Goal: Contribute content: Contribute content

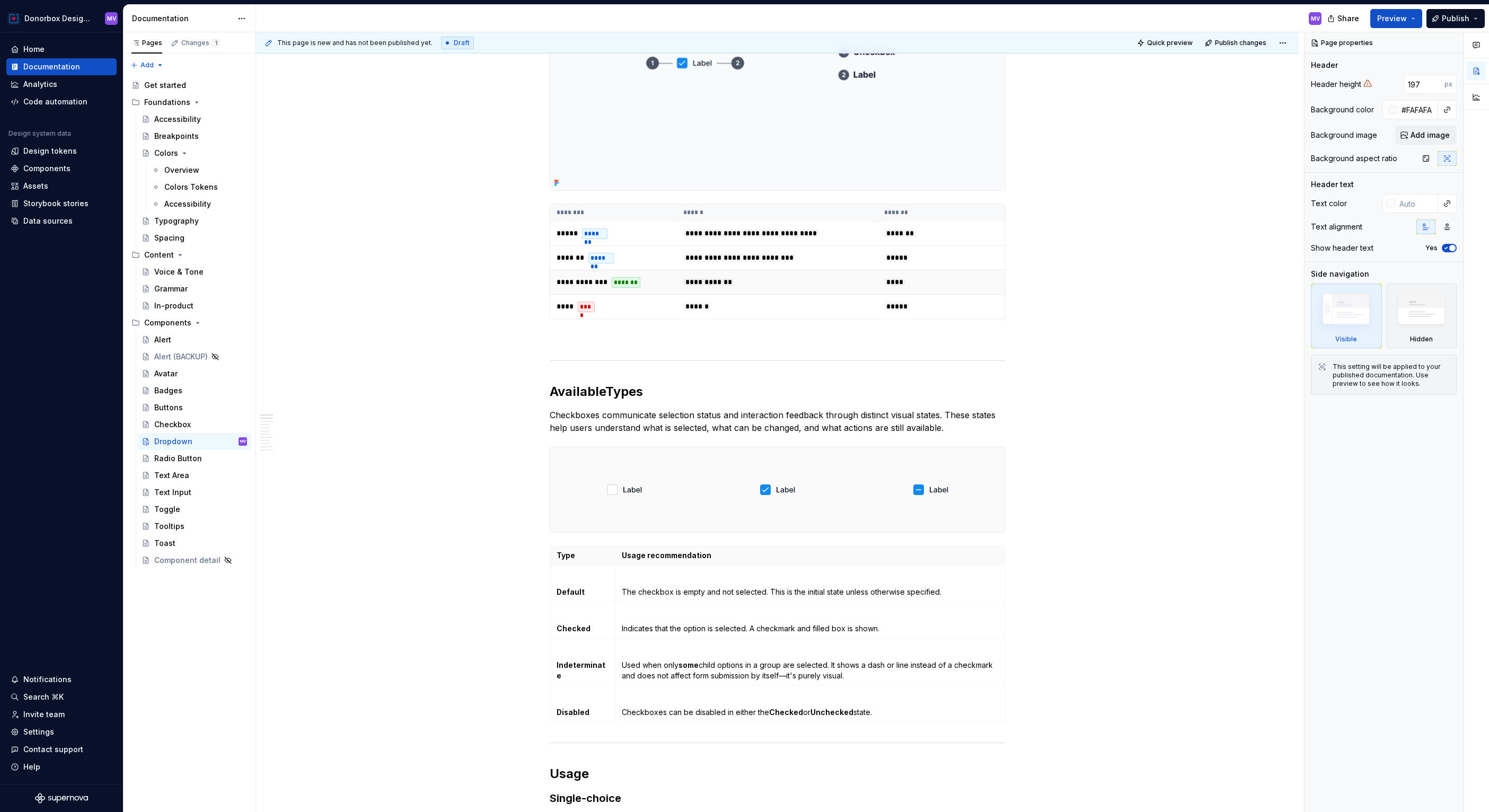
scroll to position [38, 0]
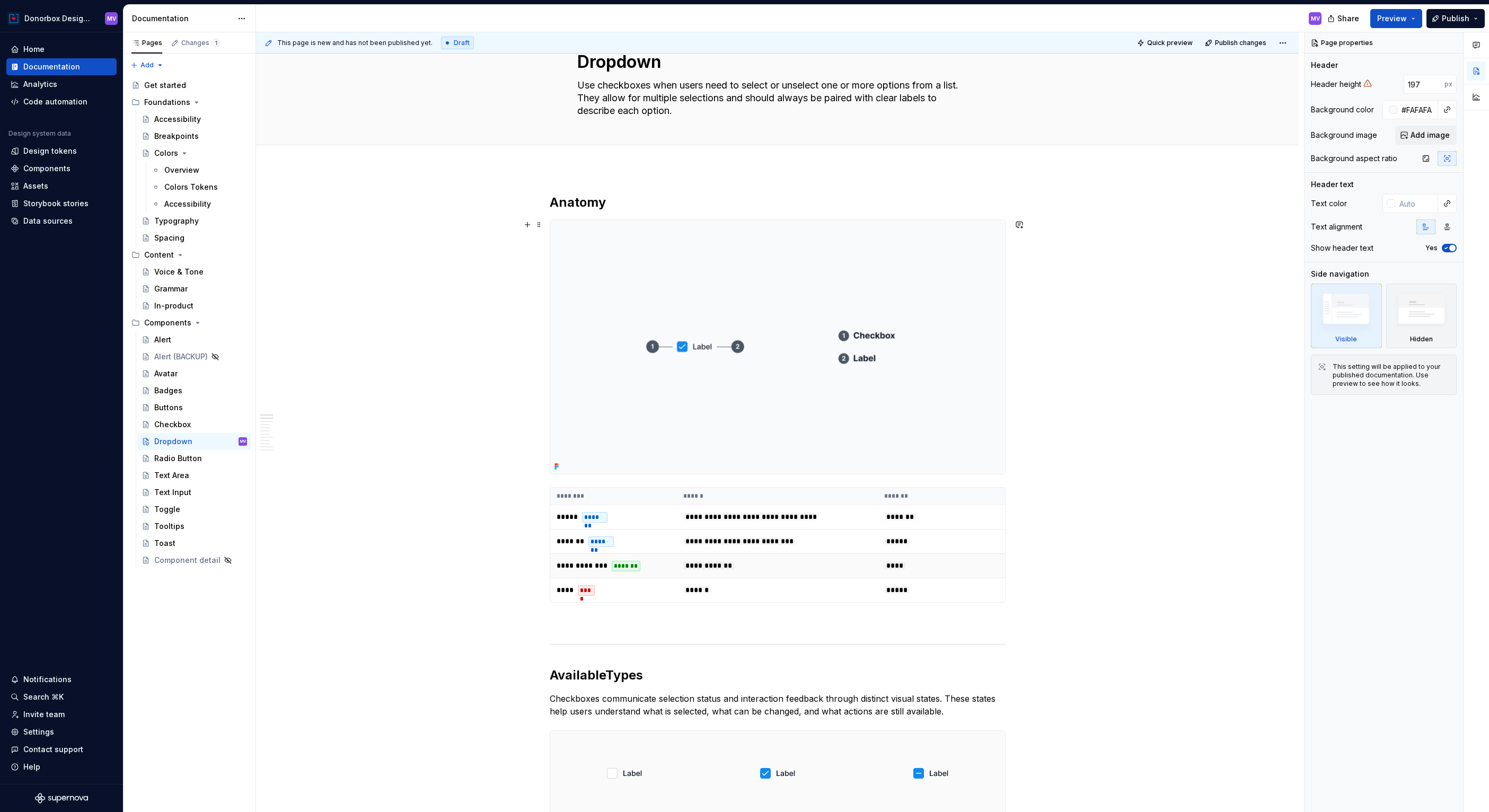
type textarea "*"
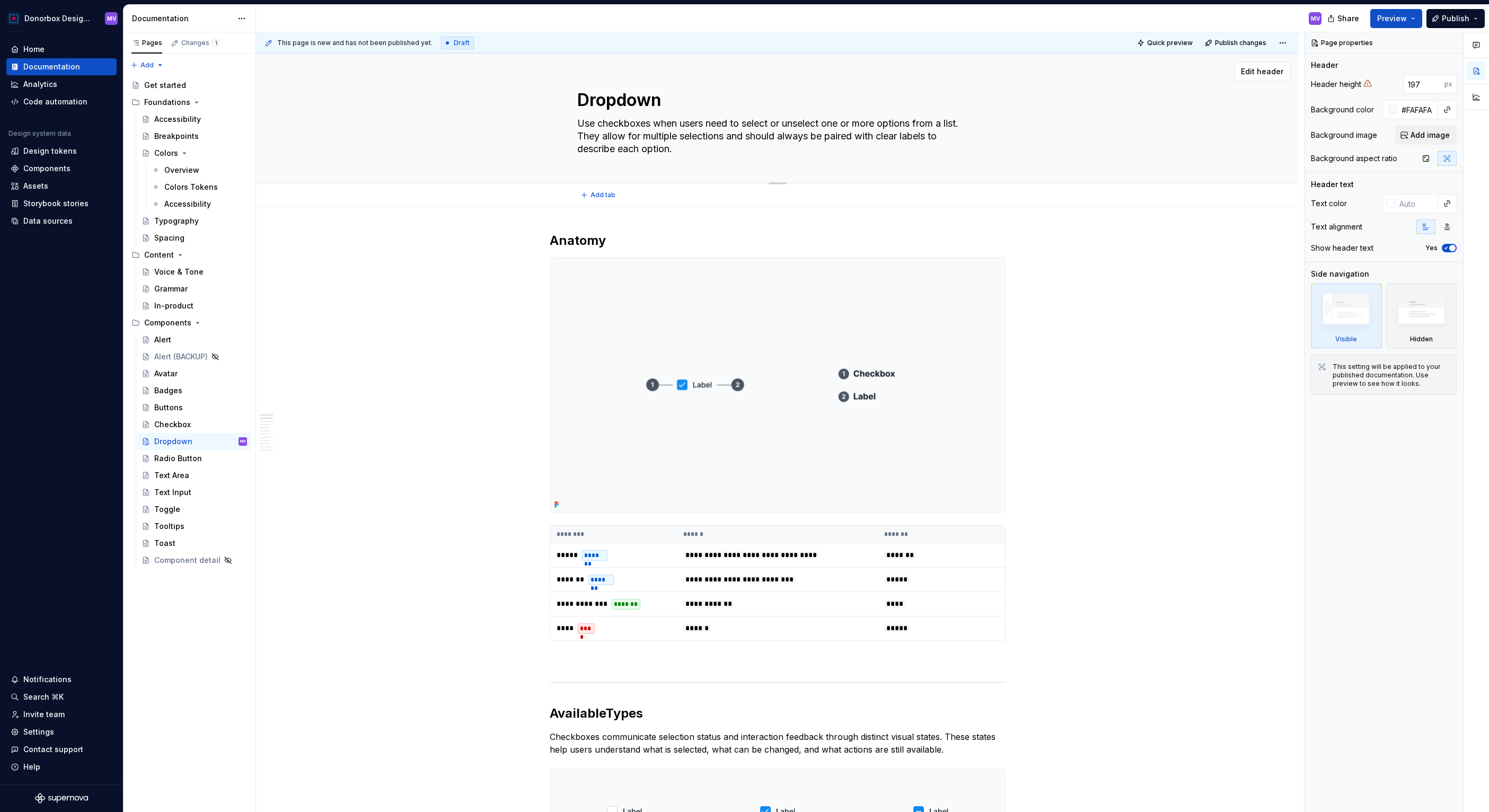
click at [620, 138] on textarea "Use checkboxes when users need to select or unselect one or more options from a…" at bounding box center [775, 136] width 401 height 42
paste textarea "A dropdown lets users select one or more options from a list, useful in forms f…"
type textarea "A dropdown lets users select one or more options from a list, useful in forms f…"
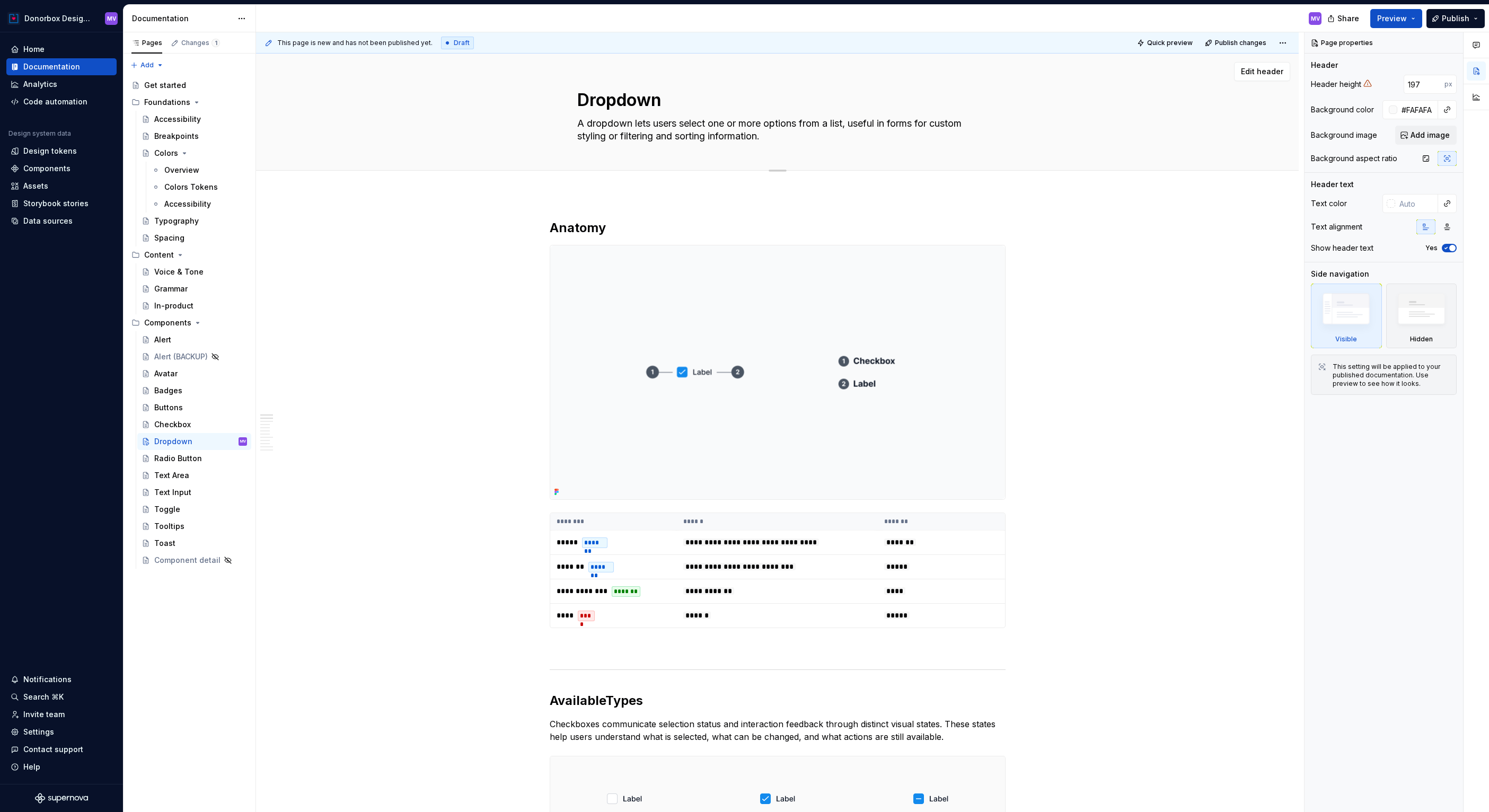
type textarea "*"
type textarea "A dropdown allows users to select one or more options from a list, making it us…"
type textarea "*"
type textarea "A dropdown allows users to select one or more options from a list, making it us…"
click at [694, 272] on img at bounding box center [777, 372] width 455 height 254
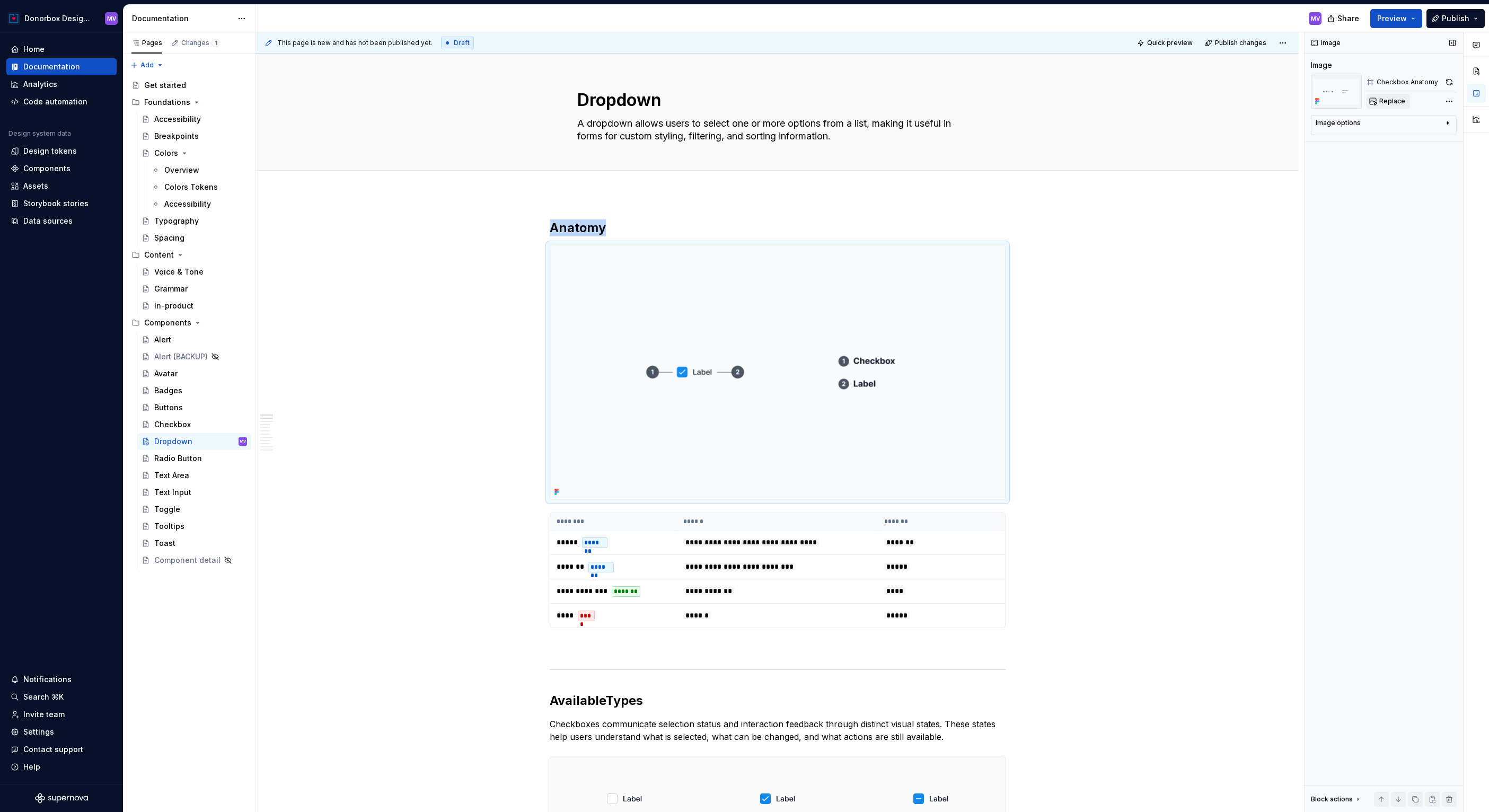
click at [1394, 102] on span "Replace" at bounding box center [1392, 101] width 26 height 9
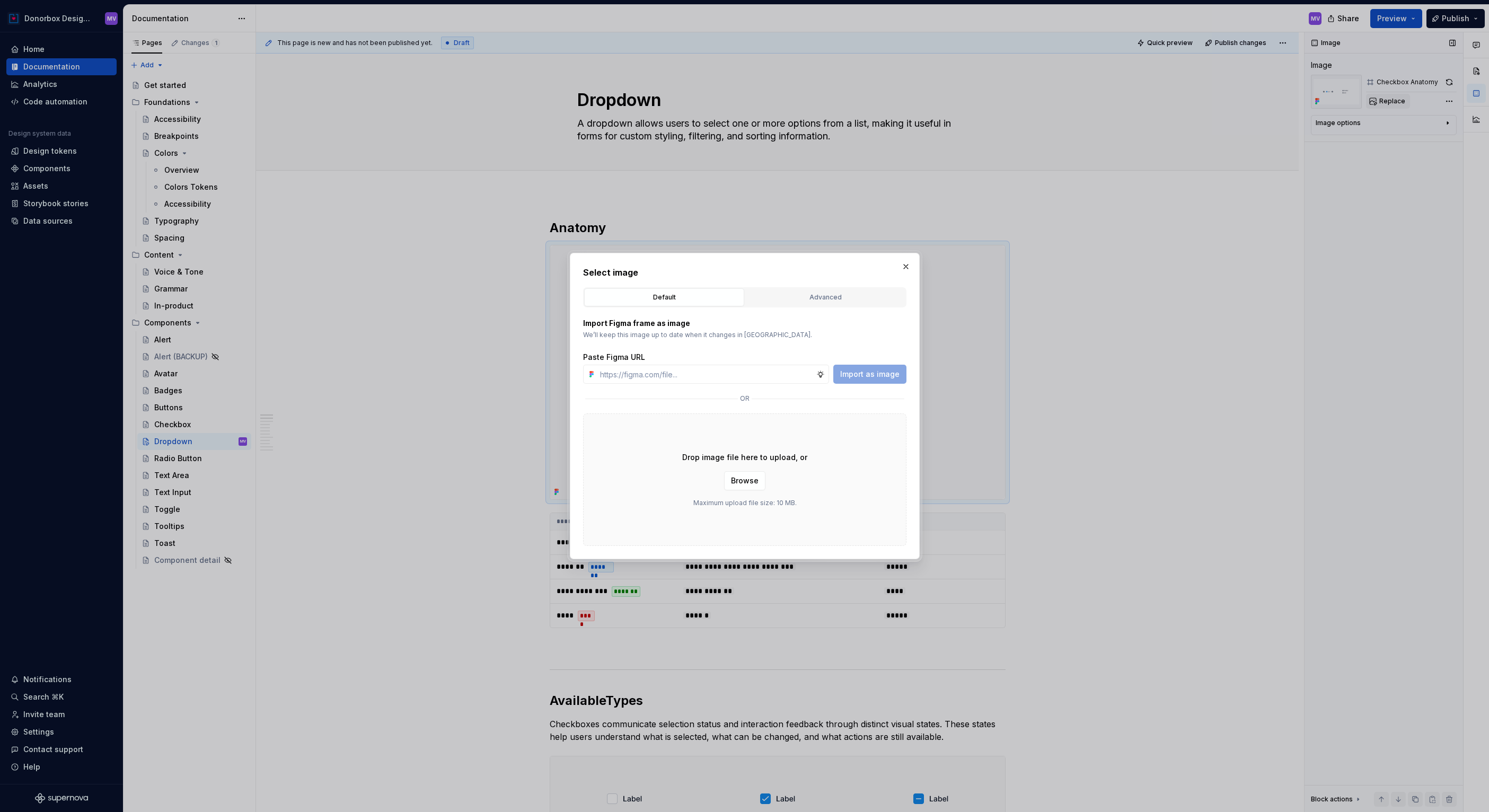
type textarea "*"
type input "[URL][DOMAIN_NAME]"
click at [890, 373] on span "Import as image" at bounding box center [870, 374] width 60 height 10
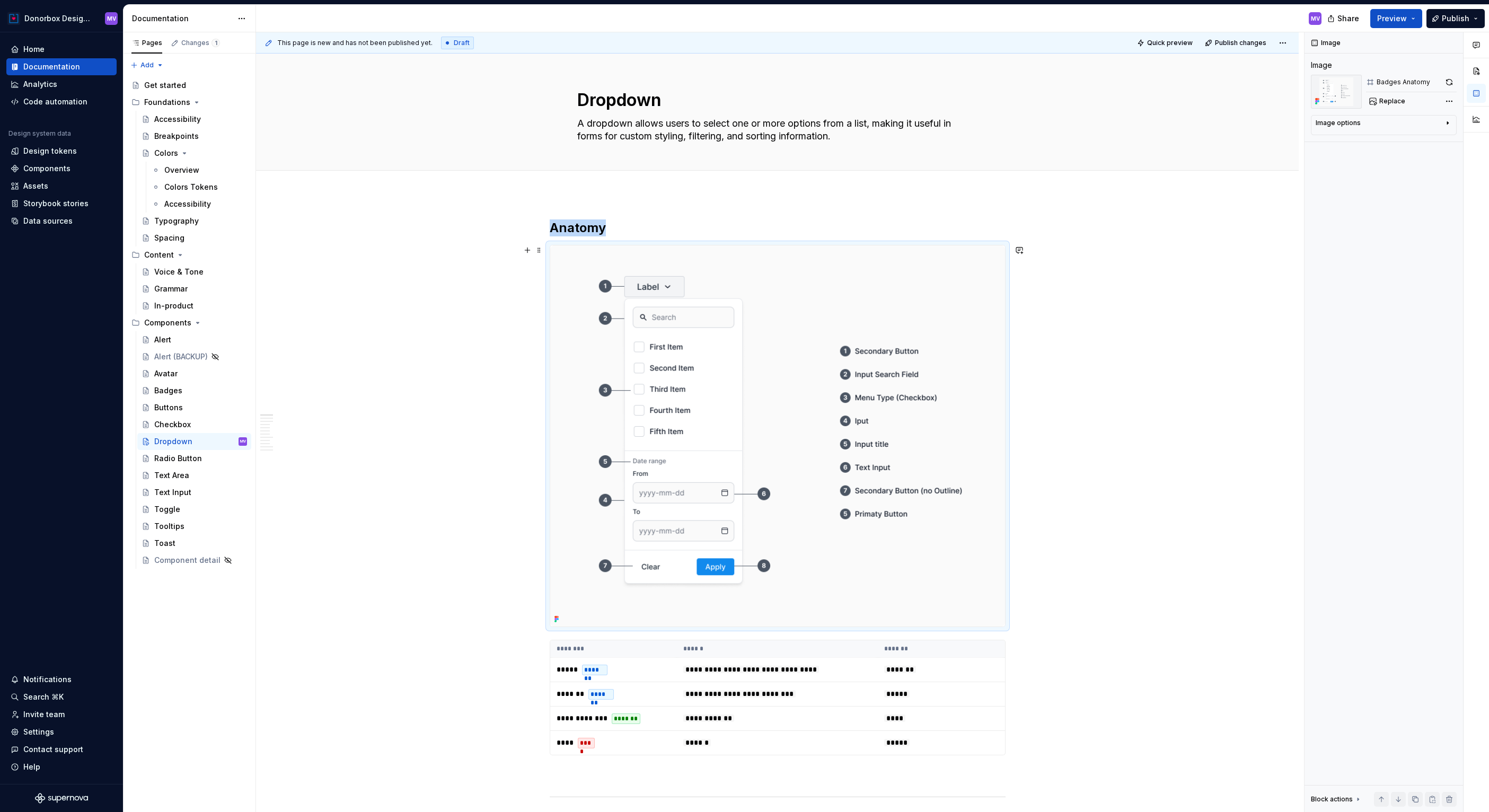
click at [860, 307] on img at bounding box center [777, 436] width 455 height 381
click at [1448, 79] on button "button" at bounding box center [1449, 82] width 15 height 15
click at [831, 644] on th "******" at bounding box center [777, 649] width 201 height 17
click at [1375, 172] on span "Change selection" at bounding box center [1384, 172] width 66 height 10
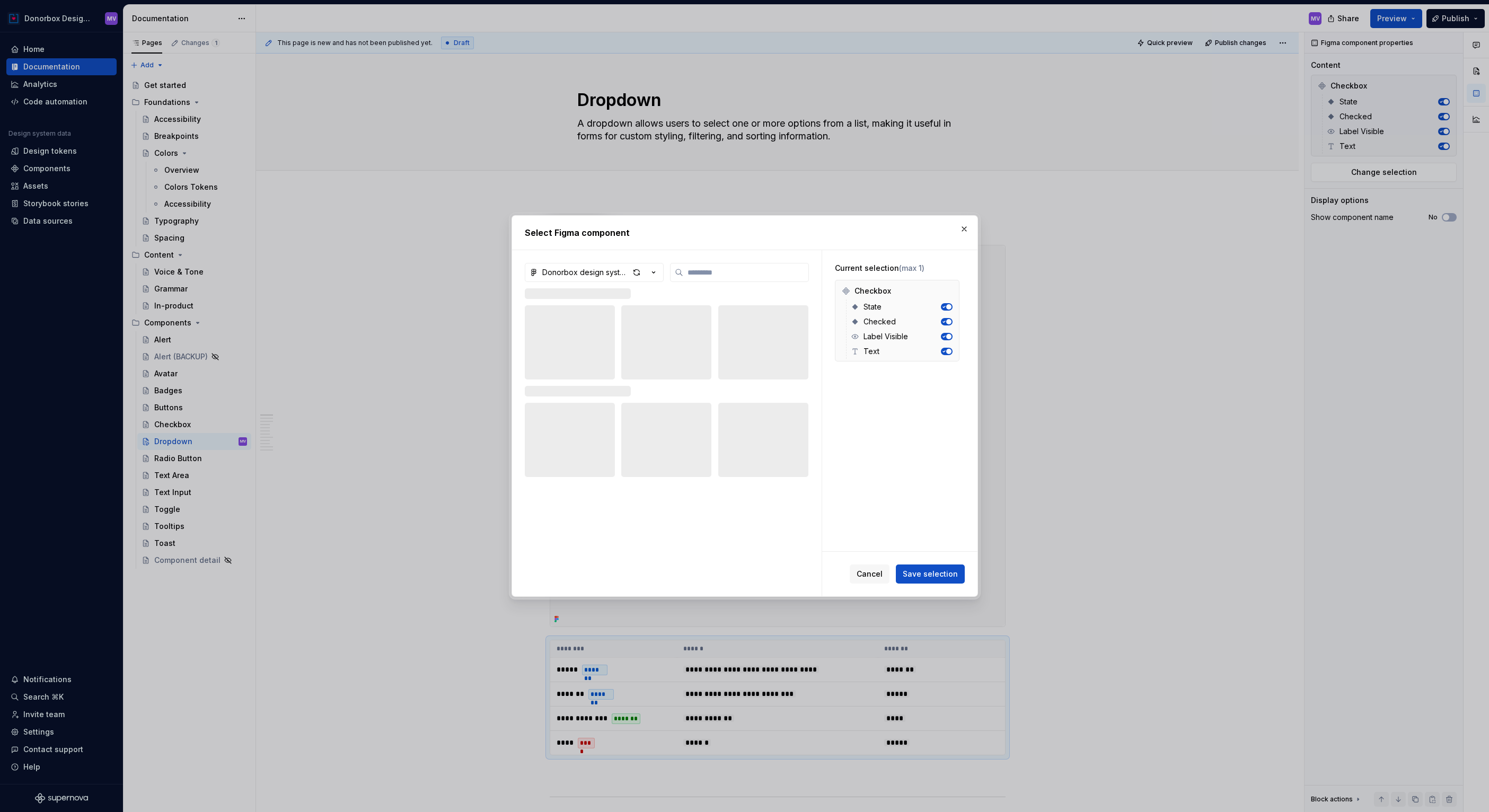
type textarea "*"
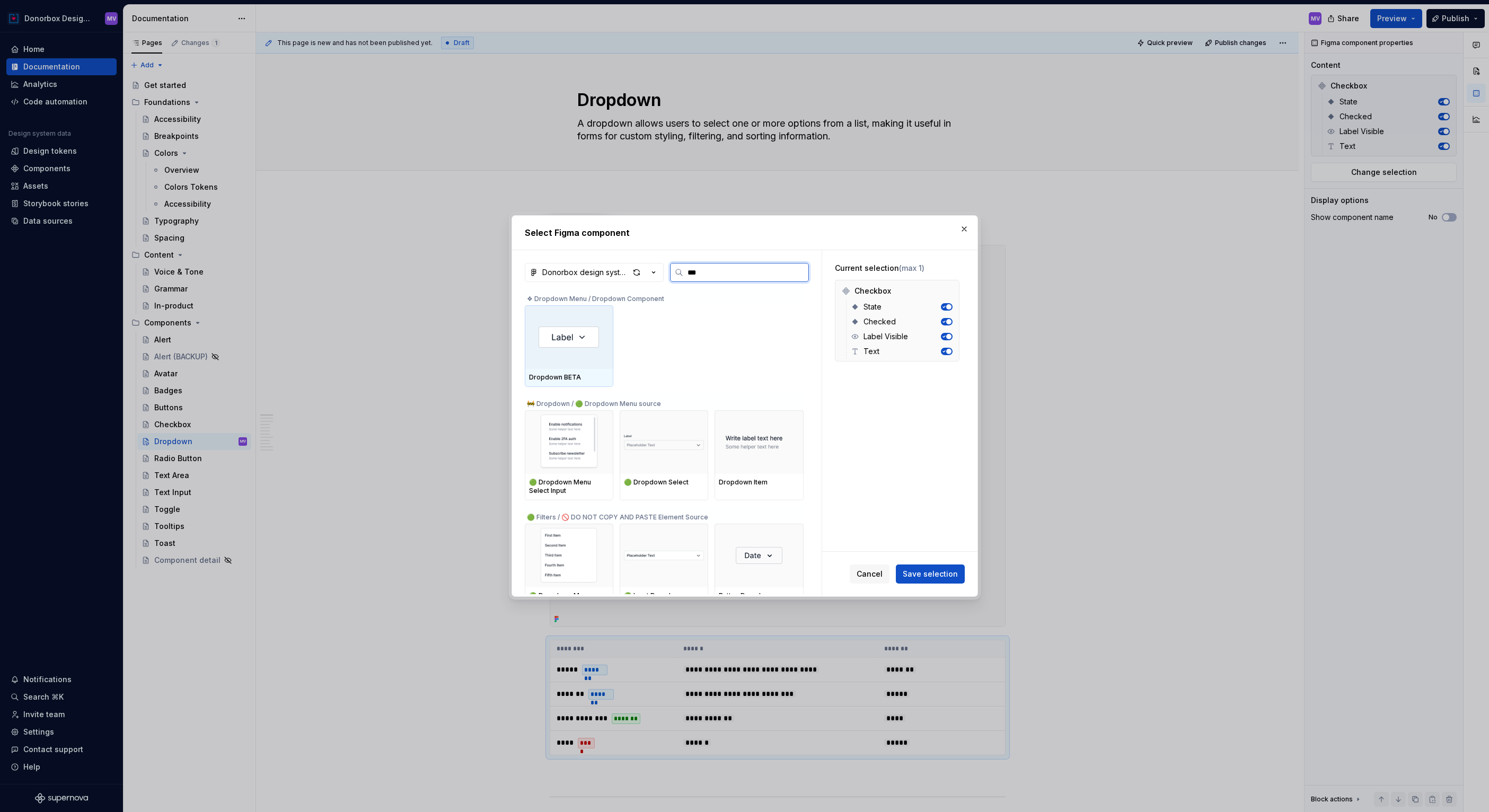
type input "****"
click at [874, 571] on span "Cancel" at bounding box center [869, 574] width 26 height 10
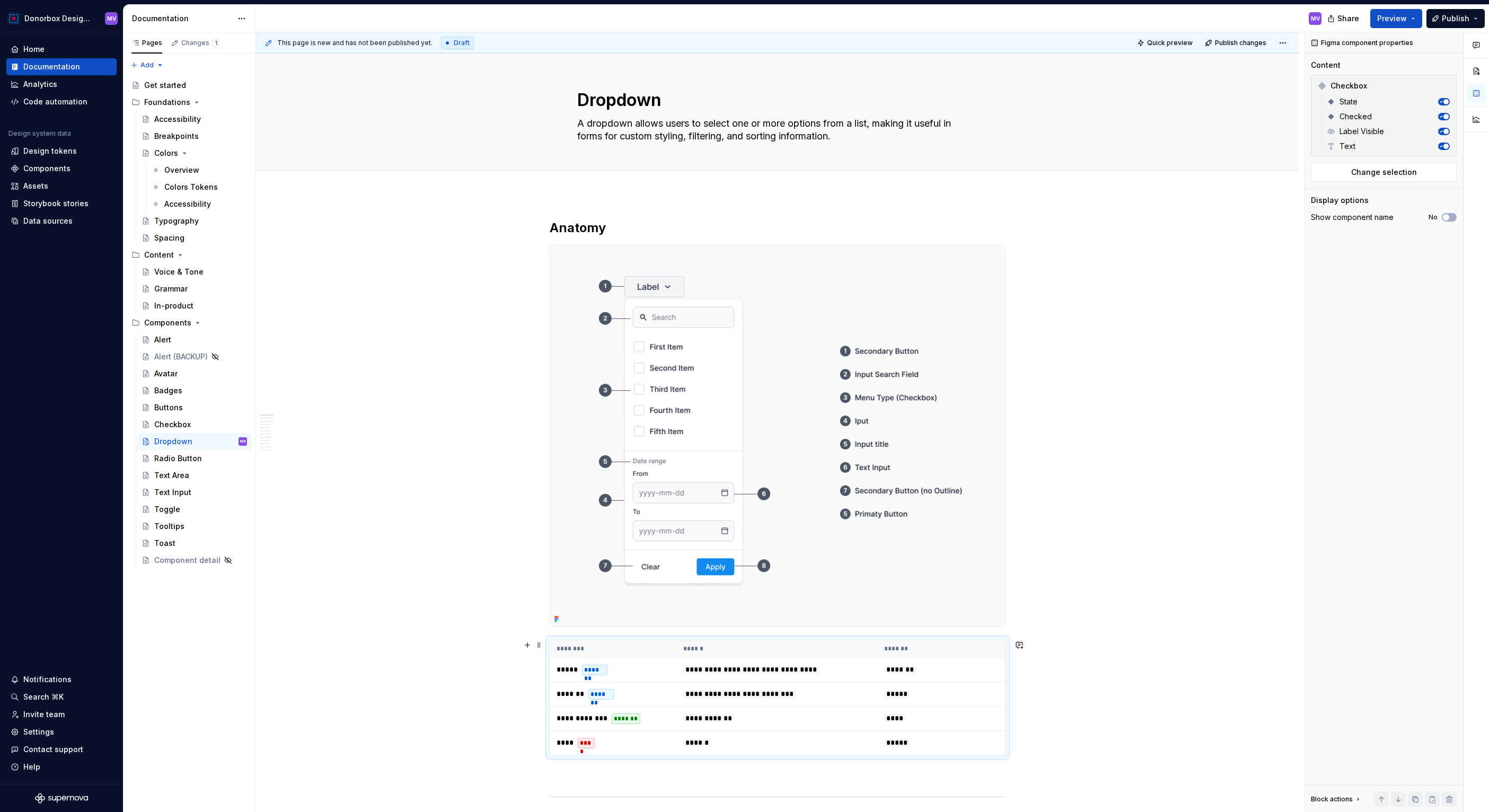
click at [926, 640] on div "**********" at bounding box center [777, 698] width 456 height 116
click at [1394, 172] on span "Change selection" at bounding box center [1384, 172] width 66 height 10
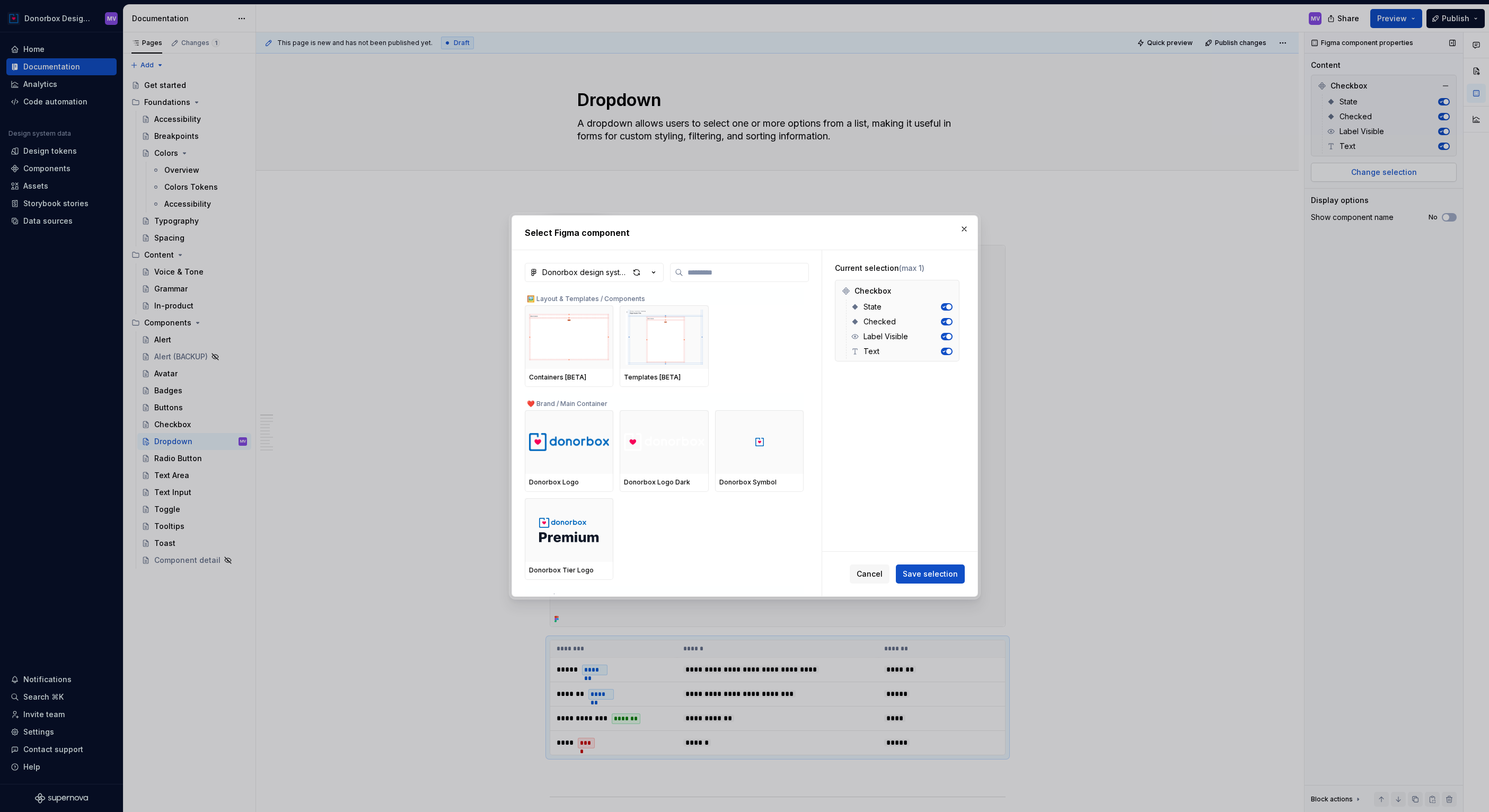
type textarea "*"
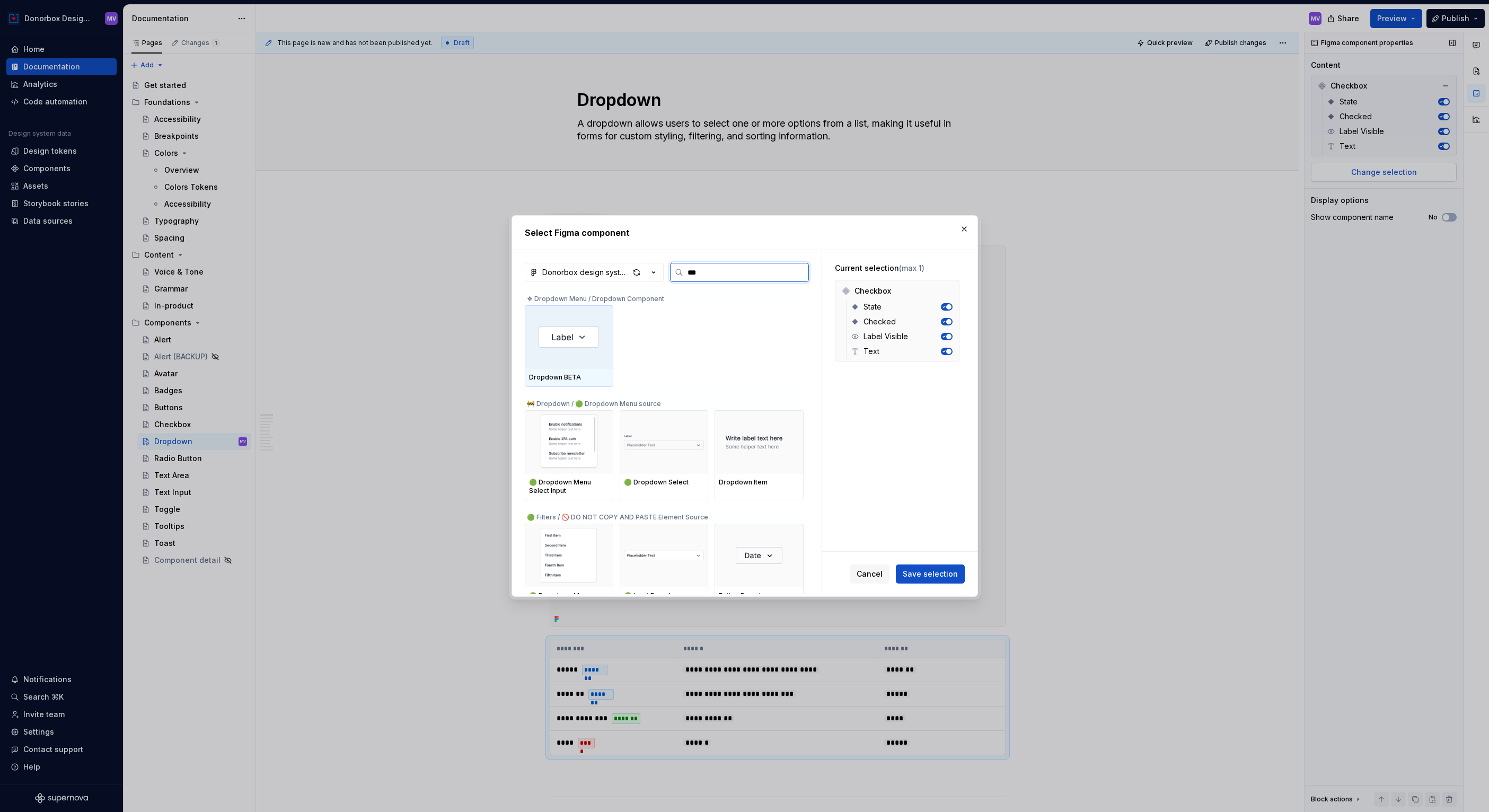
type input "****"
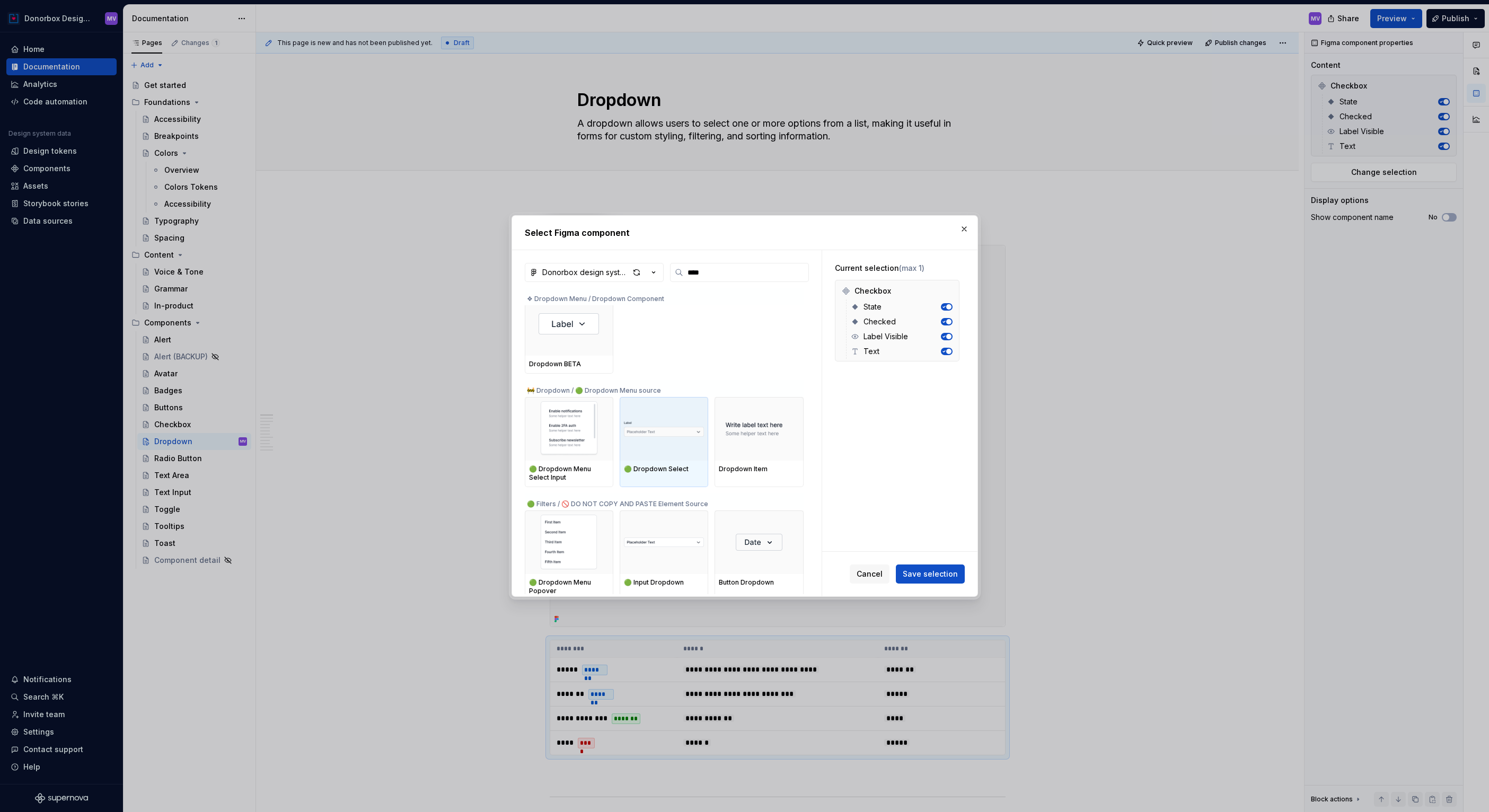
scroll to position [15, 0]
click at [873, 571] on span "Cancel" at bounding box center [869, 574] width 26 height 10
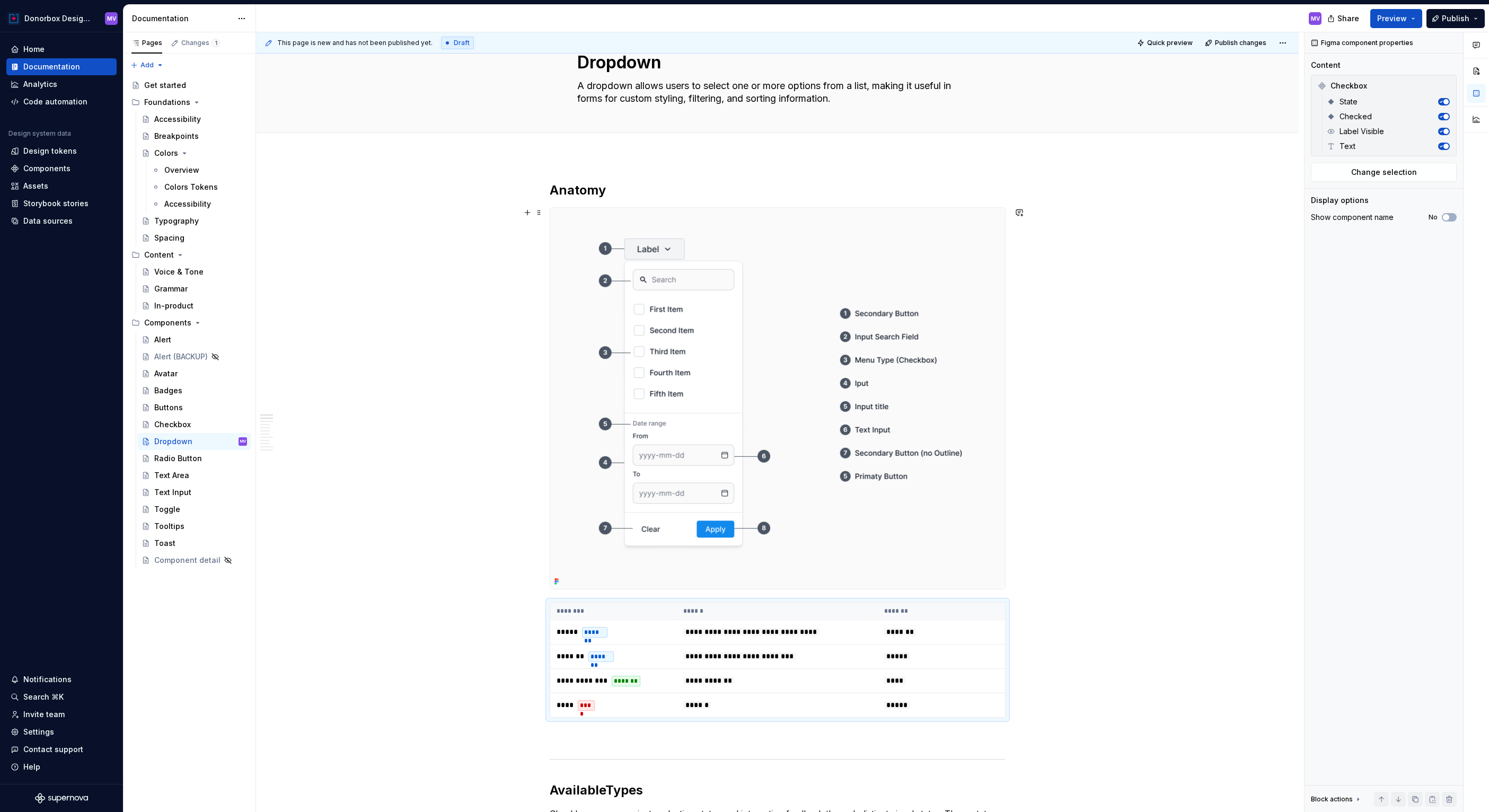
scroll to position [73, 0]
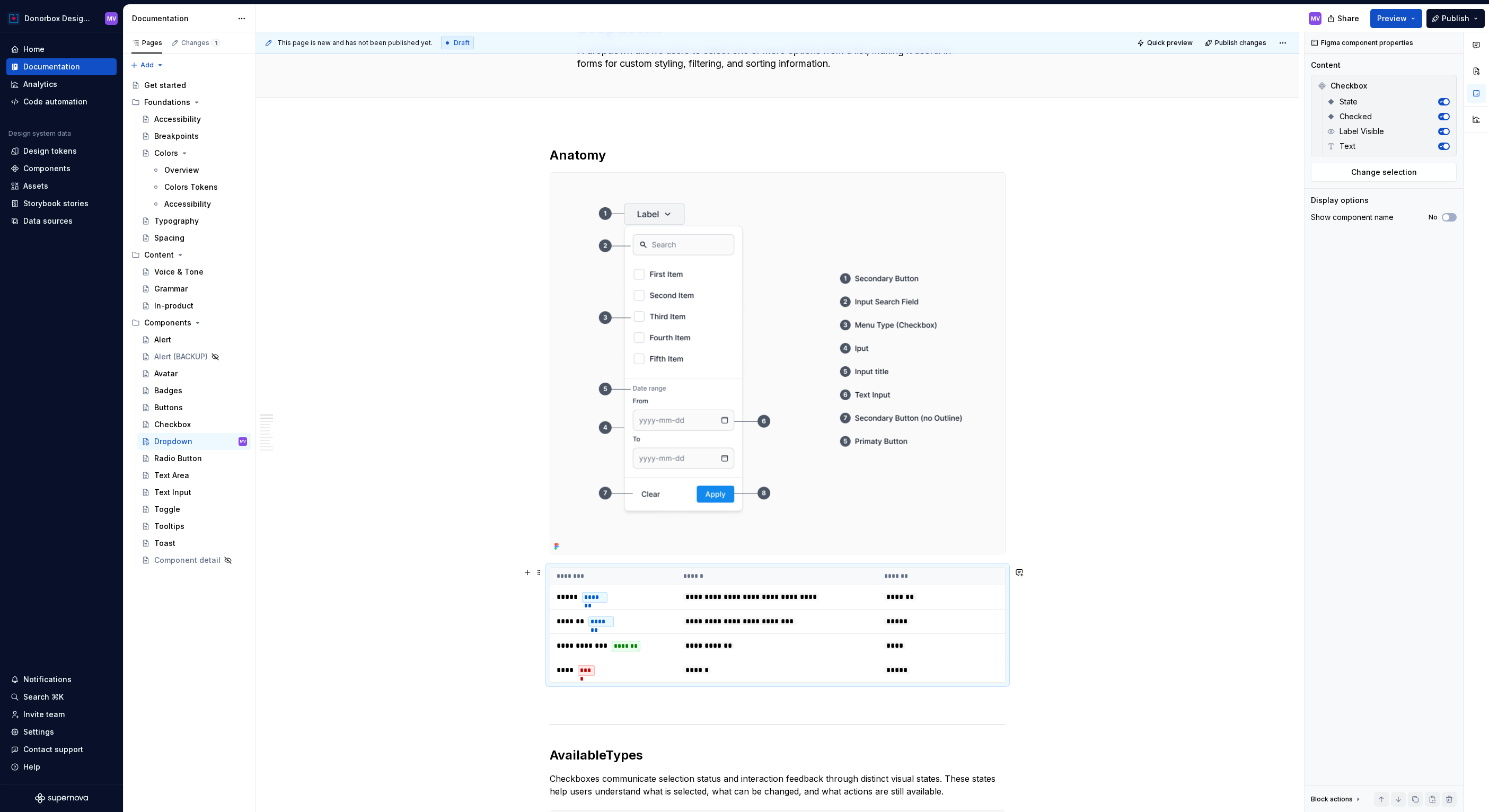
click at [800, 575] on th "******" at bounding box center [777, 576] width 201 height 17
click at [1395, 172] on span "Change selection" at bounding box center [1384, 172] width 66 height 10
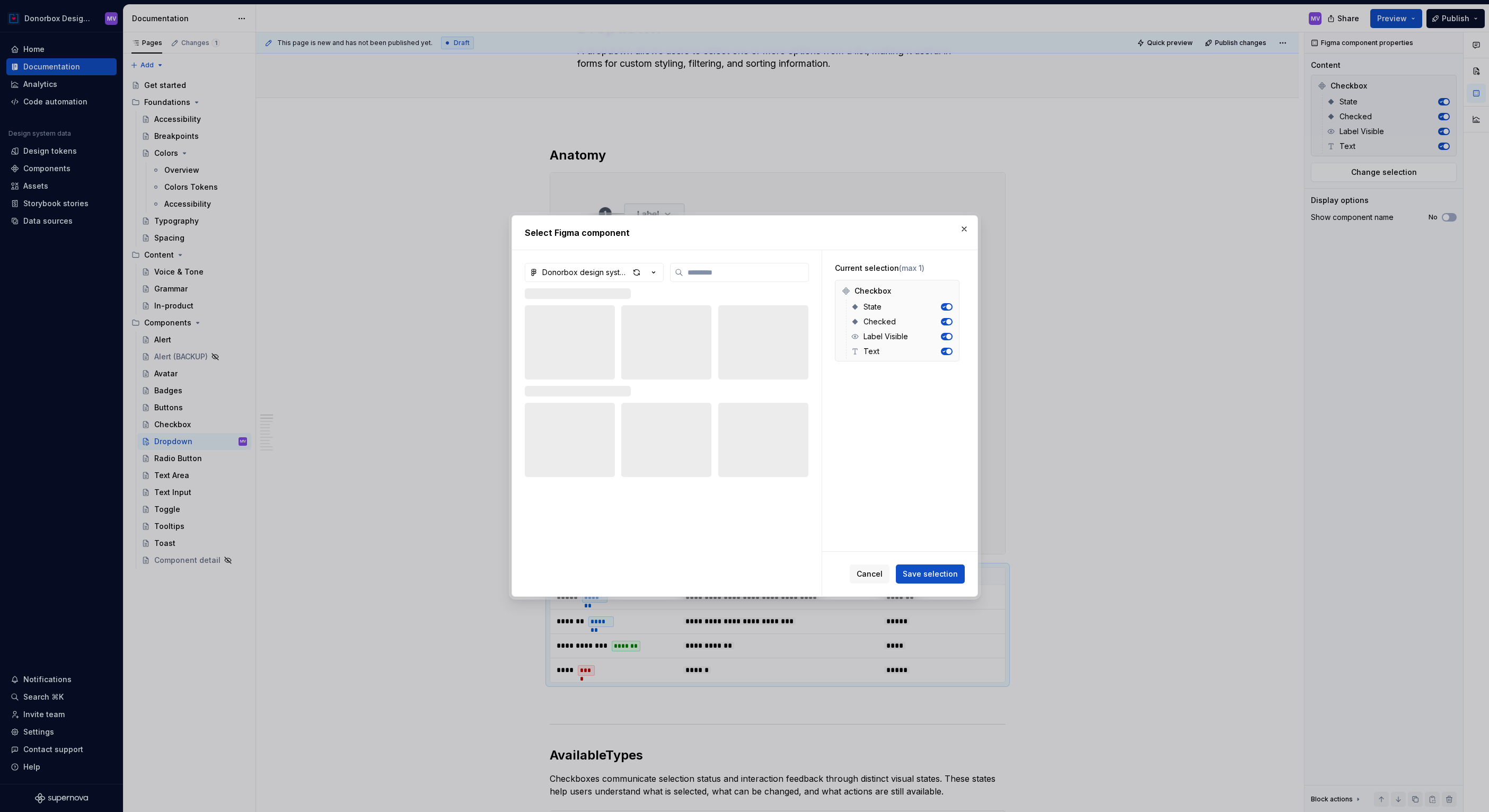
type textarea "*"
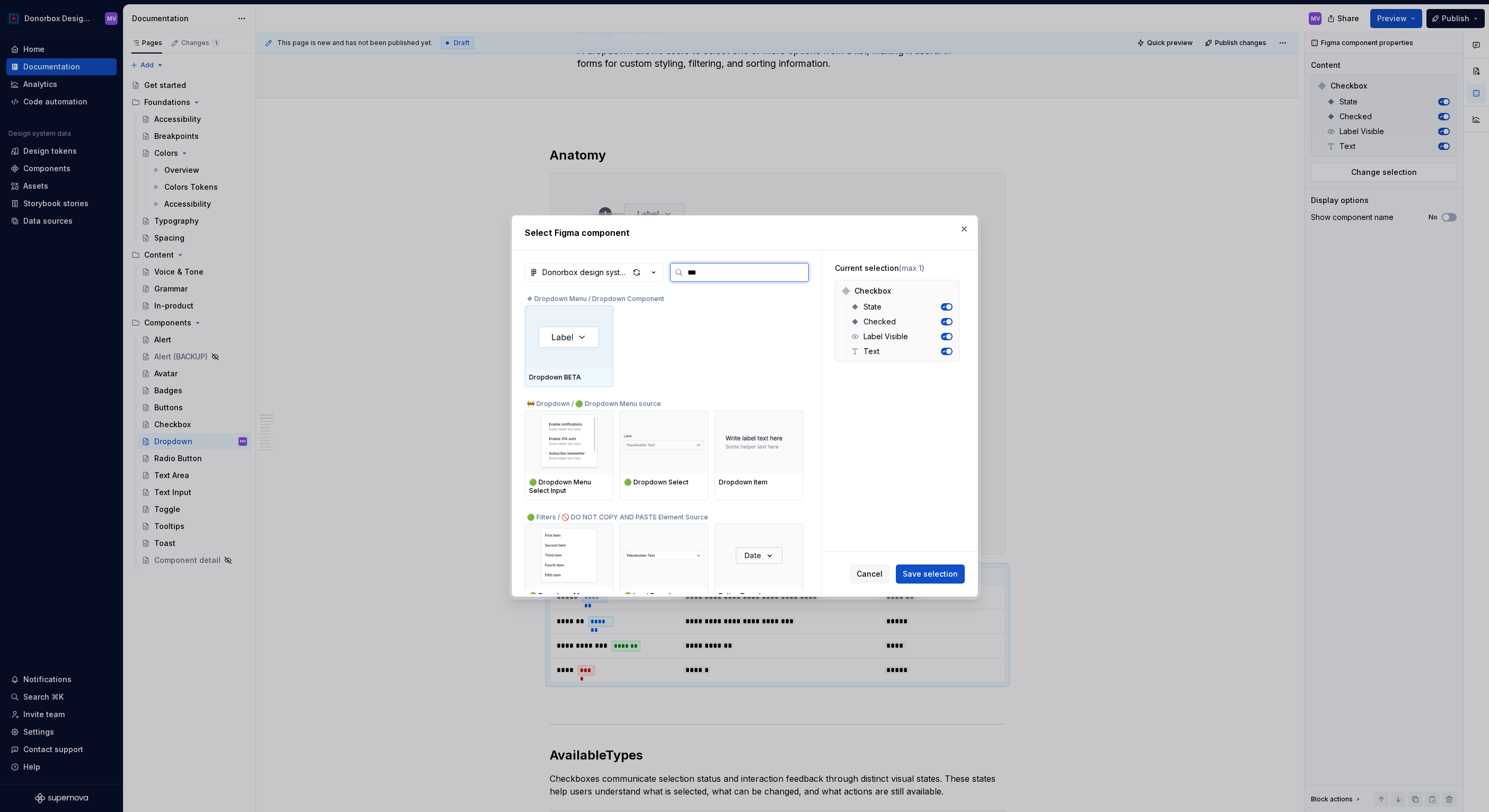
type input "****"
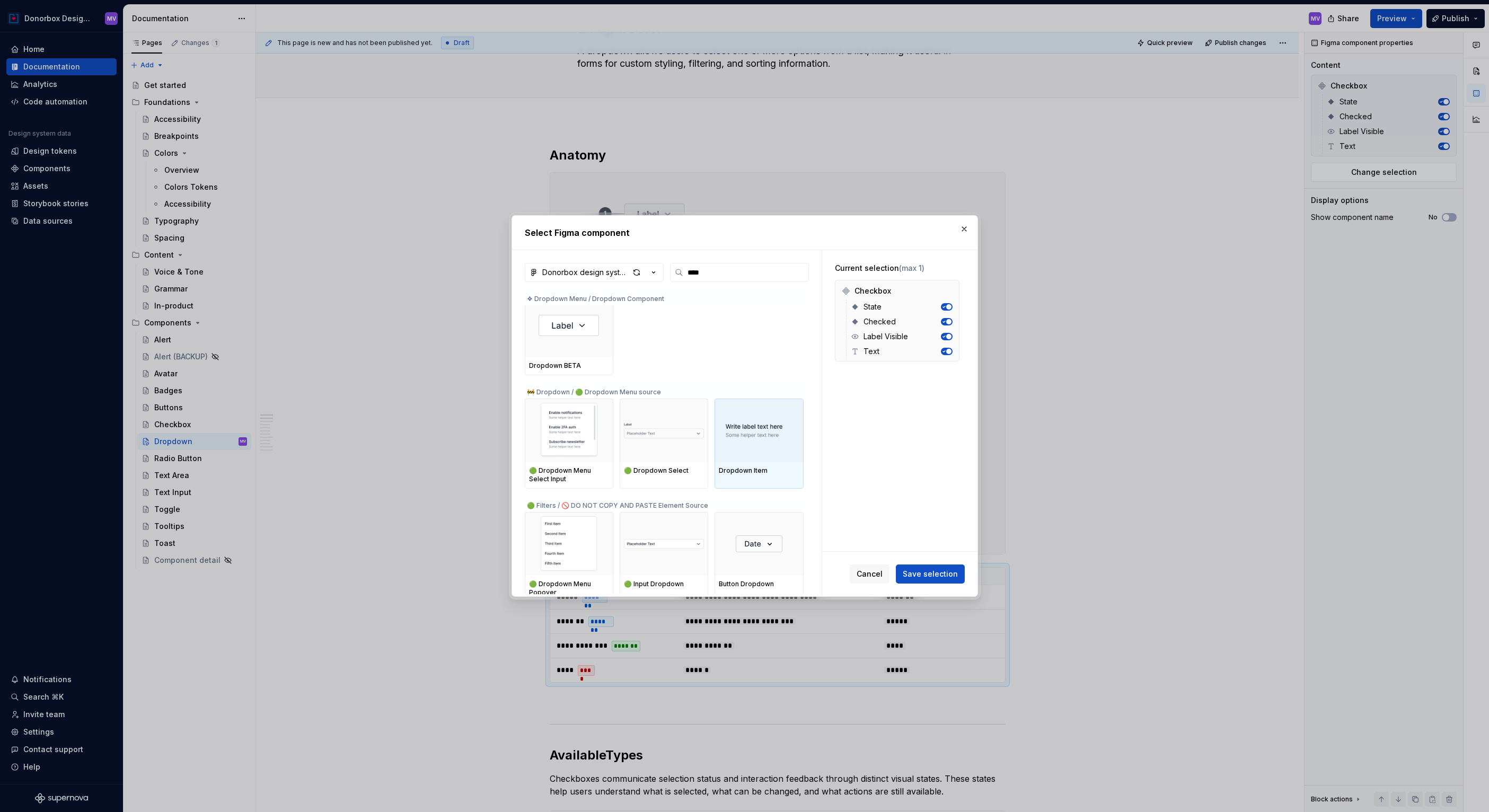
scroll to position [20, 0]
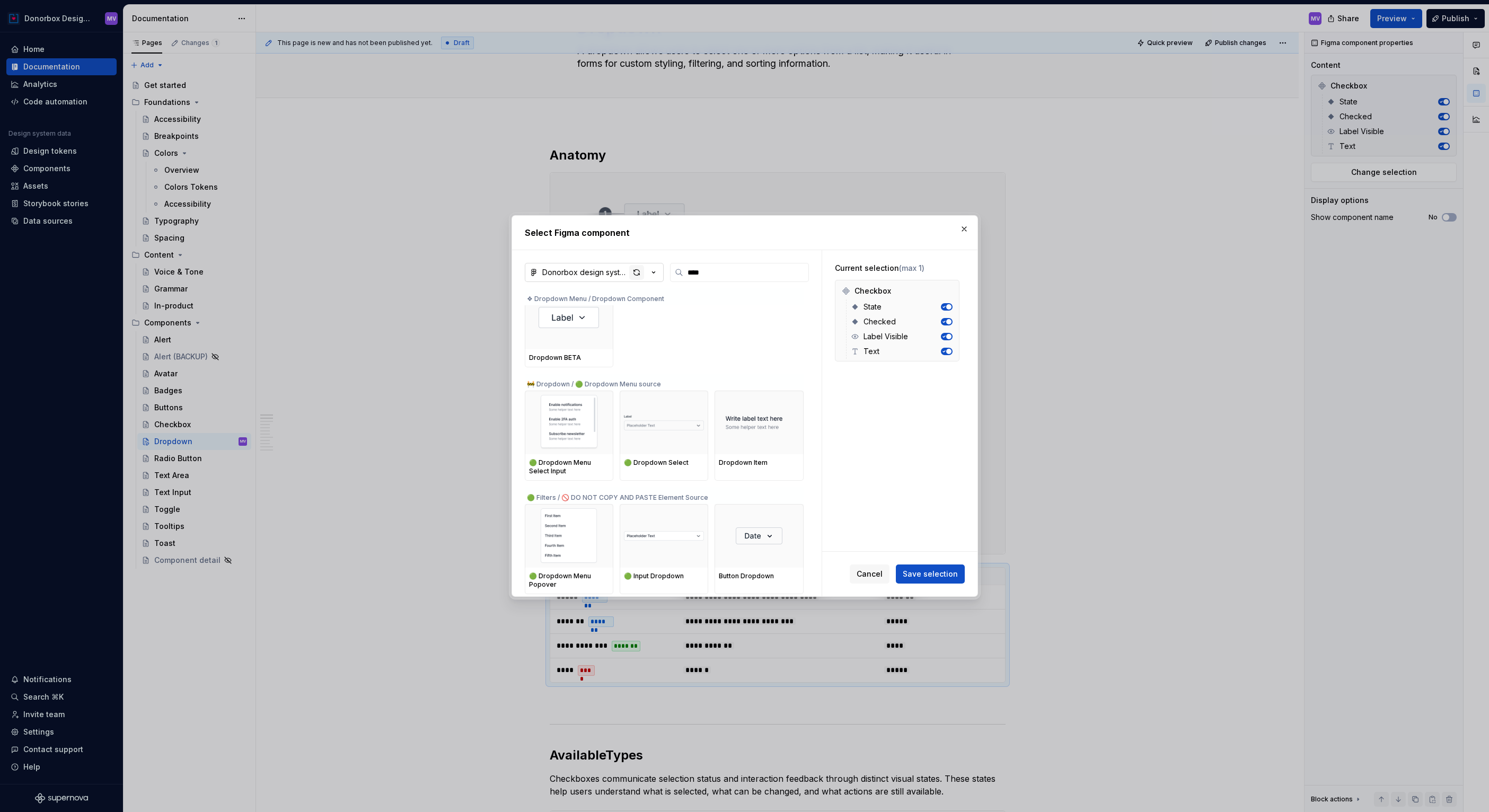
click at [638, 272] on div "button" at bounding box center [637, 273] width 15 height 15
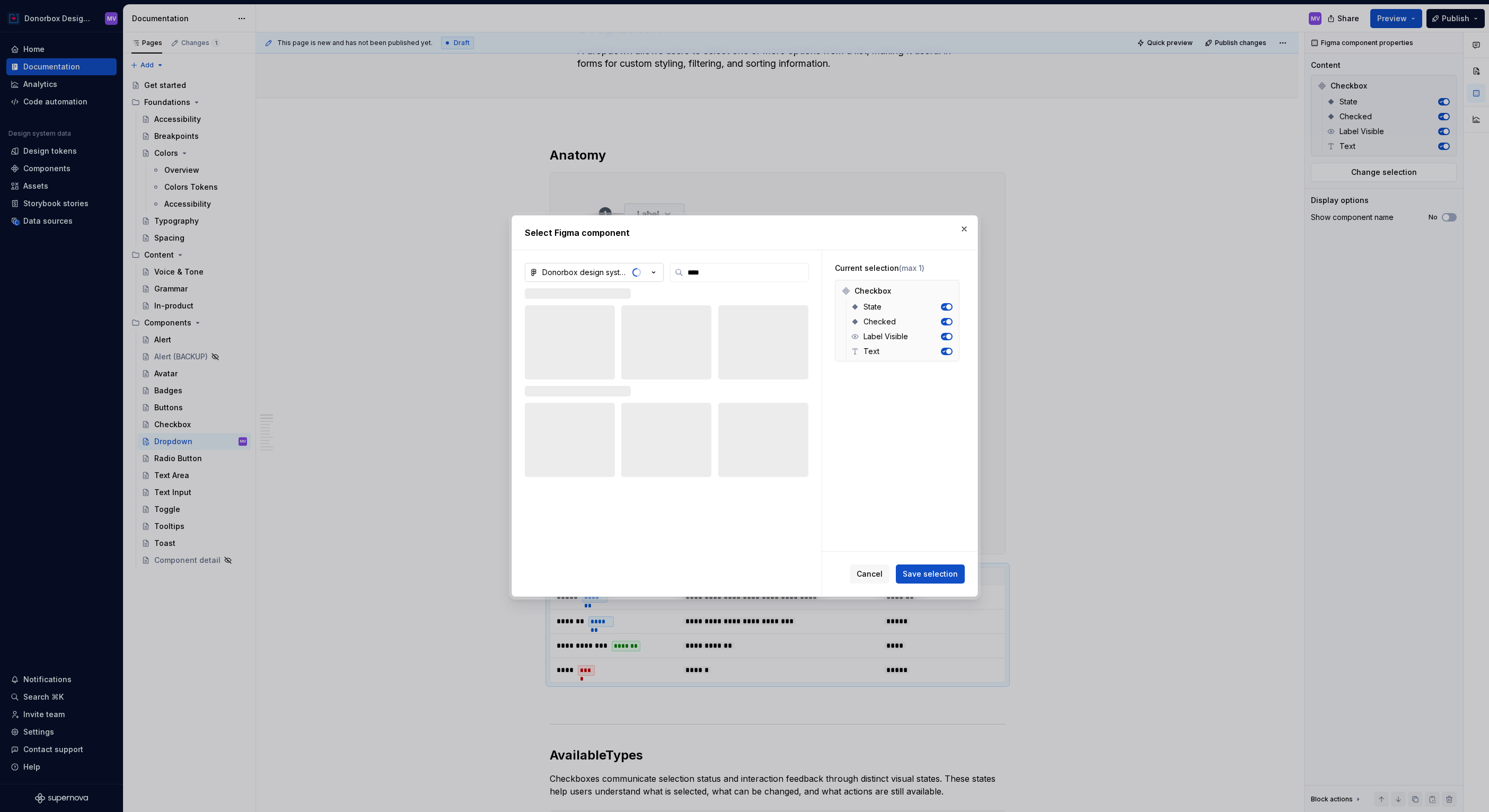
click at [638, 272] on span "button" at bounding box center [638, 272] width 5 height 9
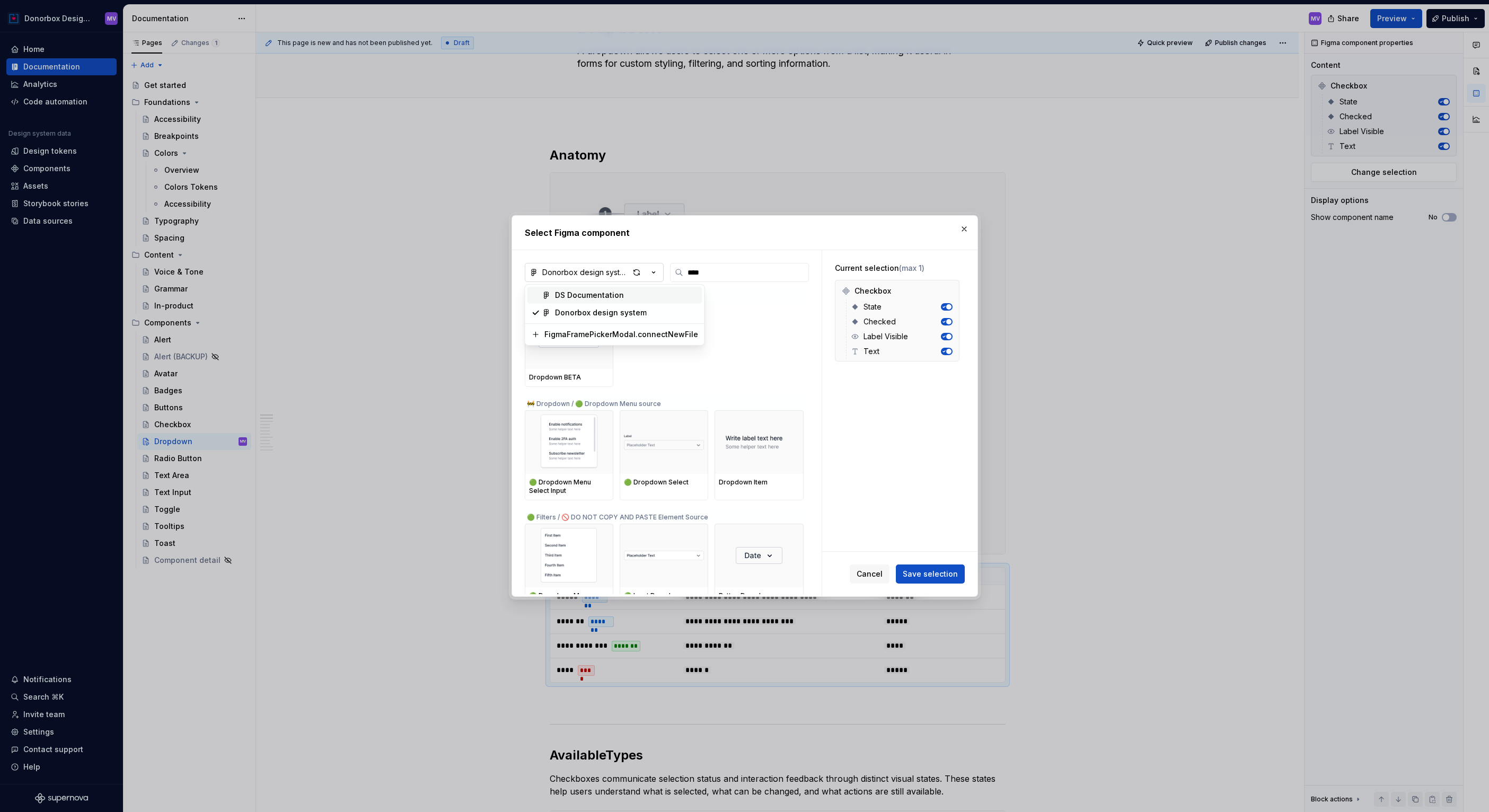
click at [637, 273] on div "Select Figma component Donorbox design system **** ❖ Dropdown Menu / Dropdown C…" at bounding box center [744, 406] width 1489 height 812
click at [637, 273] on div "button" at bounding box center [637, 273] width 15 height 15
click at [640, 270] on div "button" at bounding box center [637, 273] width 15 height 15
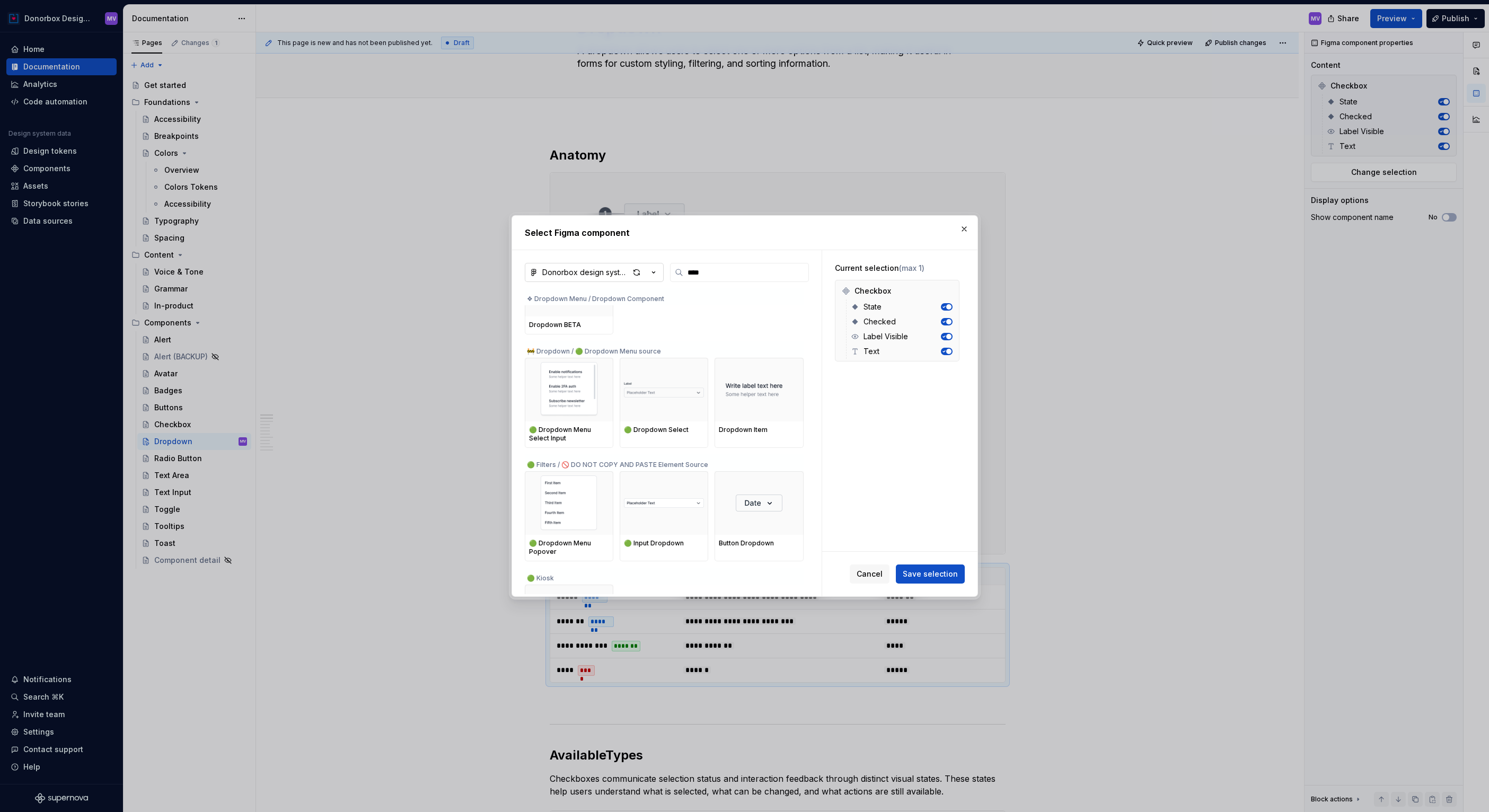
scroll to position [0, 0]
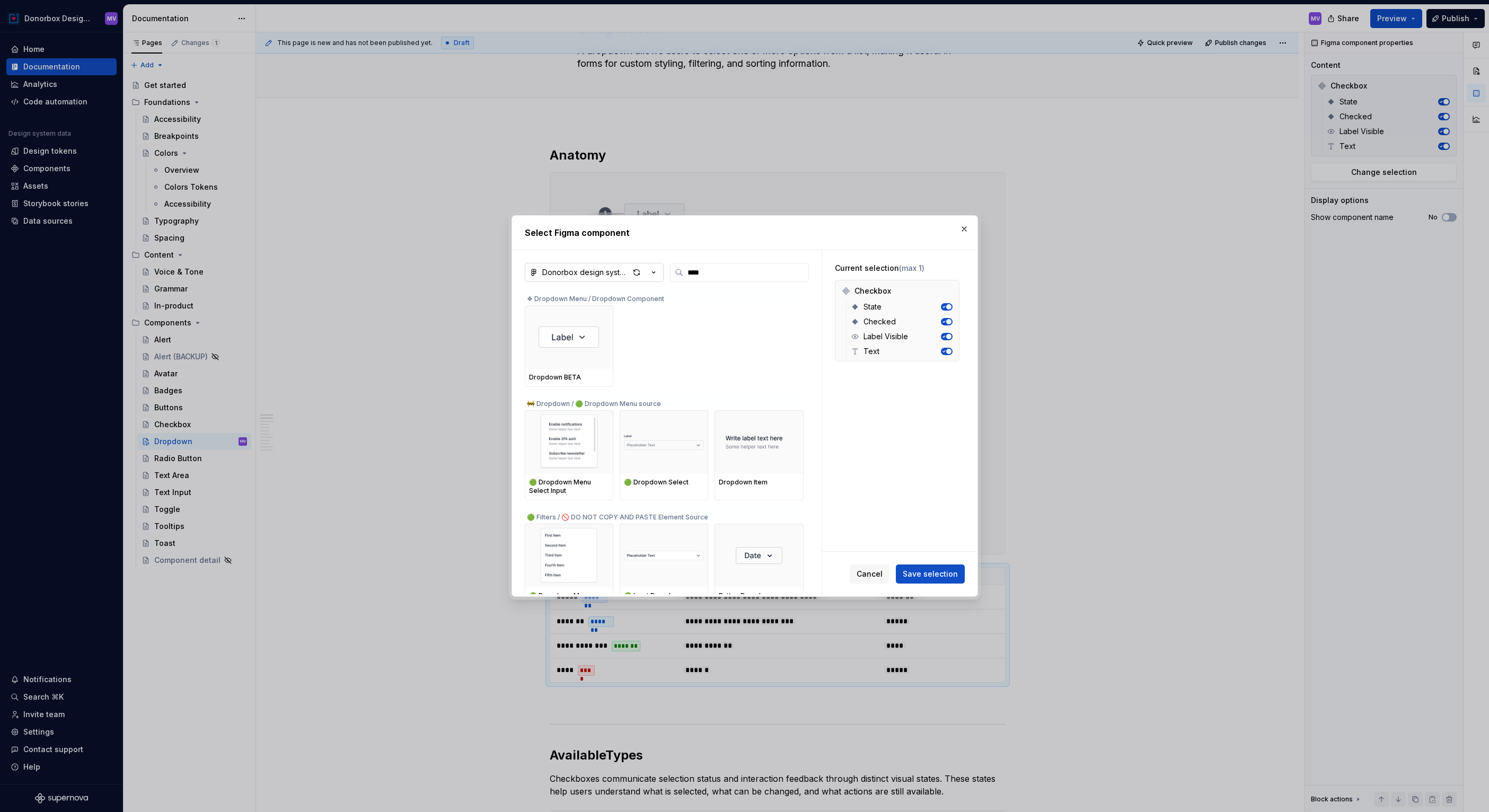
click at [656, 276] on icon "button" at bounding box center [654, 272] width 10 height 10
click at [664, 310] on div "Donorbox design system" at bounding box center [627, 313] width 143 height 10
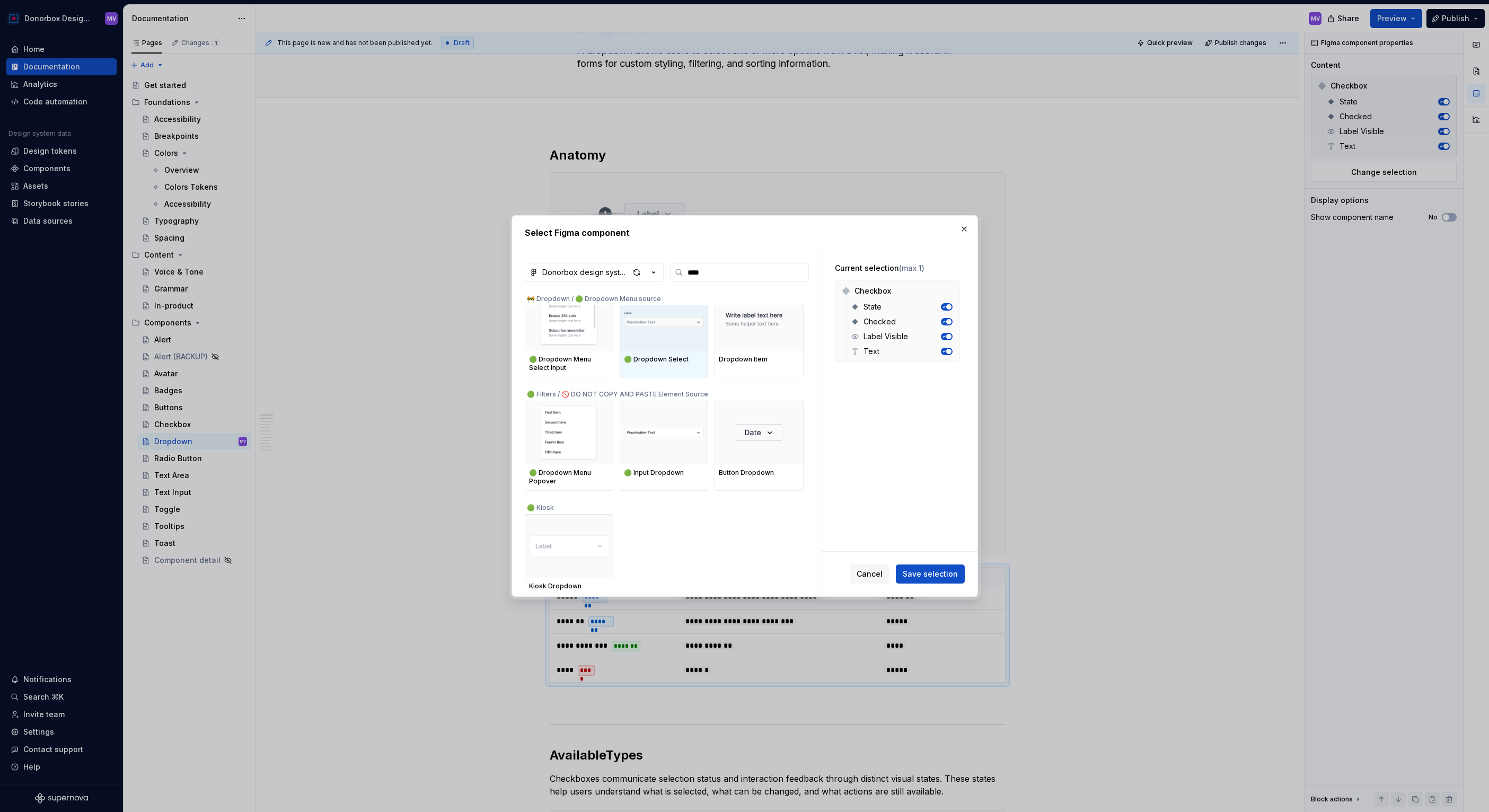
scroll to position [118, 0]
click at [871, 576] on span "Cancel" at bounding box center [869, 574] width 26 height 10
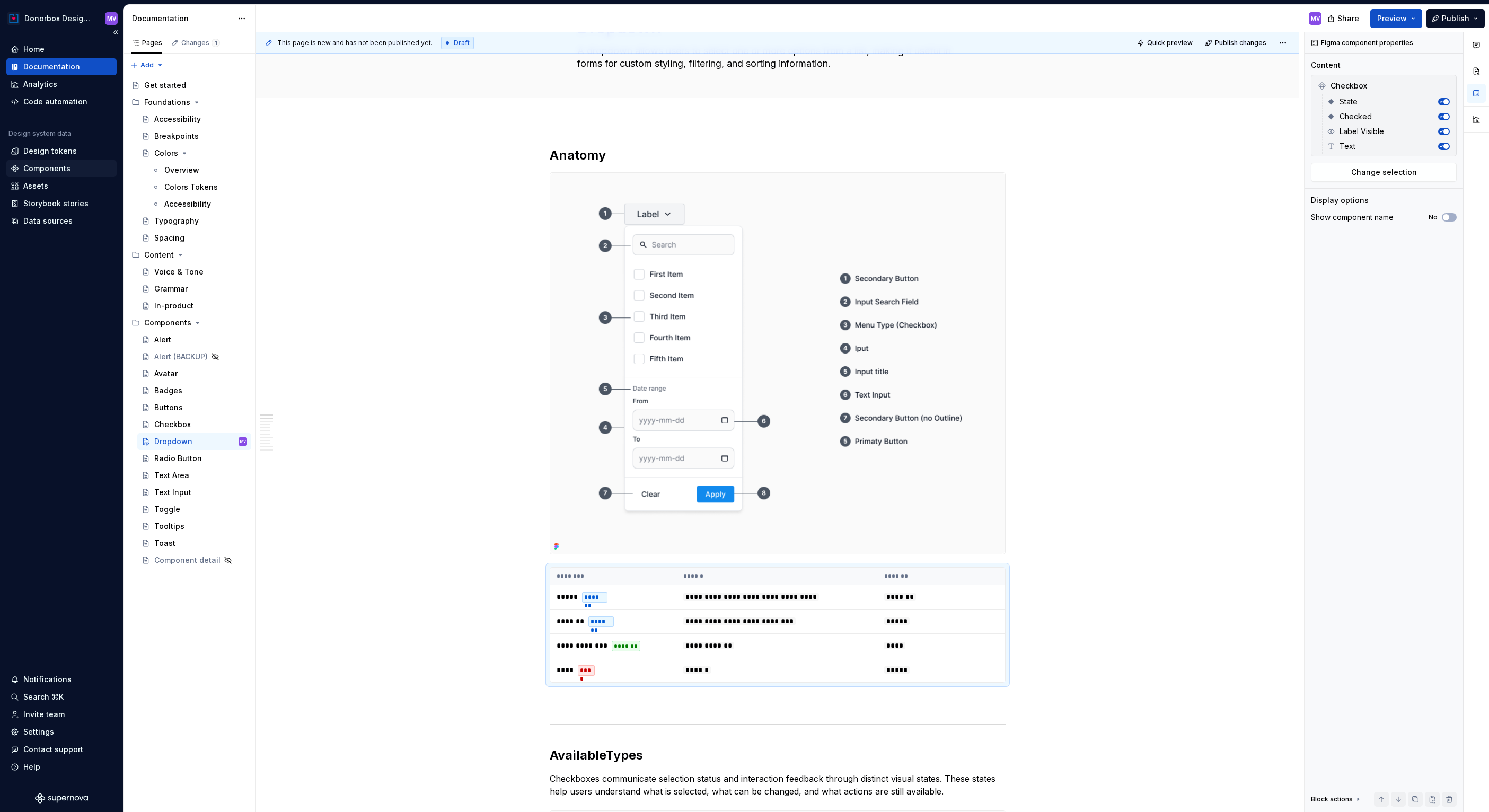
click at [48, 169] on div "Components" at bounding box center [47, 168] width 47 height 10
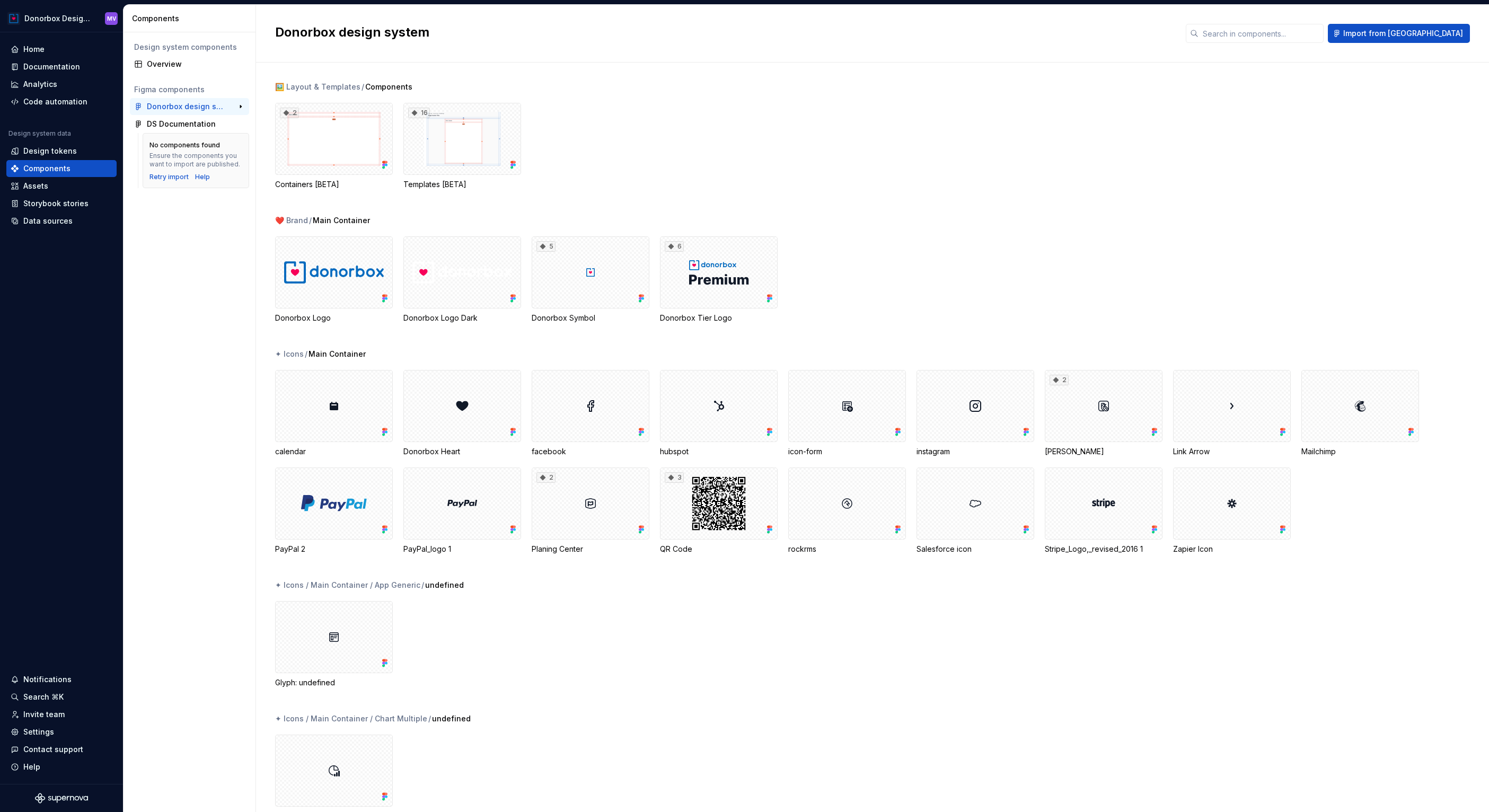
click at [194, 107] on div "Donorbox design system" at bounding box center [186, 106] width 79 height 10
click at [1432, 32] on span "Import from [GEOGRAPHIC_DATA]" at bounding box center [1403, 34] width 120 height 10
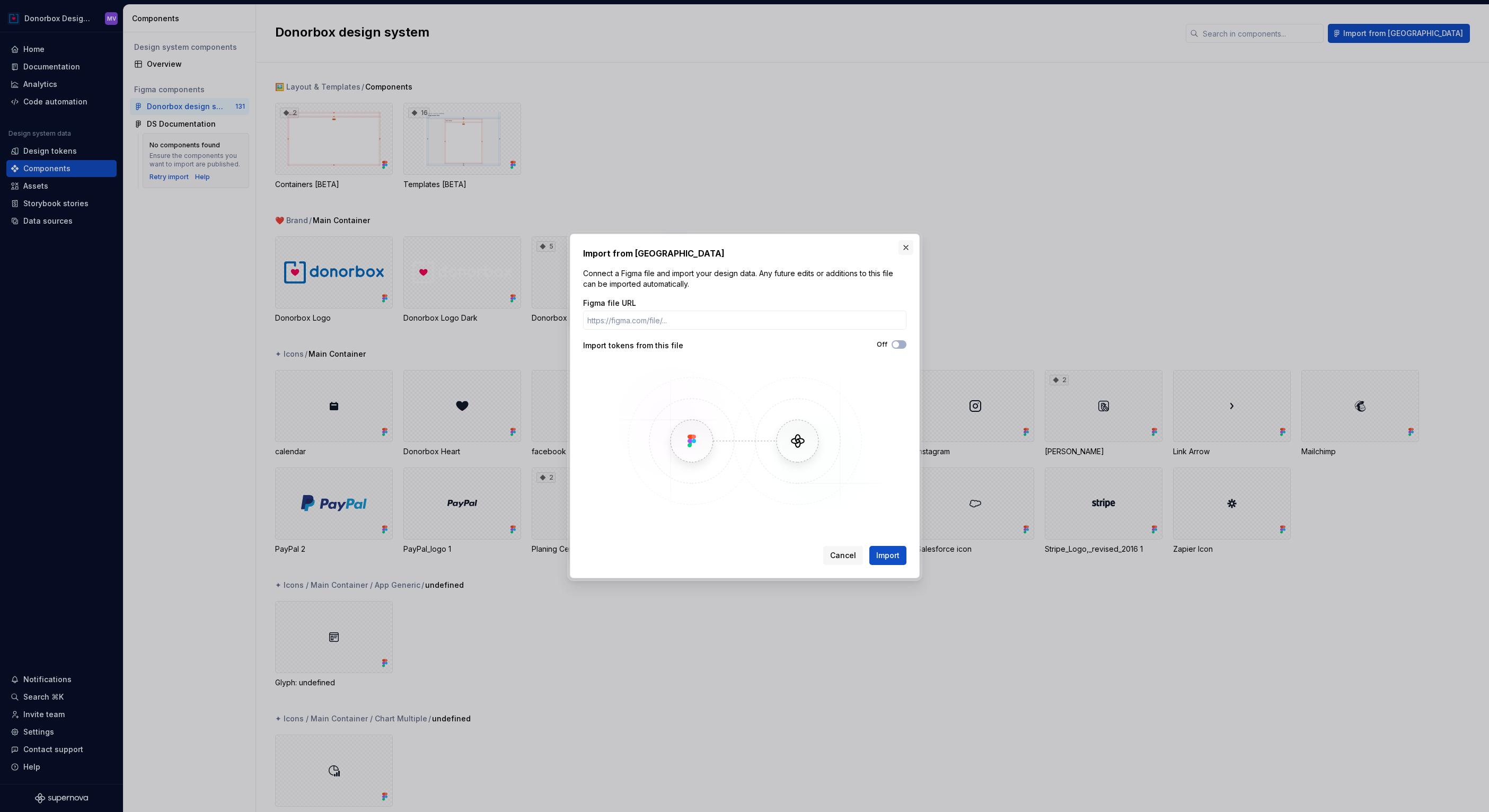
click at [904, 247] on button "button" at bounding box center [906, 247] width 15 height 15
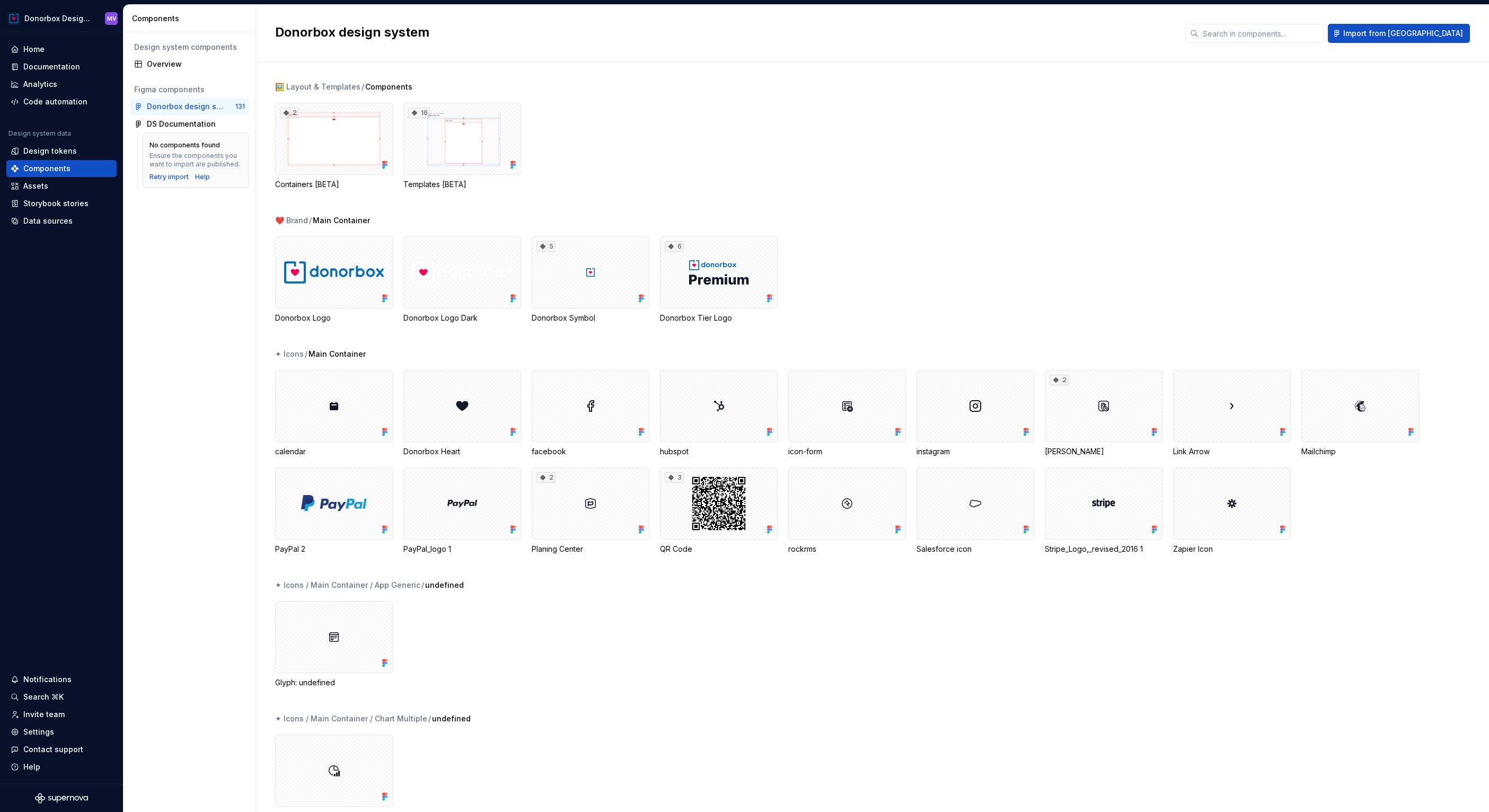
click at [1120, 169] on div "2 Containers [BETA] 16 Templates [BETA]" at bounding box center [882, 146] width 1214 height 87
click at [175, 130] on div "DS Documentation" at bounding box center [190, 124] width 119 height 17
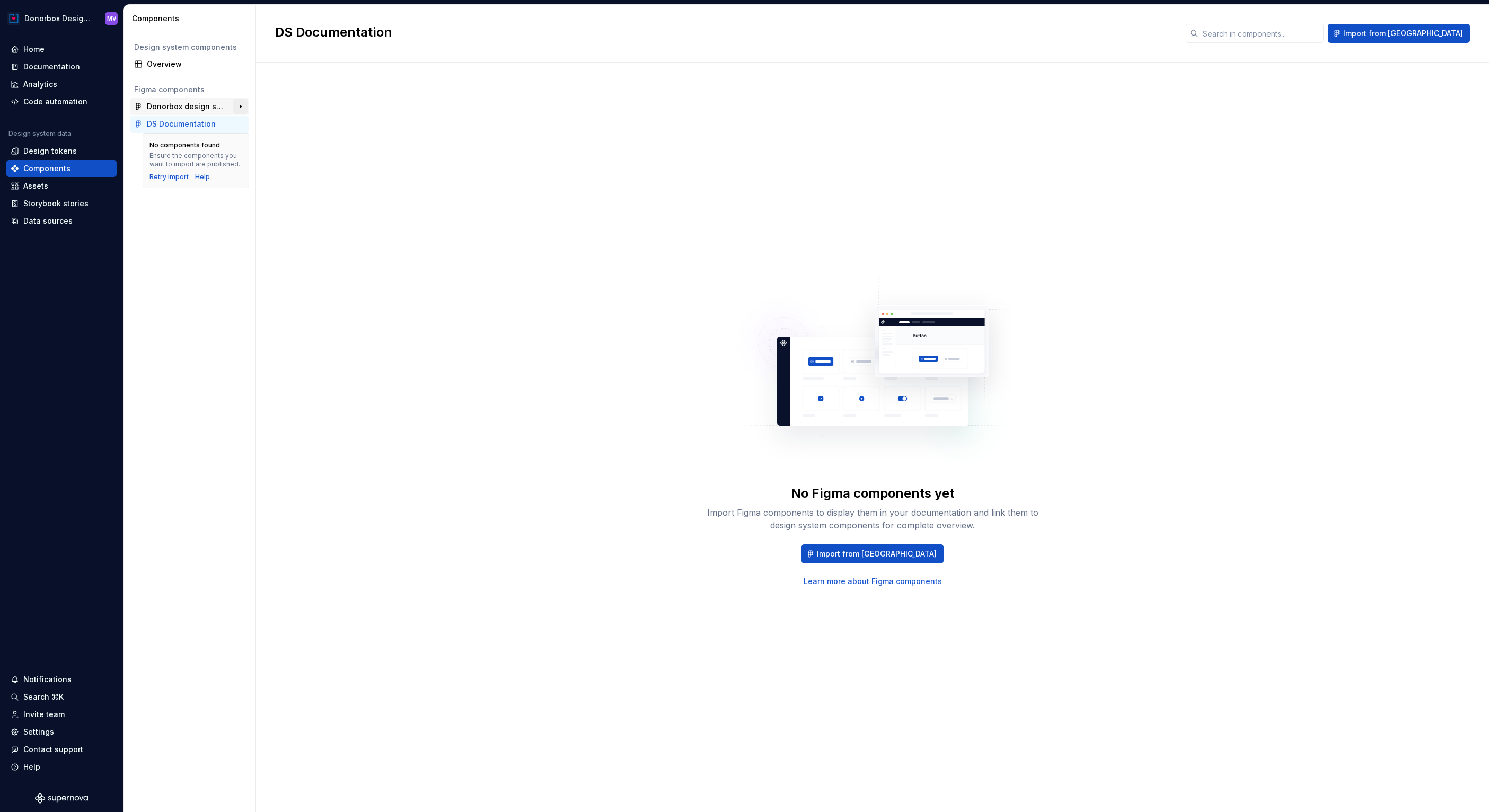
click at [240, 106] on button "button" at bounding box center [241, 106] width 15 height 15
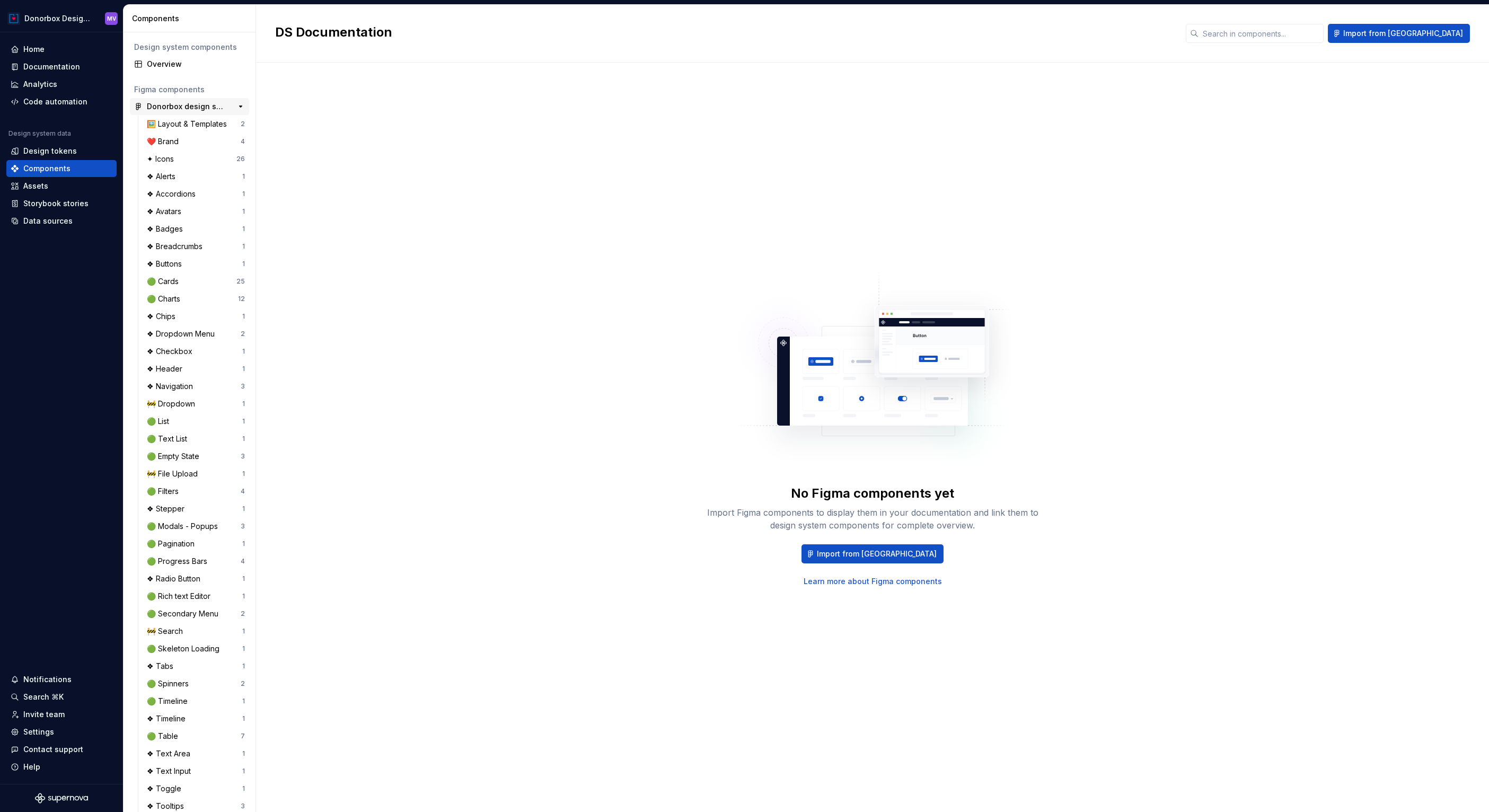
click at [179, 109] on div "Donorbox design system" at bounding box center [186, 106] width 79 height 10
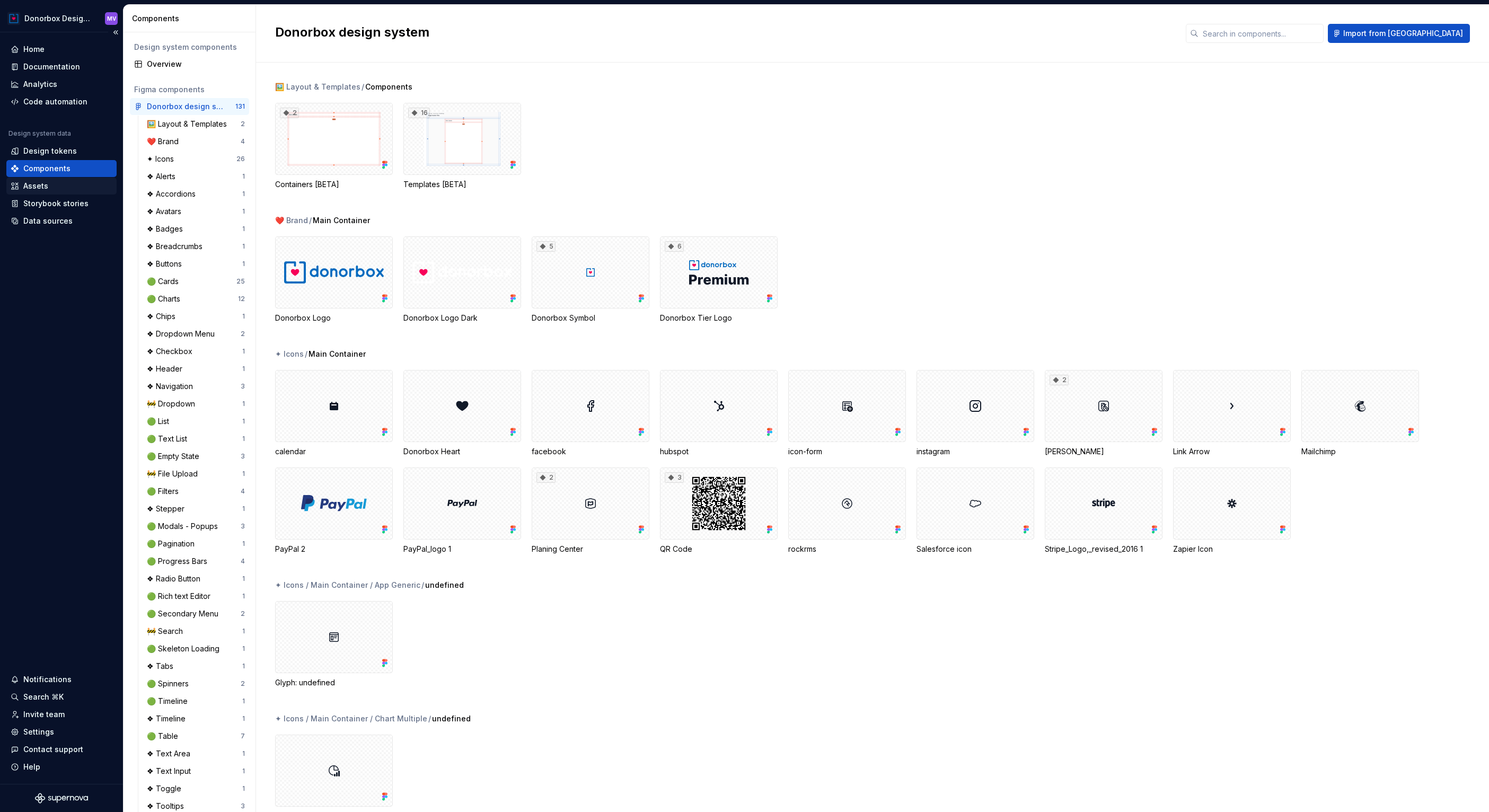
click at [42, 189] on div "Assets" at bounding box center [35, 186] width 25 height 10
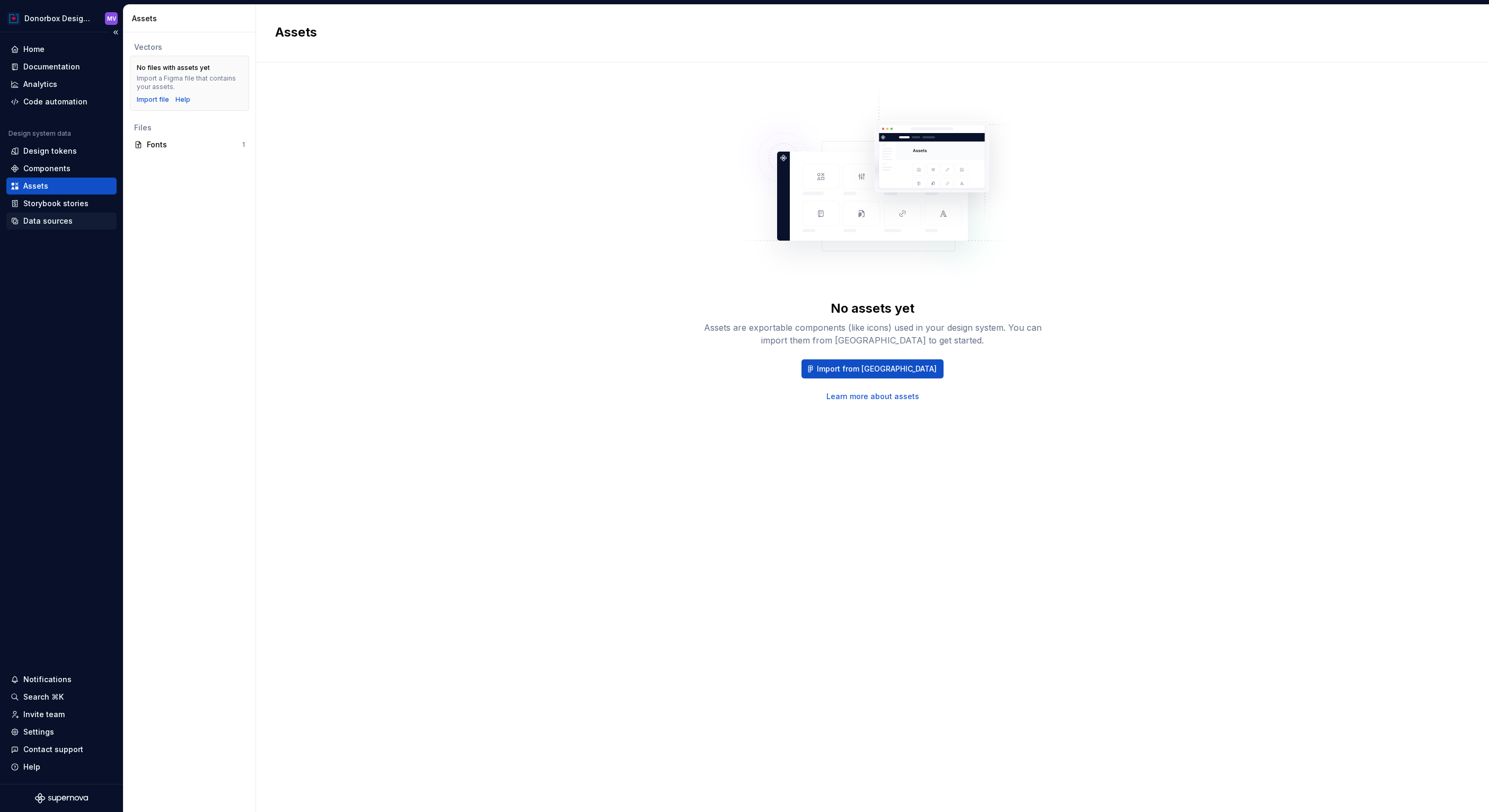
click at [43, 217] on div "Data sources" at bounding box center [47, 221] width 49 height 10
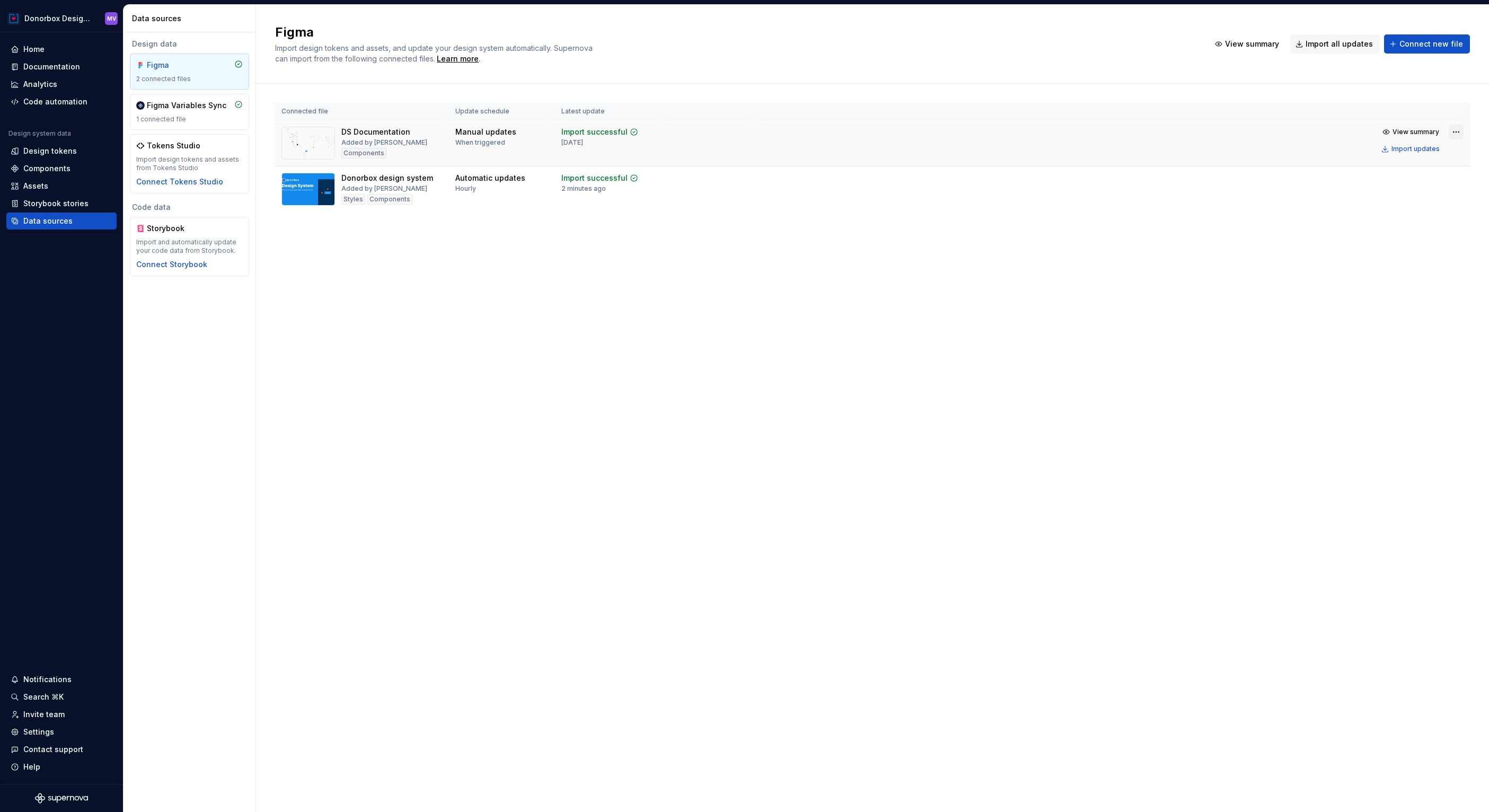
click at [1454, 133] on html "Donorbox Design System MV Home Documentation Analytics Code automation Design s…" at bounding box center [744, 406] width 1489 height 812
click at [1214, 223] on html "Donorbox Design System MV Home Documentation Analytics Code automation Design s…" at bounding box center [744, 406] width 1489 height 812
click at [1424, 195] on div "Import updates" at bounding box center [1415, 195] width 48 height 9
click at [186, 118] on div "1 connected file" at bounding box center [190, 119] width 106 height 9
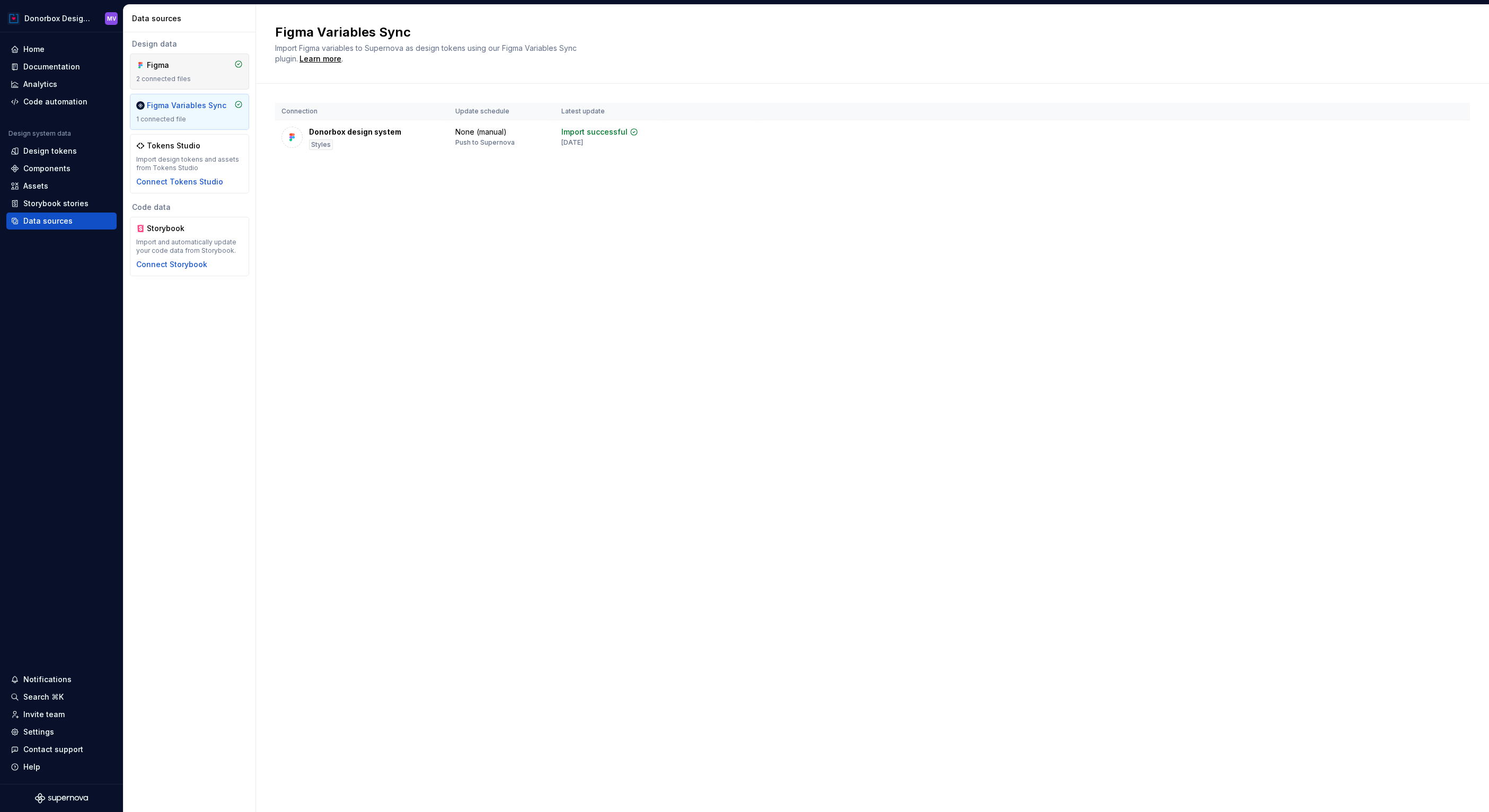
click at [187, 79] on div "2 connected files" at bounding box center [190, 79] width 106 height 9
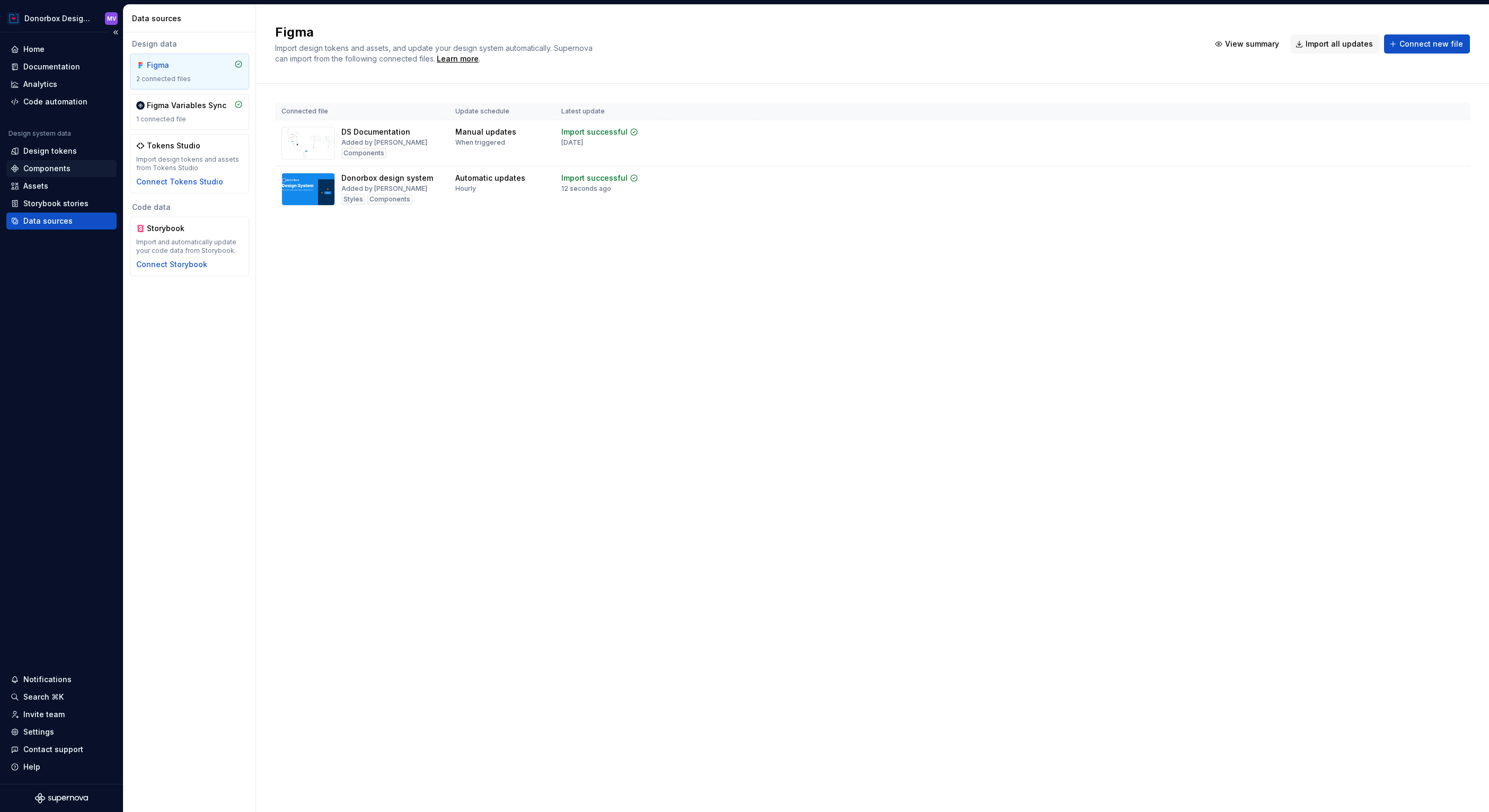
click at [64, 170] on div "Components" at bounding box center [47, 168] width 47 height 10
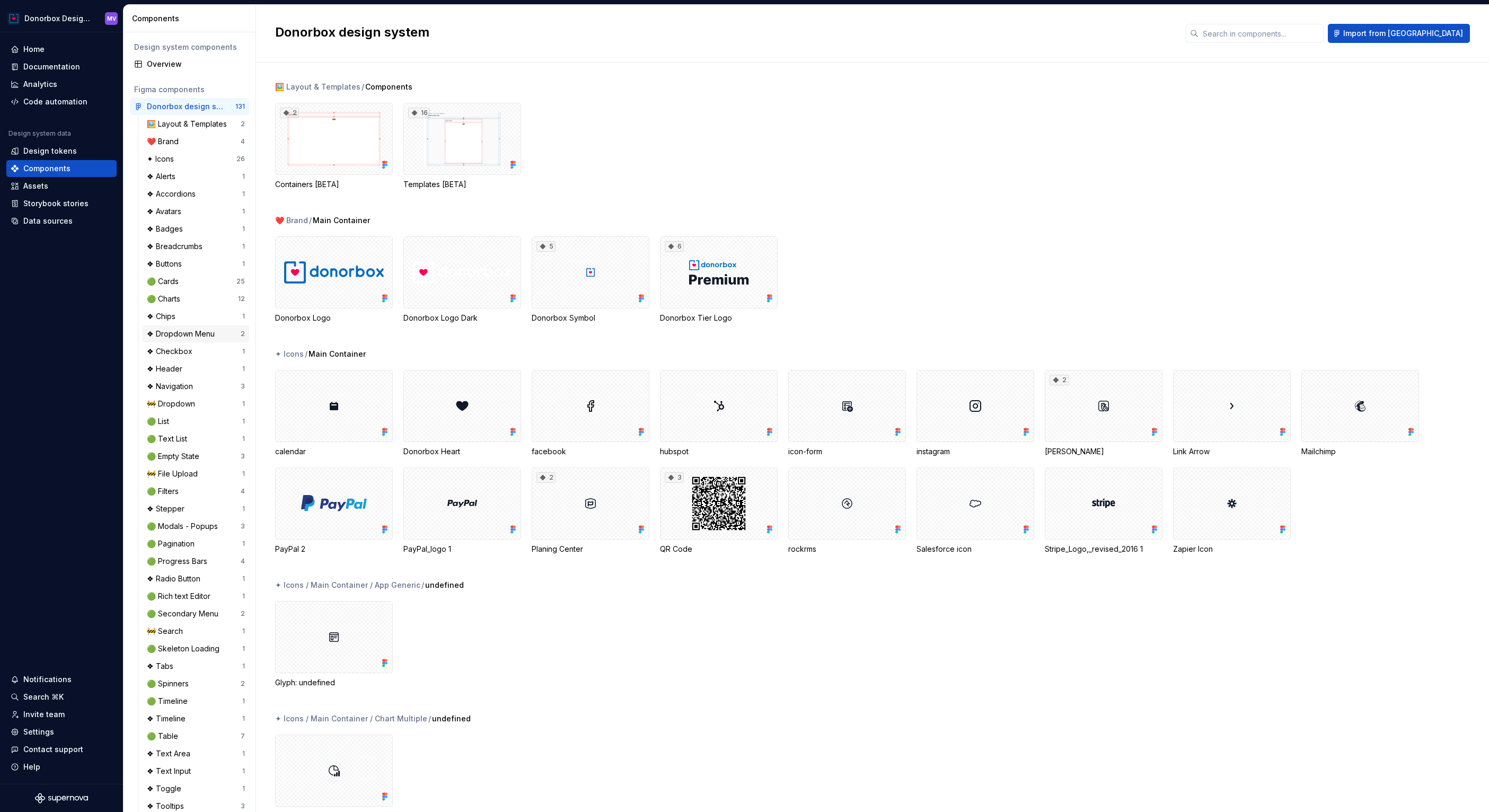
click at [183, 334] on div "❖ Dropdown Menu" at bounding box center [183, 334] width 72 height 10
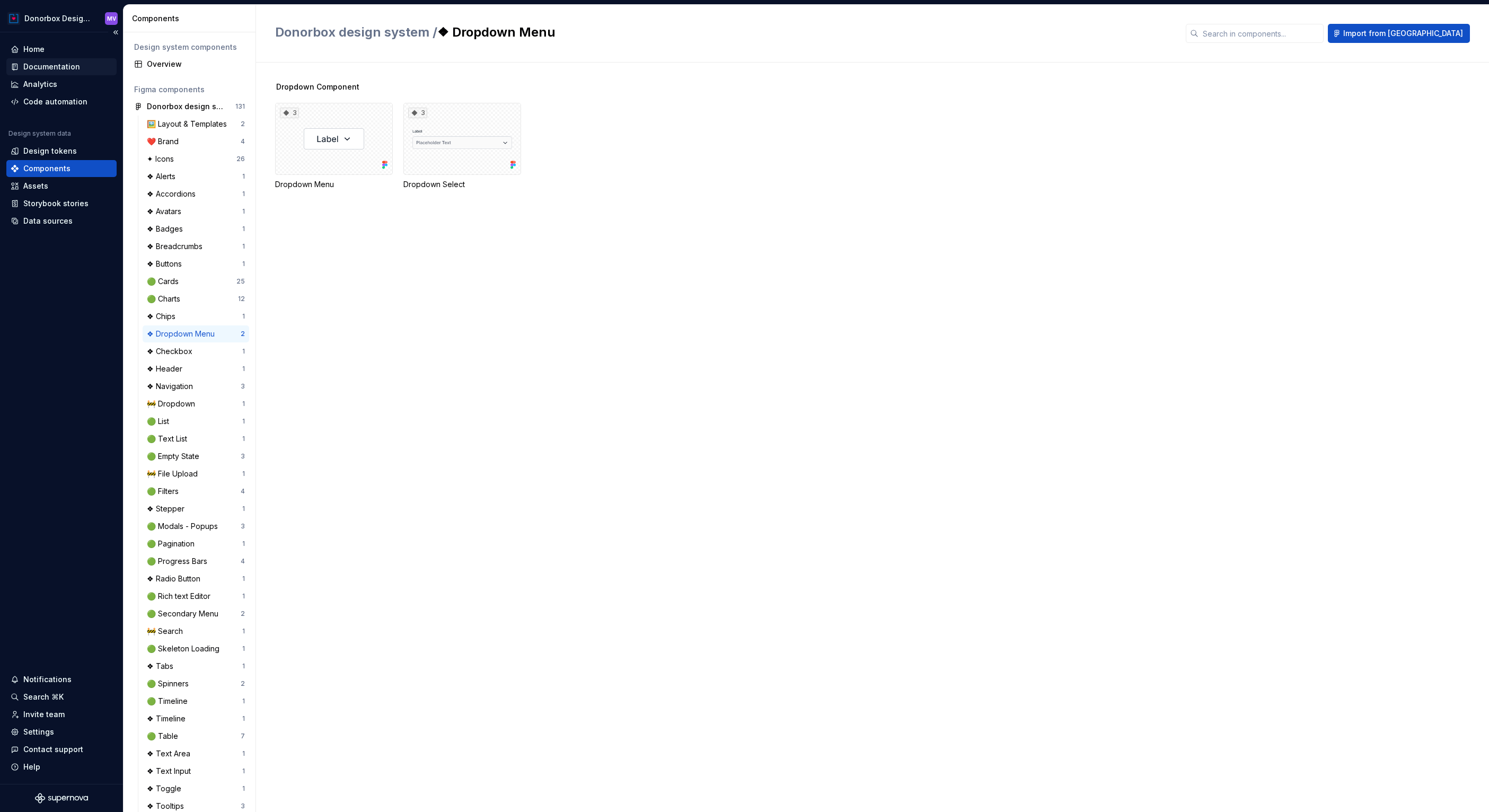
click at [65, 66] on div "Documentation" at bounding box center [51, 66] width 57 height 10
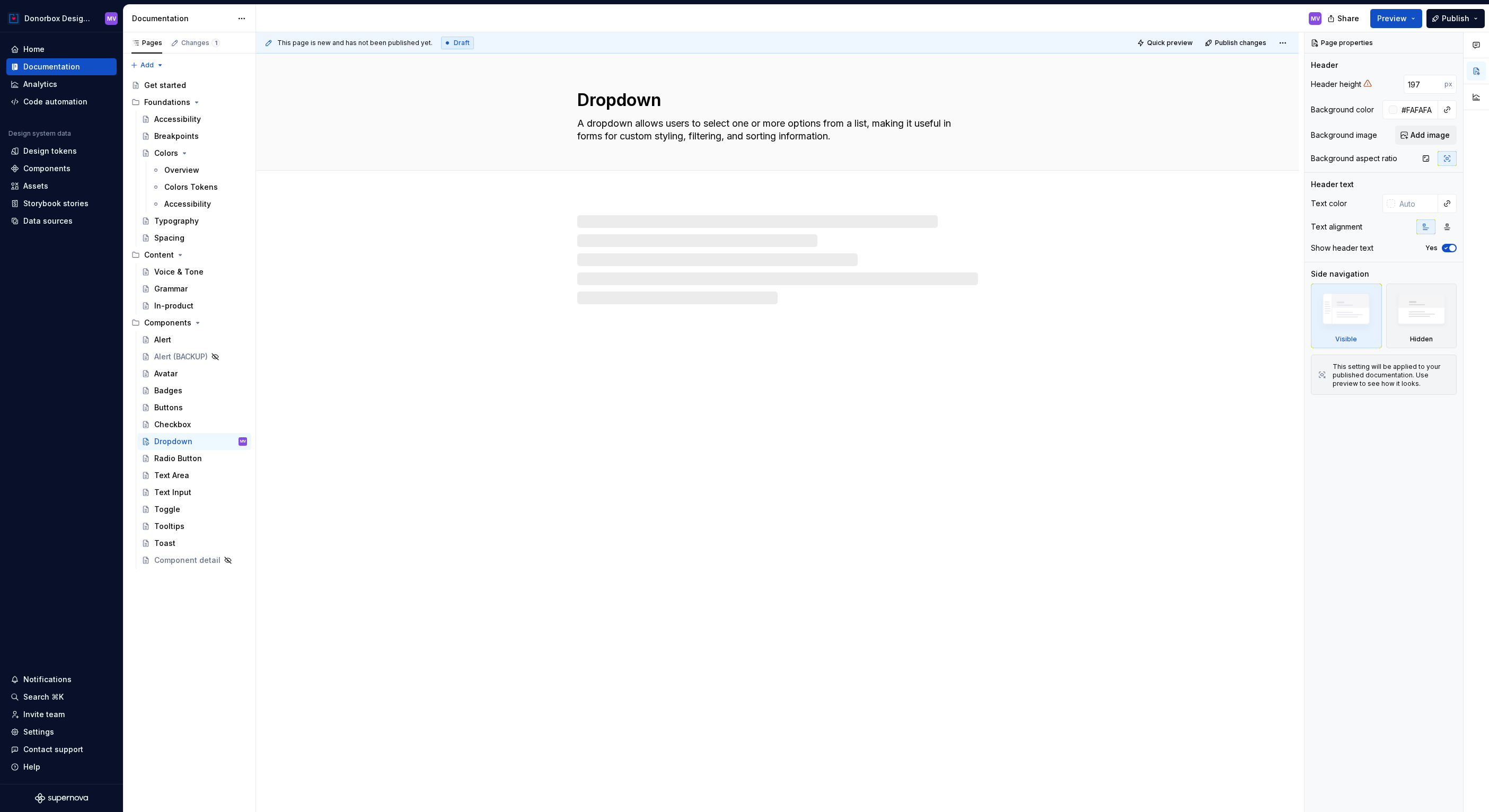
type textarea "*"
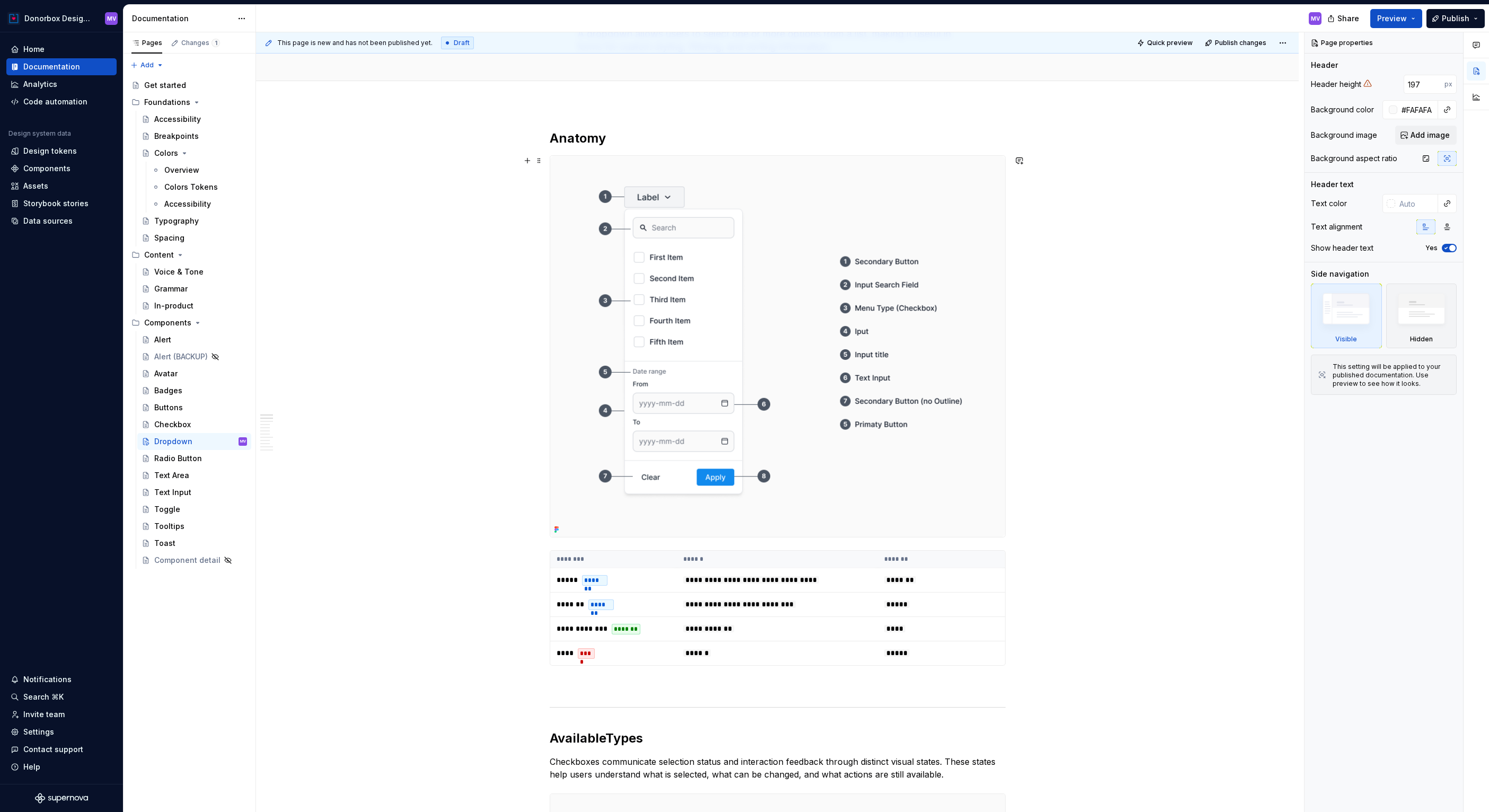
scroll to position [114, 0]
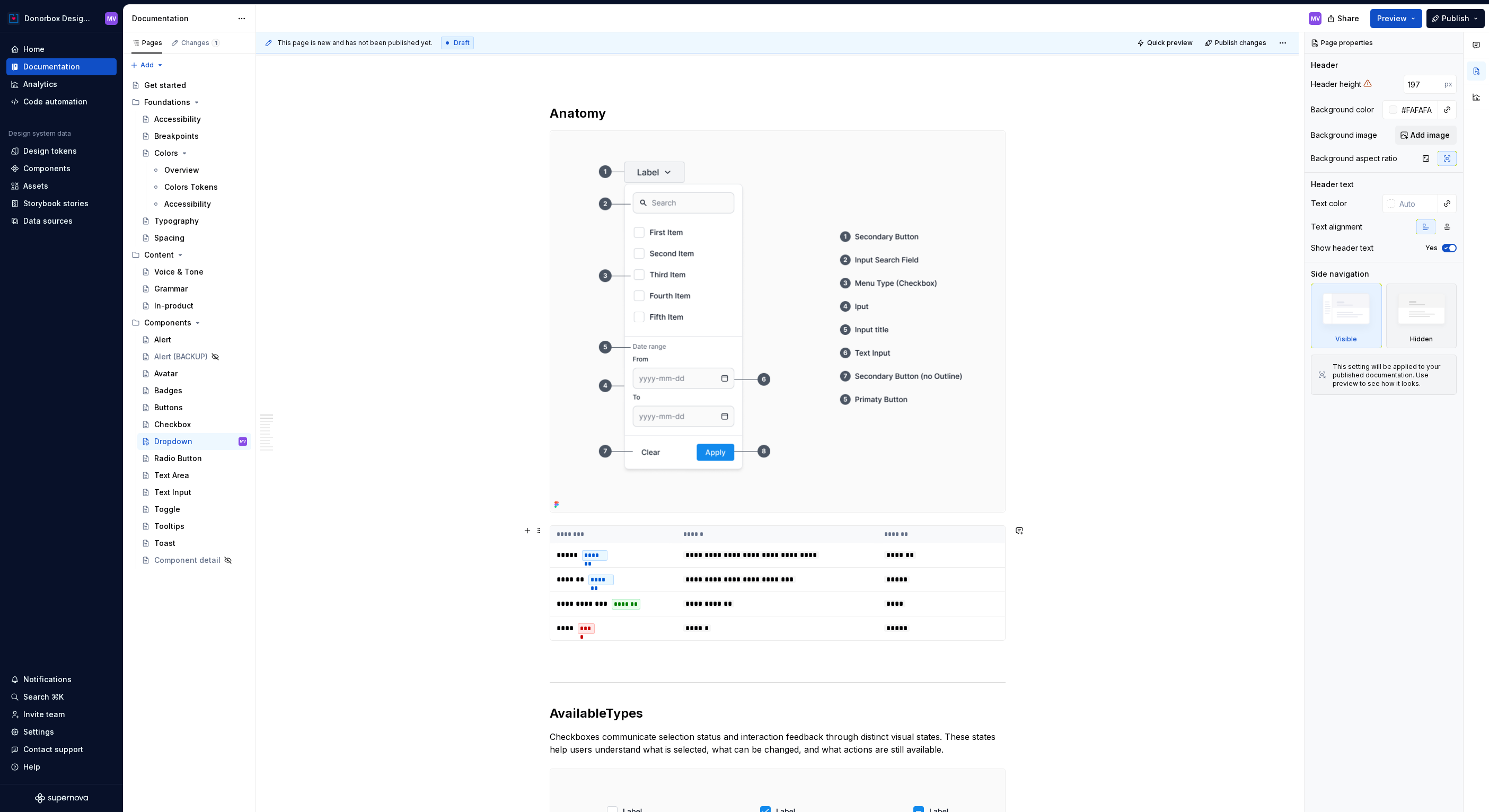
click at [779, 535] on th "******" at bounding box center [777, 535] width 201 height 17
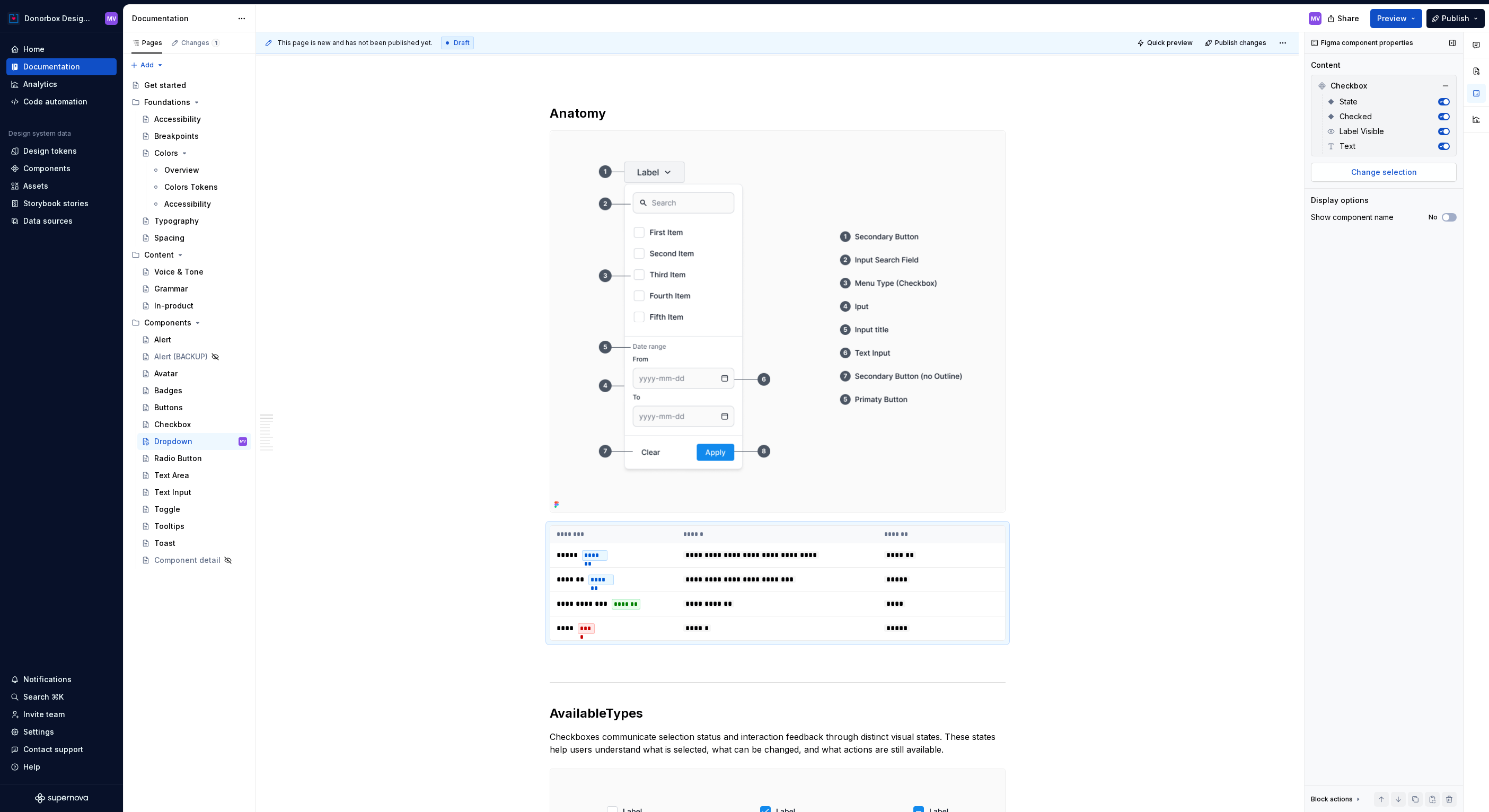
click at [1405, 175] on span "Change selection" at bounding box center [1384, 172] width 66 height 10
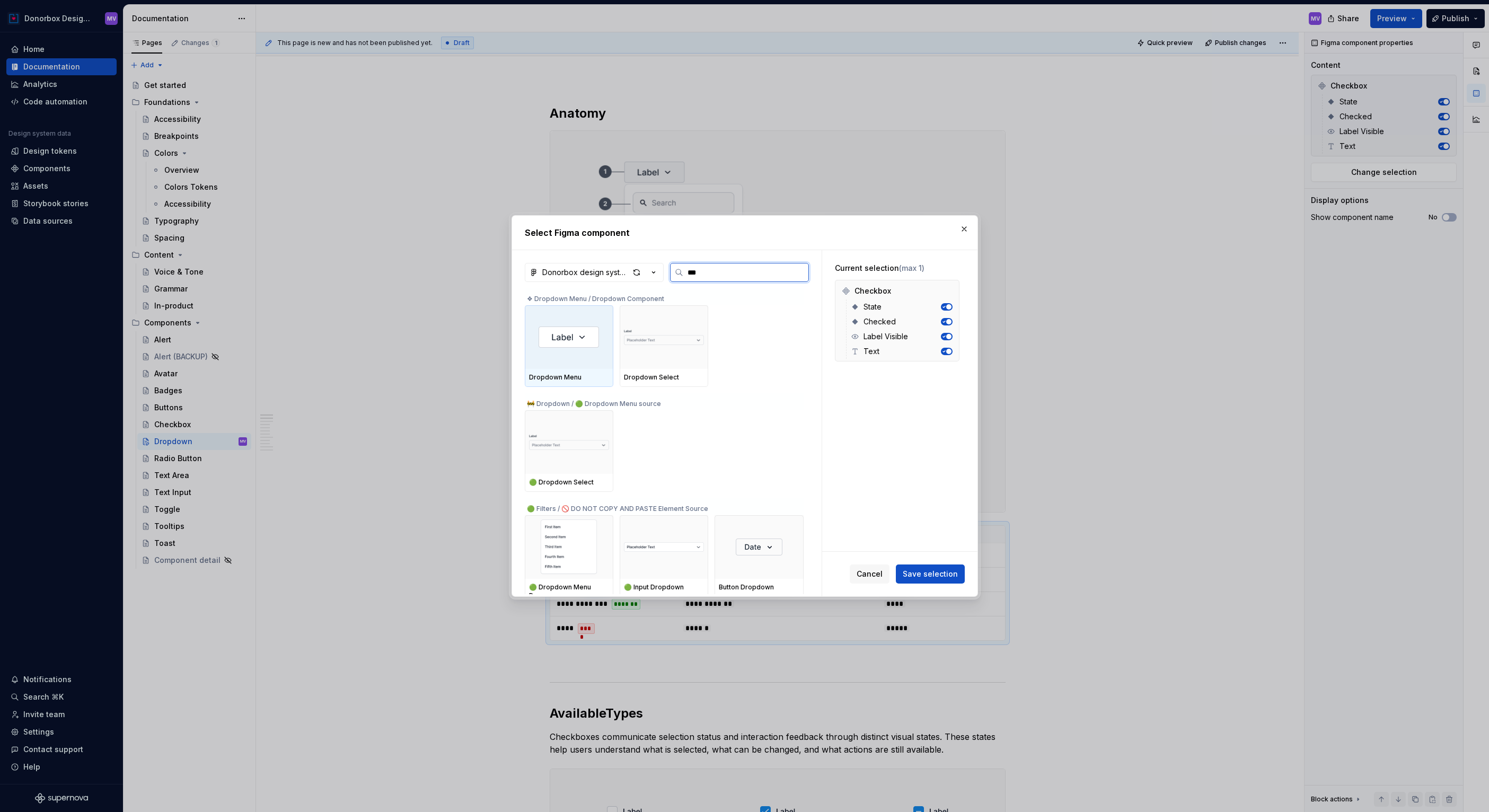
type input "****"
click at [585, 361] on div at bounding box center [569, 337] width 88 height 64
click at [935, 569] on span "Save selection" at bounding box center [930, 574] width 55 height 10
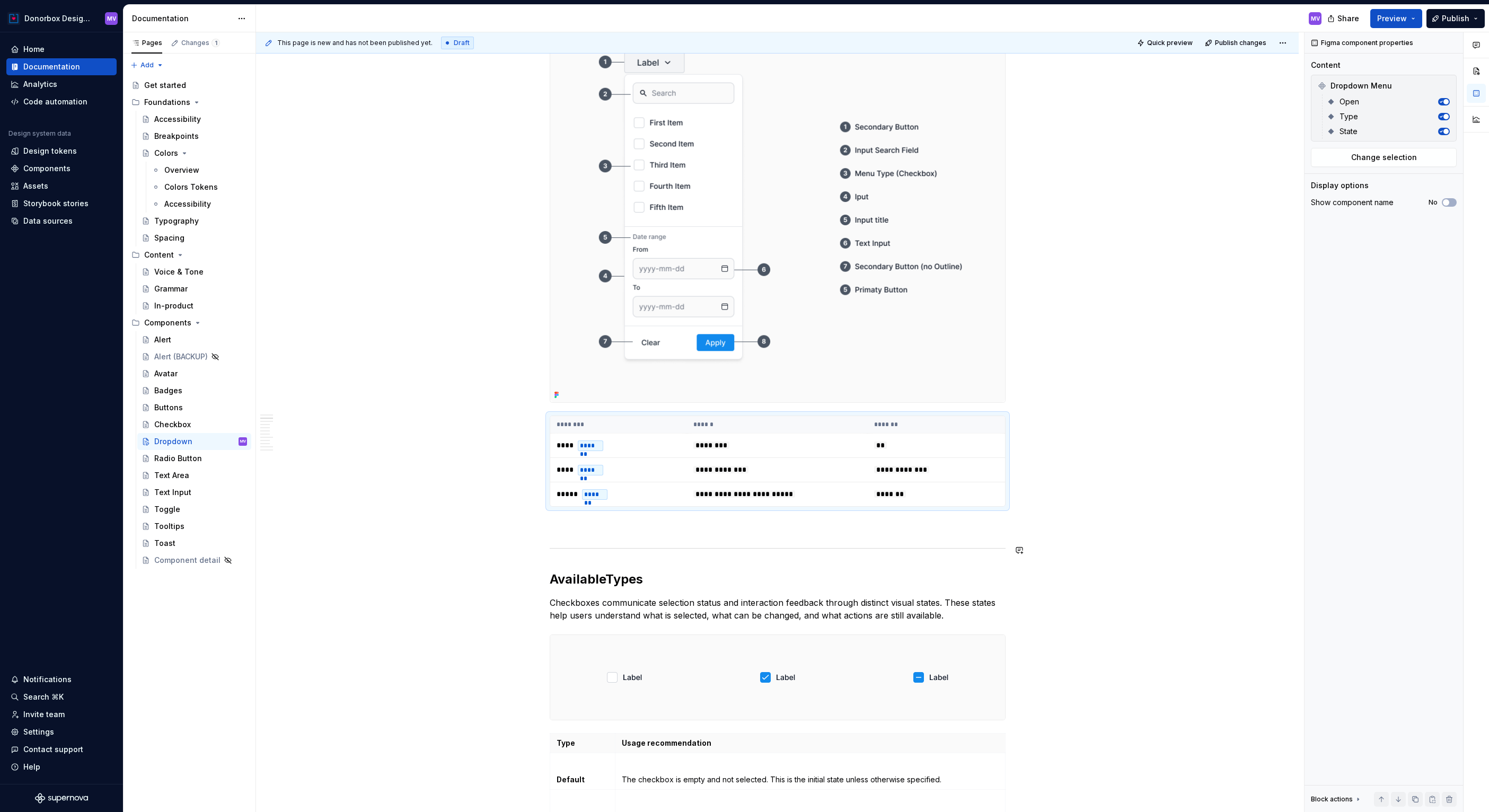
scroll to position [225, 0]
click at [1332, 117] on icon at bounding box center [1331, 117] width 6 height 6
click at [947, 419] on th "*******" at bounding box center [936, 424] width 137 height 17
click at [1353, 103] on span "Open" at bounding box center [1349, 102] width 20 height 10
drag, startPoint x: 1326, startPoint y: 102, endPoint x: 1326, endPoint y: 117, distance: 15.0
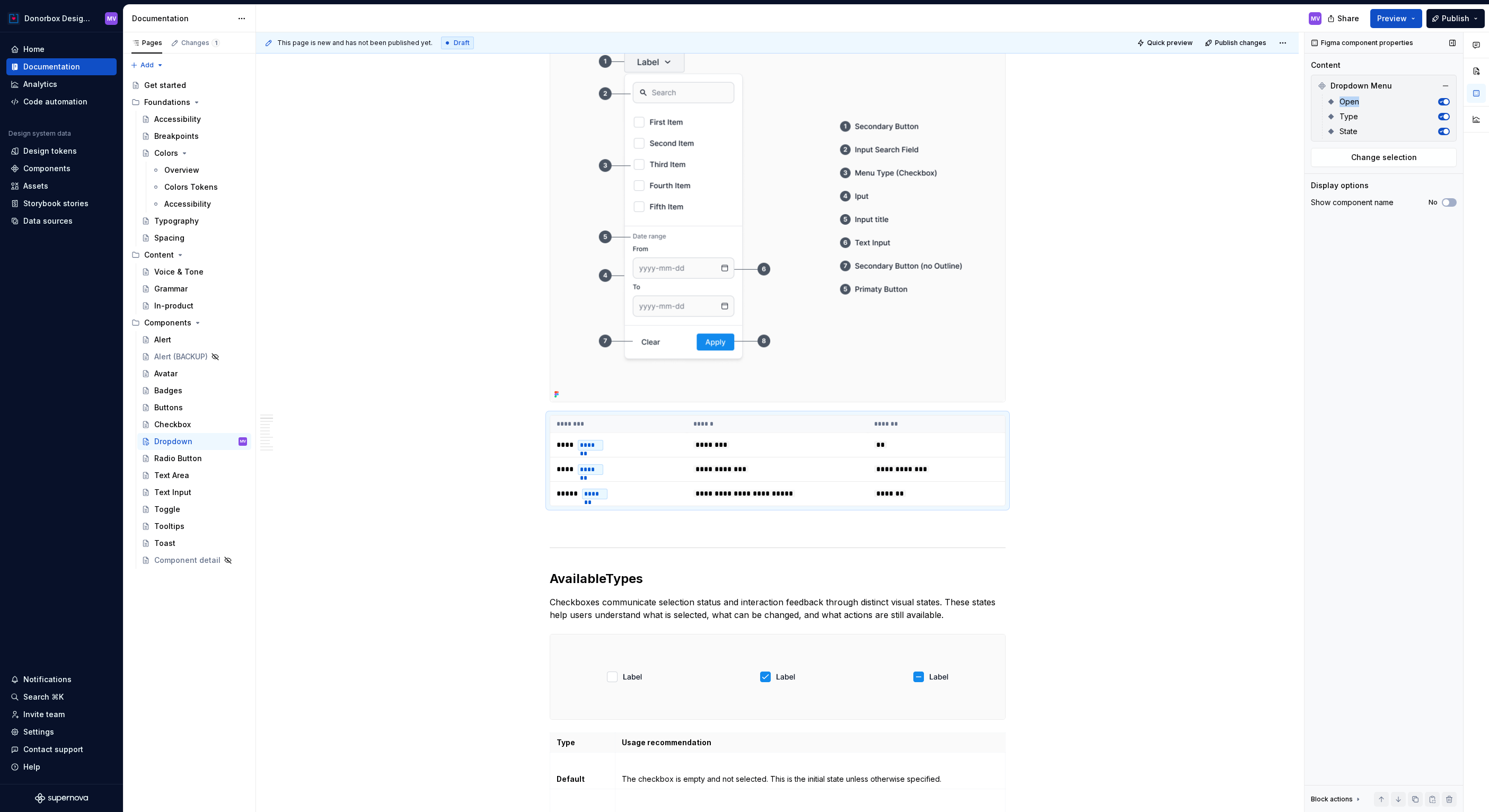
click at [1326, 118] on div "Open Type State" at bounding box center [1386, 116] width 128 height 45
click at [1342, 117] on span "Type" at bounding box center [1349, 117] width 18 height 10
click at [1451, 201] on button "No" at bounding box center [1449, 202] width 15 height 9
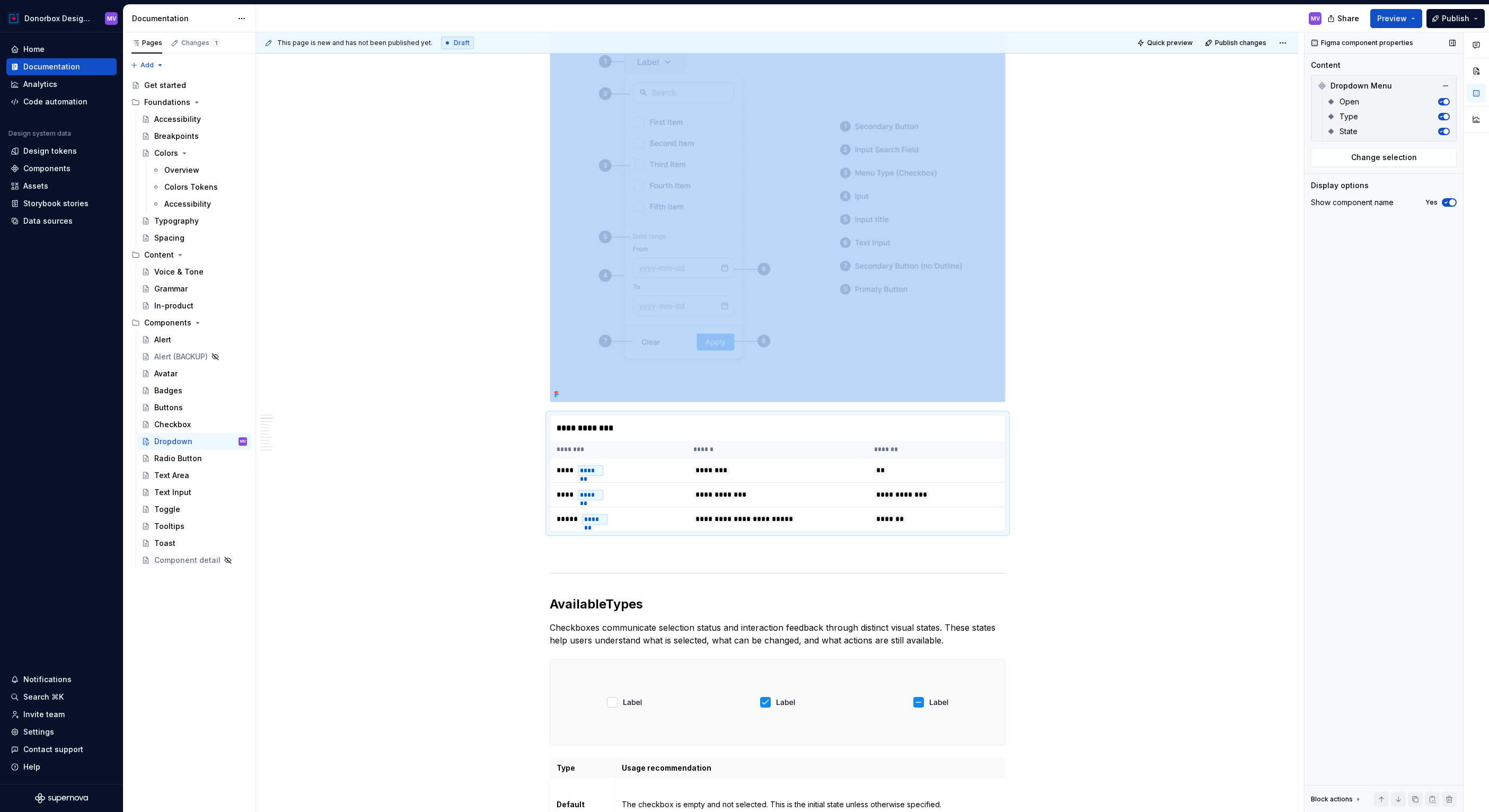
click at [1447, 201] on icon "button" at bounding box center [1446, 202] width 9 height 6
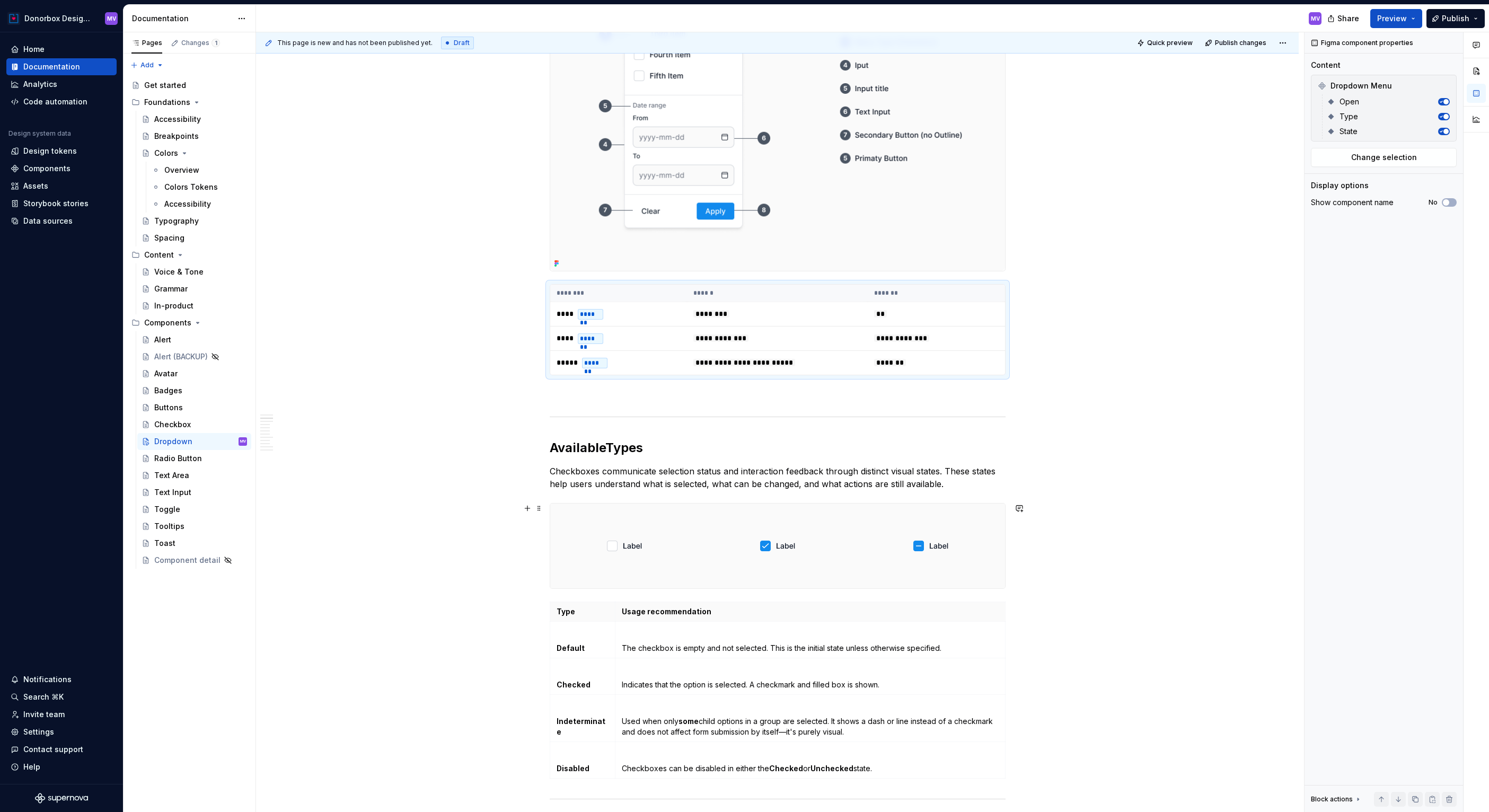
scroll to position [357, 0]
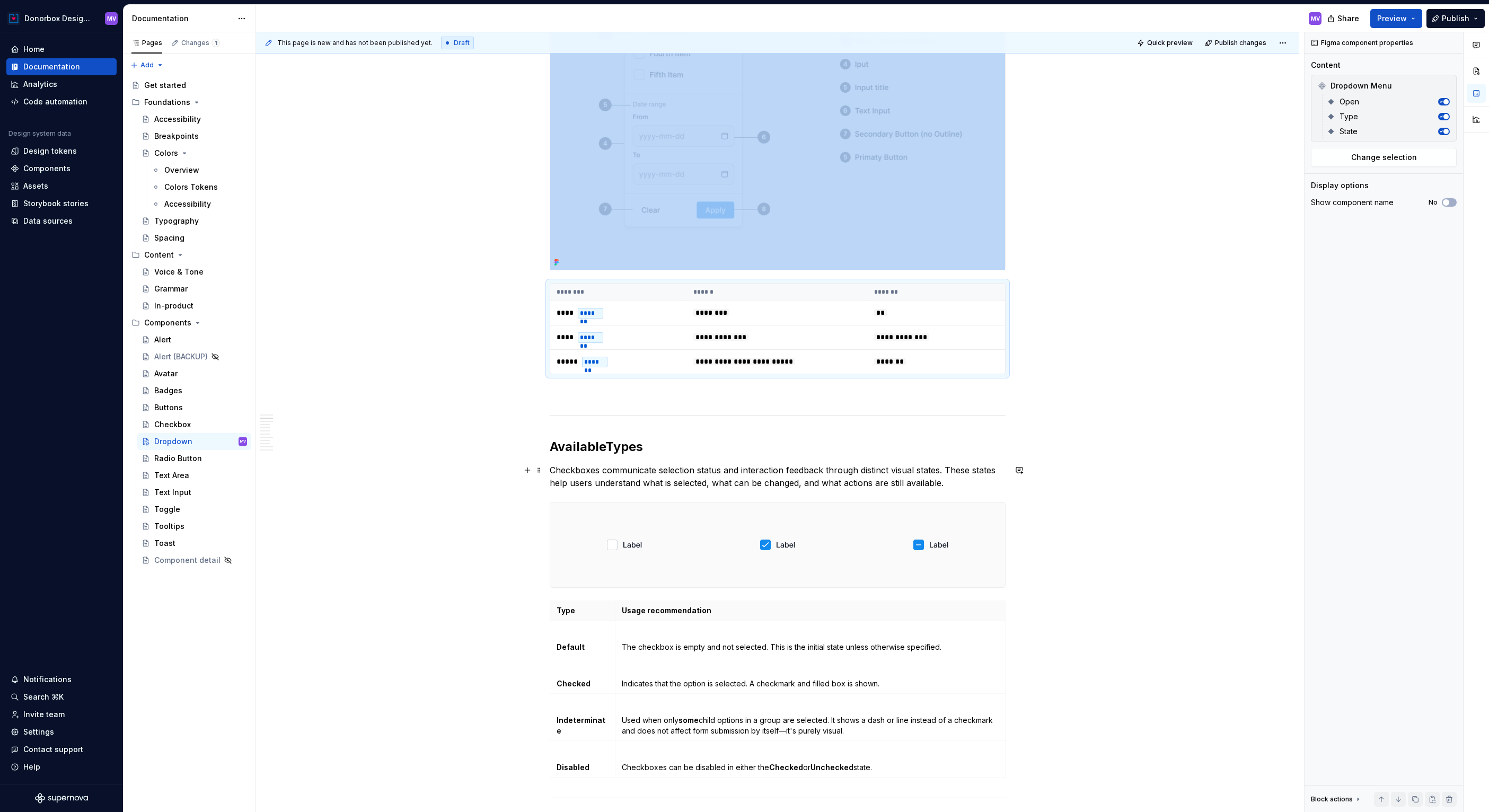
click at [717, 514] on div at bounding box center [777, 544] width 149 height 85
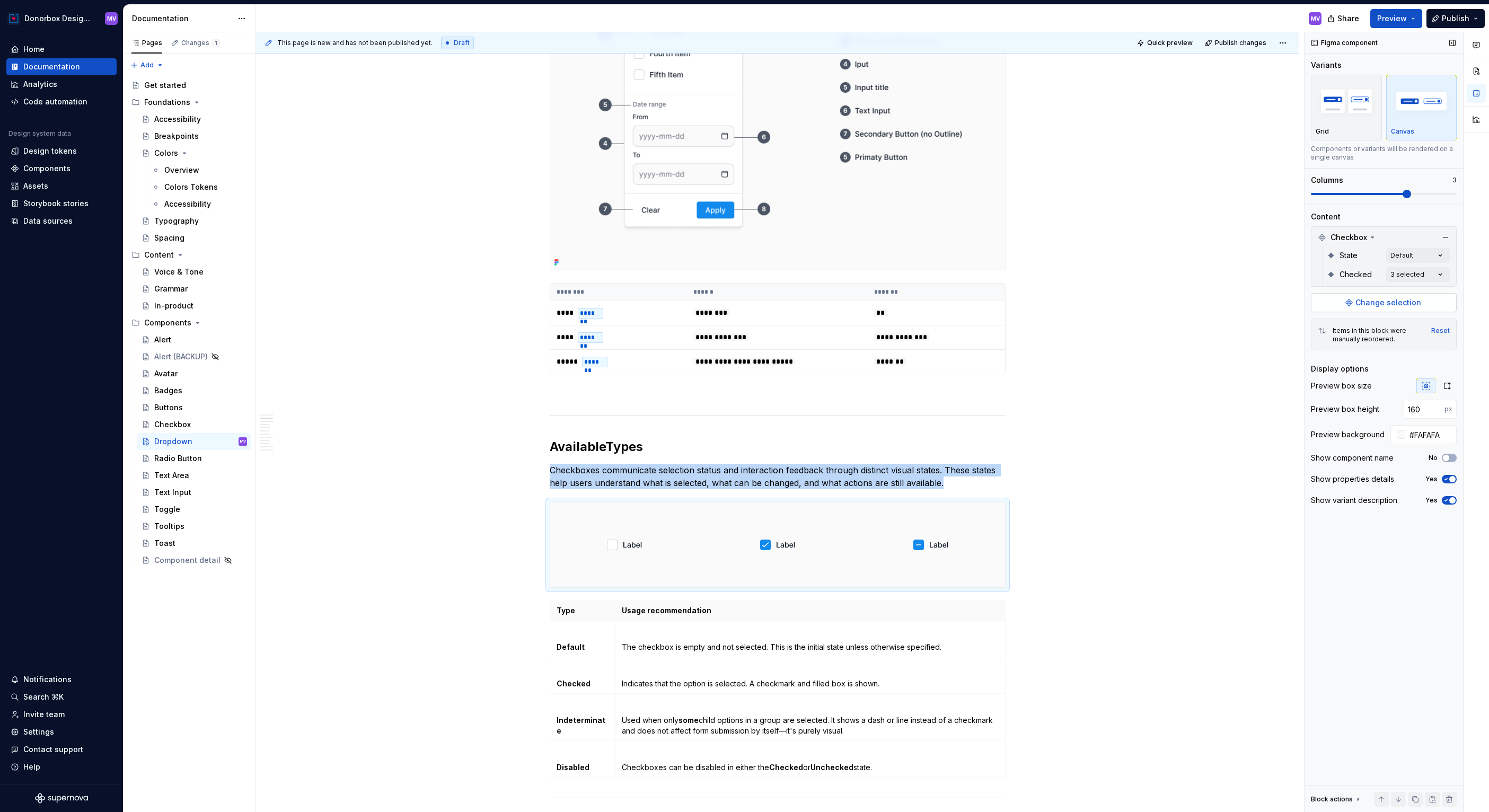
click at [1392, 306] on span "Change selection" at bounding box center [1388, 302] width 66 height 10
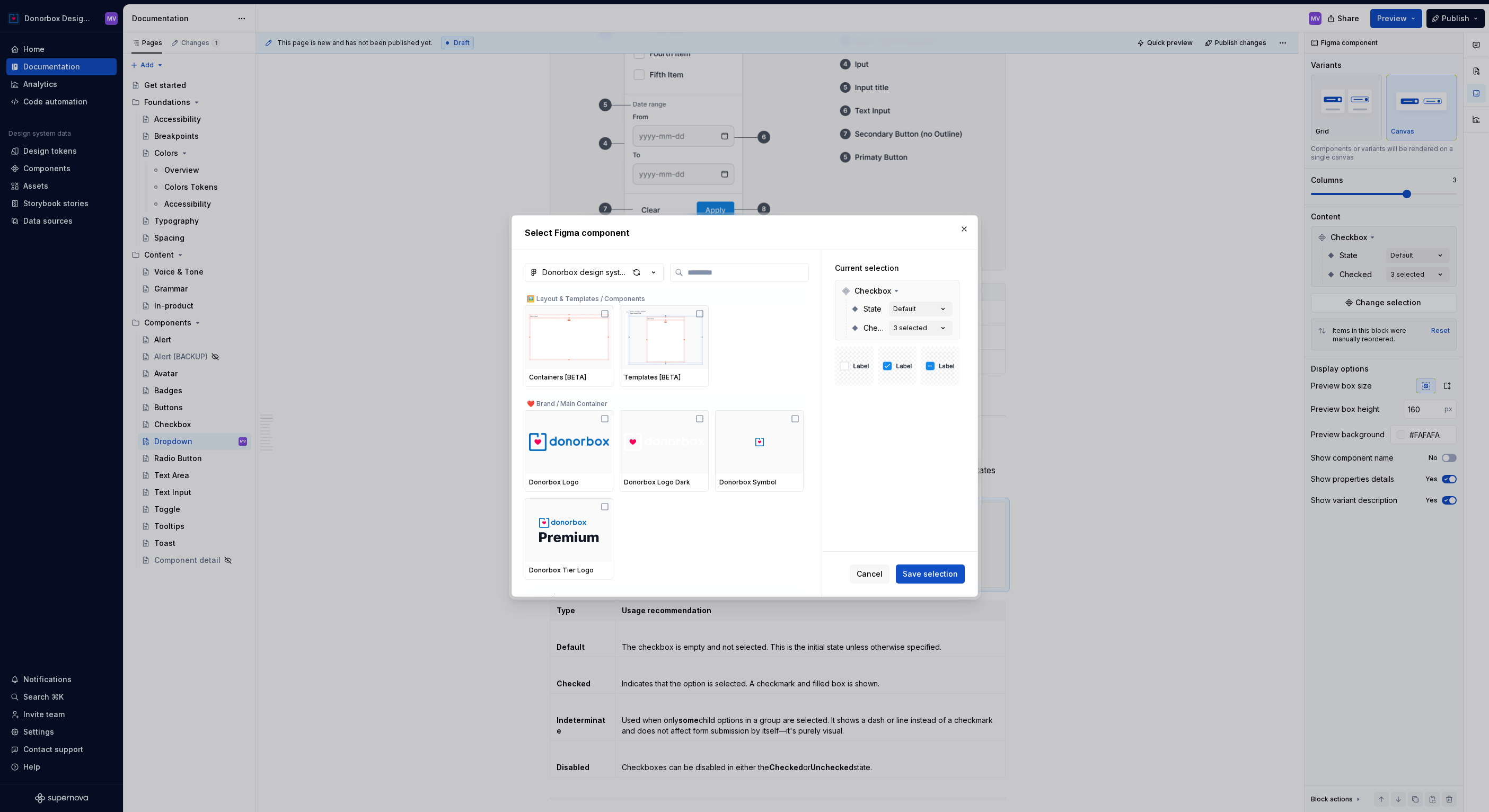
type textarea "*"
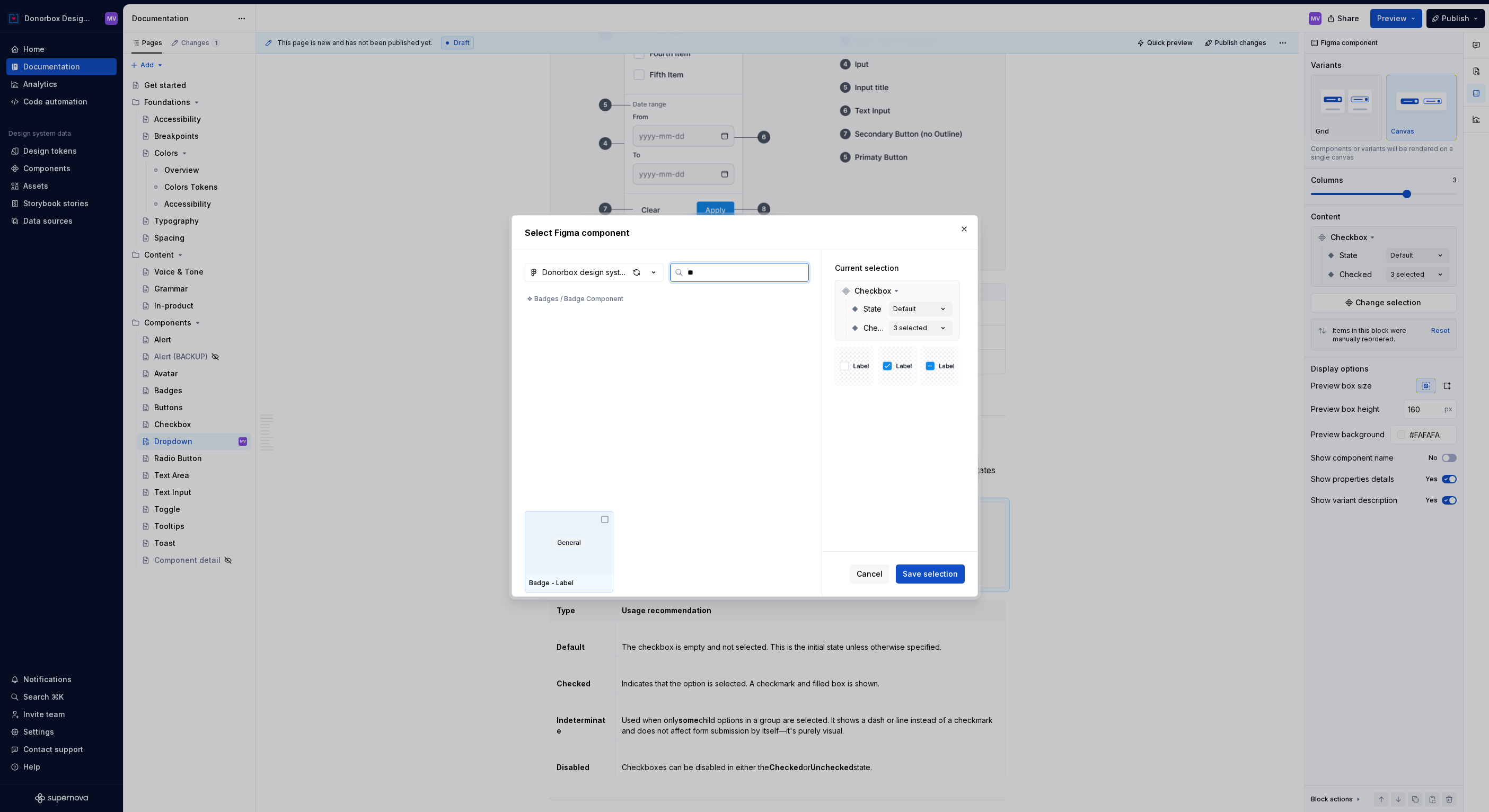
scroll to position [97, 0]
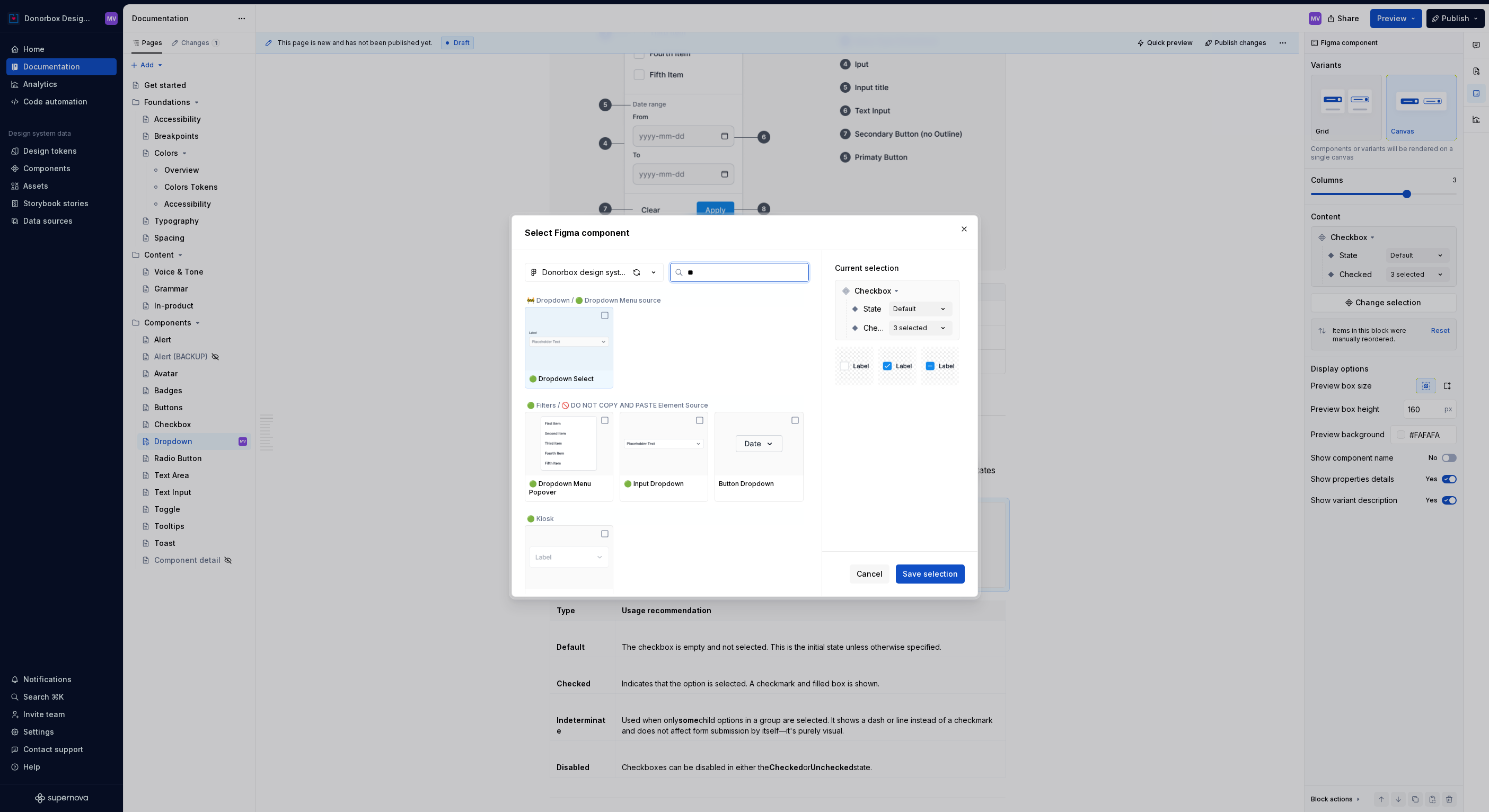
type input "***"
click at [639, 401] on div "🟢 Filters / 🚫 DO NOT COPY AND PASTE Element Source" at bounding box center [664, 403] width 279 height 17
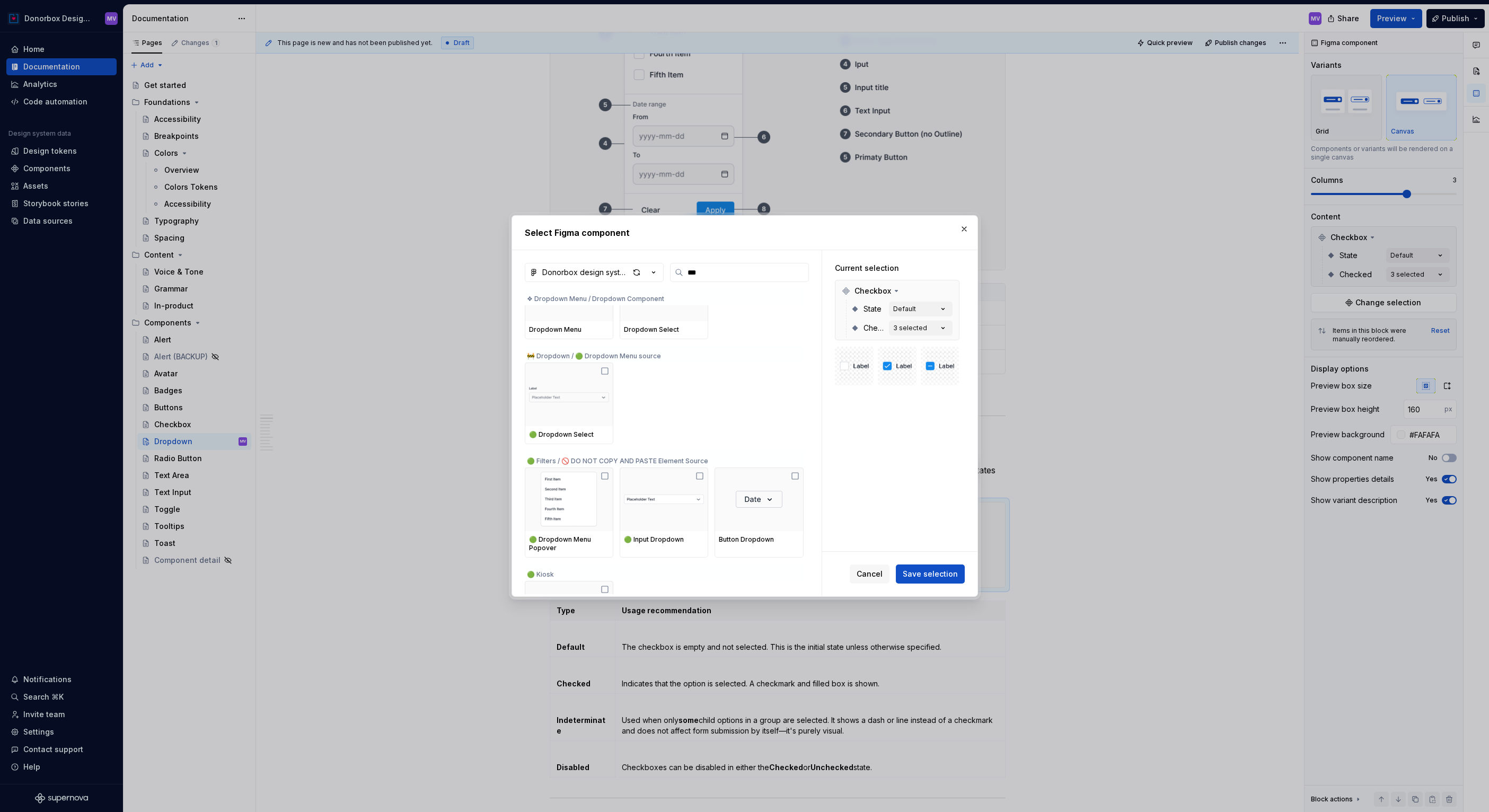
scroll to position [0, 0]
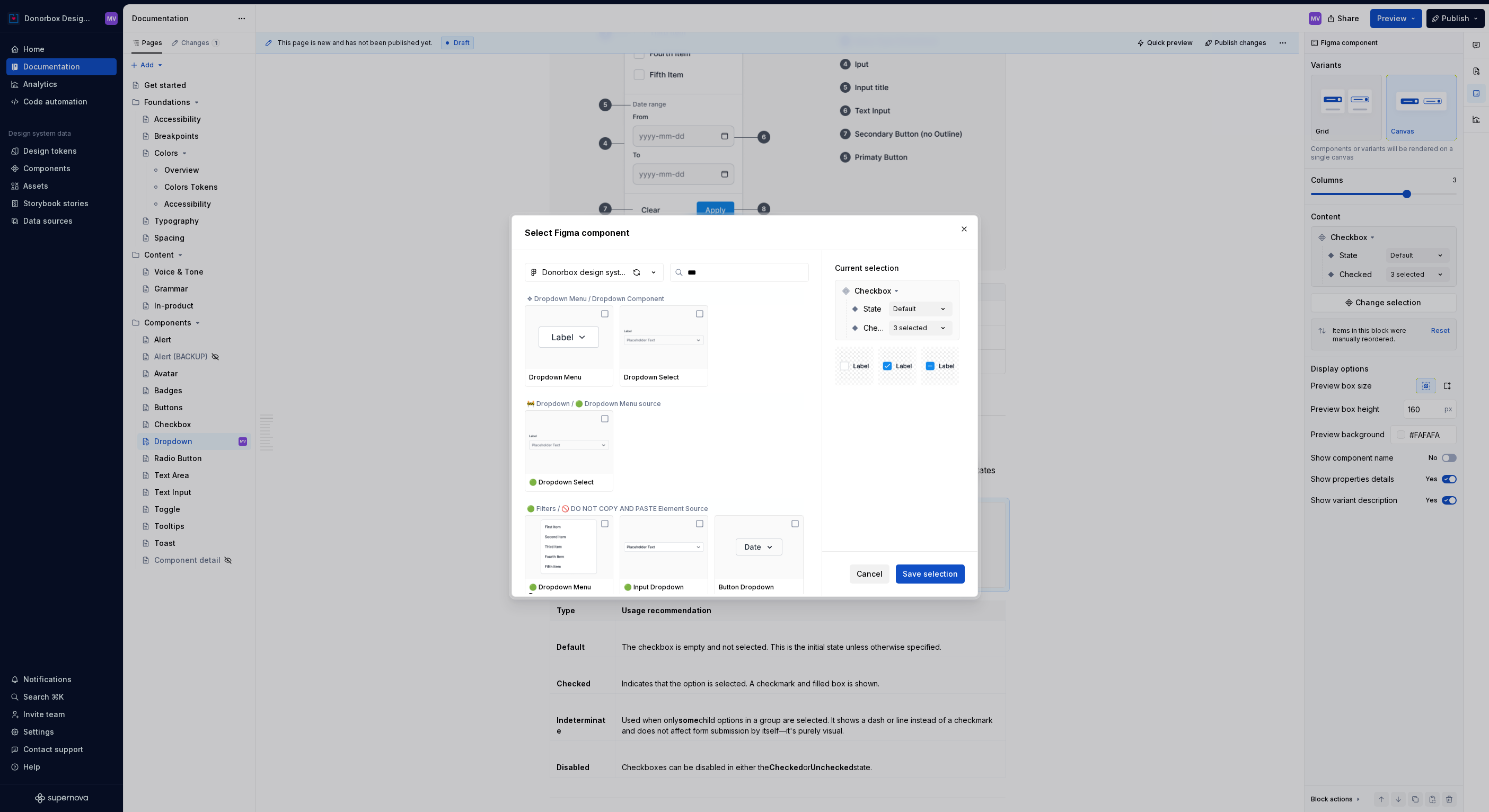
click at [873, 573] on span "Cancel" at bounding box center [869, 574] width 26 height 10
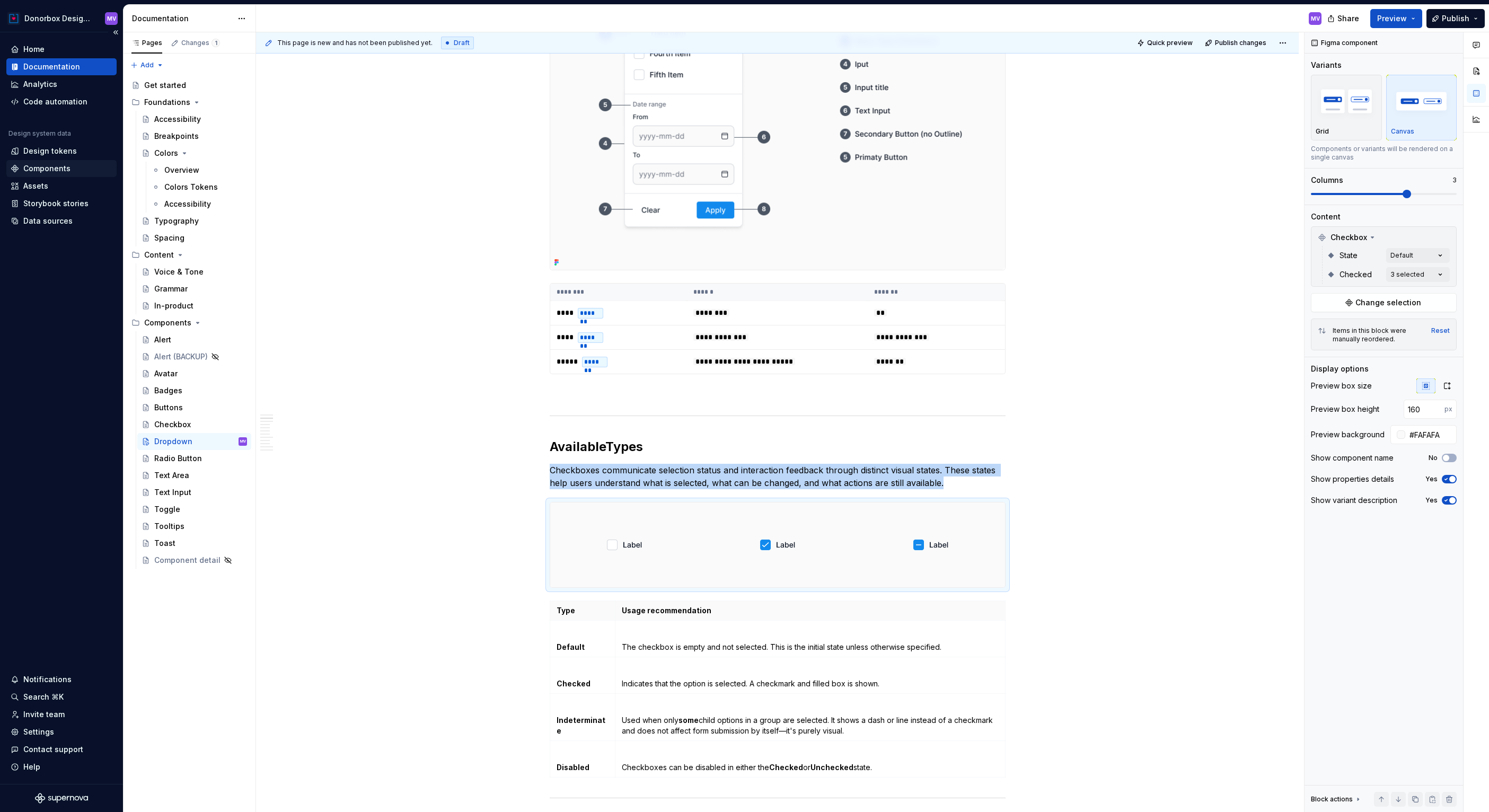
click at [54, 169] on div "Components" at bounding box center [47, 168] width 47 height 10
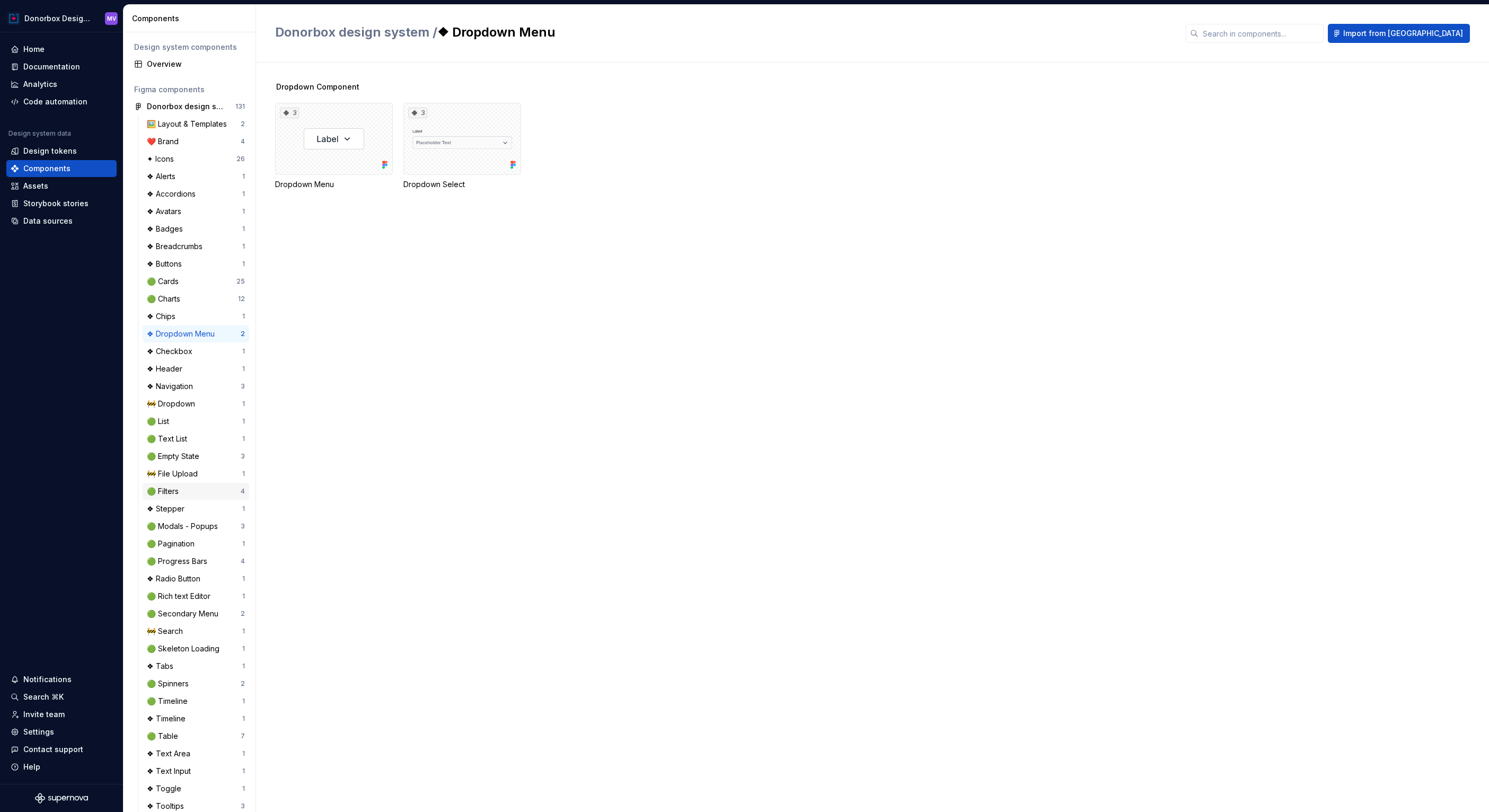
click at [188, 495] on div "🟢 Filters" at bounding box center [194, 491] width 94 height 10
click at [188, 490] on div "🟢 Filters" at bounding box center [194, 491] width 94 height 10
click at [192, 406] on div "🚧 Dropdown" at bounding box center [173, 404] width 53 height 10
click at [298, 150] on div "7" at bounding box center [334, 139] width 118 height 72
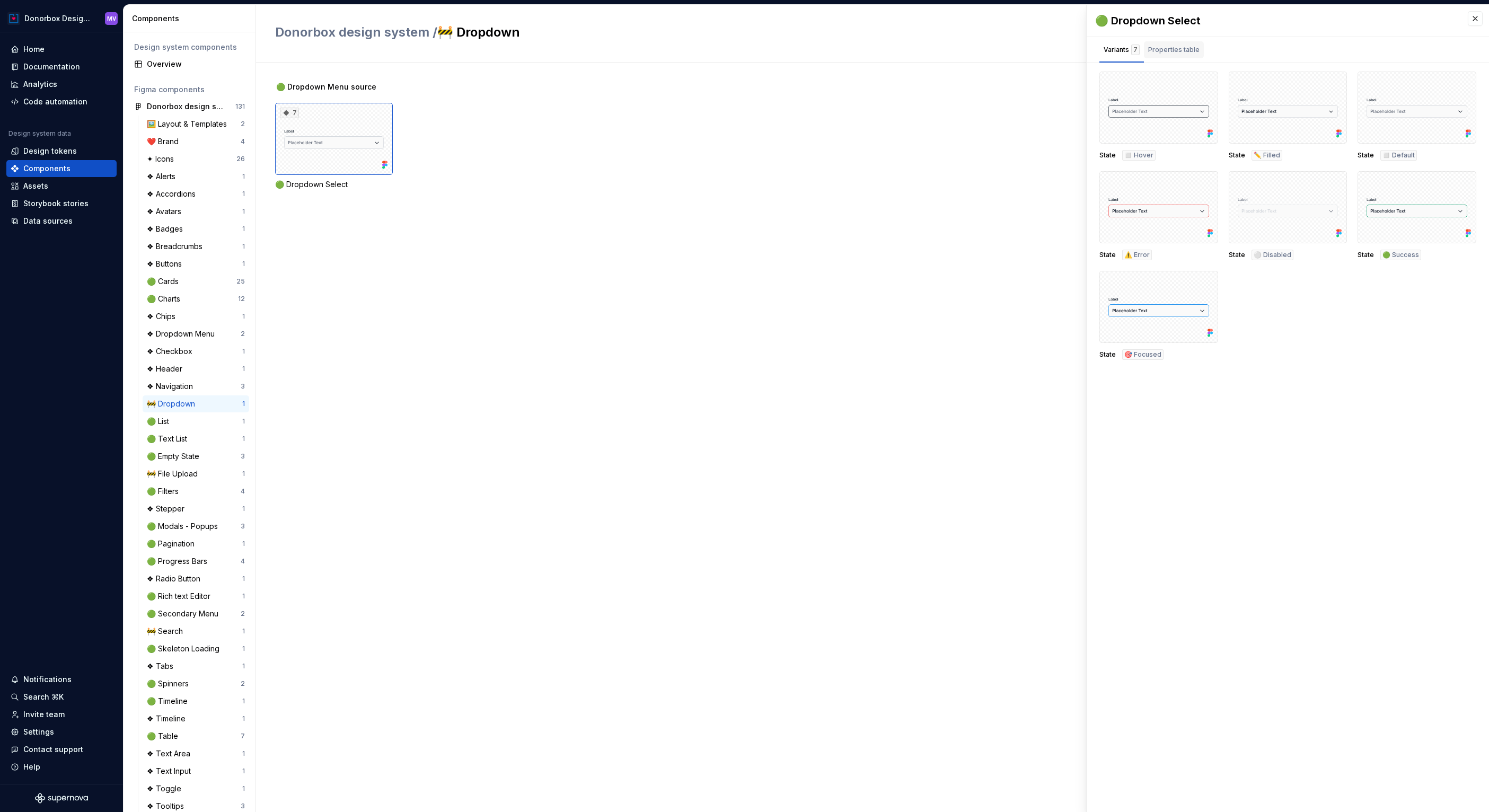
click at [1166, 54] on div "Properties table" at bounding box center [1173, 50] width 51 height 10
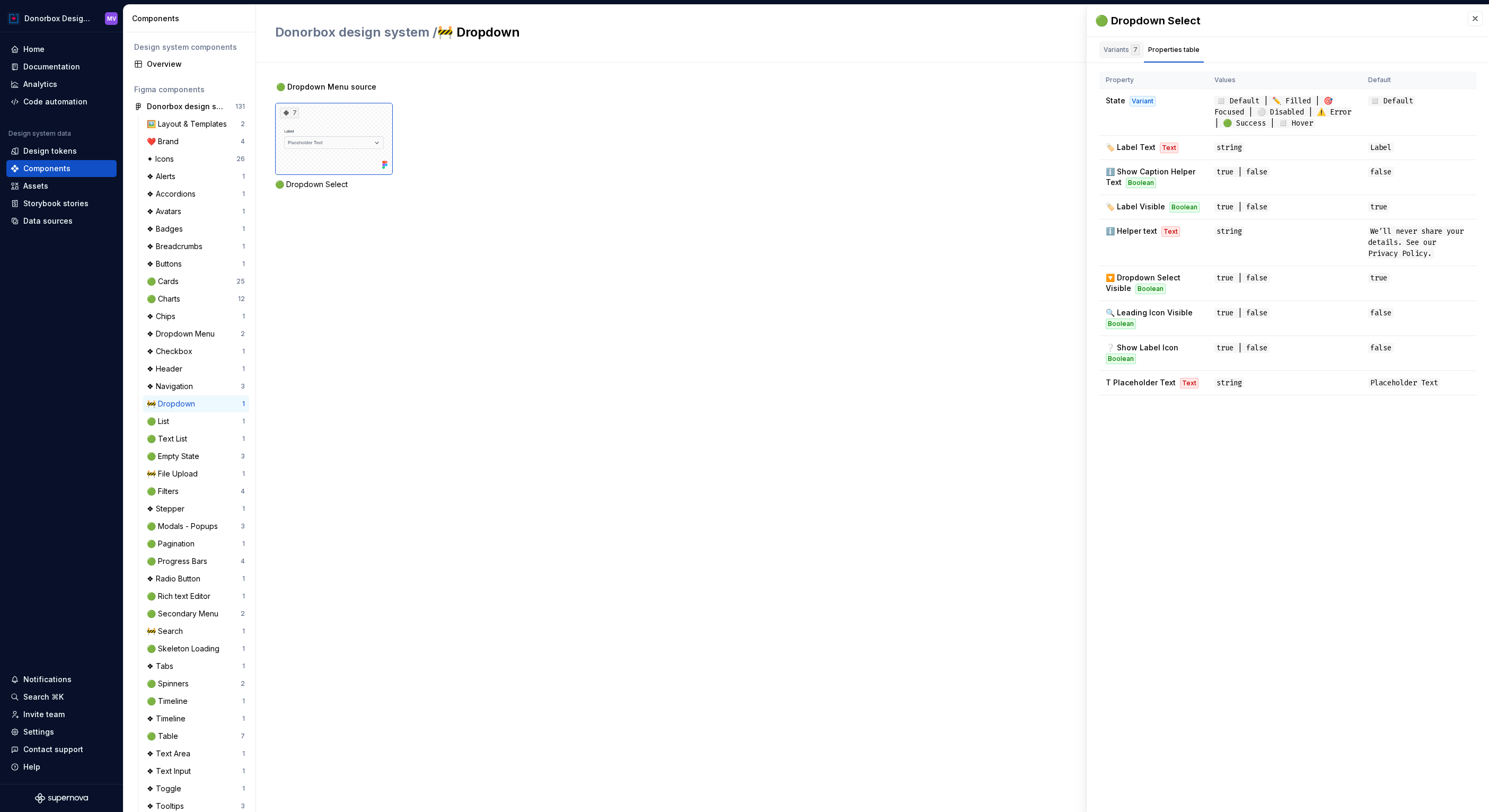
click at [1109, 54] on div "Variants 7" at bounding box center [1121, 50] width 36 height 10
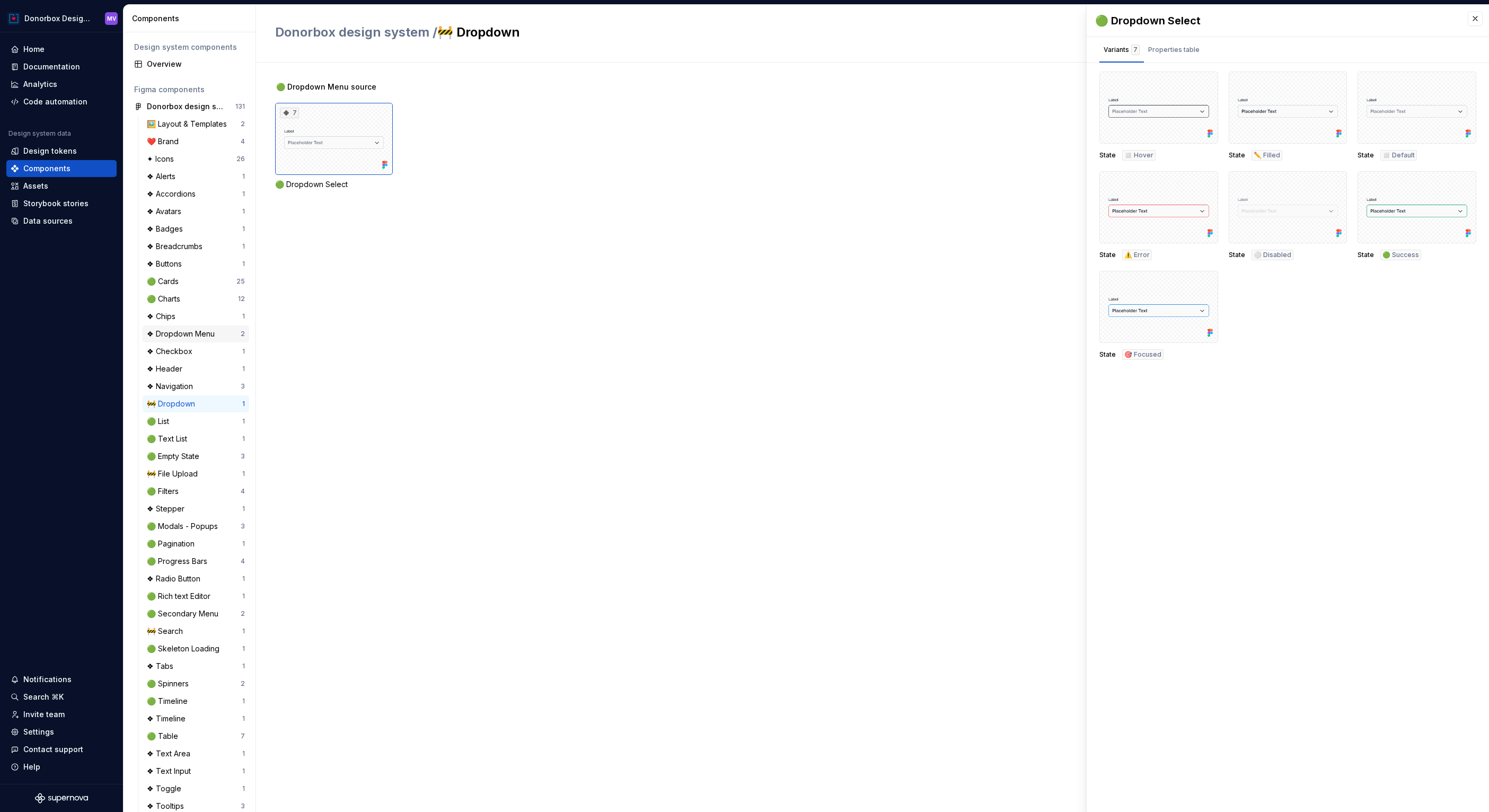
click at [196, 336] on div "❖ Dropdown Menu" at bounding box center [183, 334] width 72 height 10
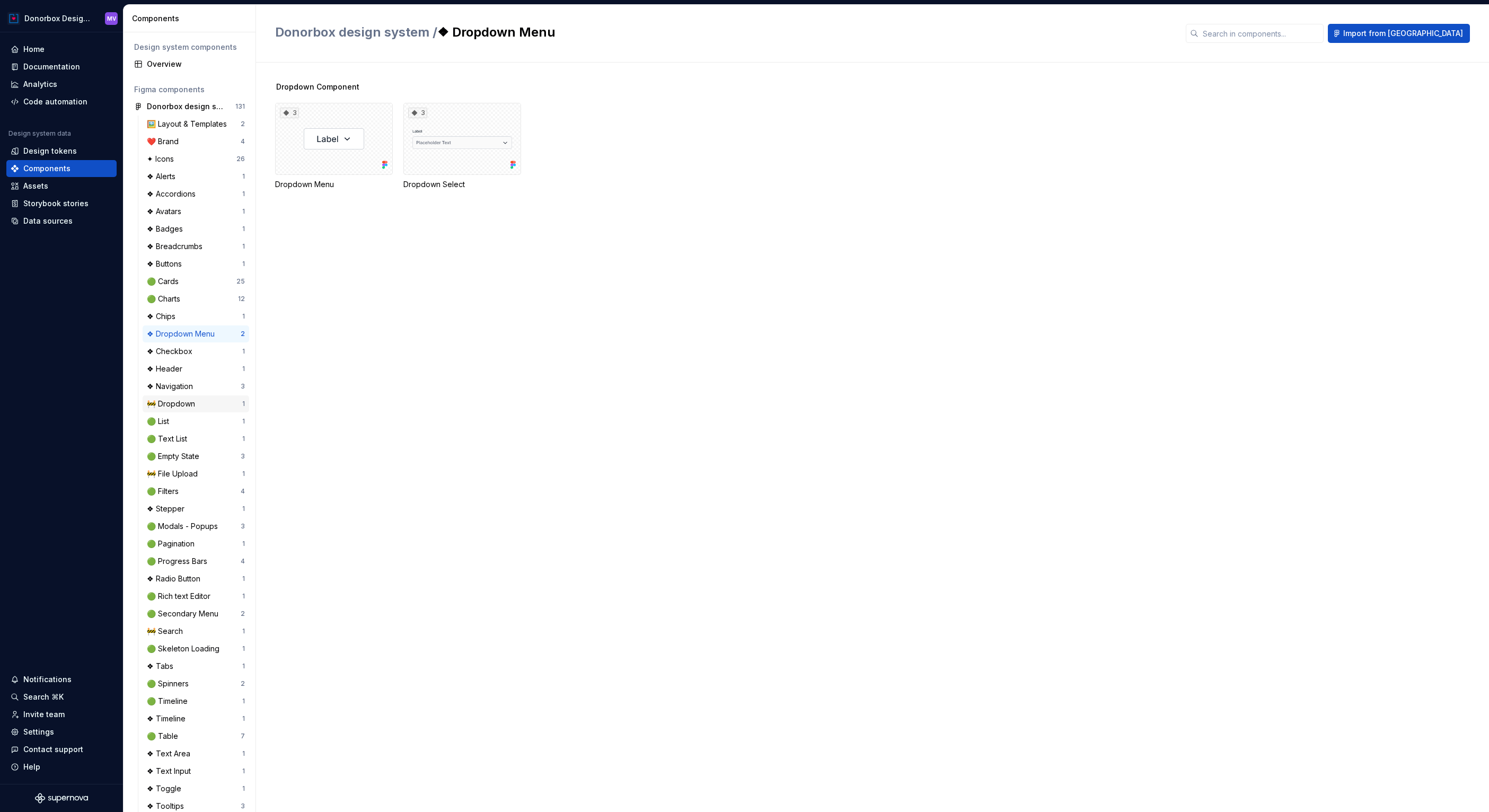
click at [203, 405] on div "🚧 Dropdown" at bounding box center [194, 404] width 95 height 10
click at [177, 337] on div "❖ Dropdown Menu" at bounding box center [183, 334] width 72 height 10
click at [181, 67] on div "Overview" at bounding box center [196, 64] width 98 height 10
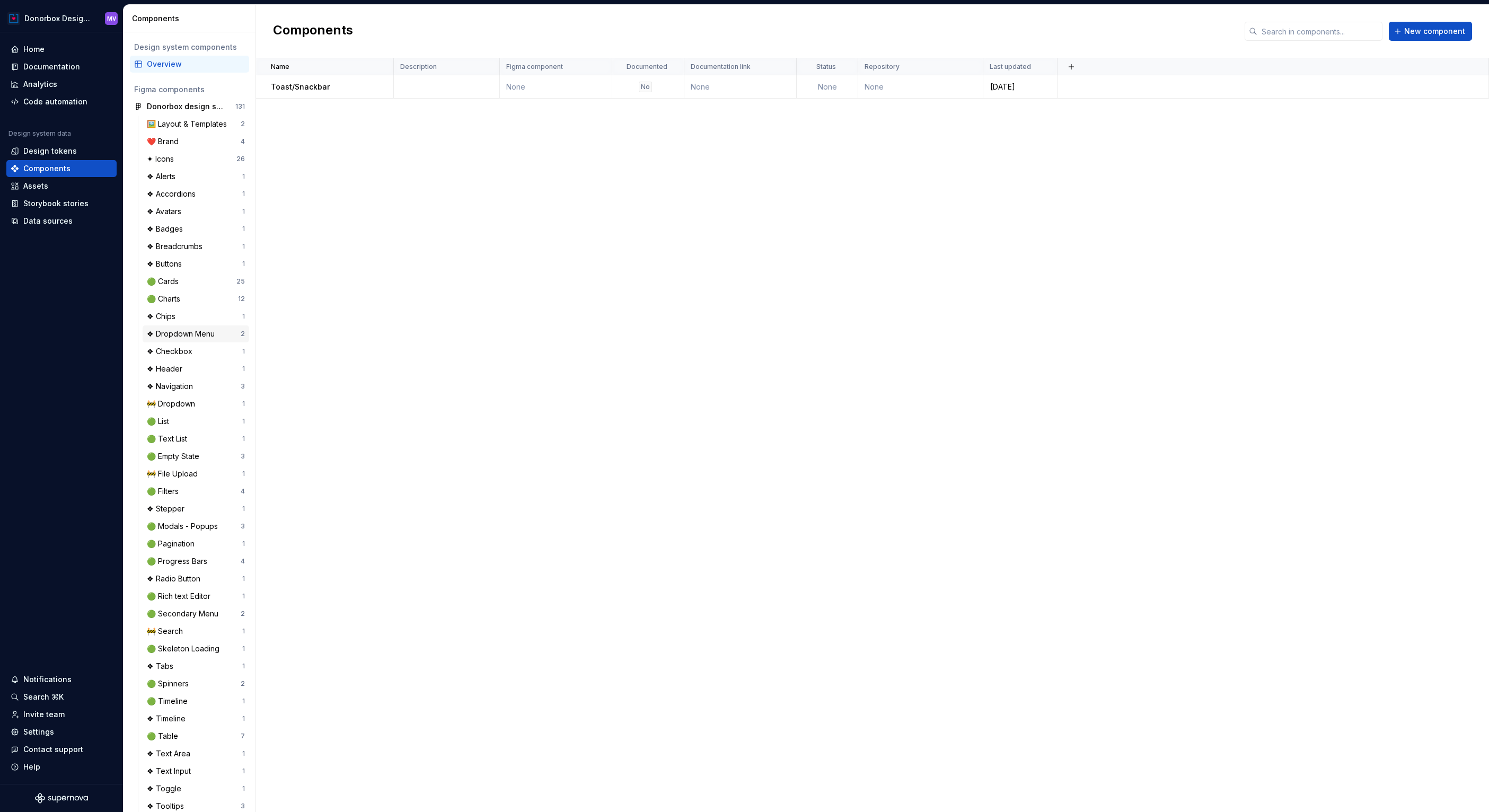
click at [183, 333] on div "❖ Dropdown Menu" at bounding box center [183, 334] width 72 height 10
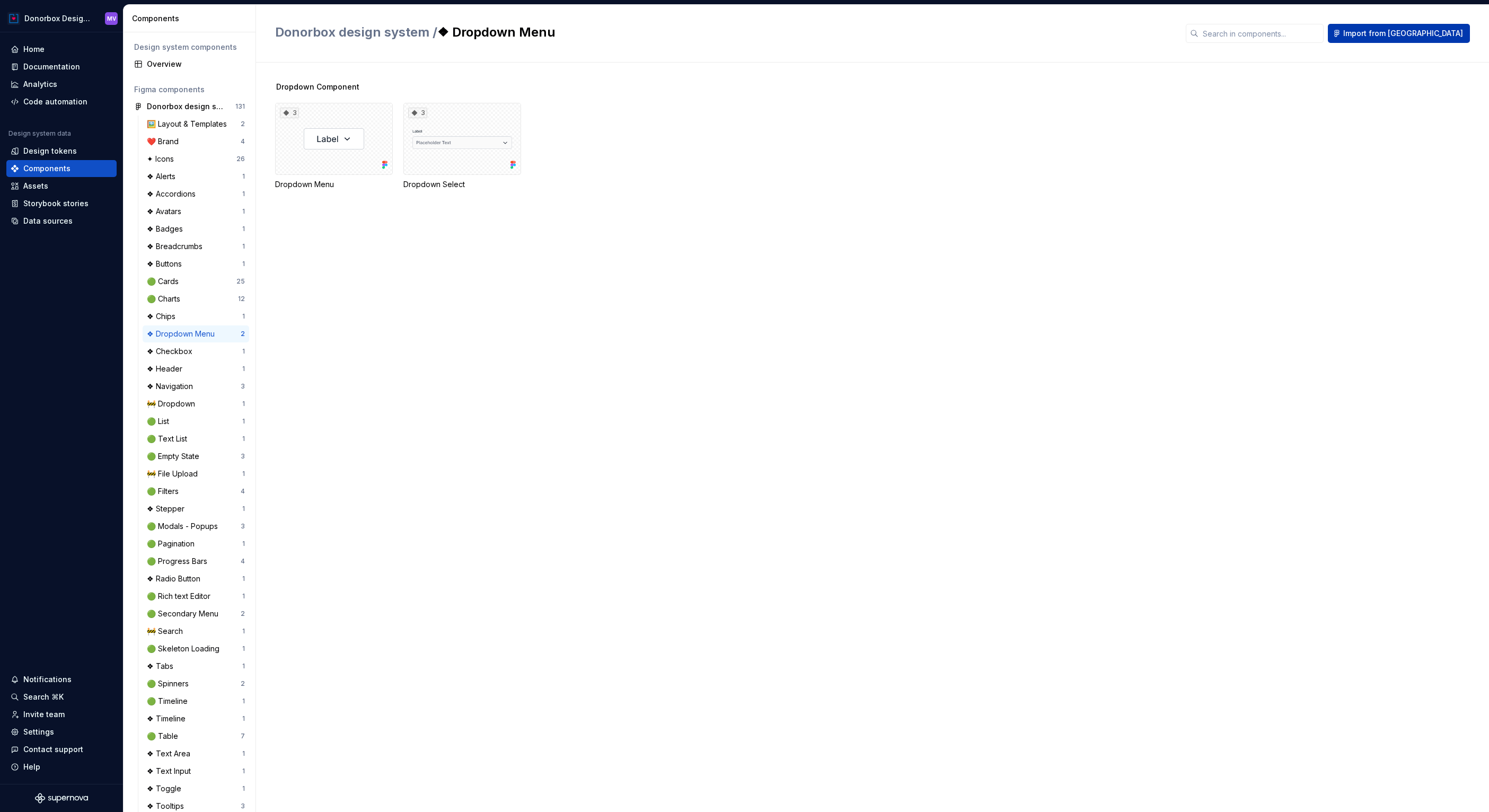
click at [1412, 37] on span "Import from [GEOGRAPHIC_DATA]" at bounding box center [1403, 34] width 120 height 10
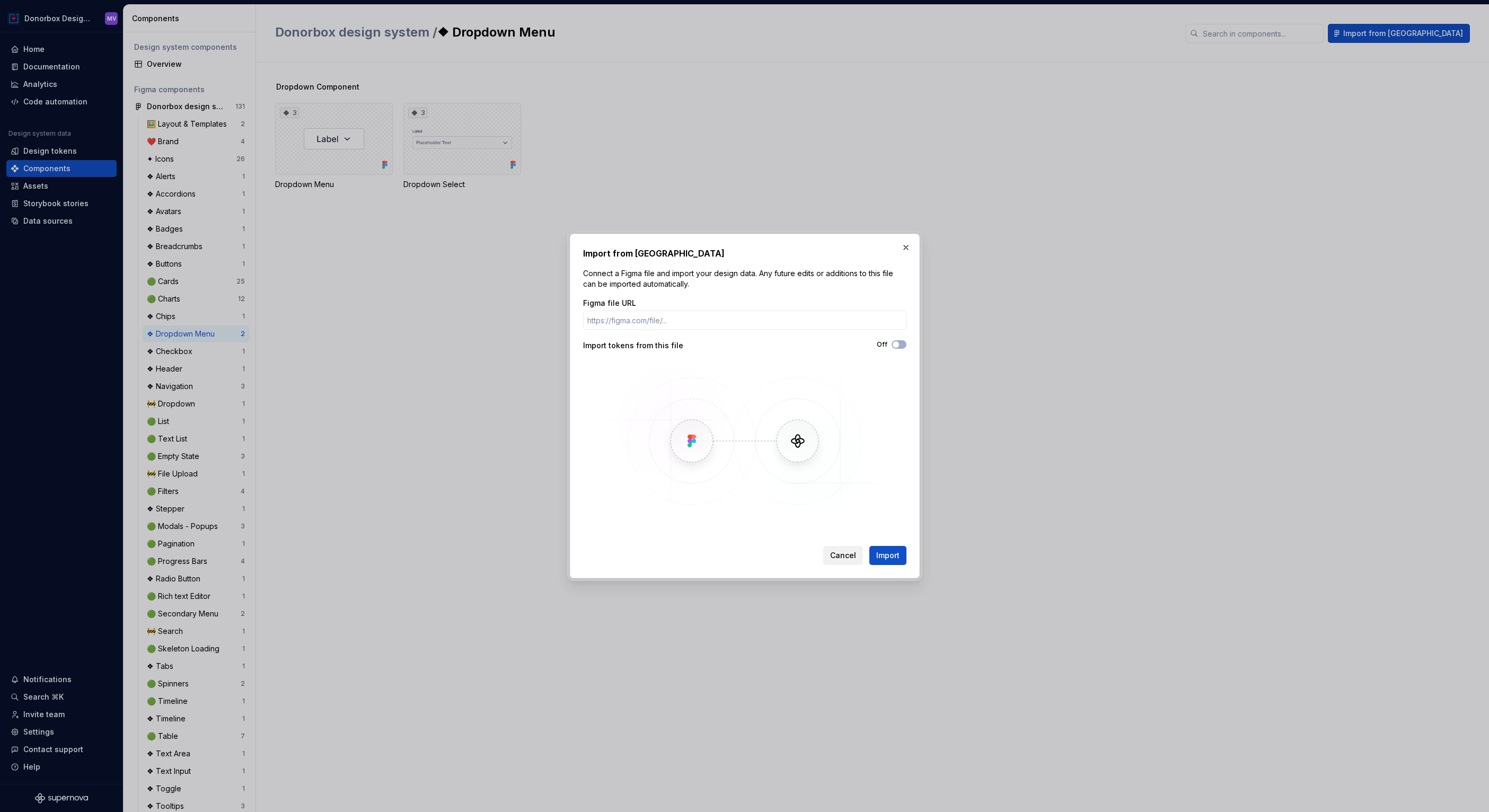
click at [840, 549] on button "Cancel" at bounding box center [843, 555] width 40 height 19
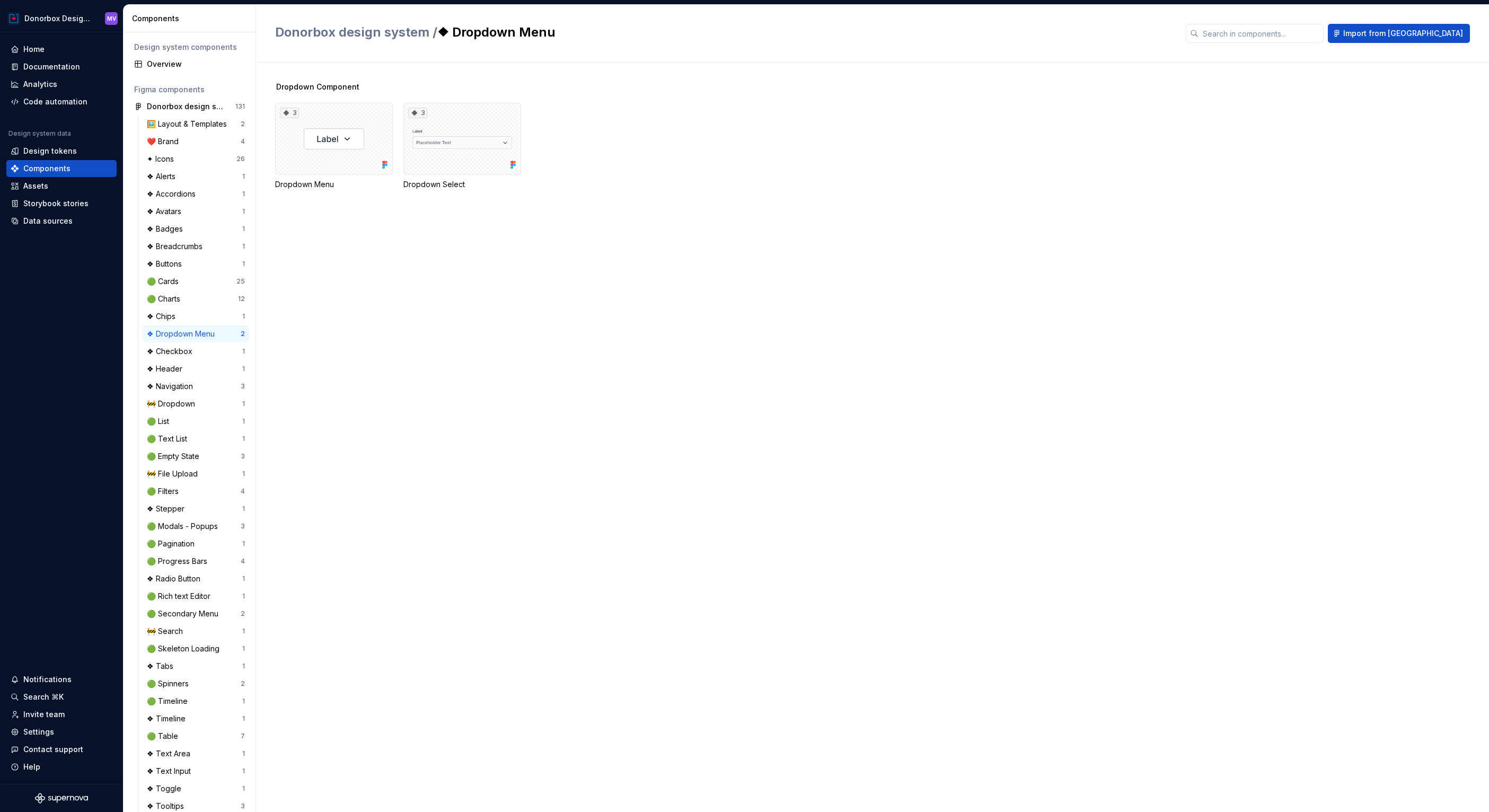
click at [673, 210] on div "Dropdown Component 3 Dropdown Menu 3 Dropdown Select" at bounding box center [882, 148] width 1214 height 134
click at [48, 188] on div "Assets" at bounding box center [61, 186] width 102 height 10
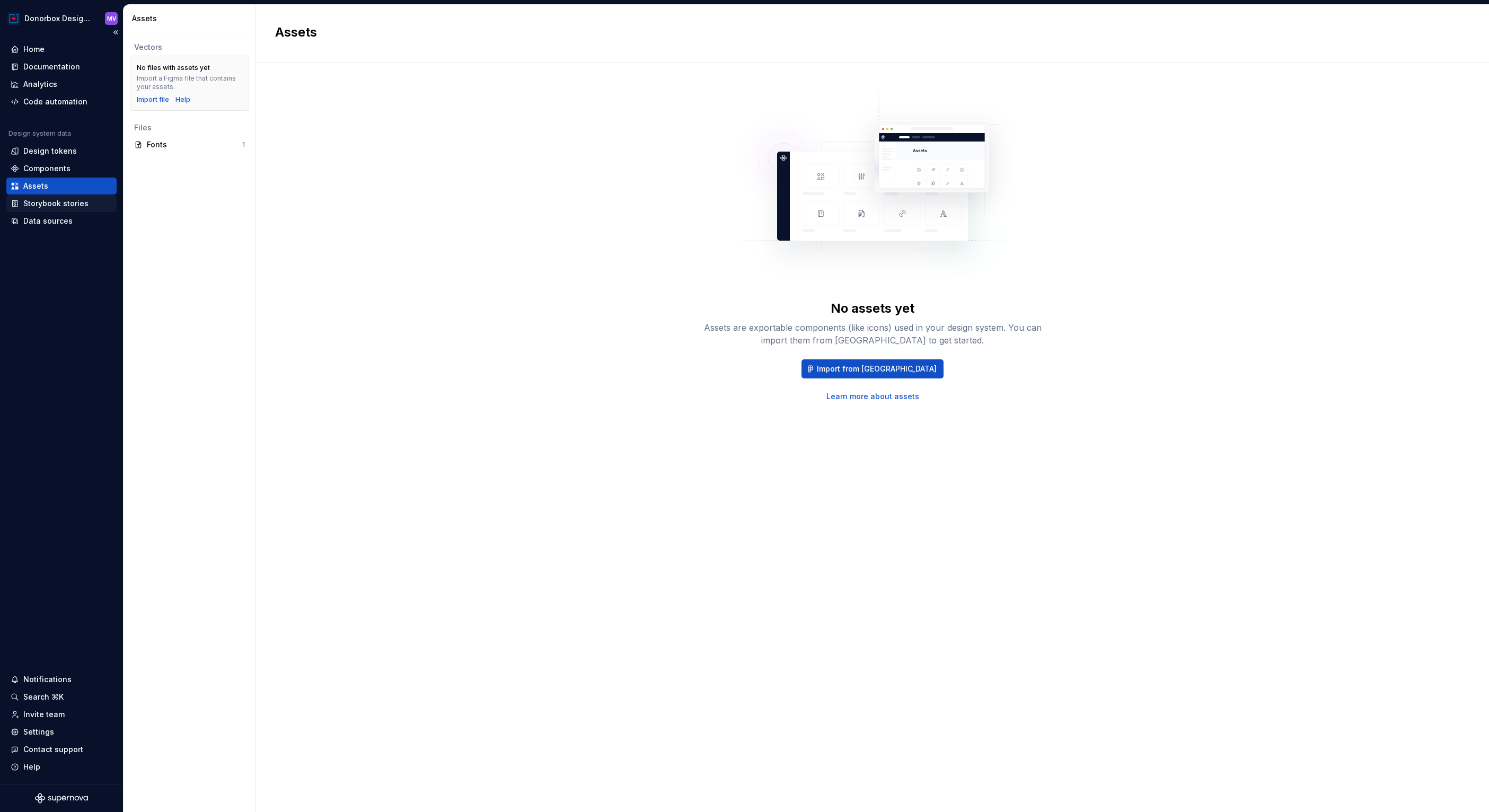
click at [48, 201] on div "Storybook stories" at bounding box center [55, 203] width 65 height 10
click at [39, 219] on div "Data sources" at bounding box center [47, 221] width 49 height 10
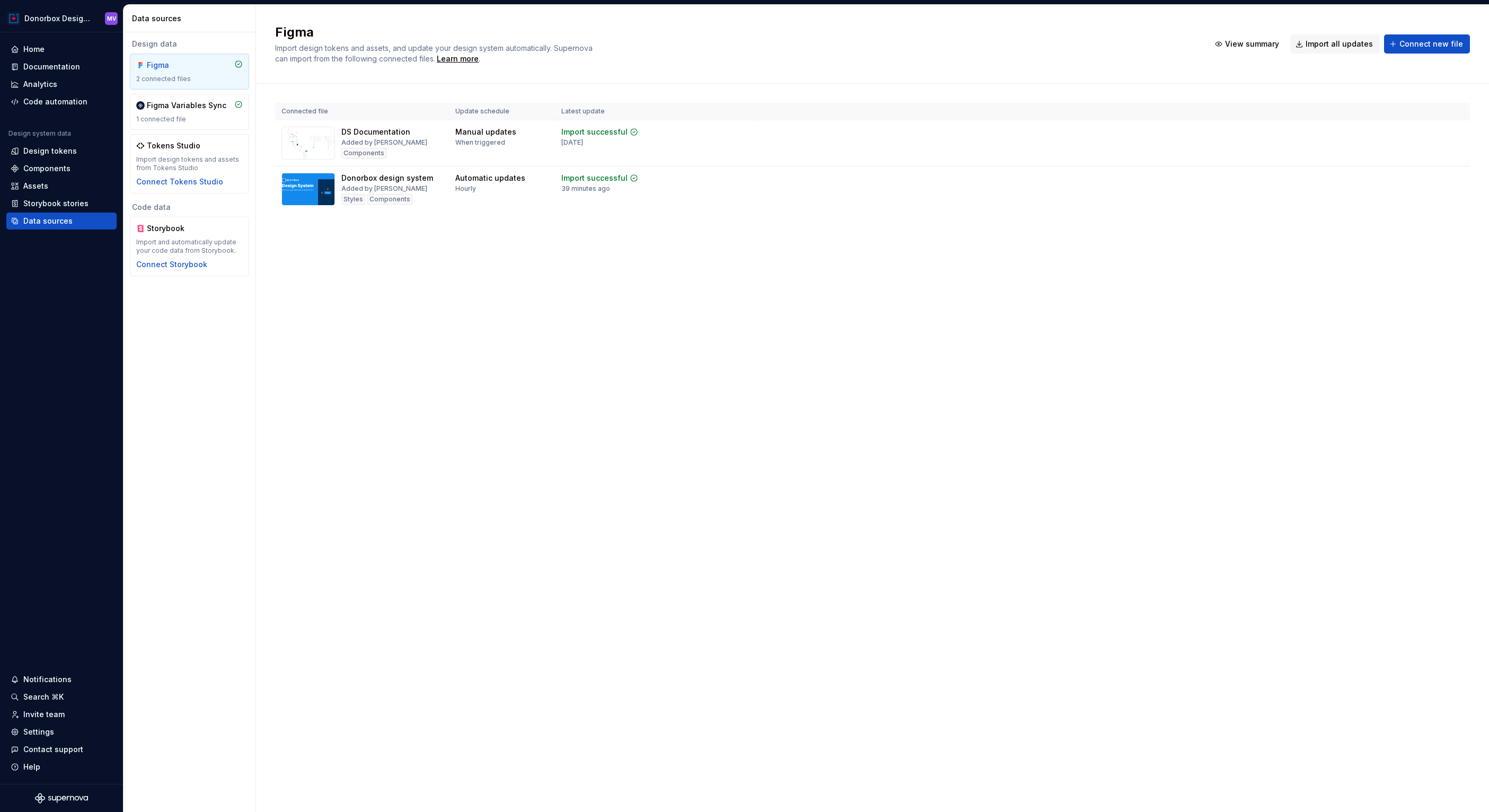
click at [212, 75] on div "2 connected files" at bounding box center [190, 79] width 106 height 9
click at [319, 181] on img at bounding box center [308, 189] width 54 height 33
click at [388, 200] on div "Components" at bounding box center [390, 199] width 45 height 10
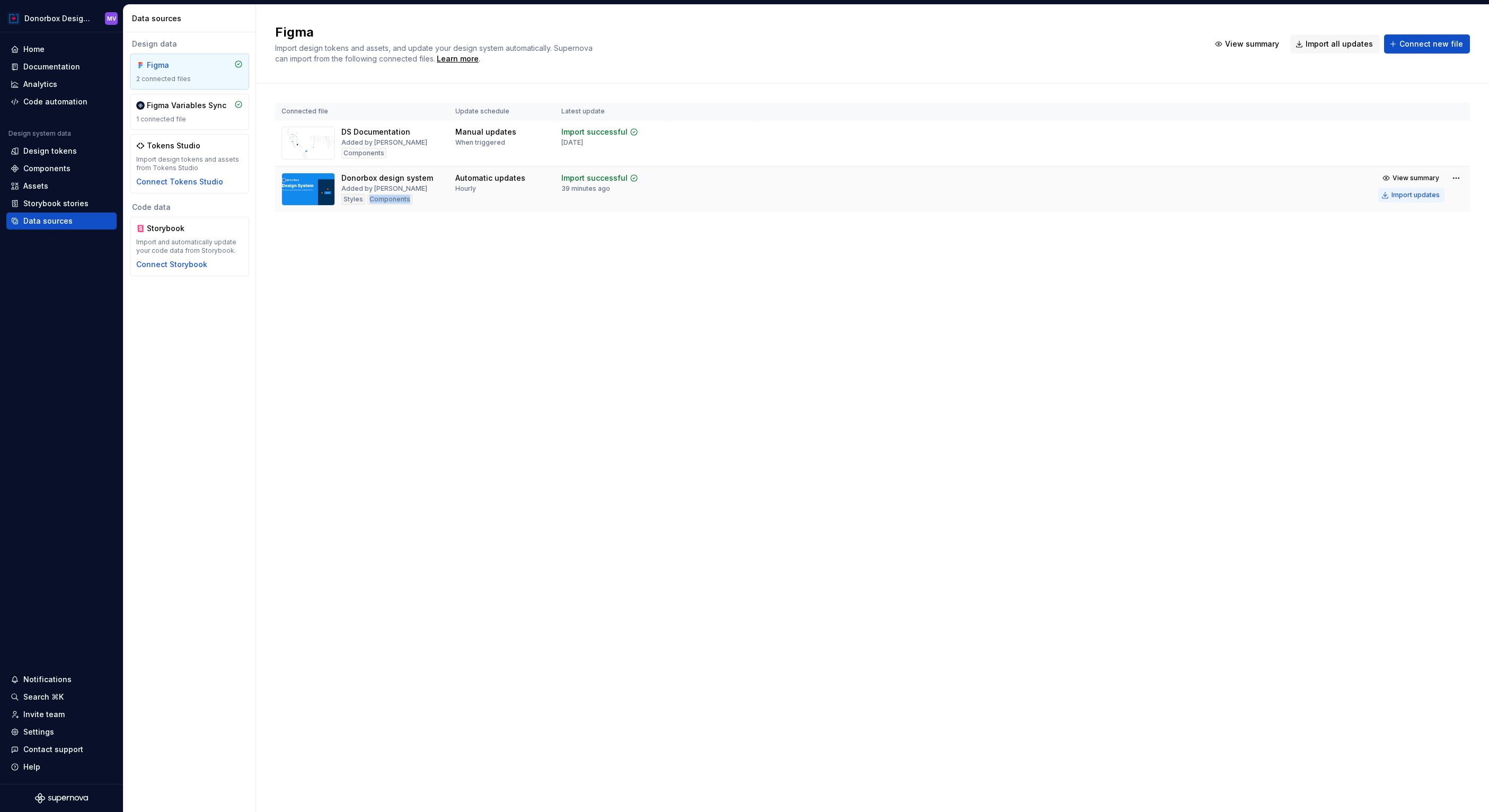
click at [1405, 195] on div "Import updates" at bounding box center [1415, 195] width 48 height 9
click at [1460, 134] on html "Donorbox Design System MV Home Documentation Analytics Code automation Design s…" at bounding box center [744, 406] width 1489 height 812
click at [1407, 224] on div "Remove Figma file" at bounding box center [1424, 225] width 121 height 10
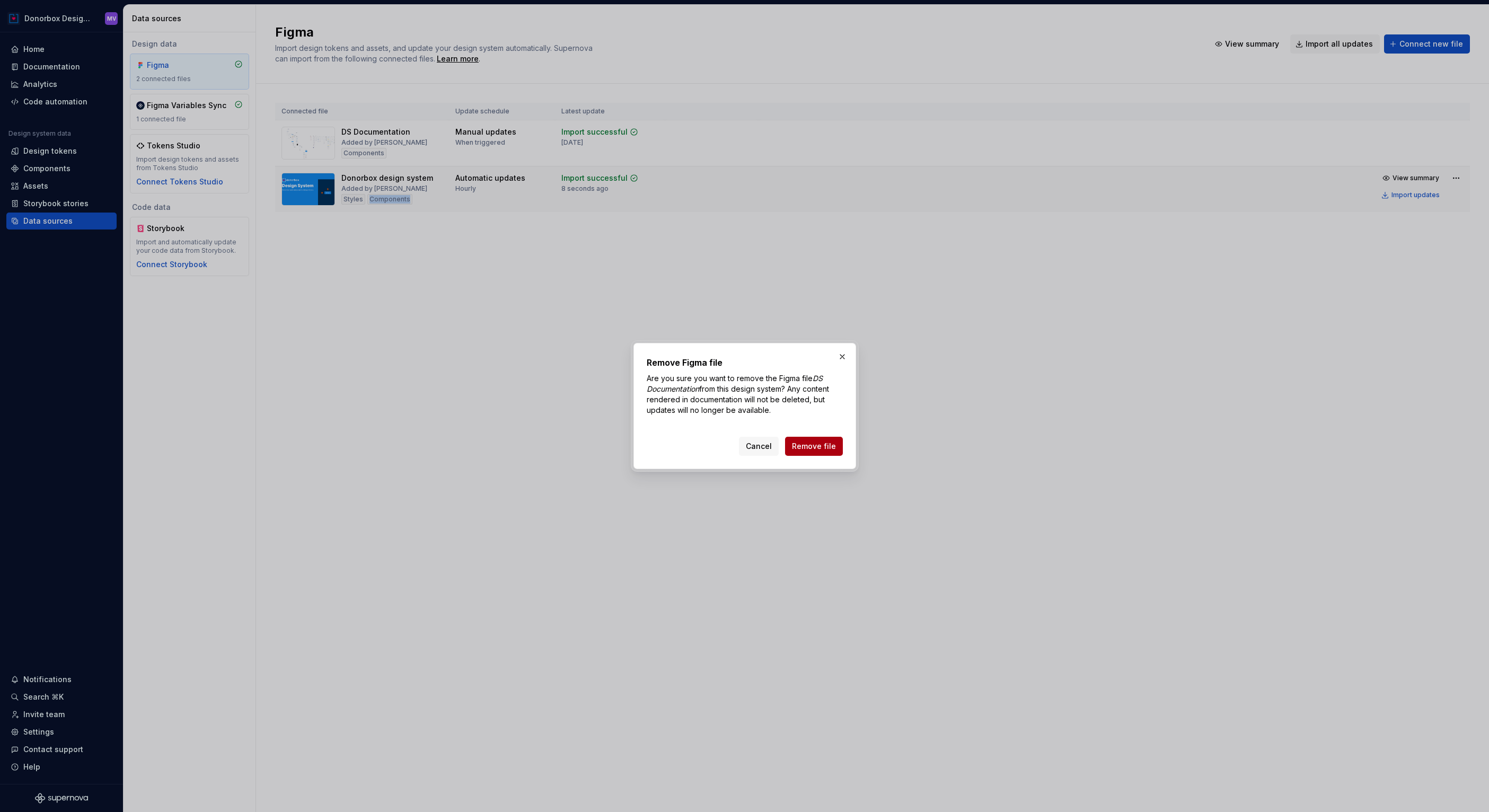
click at [819, 452] on button "Remove file" at bounding box center [814, 446] width 58 height 19
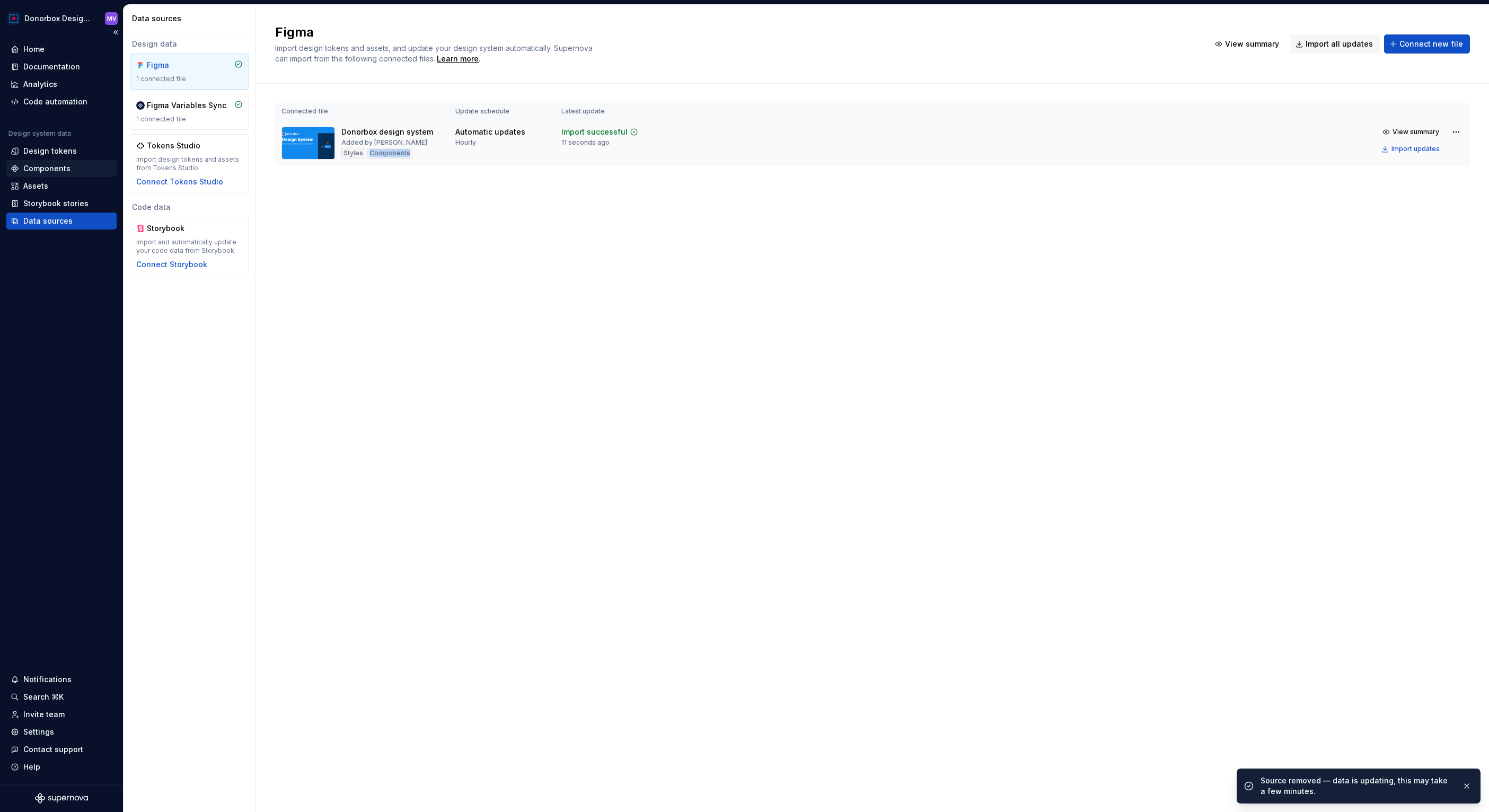
click at [55, 169] on div "Components" at bounding box center [47, 168] width 47 height 10
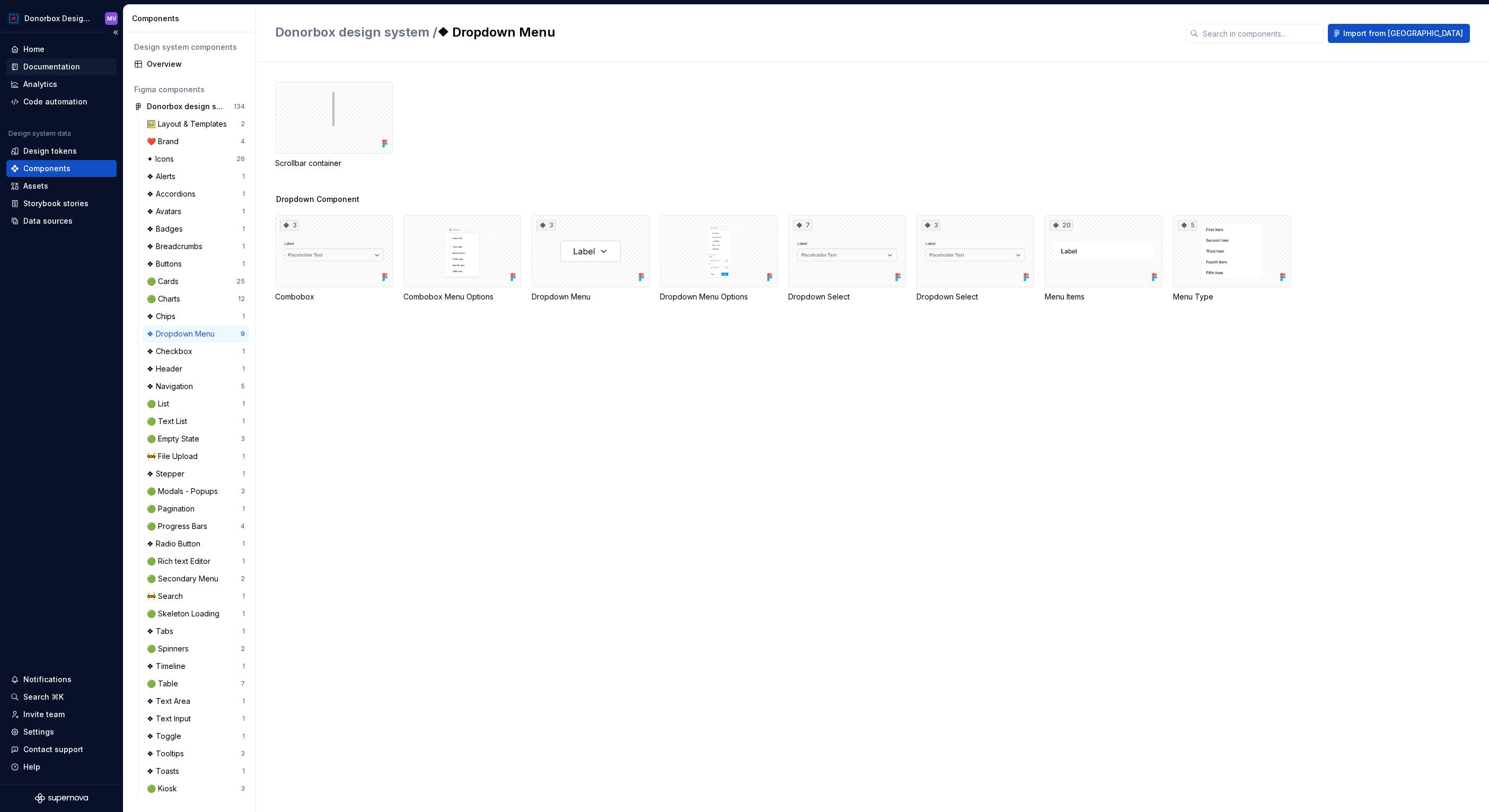
click at [62, 65] on div "Documentation" at bounding box center [51, 66] width 57 height 10
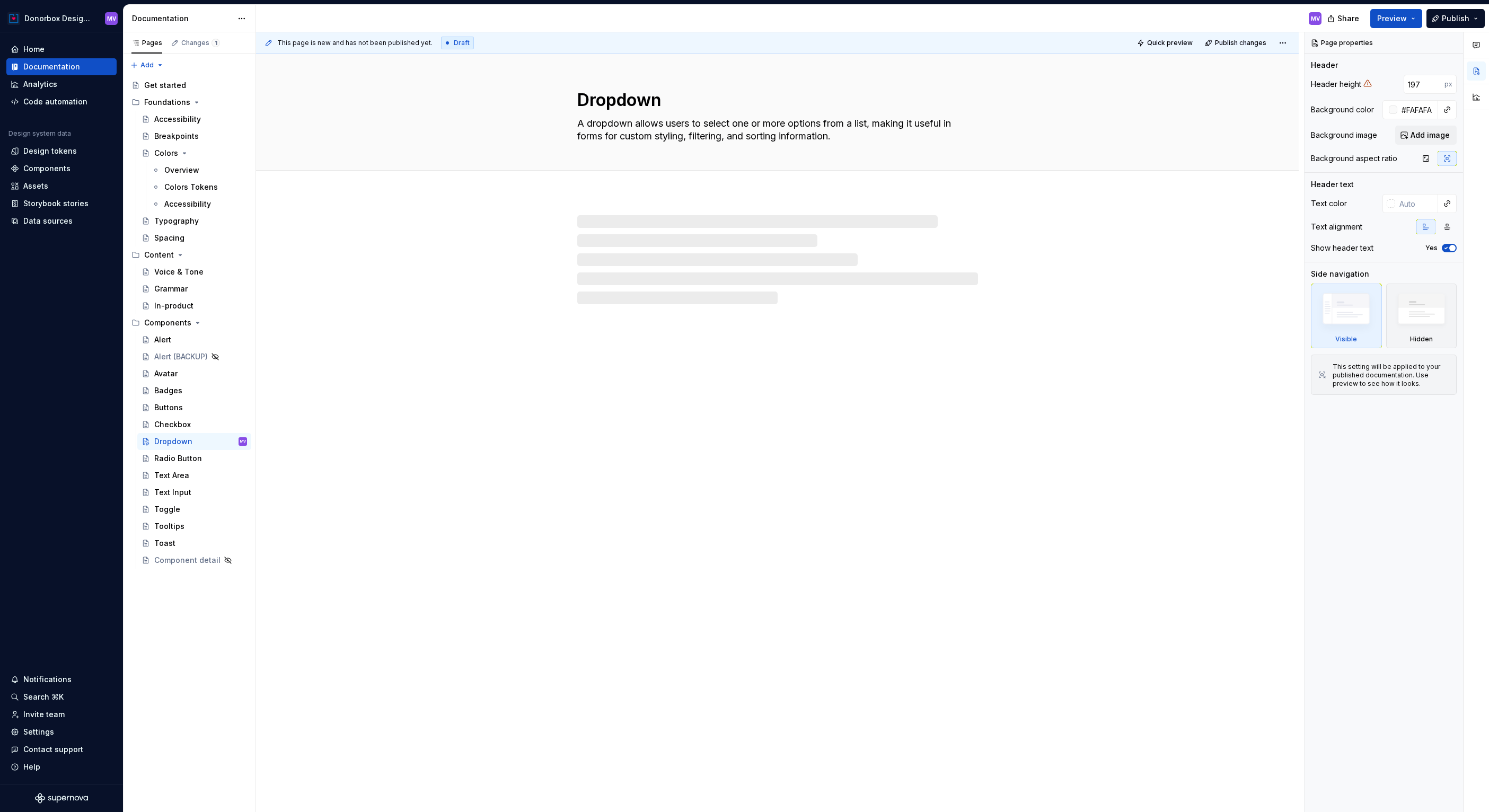
type textarea "*"
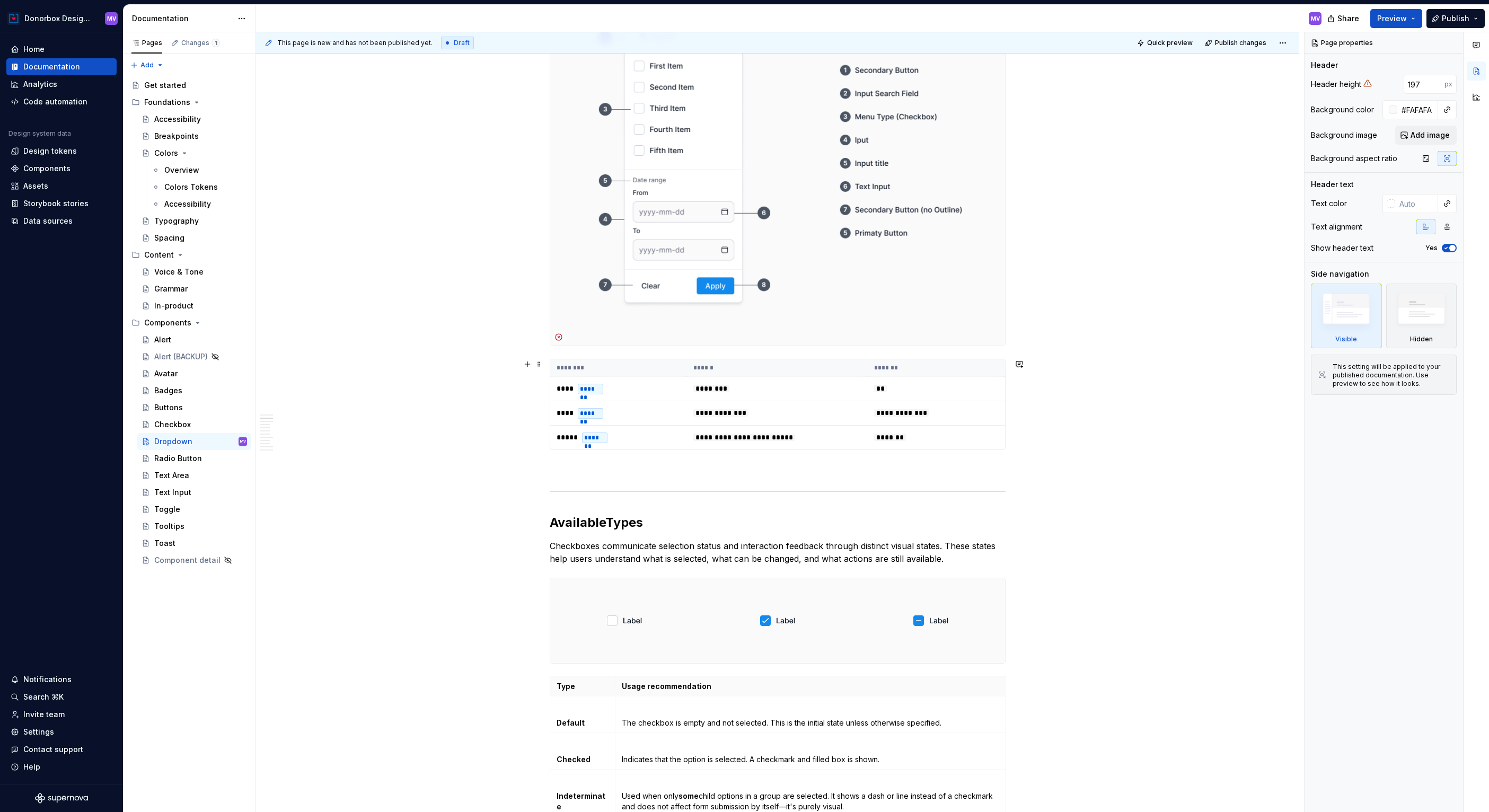
scroll to position [283, 0]
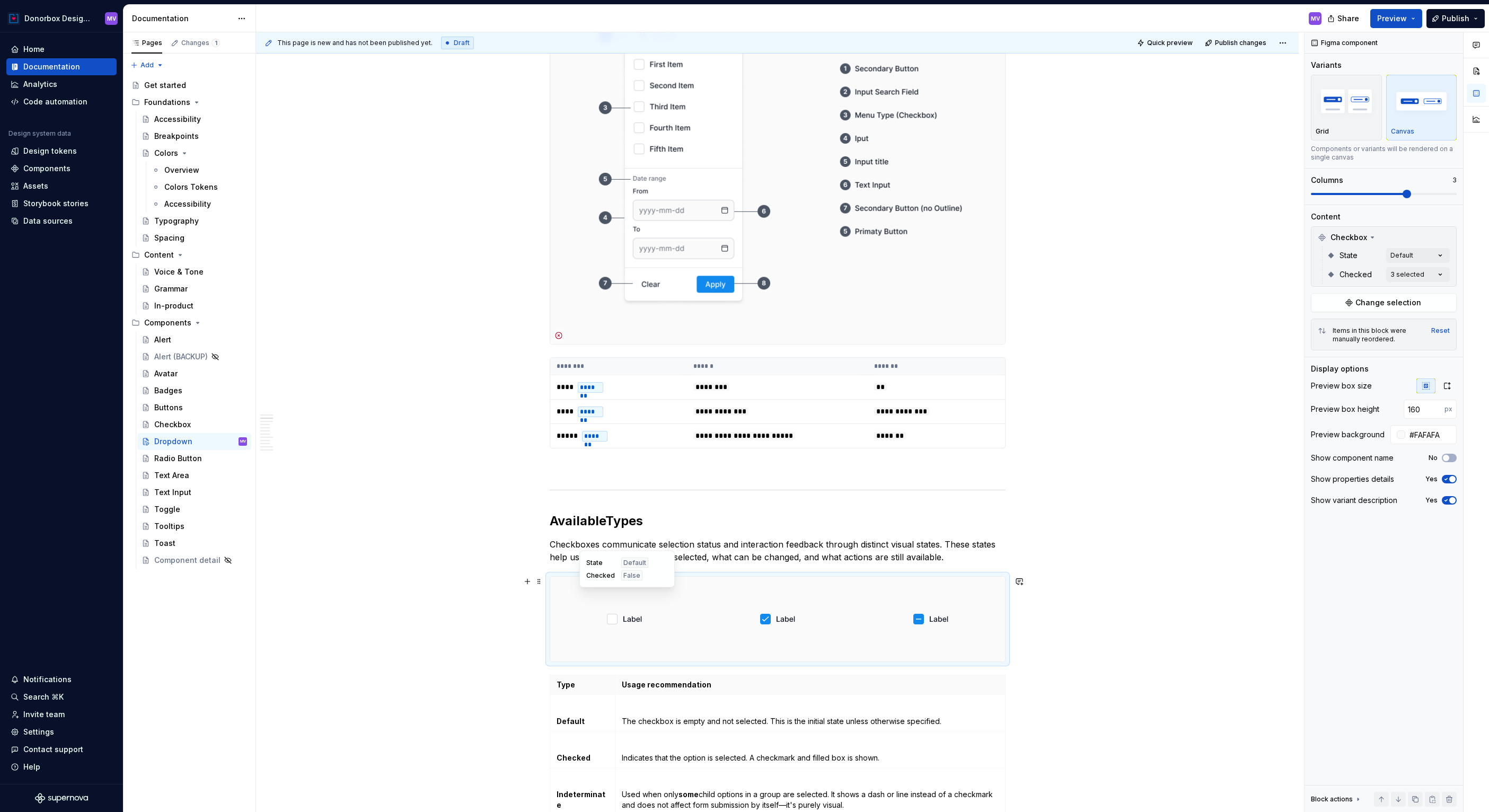
click at [696, 613] on div at bounding box center [625, 619] width 149 height 85
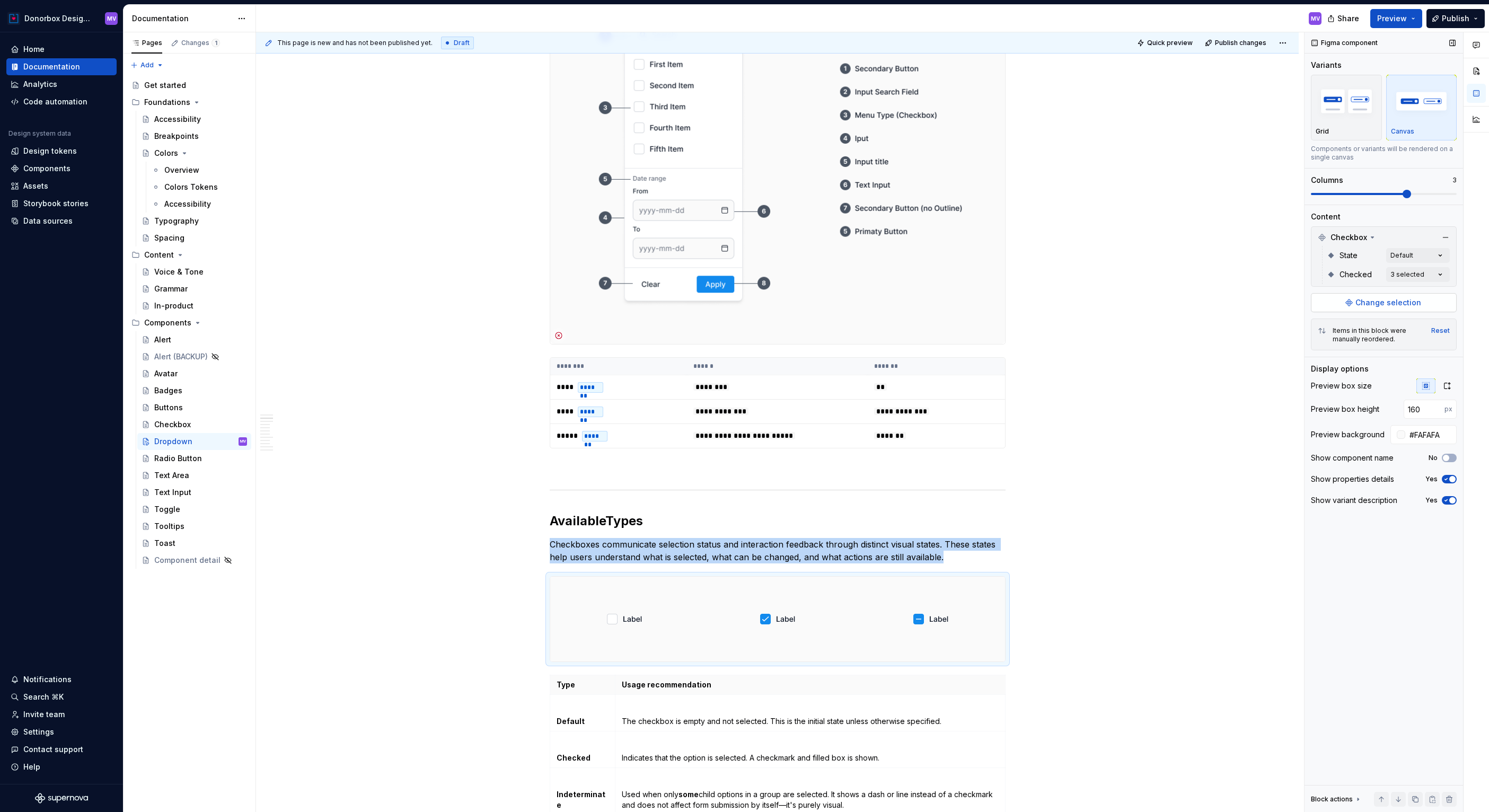
click at [1399, 303] on span "Change selection" at bounding box center [1388, 302] width 66 height 10
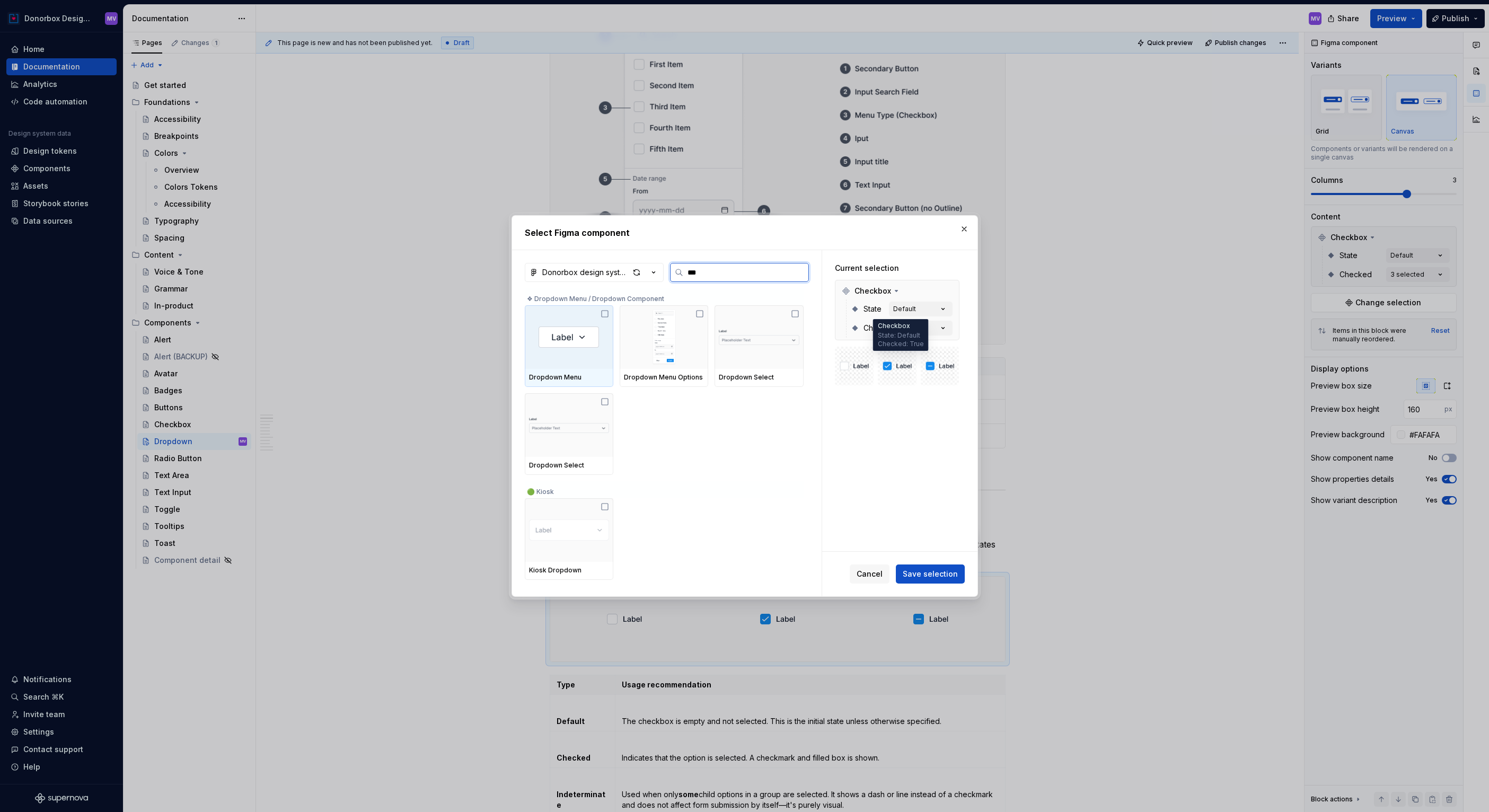
type input "****"
click at [874, 570] on span "Cancel" at bounding box center [869, 574] width 26 height 10
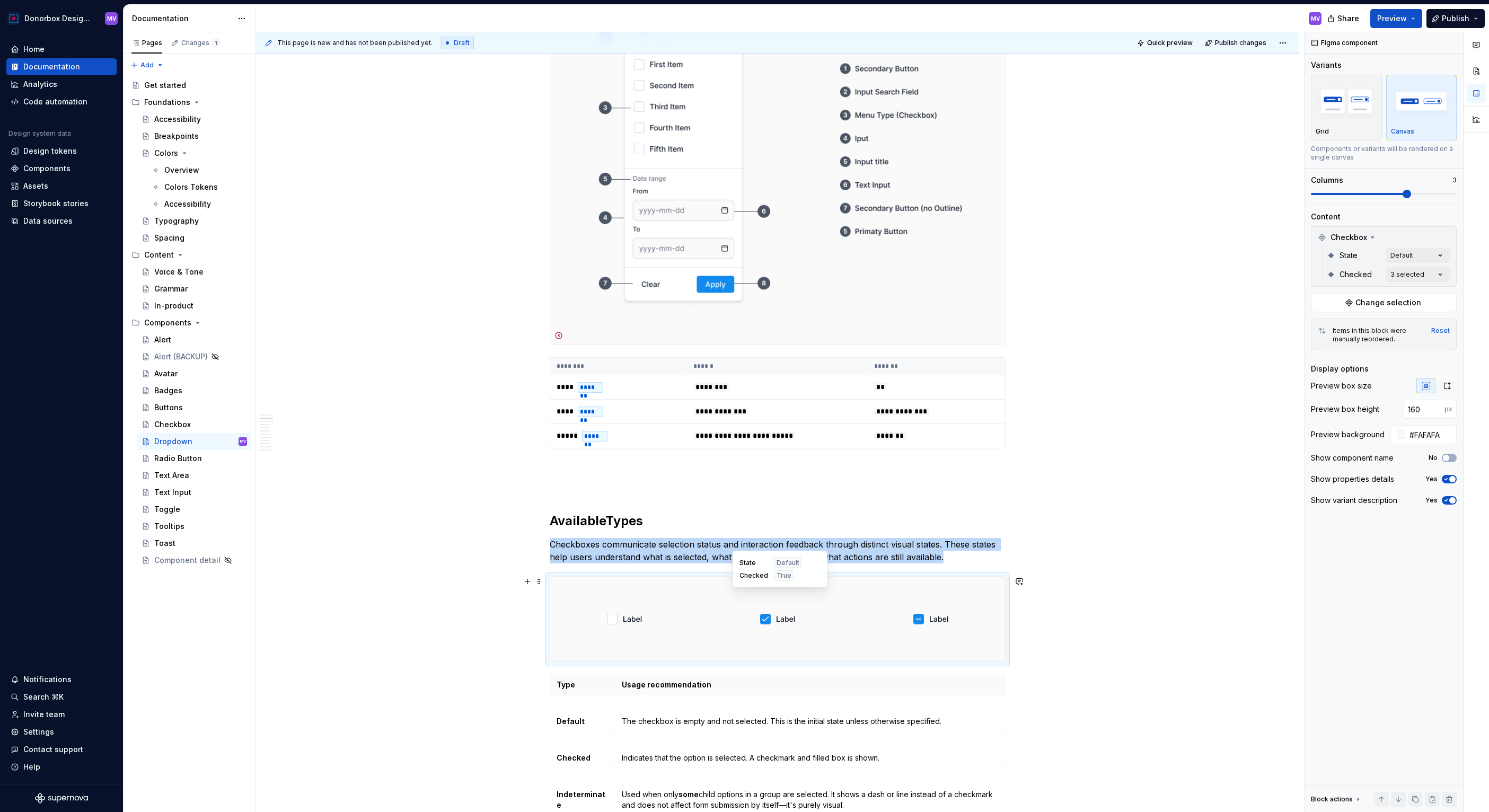
click at [727, 629] on div at bounding box center [777, 619] width 149 height 85
click at [1393, 302] on span "Change selection" at bounding box center [1388, 302] width 66 height 10
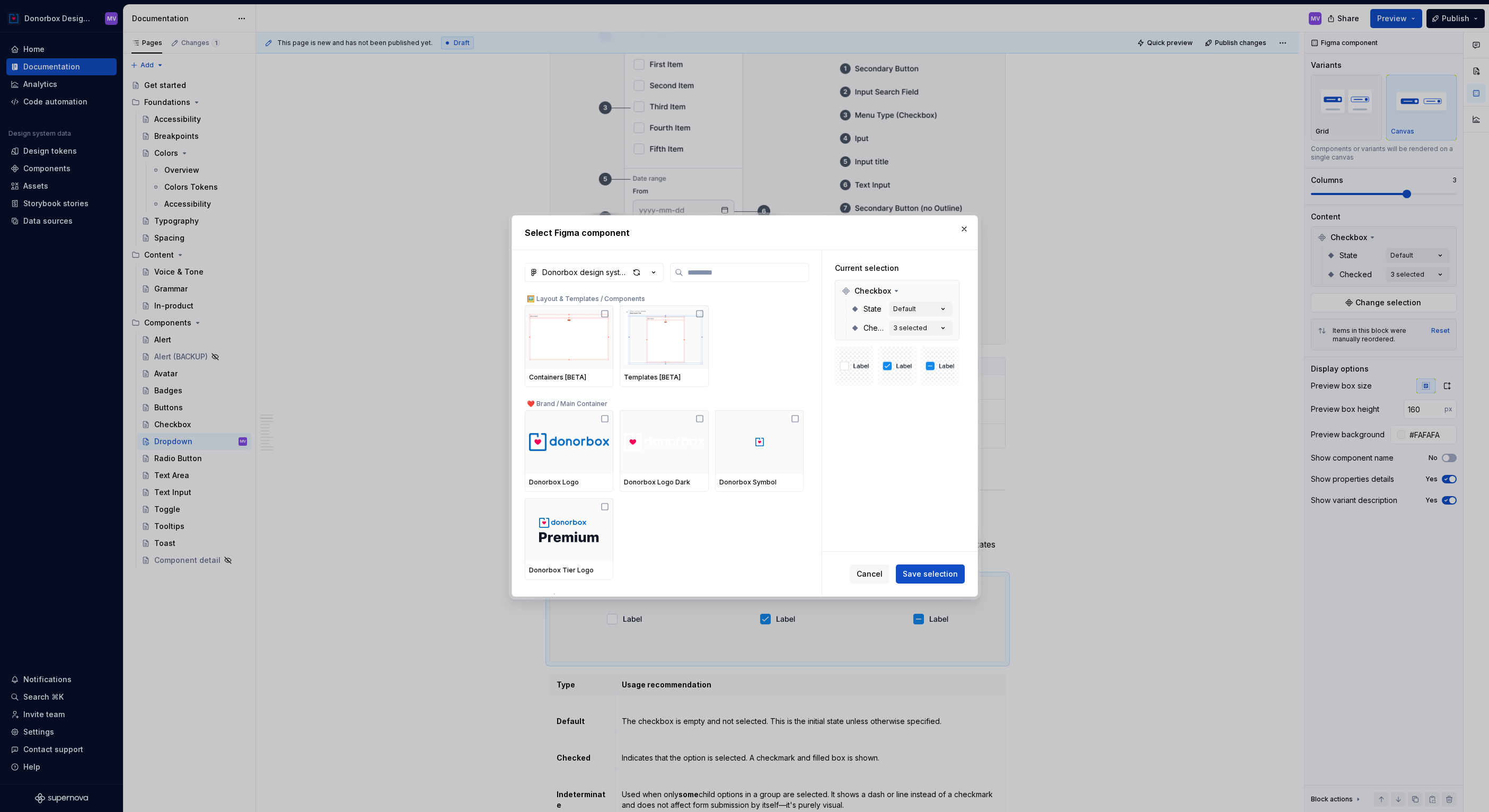
type textarea "*"
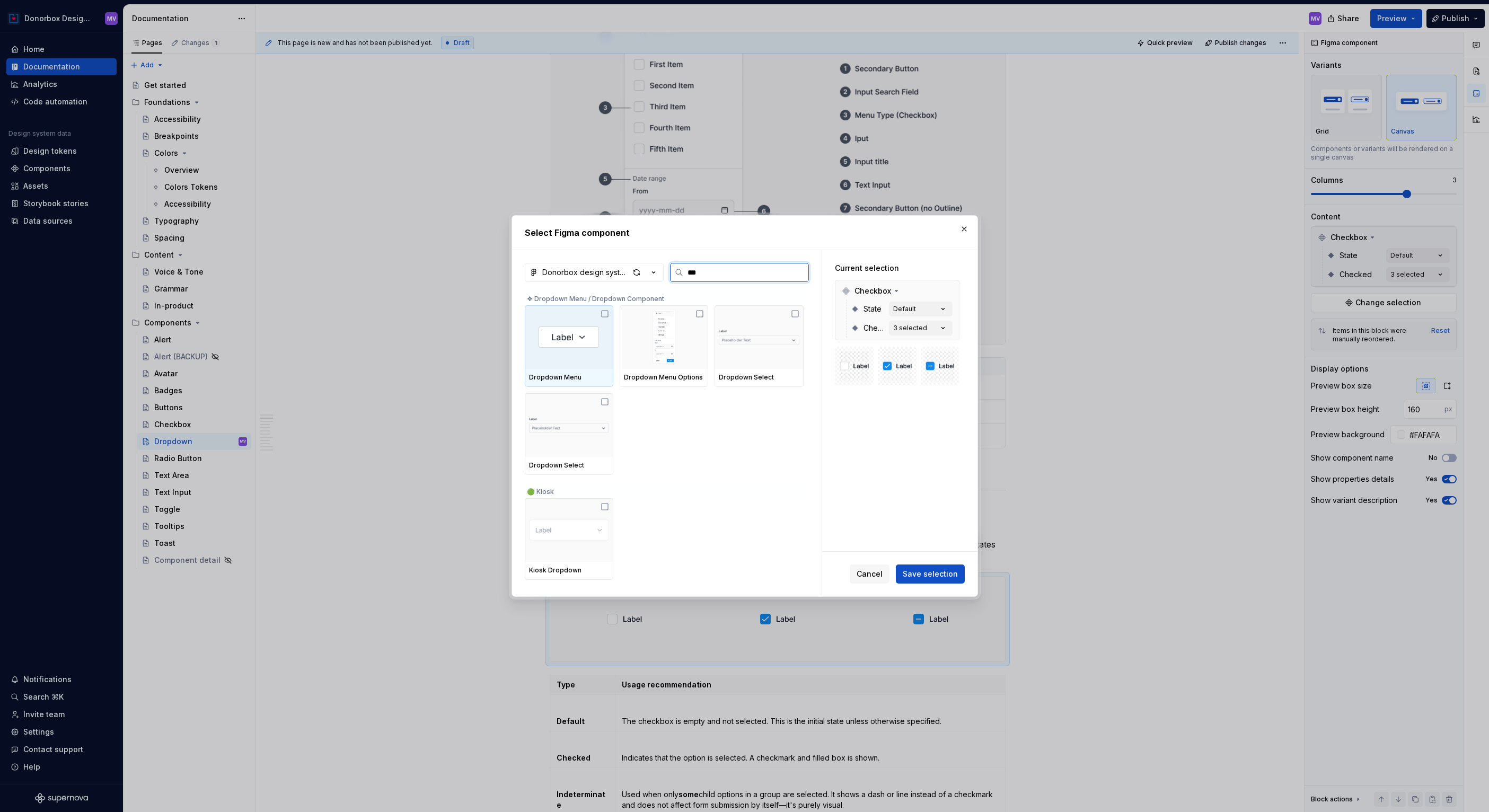
type input "****"
click at [873, 572] on span "Cancel" at bounding box center [869, 574] width 26 height 10
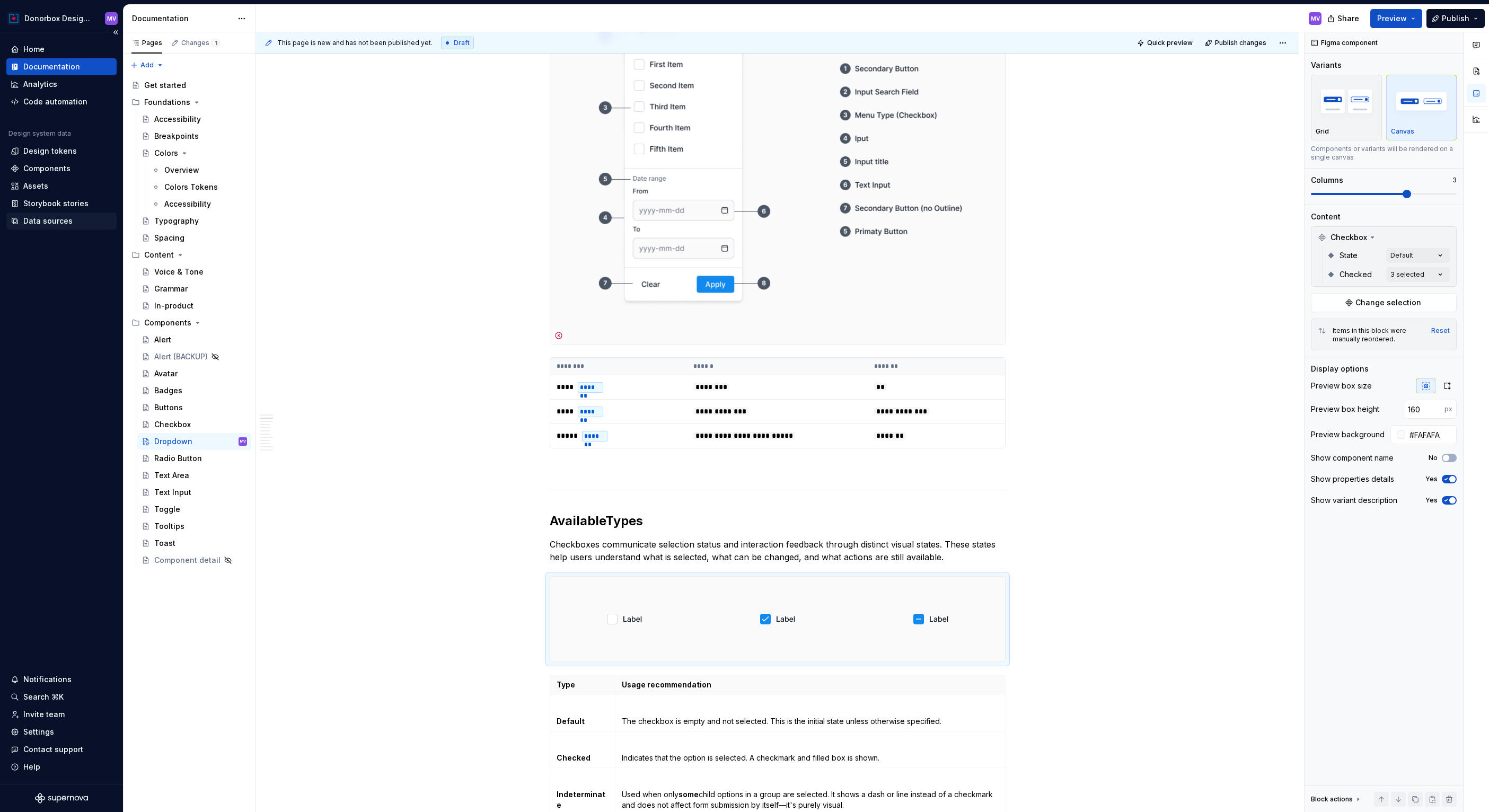
click at [61, 214] on div "Data sources" at bounding box center [61, 221] width 110 height 17
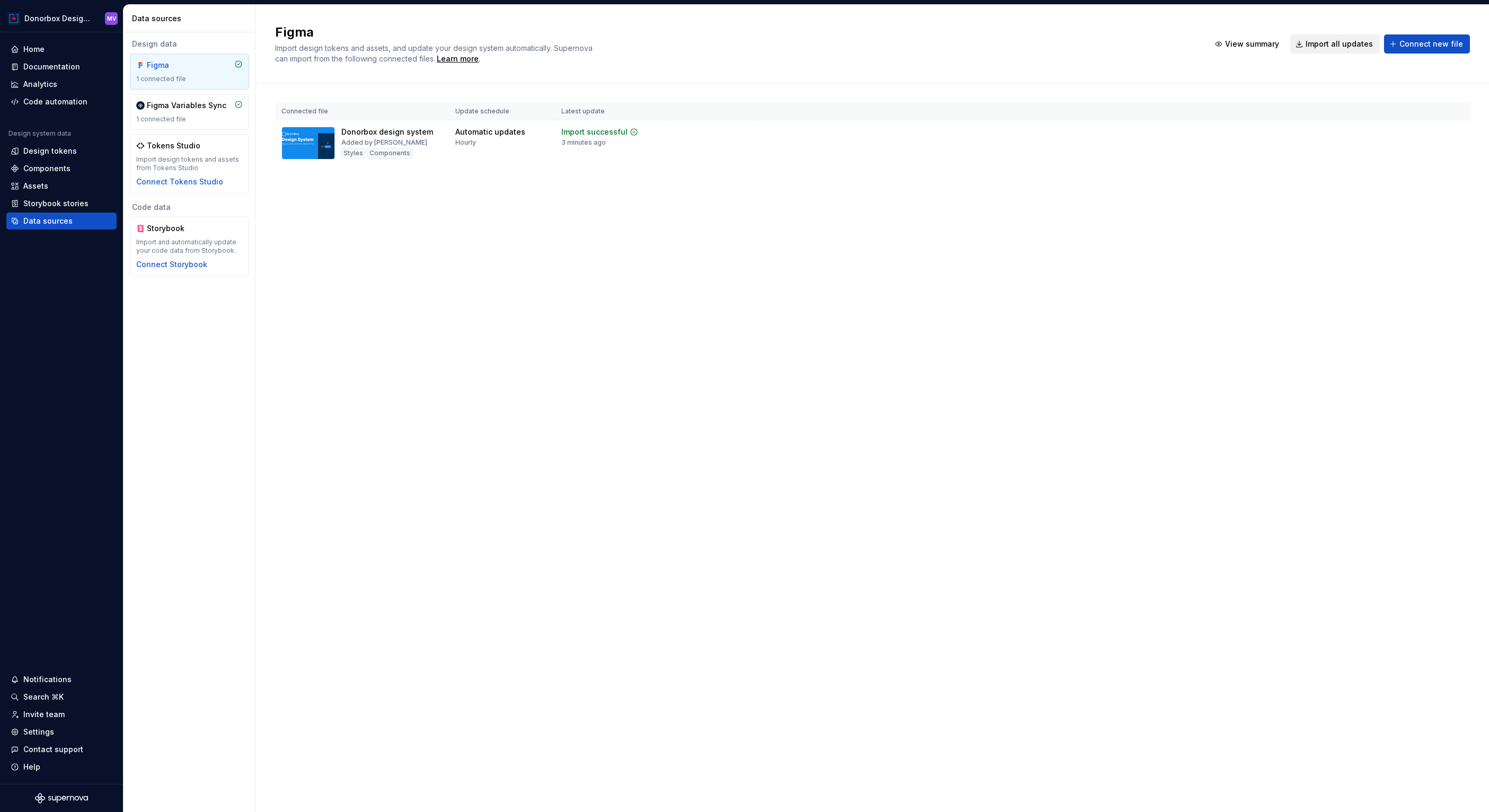
click at [1357, 39] on span "Import all updates" at bounding box center [1339, 44] width 67 height 10
click at [1351, 39] on span "Import all updates" at bounding box center [1339, 44] width 67 height 10
click at [54, 68] on div "Documentation" at bounding box center [51, 66] width 57 height 10
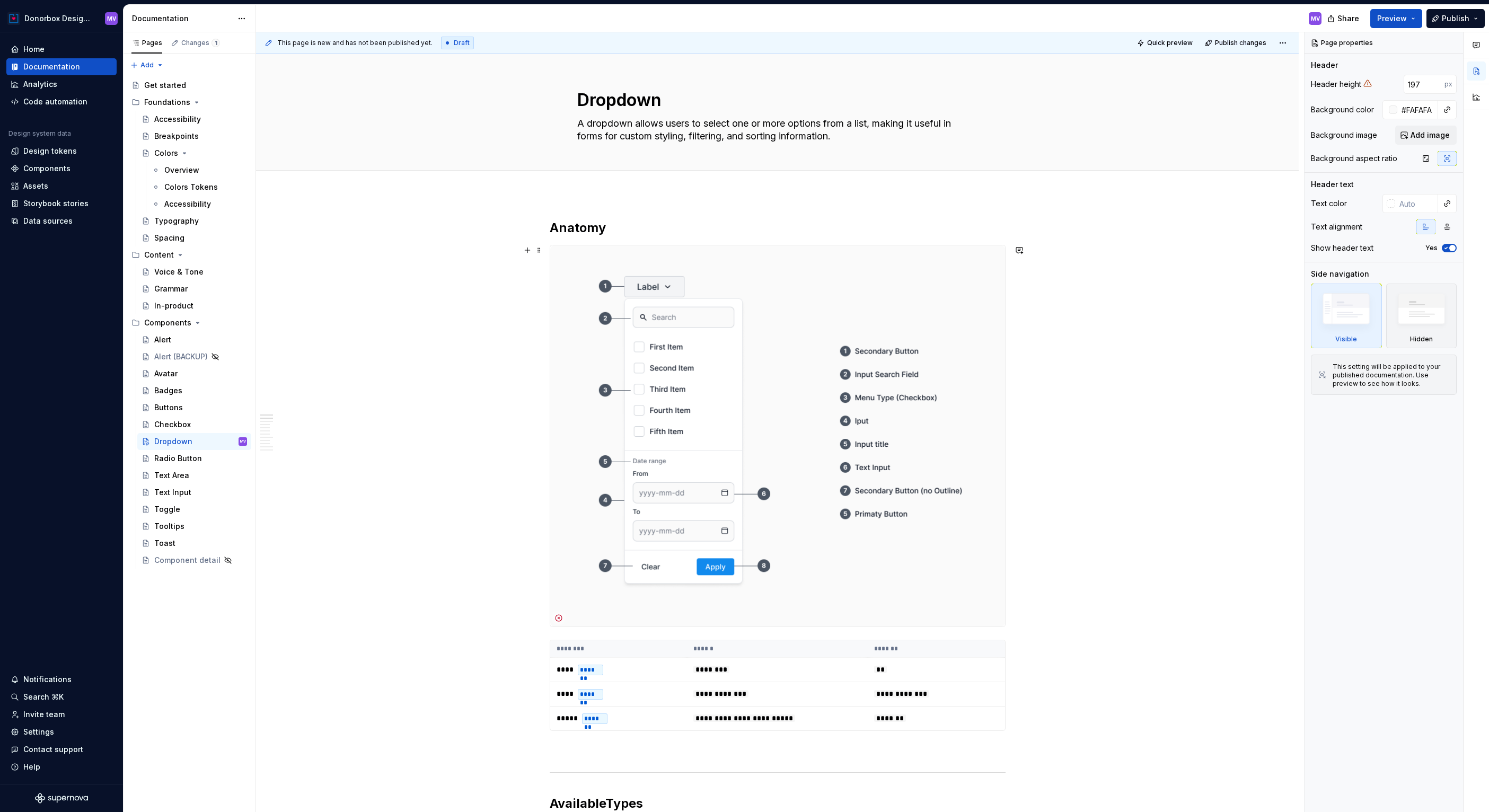
type textarea "*"
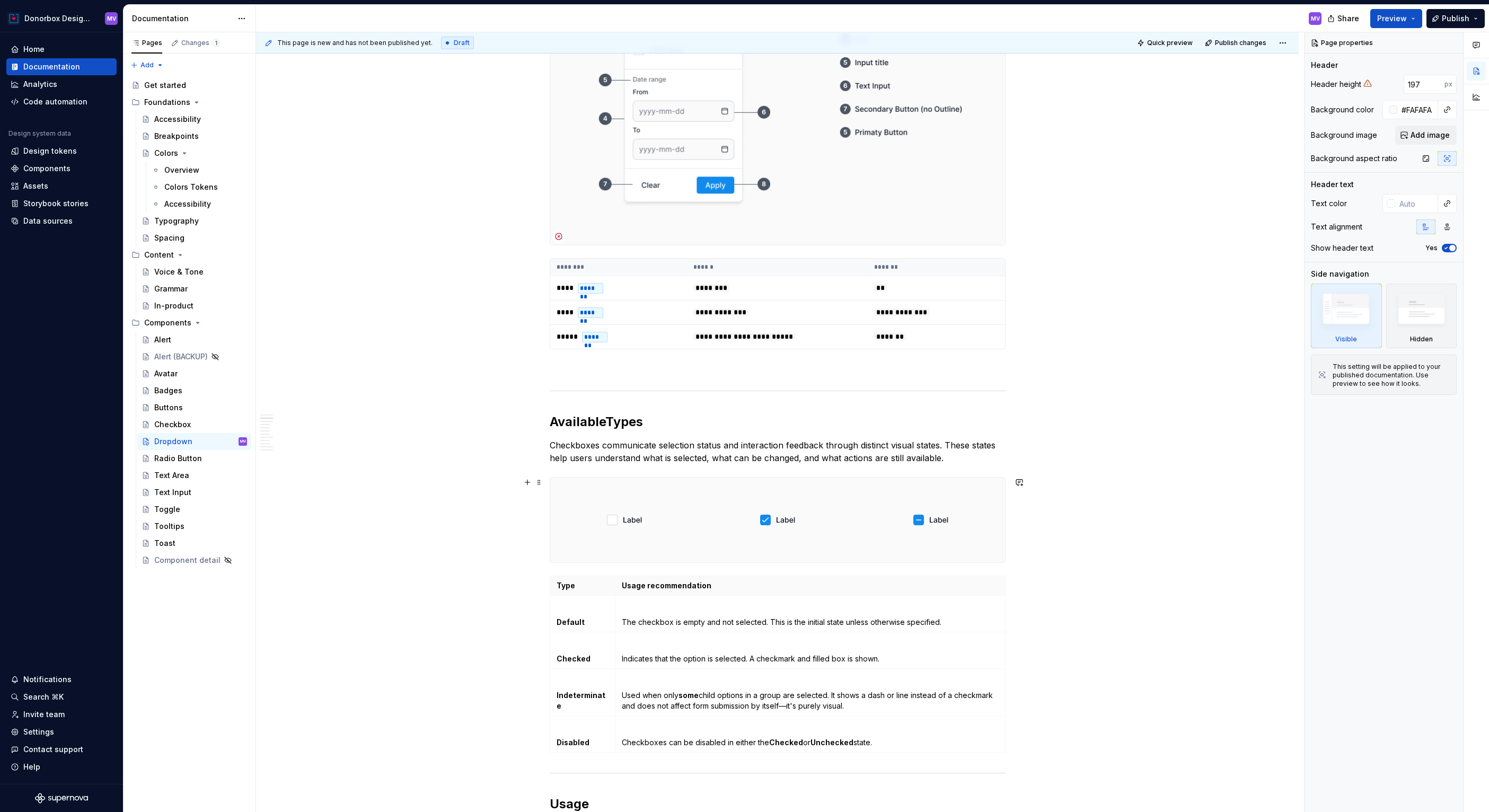
scroll to position [384, 0]
click at [847, 495] on div at bounding box center [777, 517] width 149 height 85
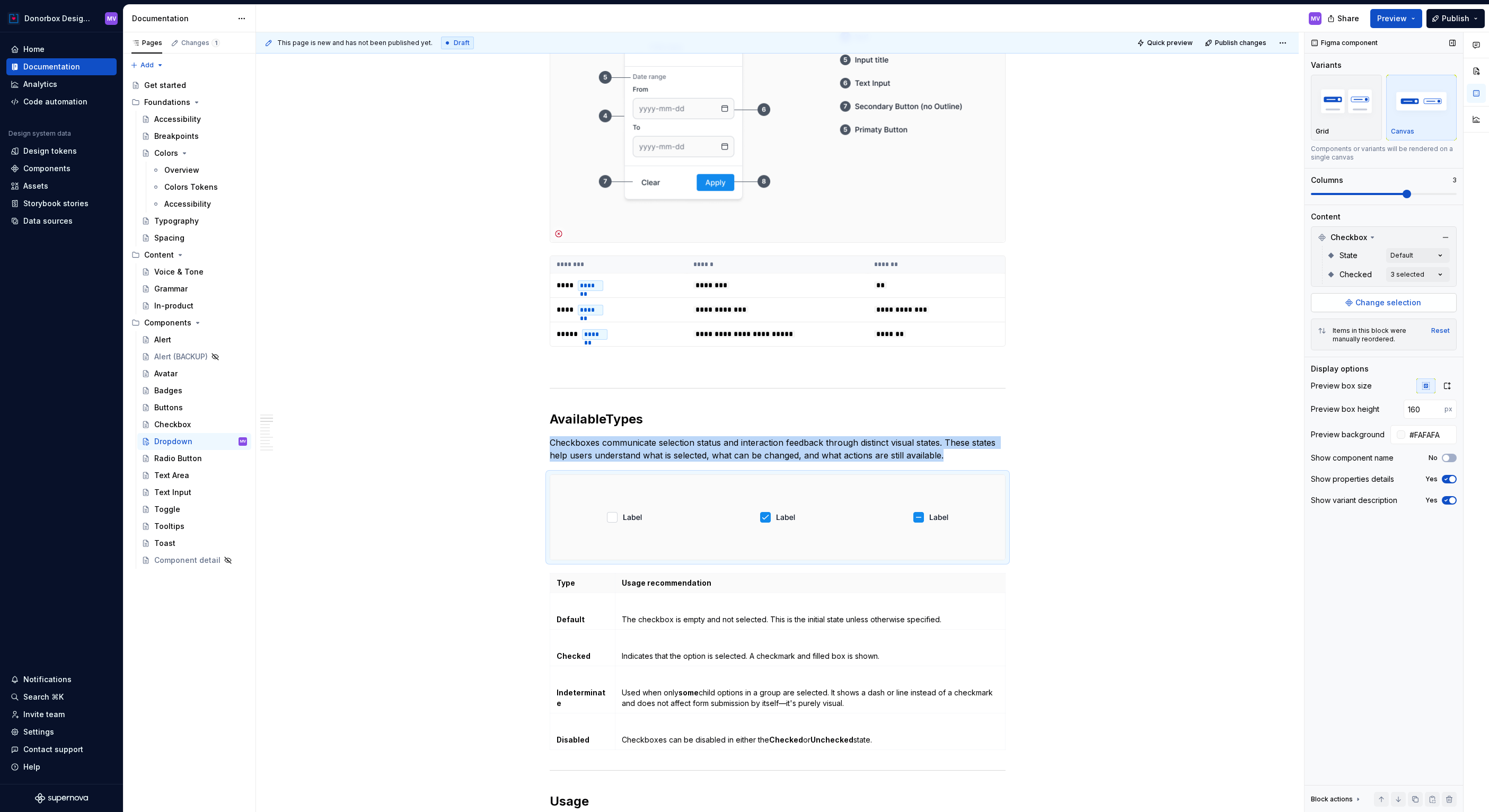
click at [1388, 302] on span "Change selection" at bounding box center [1388, 302] width 66 height 10
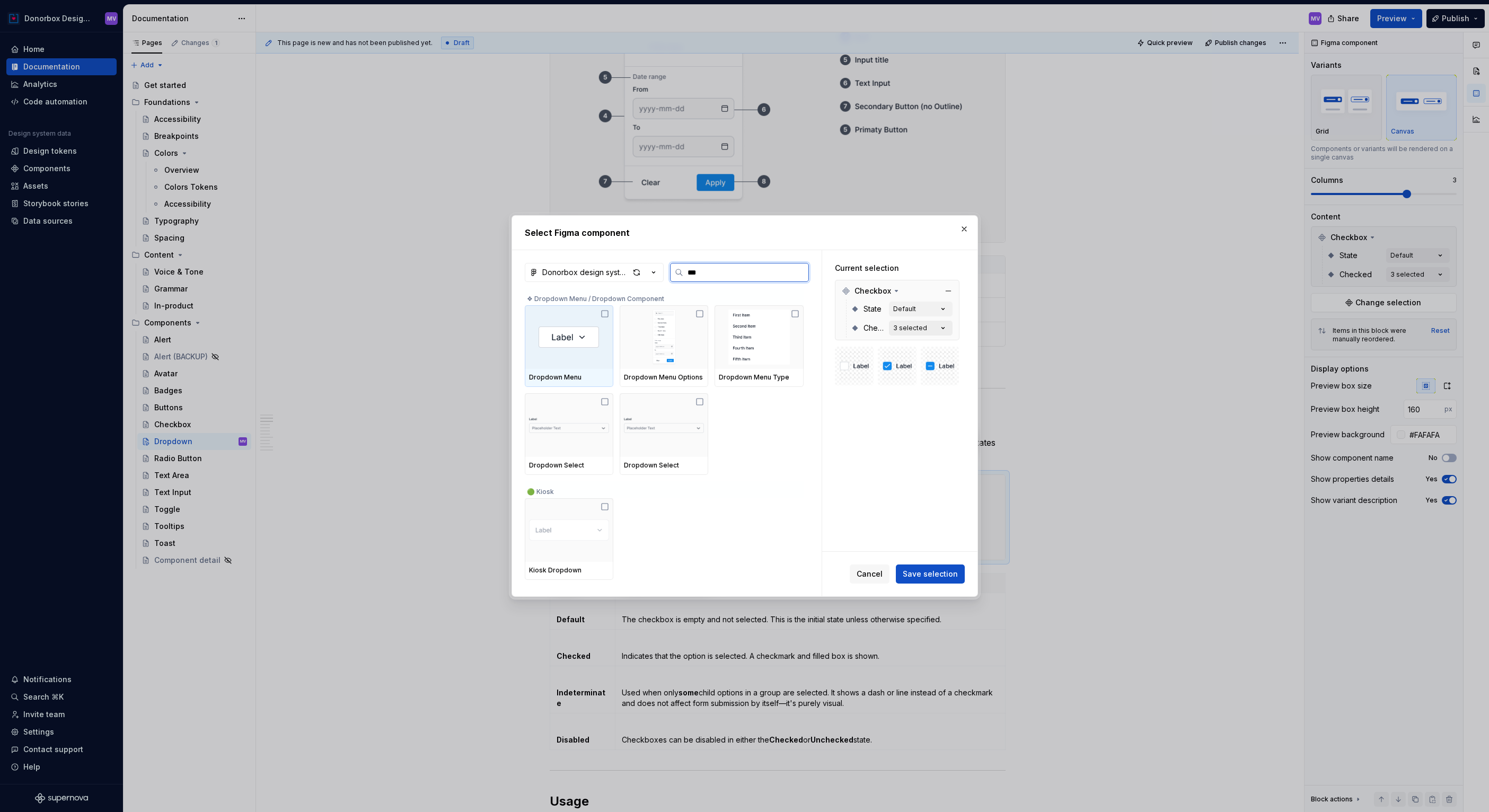
type input "****"
click at [766, 340] on img at bounding box center [759, 337] width 80 height 55
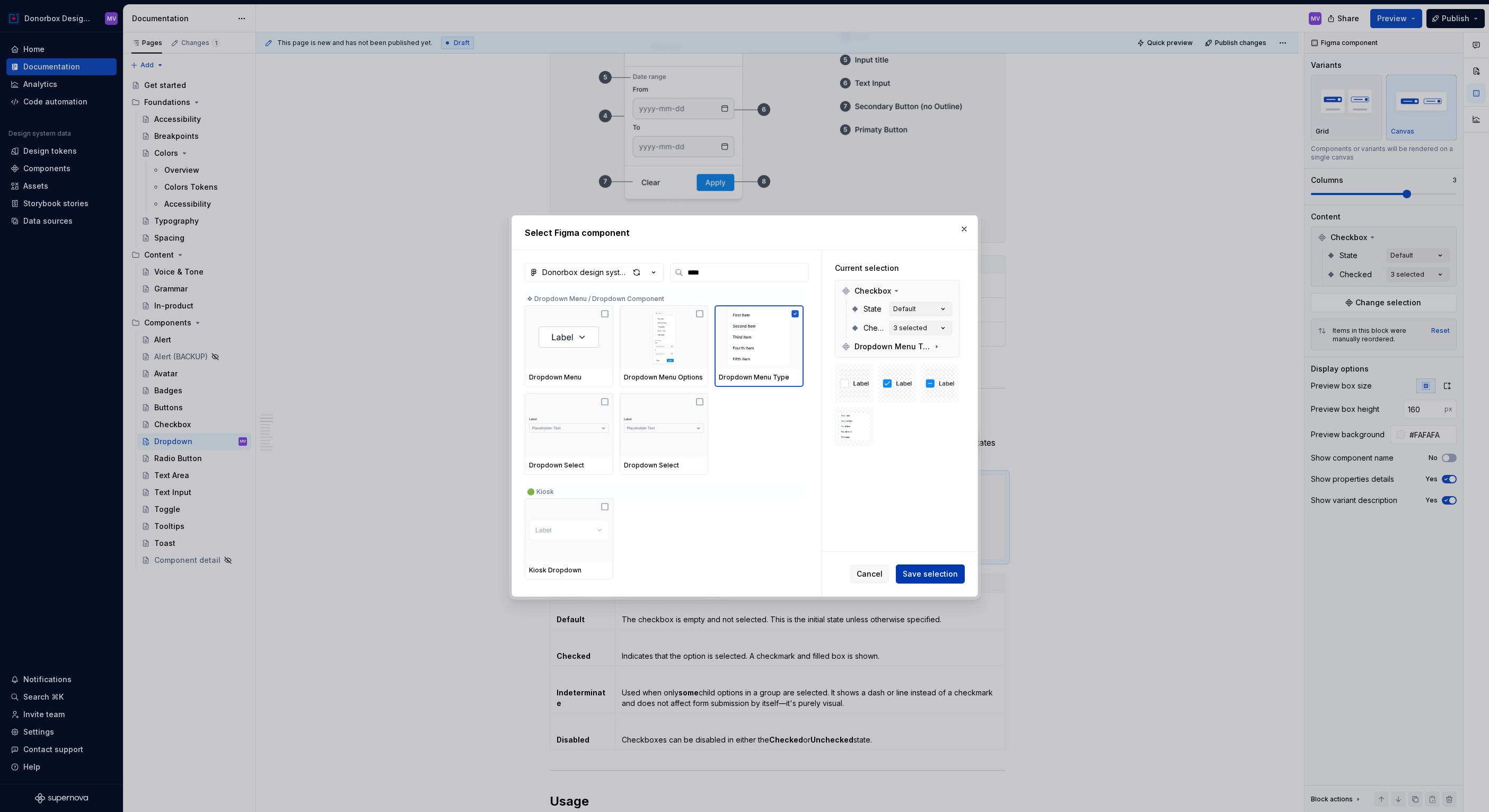
click at [928, 571] on span "Save selection" at bounding box center [930, 574] width 55 height 10
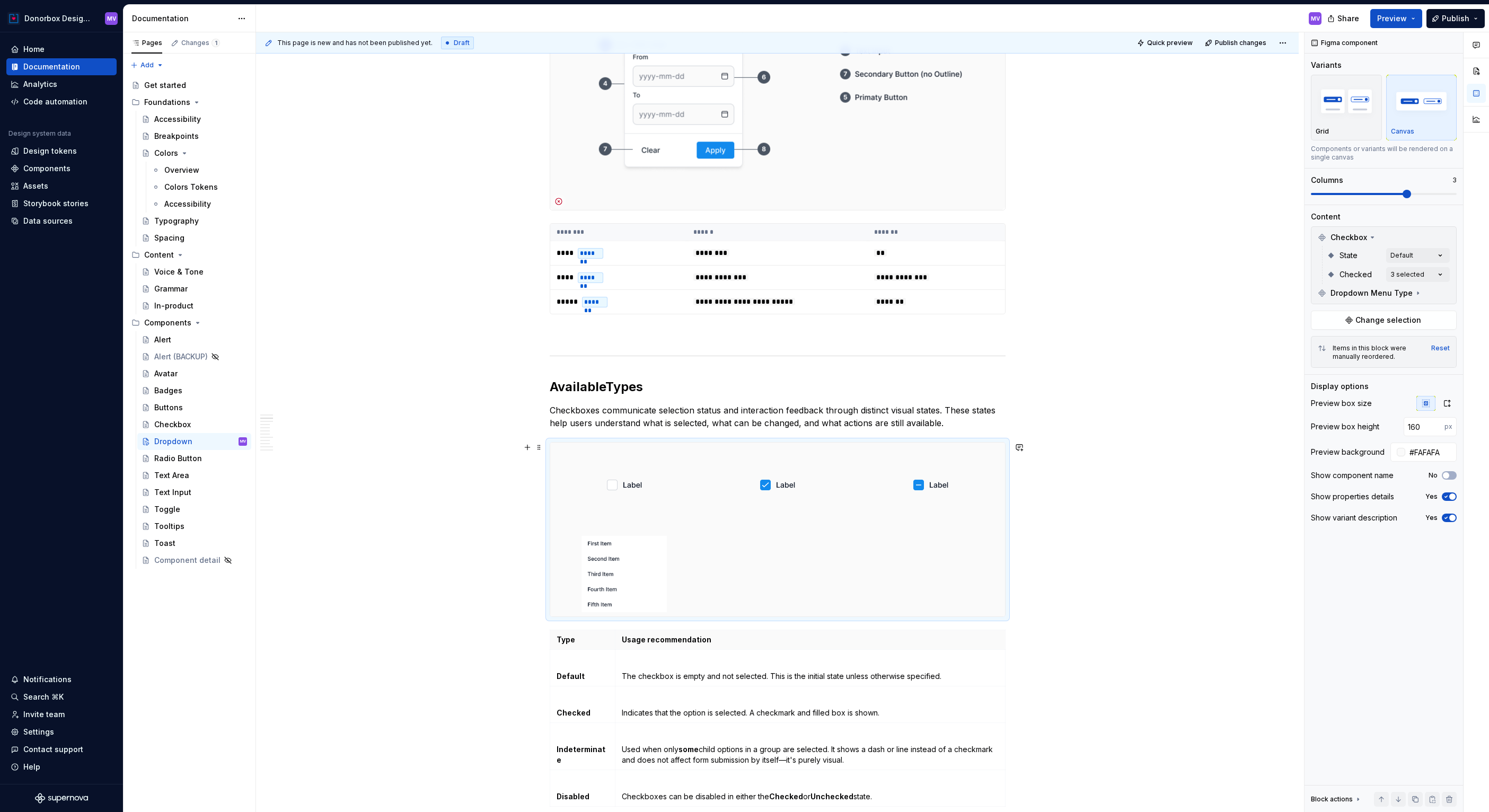
scroll to position [402, 0]
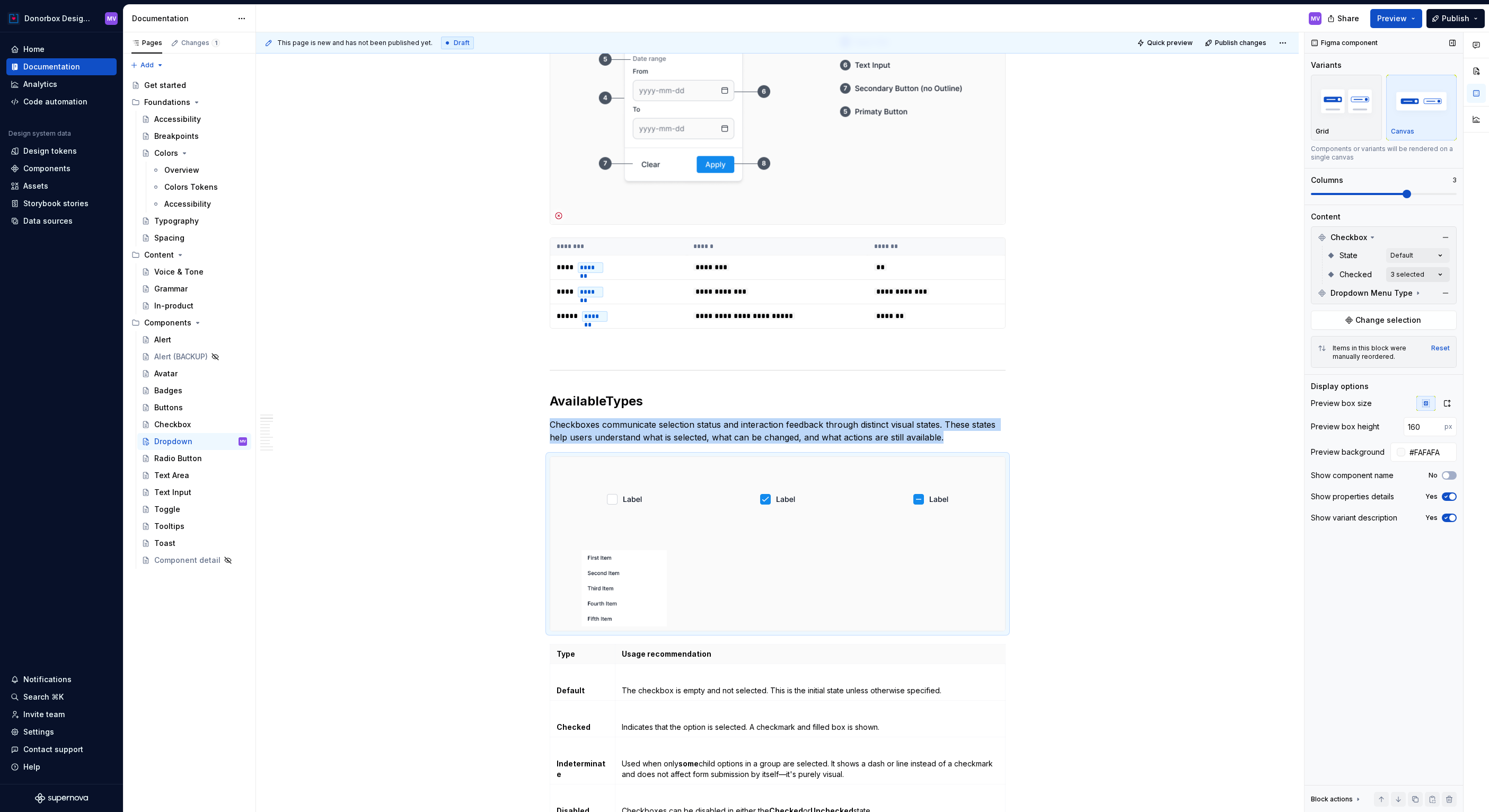
click at [1443, 275] on div "Comments Open comments No comments yet Select ‘Comment’ from the block context …" at bounding box center [1397, 422] width 184 height 780
click at [1371, 266] on div "Comments Open comments No comments yet Select ‘Comment’ from the block context …" at bounding box center [1397, 422] width 184 height 780
click at [648, 568] on img at bounding box center [624, 588] width 118 height 76
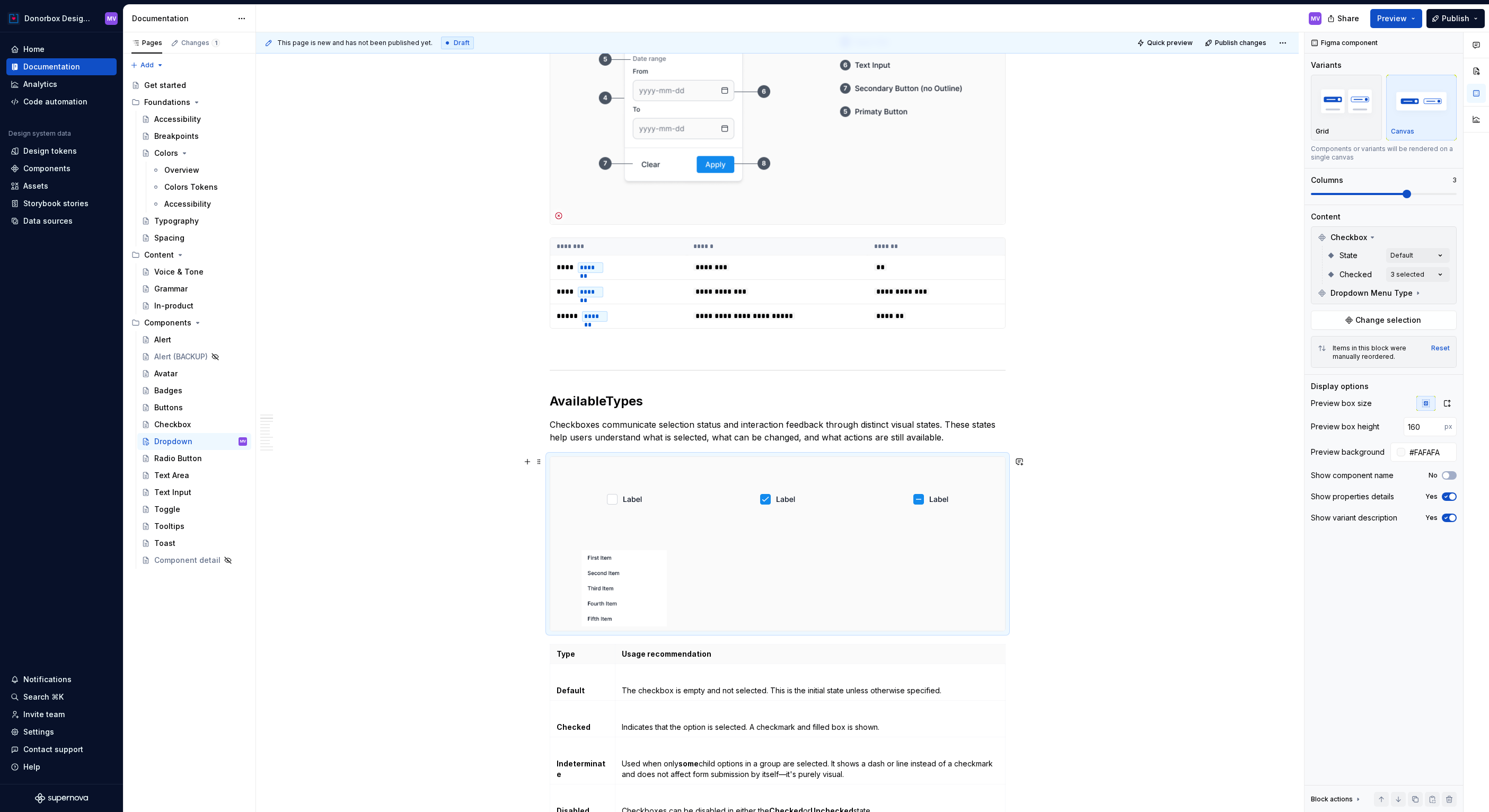
click at [734, 571] on div at bounding box center [777, 543] width 455 height 174
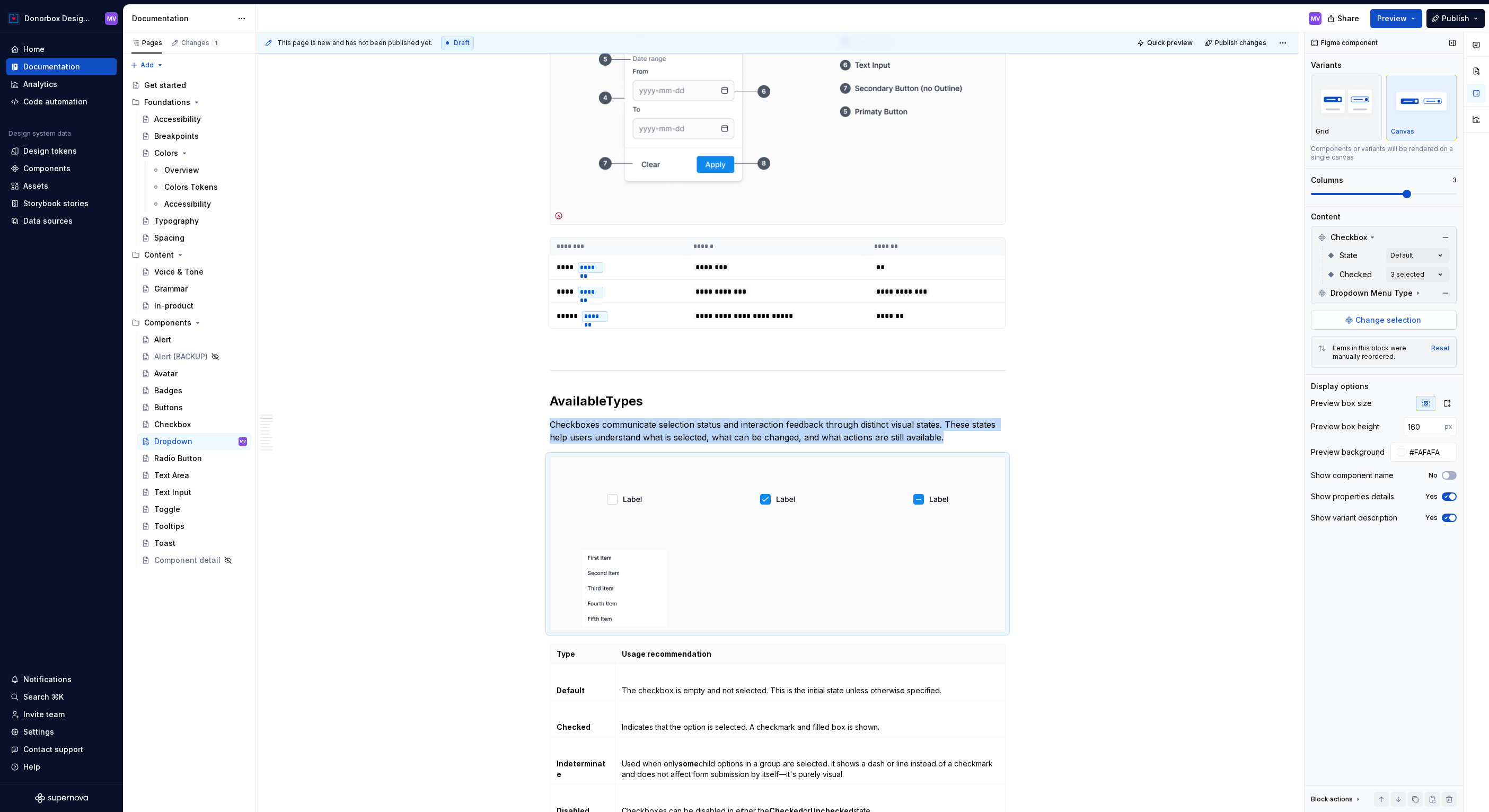
click at [1360, 329] on button "Change selection" at bounding box center [1384, 320] width 146 height 19
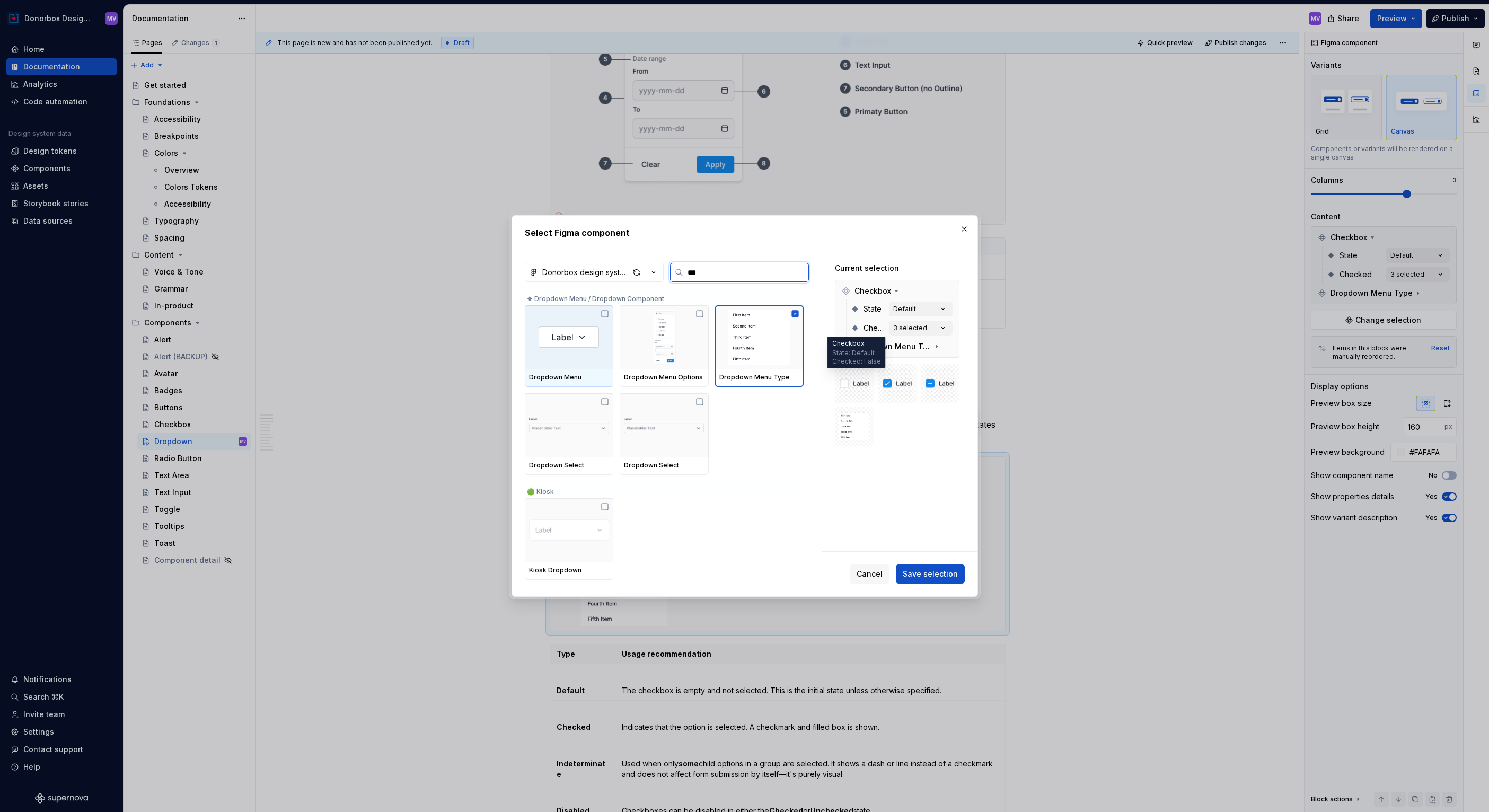
type input "****"
click at [880, 575] on span "Cancel" at bounding box center [869, 574] width 26 height 10
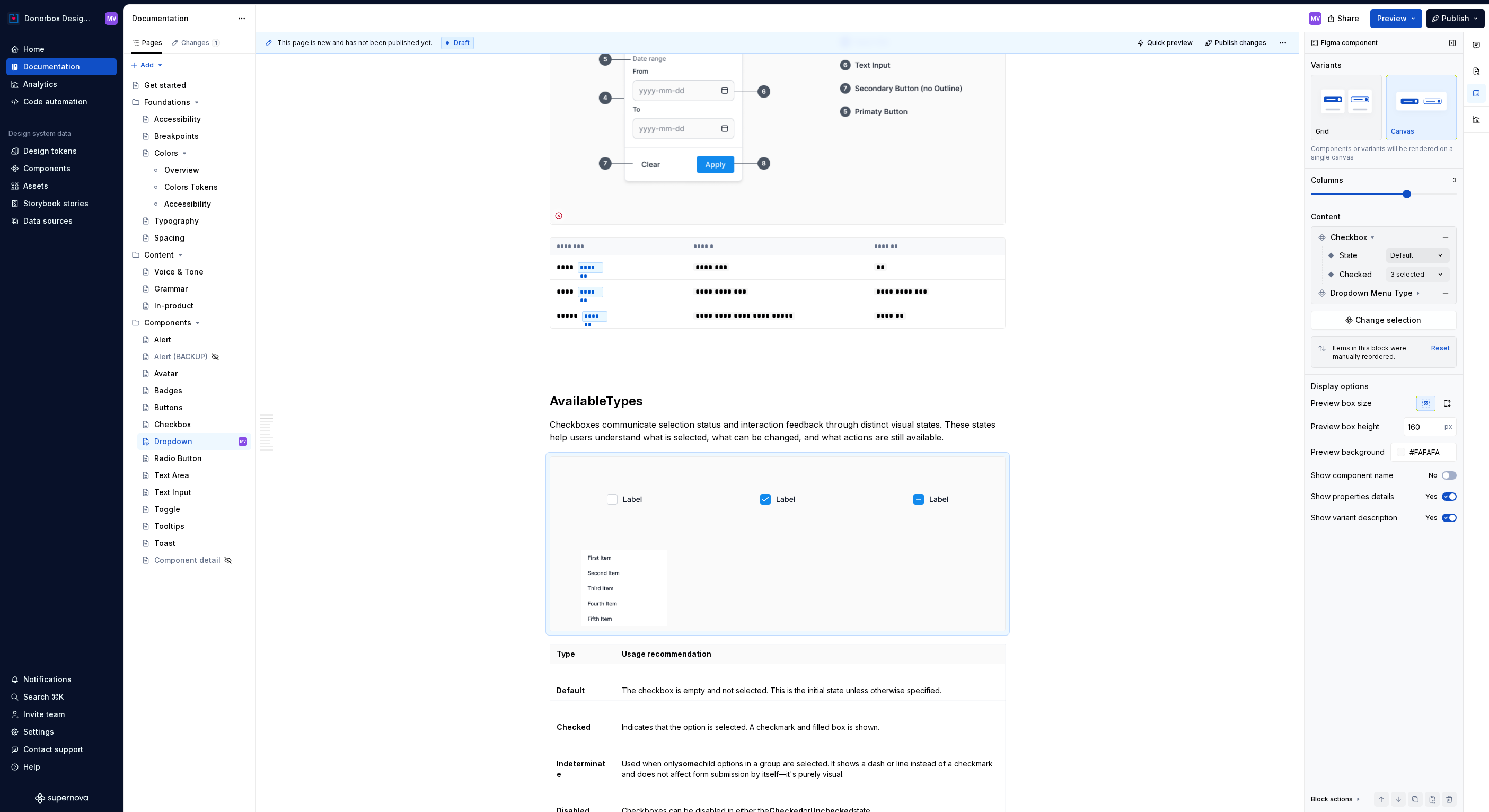
click at [1435, 258] on div "Comments Open comments No comments yet Select ‘Comment’ from the block context …" at bounding box center [1397, 422] width 184 height 780
click at [1439, 272] on div "Comments Open comments No comments yet Select ‘Comment’ from the block context …" at bounding box center [1397, 422] width 184 height 780
click at [1318, 325] on icon at bounding box center [1318, 325] width 0 height 0
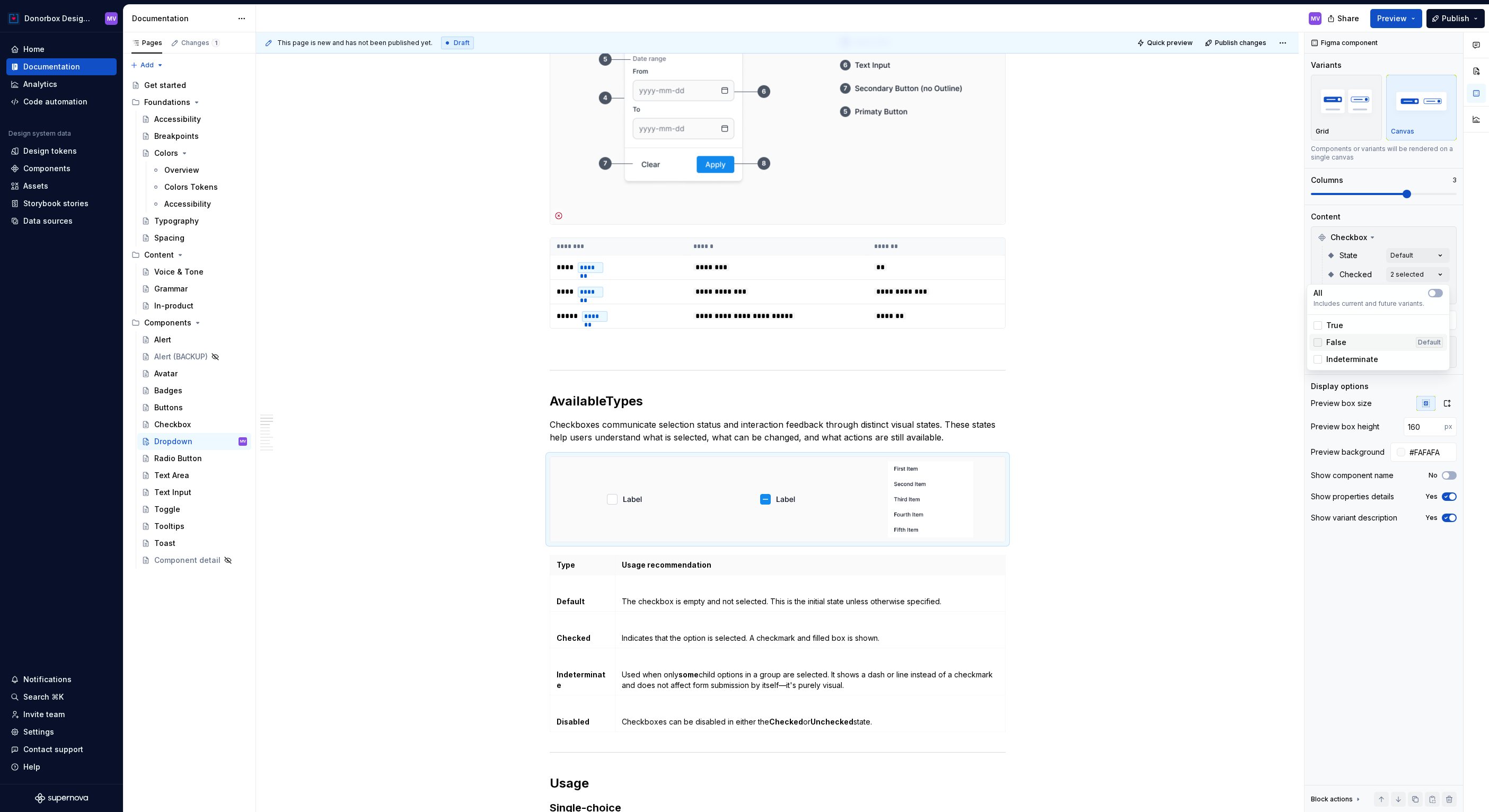
click at [1318, 342] on icon at bounding box center [1318, 342] width 0 height 0
click at [1318, 359] on icon at bounding box center [1318, 359] width 0 height 0
click at [1373, 273] on div "Comments Open comments No comments yet Select ‘Comment’ from the block context …" at bounding box center [1397, 422] width 184 height 780
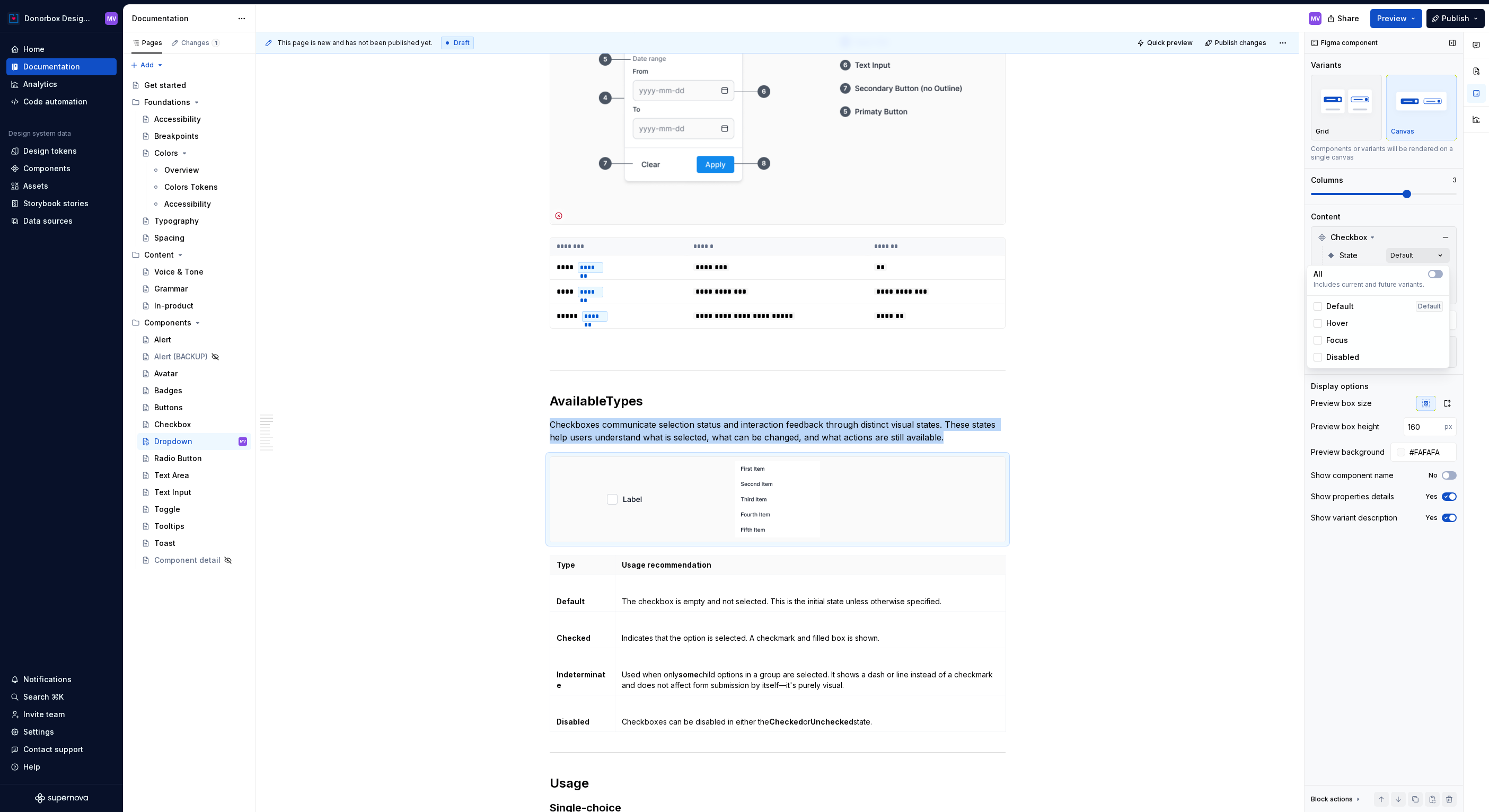
click at [1443, 253] on div "Comments Open comments No comments yet Select ‘Comment’ from the block context …" at bounding box center [1397, 422] width 184 height 780
click at [1346, 323] on span "Hover" at bounding box center [1337, 323] width 22 height 10
click at [1322, 322] on div "Hover" at bounding box center [1331, 323] width 35 height 10
click at [1318, 306] on icon at bounding box center [1318, 306] width 0 height 0
click at [1396, 241] on div "Comments Open comments No comments yet Select ‘Comment’ from the block context …" at bounding box center [1397, 422] width 184 height 780
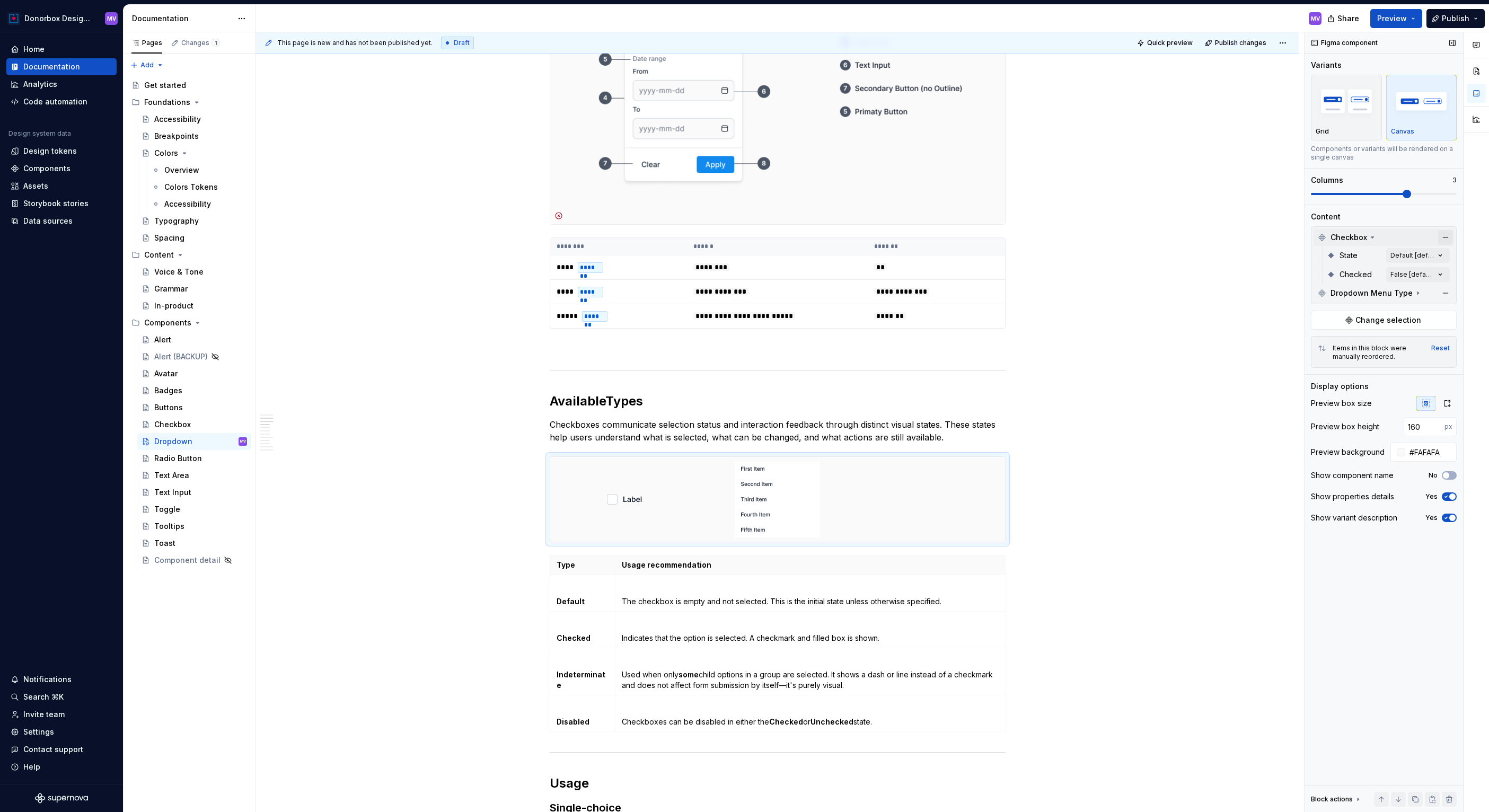
click at [1445, 239] on button "button" at bounding box center [1446, 238] width 15 height 15
click at [1440, 273] on div "Comments Open comments No comments yet Select ‘Comment’ from the block context …" at bounding box center [1397, 422] width 184 height 780
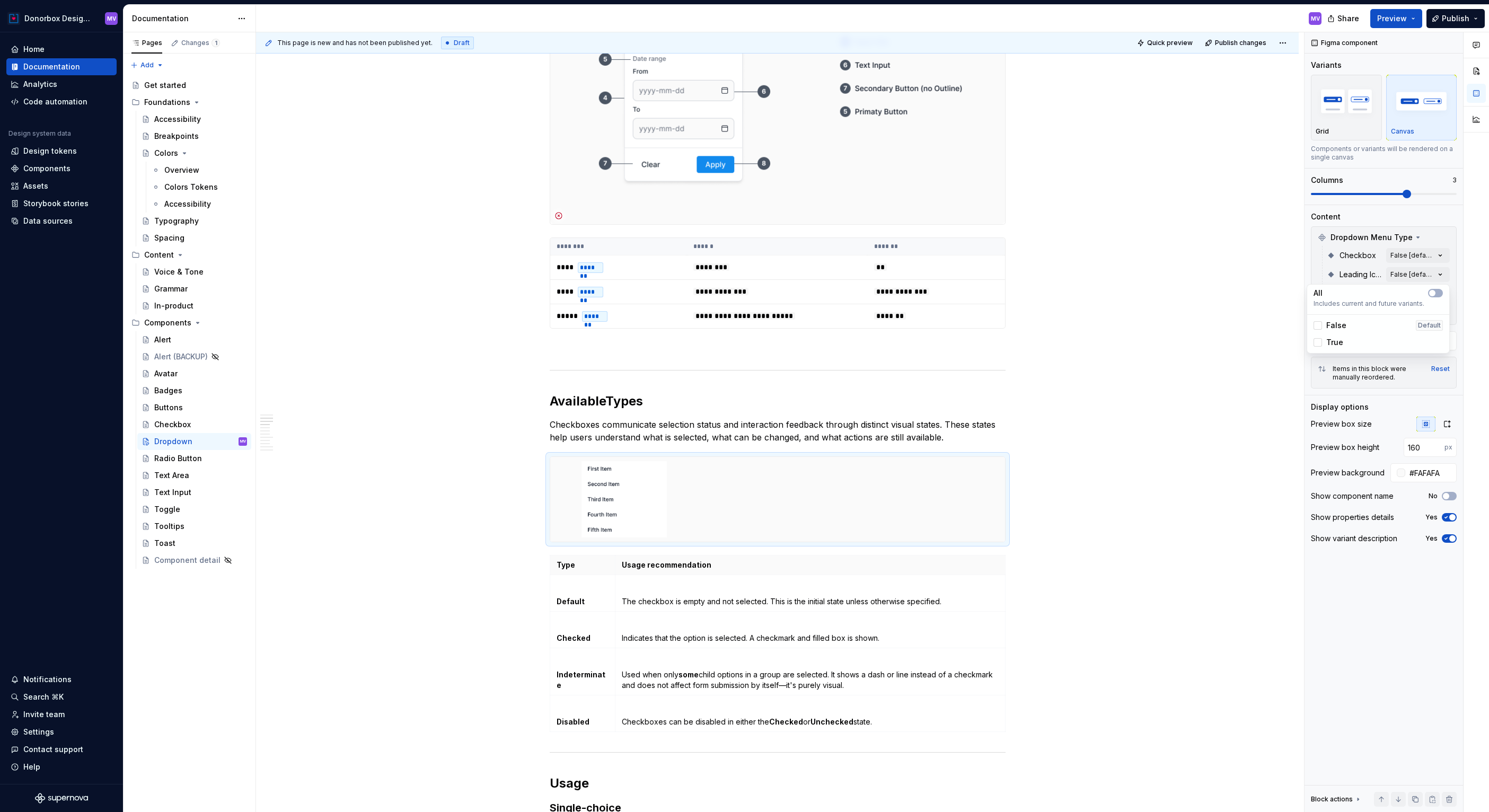
click at [1339, 338] on span "True" at bounding box center [1334, 342] width 17 height 10
click at [1338, 327] on span "False" at bounding box center [1336, 325] width 20 height 10
click at [1338, 325] on span "False" at bounding box center [1336, 325] width 20 height 10
click at [1415, 272] on div "Comments Open comments No comments yet Select ‘Comment’ from the block context …" at bounding box center [1397, 422] width 184 height 780
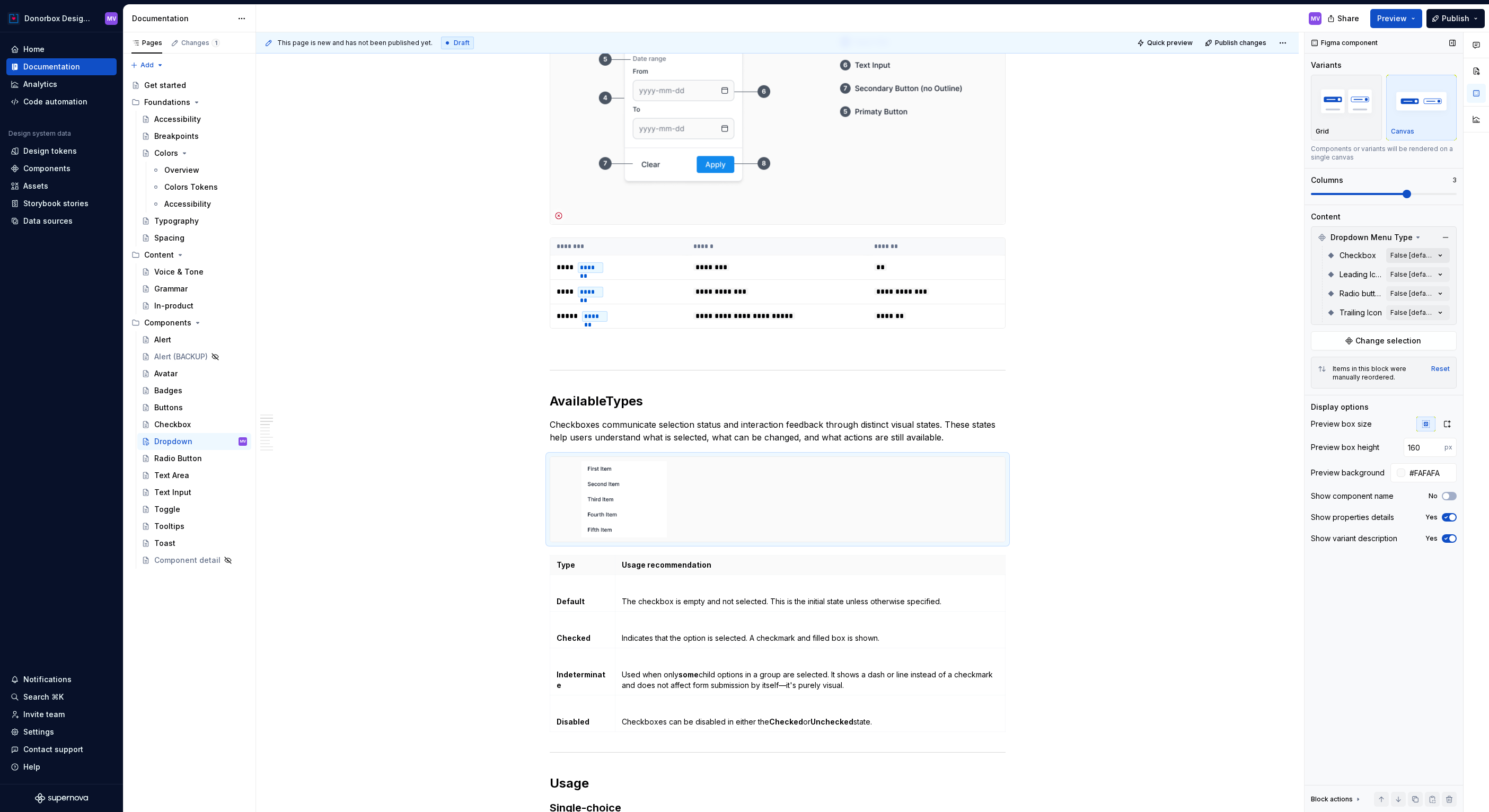
click at [1438, 254] on div "Comments Open comments No comments yet Select ‘Comment’ from the block context …" at bounding box center [1397, 422] width 184 height 780
click at [1352, 304] on div "False Default" at bounding box center [1378, 306] width 129 height 10
click at [1415, 239] on div "Comments Open comments No comments yet Select ‘Comment’ from the block context …" at bounding box center [1397, 422] width 184 height 780
click at [1428, 310] on div "Comments Open comments No comments yet Select ‘Comment’ from the block context …" at bounding box center [1397, 422] width 184 height 780
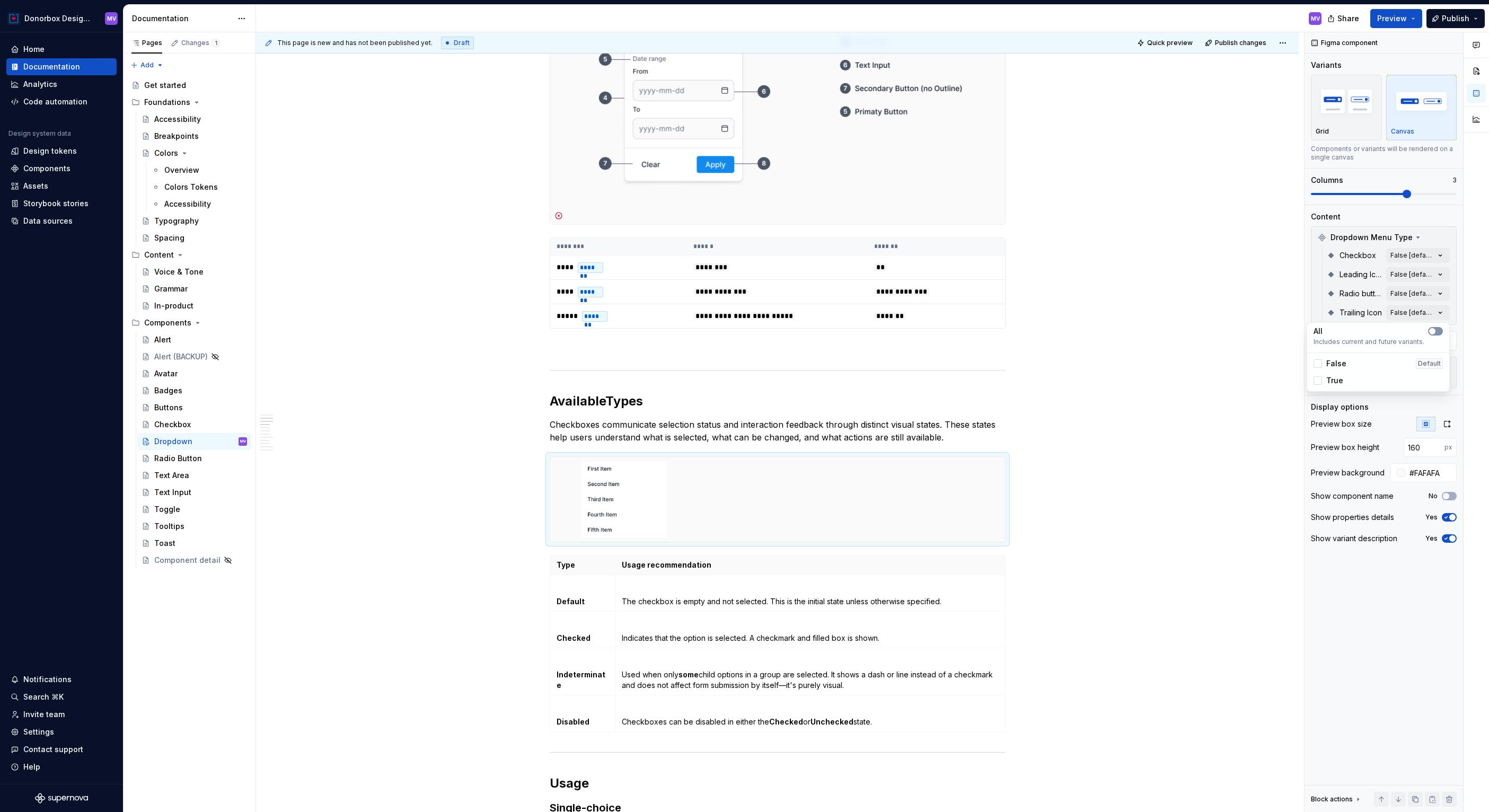
click at [1438, 332] on Icon-switch "button" at bounding box center [1436, 331] width 15 height 9
click at [1322, 367] on span "False Default" at bounding box center [1378, 363] width 138 height 17
click at [1321, 365] on span "False Default" at bounding box center [1378, 363] width 138 height 17
click at [1431, 330] on icon "button" at bounding box center [1432, 331] width 9 height 6
click at [1318, 362] on div at bounding box center [1317, 364] width 9 height 9
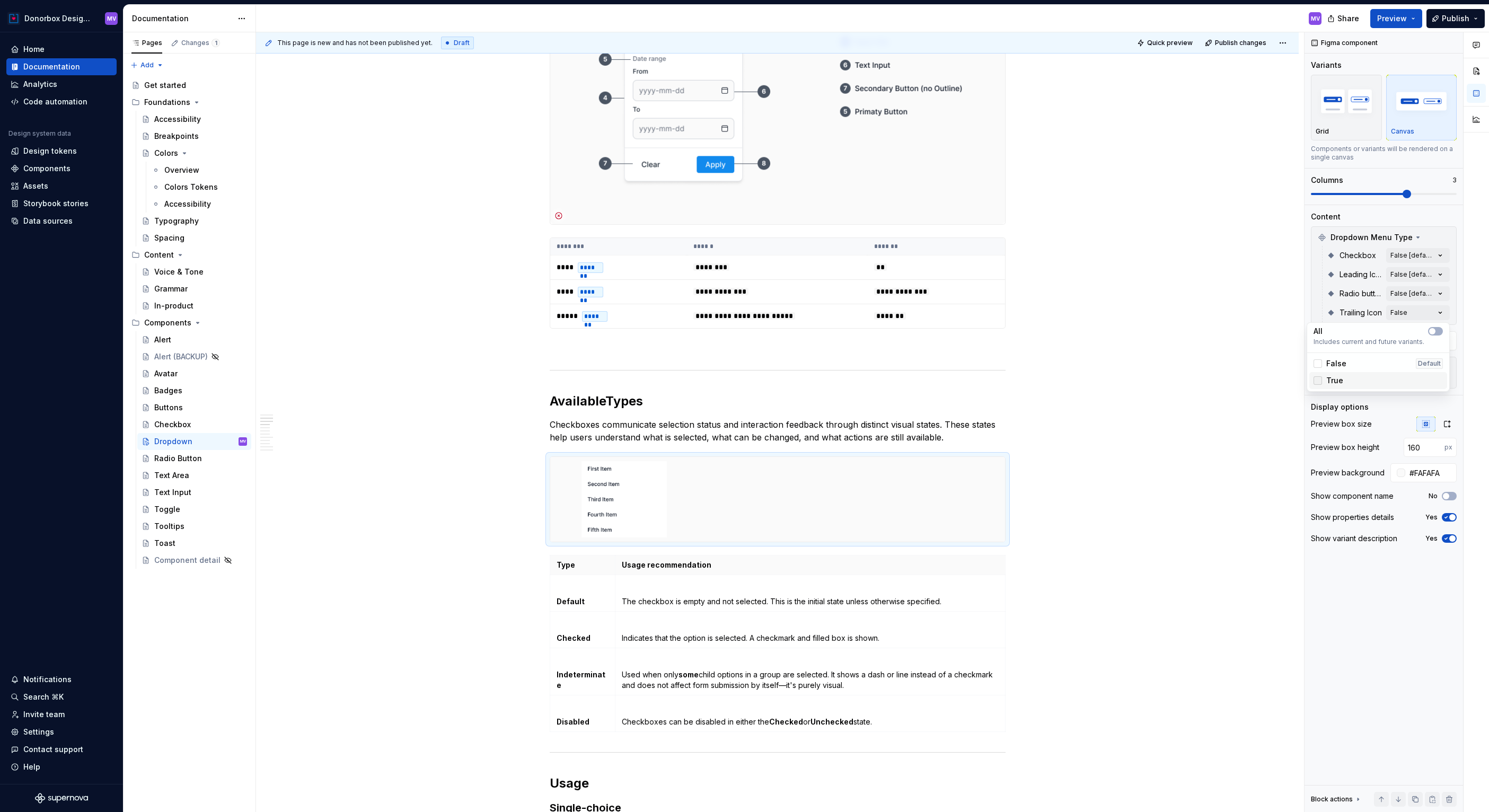
click at [1320, 383] on div at bounding box center [1317, 380] width 9 height 9
click at [1318, 364] on icon at bounding box center [1318, 364] width 0 height 0
click at [1319, 366] on div at bounding box center [1317, 364] width 9 height 9
click at [1434, 292] on div "Comments Open comments No comments yet Select ‘Comment’ from the block context …" at bounding box center [1397, 422] width 184 height 780
click at [1438, 292] on div "Comments Open comments No comments yet Select ‘Comment’ from the block context …" at bounding box center [1397, 422] width 184 height 780
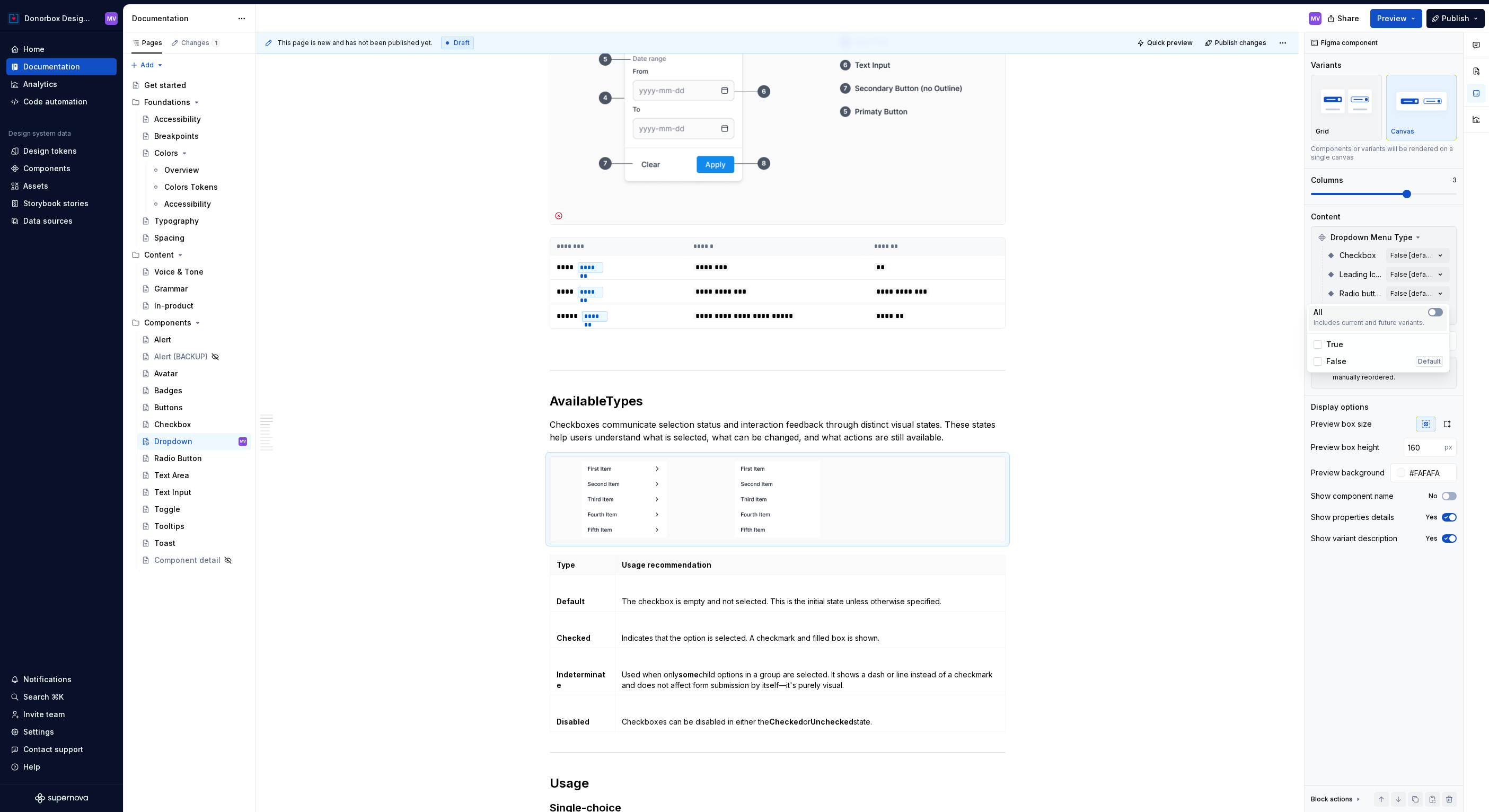
click at [1436, 311] on icon "button" at bounding box center [1432, 312] width 9 height 6
click at [1438, 280] on div "Comments Open comments No comments yet Select ‘Comment’ from the block context …" at bounding box center [1397, 422] width 184 height 780
click at [1438, 276] on div "Comments Open comments No comments yet Select ‘Comment’ from the block context …" at bounding box center [1397, 422] width 184 height 780
click at [1438, 291] on Icon-switch "button" at bounding box center [1436, 293] width 15 height 9
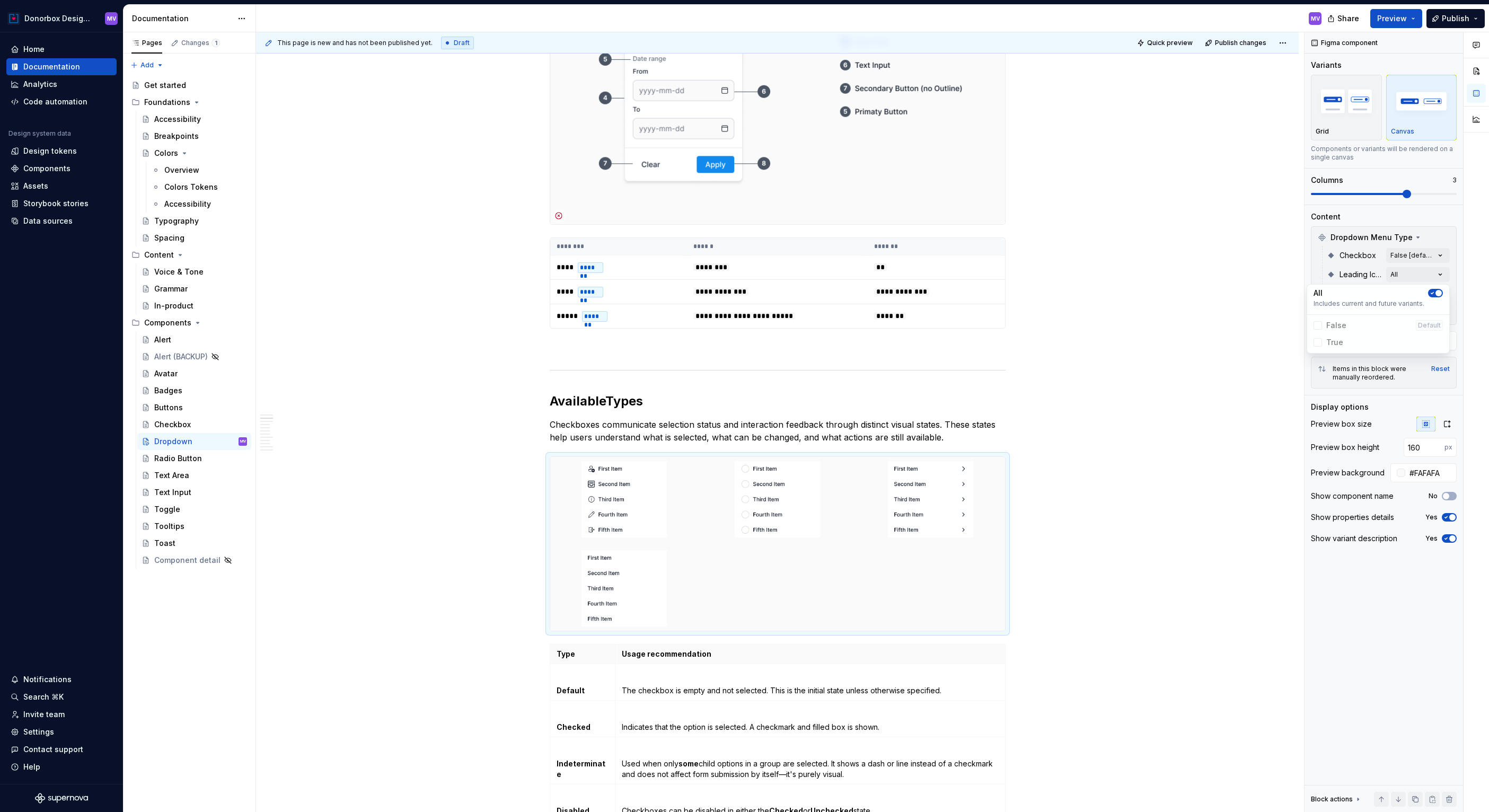
click at [1436, 257] on div "Comments Open comments No comments yet Select ‘Comment’ from the block context …" at bounding box center [1397, 422] width 184 height 780
click at [1438, 253] on div "Comments Open comments No comments yet Select ‘Comment’ from the block context …" at bounding box center [1397, 422] width 184 height 780
click at [1438, 273] on button "button" at bounding box center [1436, 274] width 15 height 9
click at [858, 572] on html "Donorbox Design System MV Home Documentation Analytics Code automation Design s…" at bounding box center [744, 406] width 1489 height 812
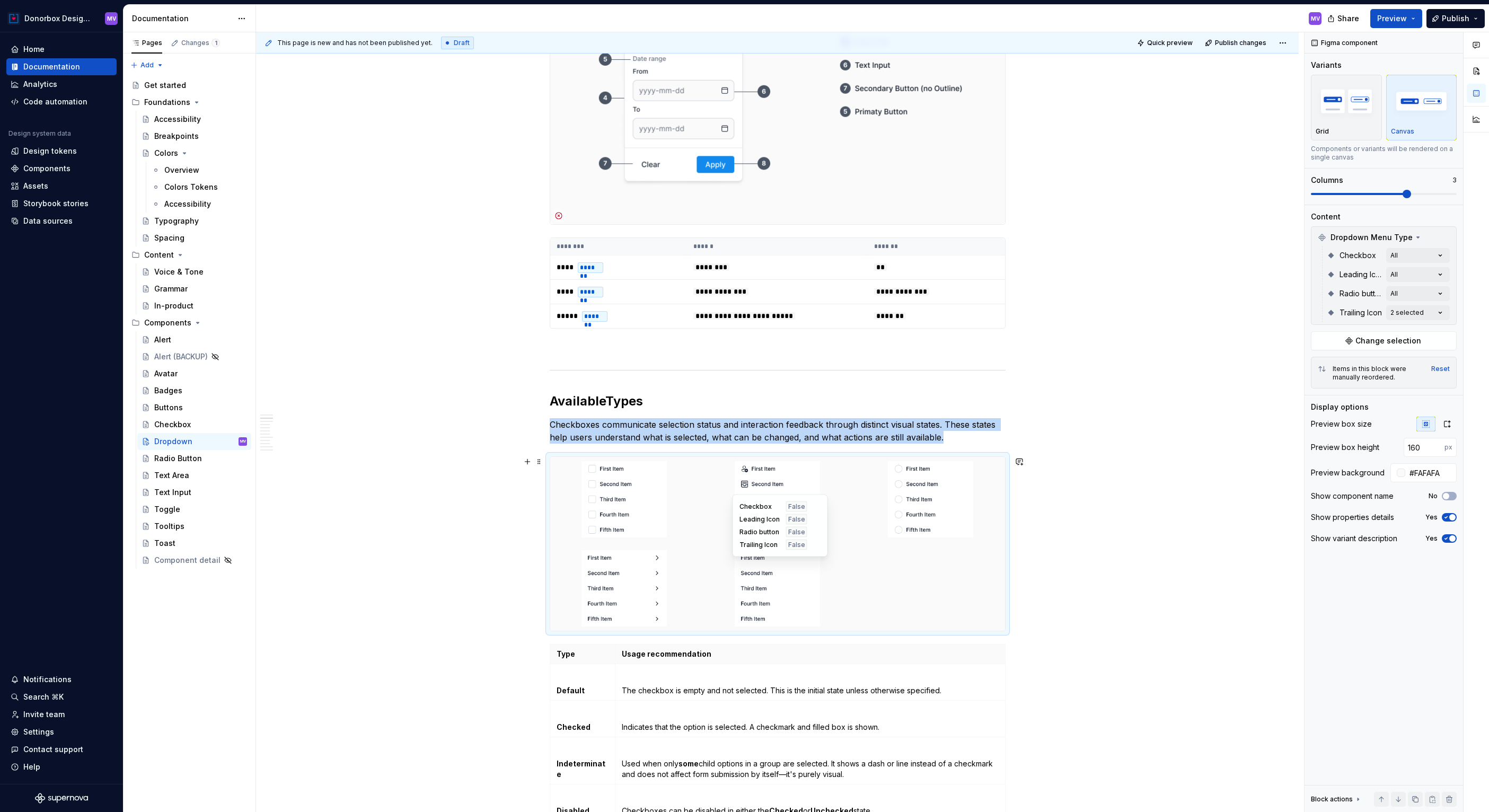
type textarea "*"
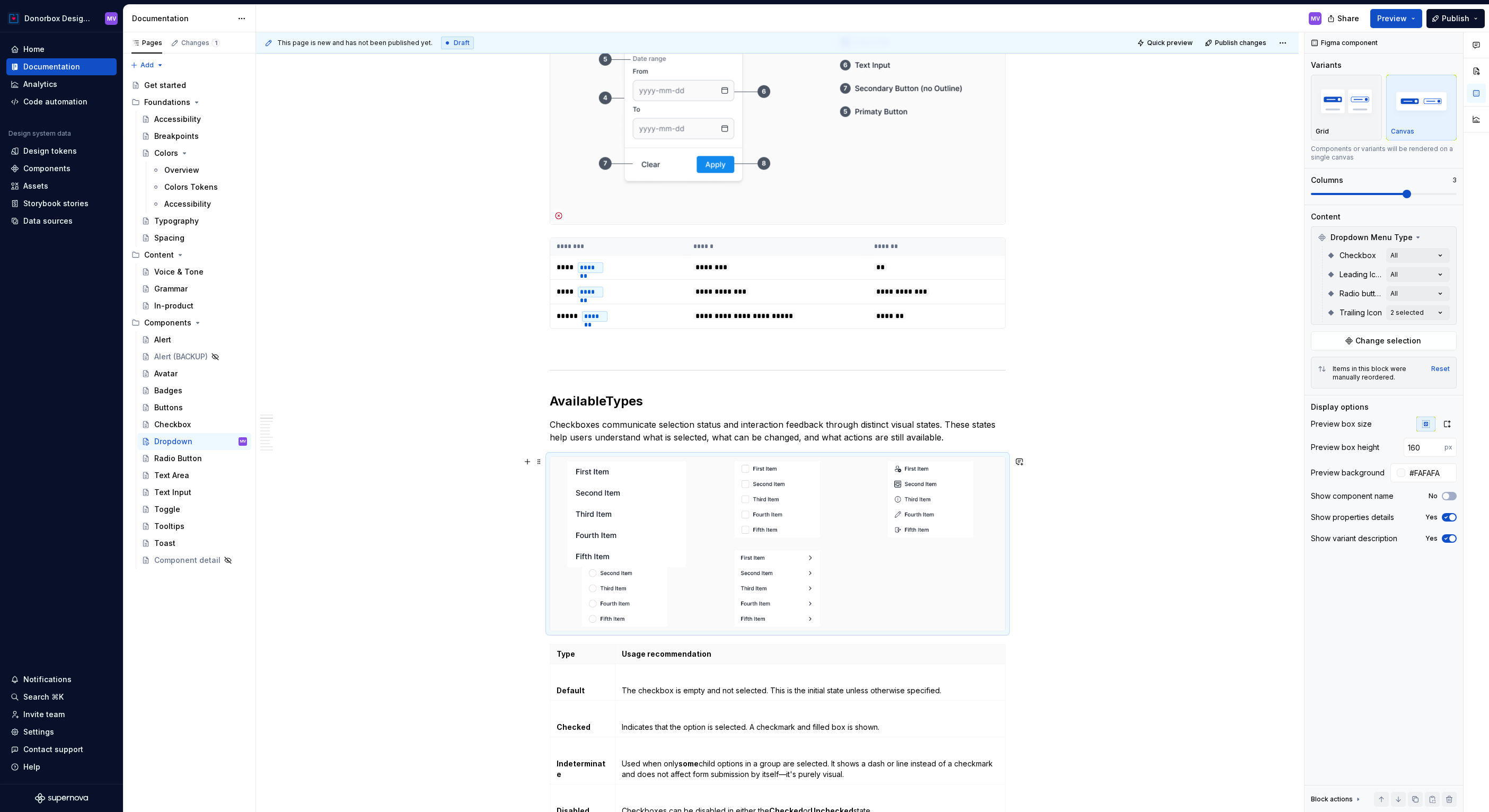
drag, startPoint x: 791, startPoint y: 573, endPoint x: 651, endPoint y: 498, distance: 158.8
click at [651, 498] on body "Donorbox Design System MV Home Documentation Analytics Code automation Design s…" at bounding box center [744, 406] width 1489 height 812
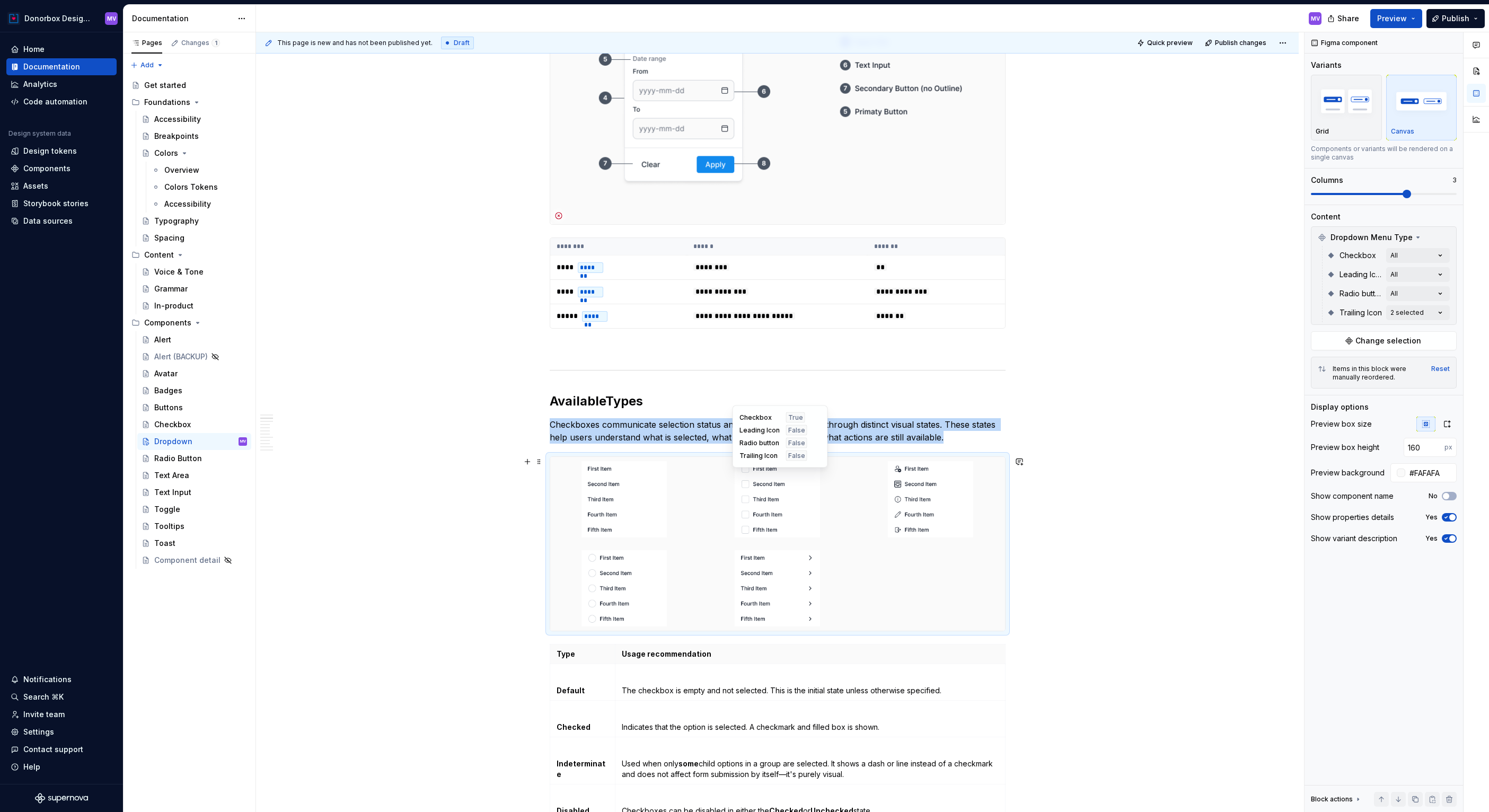
click at [711, 496] on div at bounding box center [777, 499] width 149 height 85
click at [703, 505] on div at bounding box center [777, 543] width 455 height 174
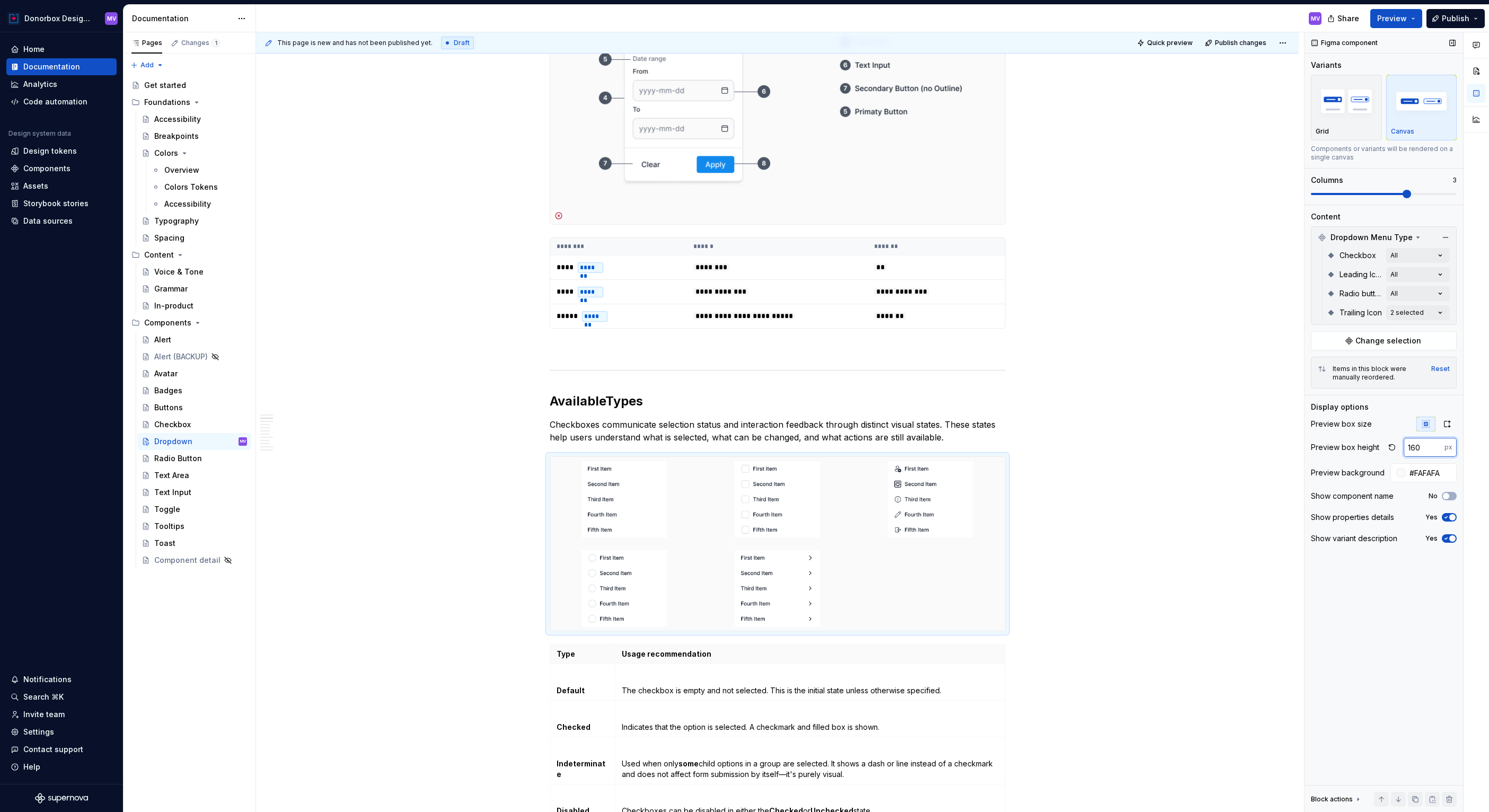
click at [1427, 450] on input "160" at bounding box center [1424, 447] width 41 height 19
click at [1447, 426] on icon "button" at bounding box center [1447, 424] width 6 height 6
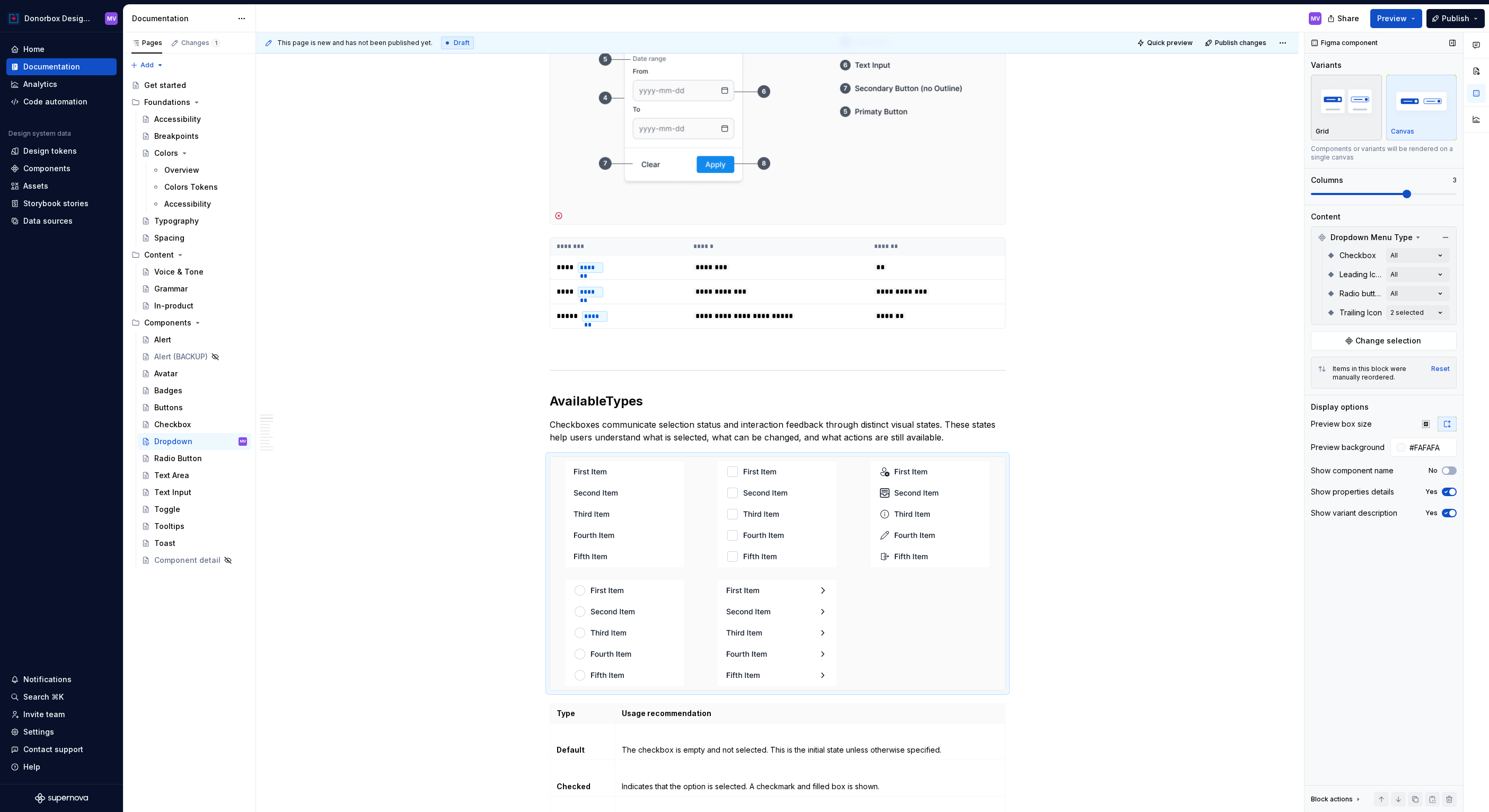
click at [1362, 117] on img "button" at bounding box center [1346, 101] width 61 height 39
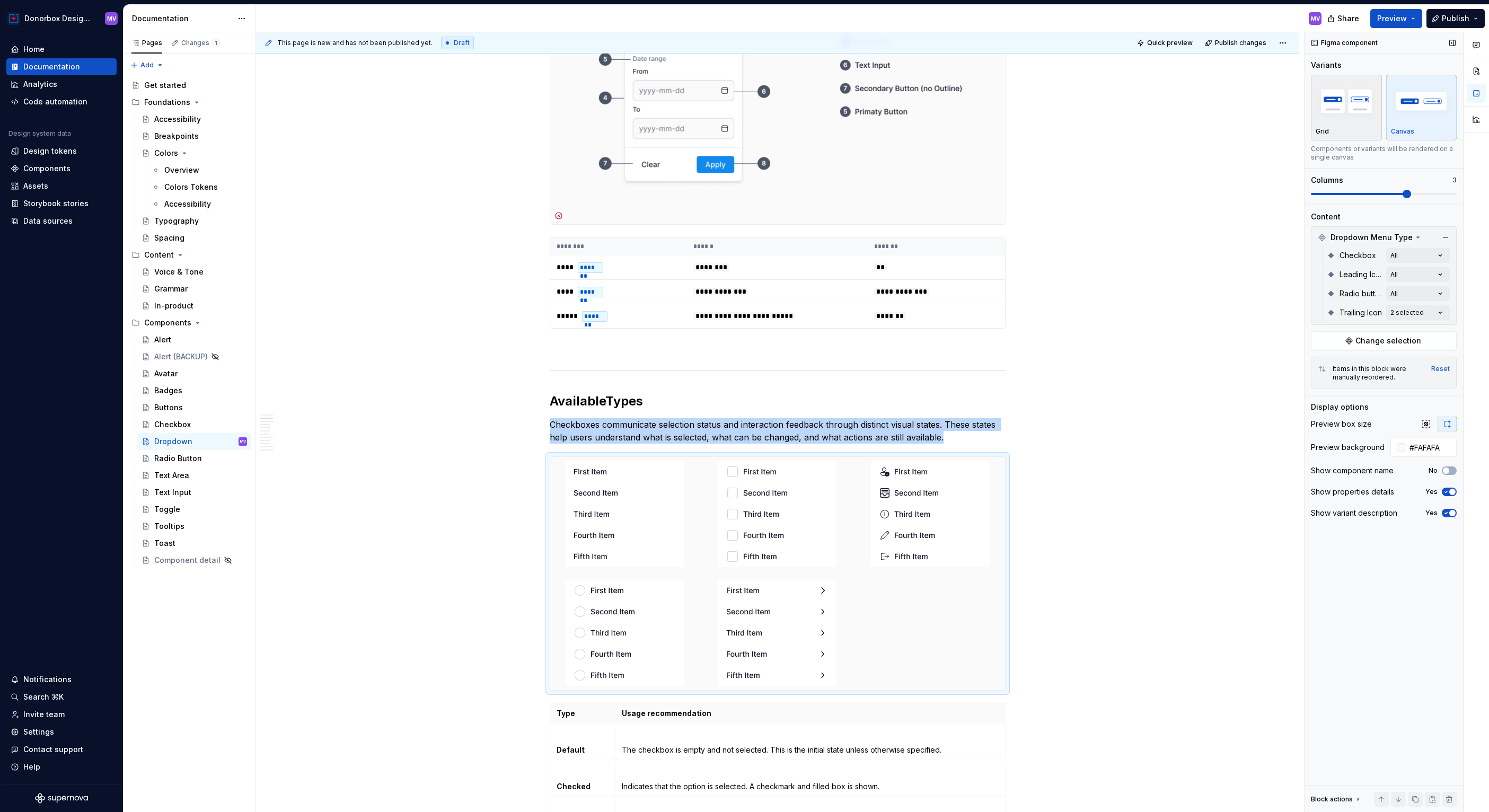
scroll to position [414, 0]
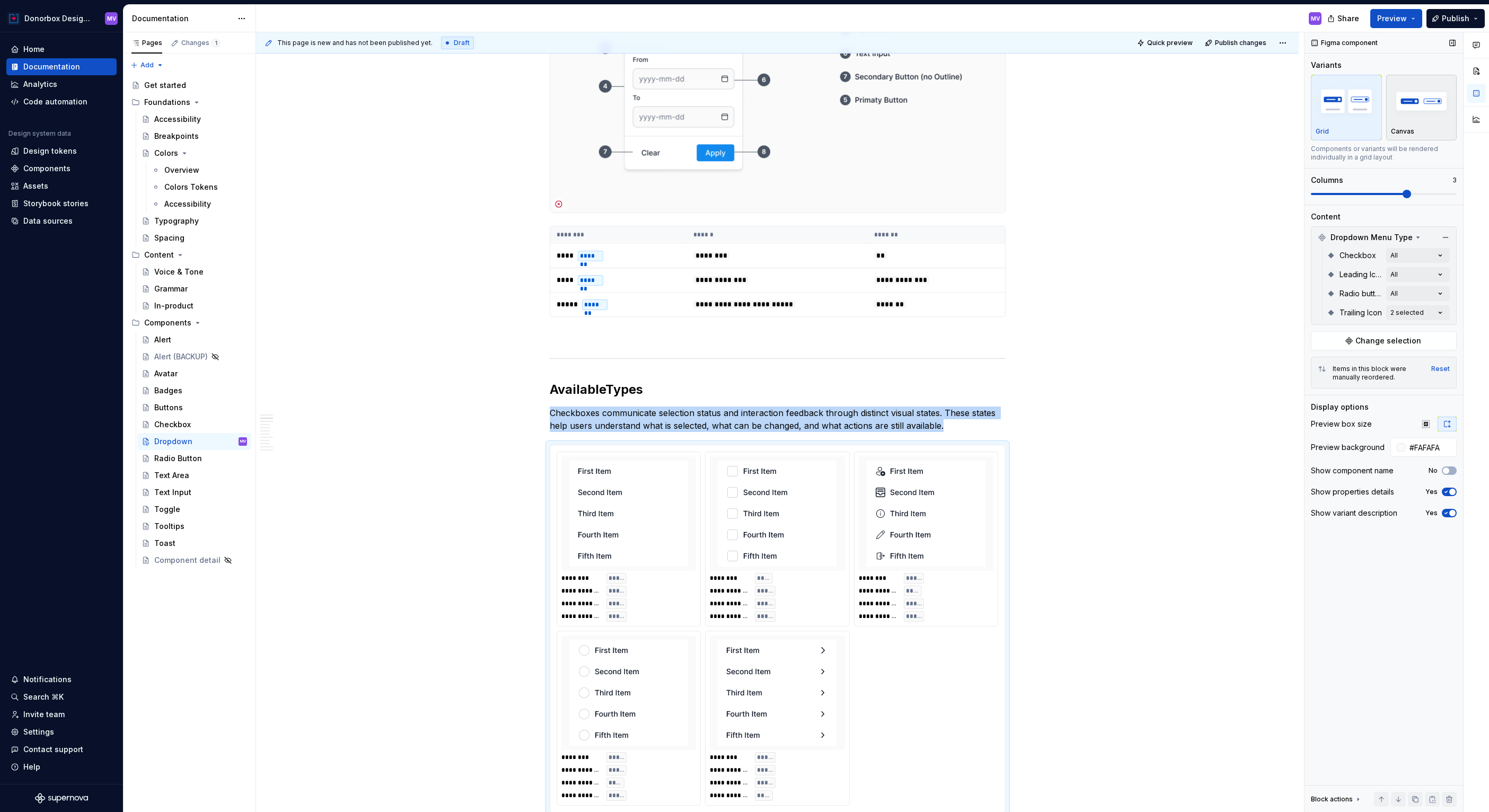
click at [1429, 128] on div "Canvas" at bounding box center [1421, 131] width 61 height 9
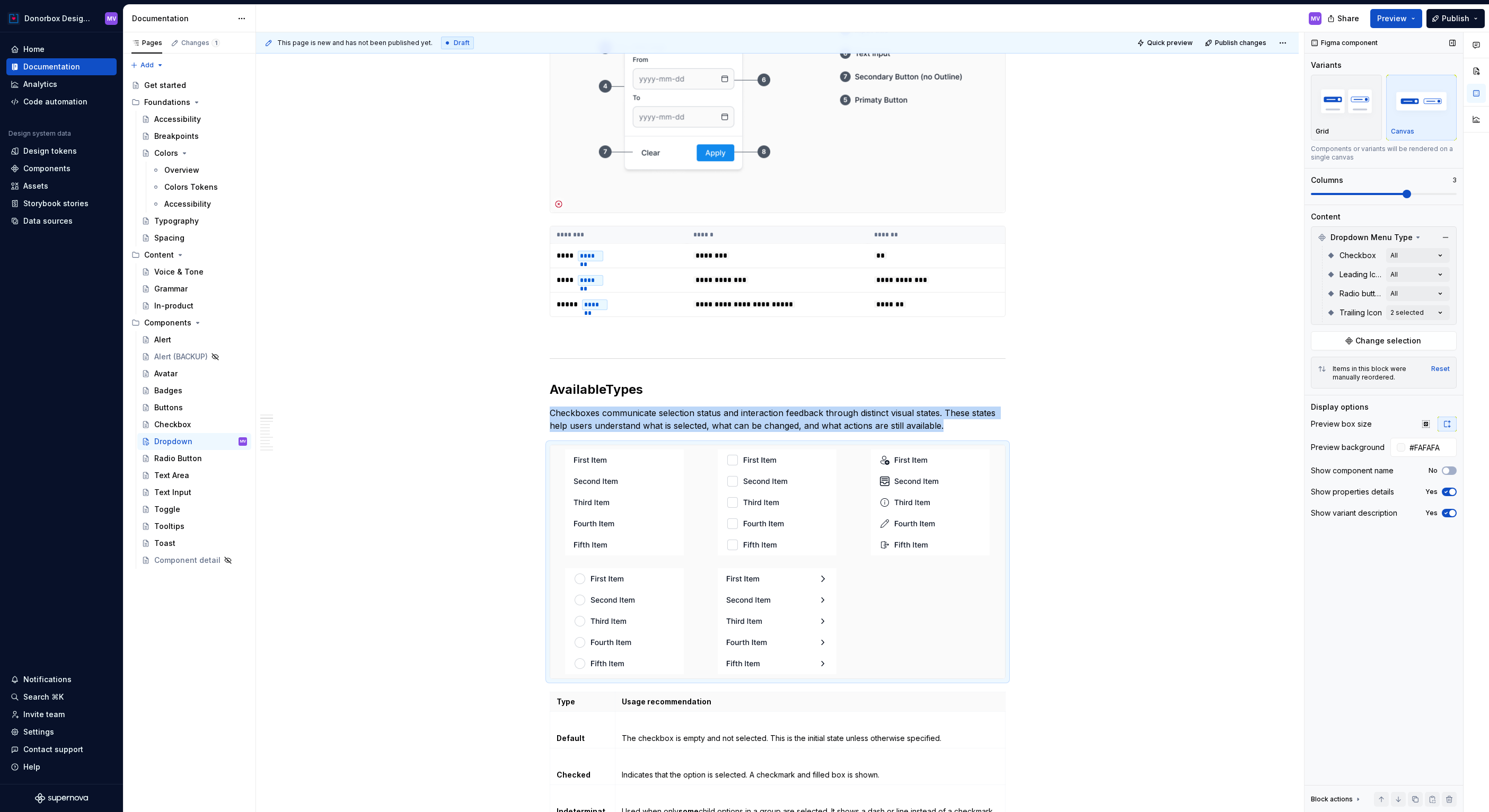
click at [1403, 197] on span at bounding box center [1407, 194] width 9 height 9
click at [1447, 428] on icon "button" at bounding box center [1447, 424] width 9 height 9
click at [1425, 425] on icon "button" at bounding box center [1425, 424] width 7 height 7
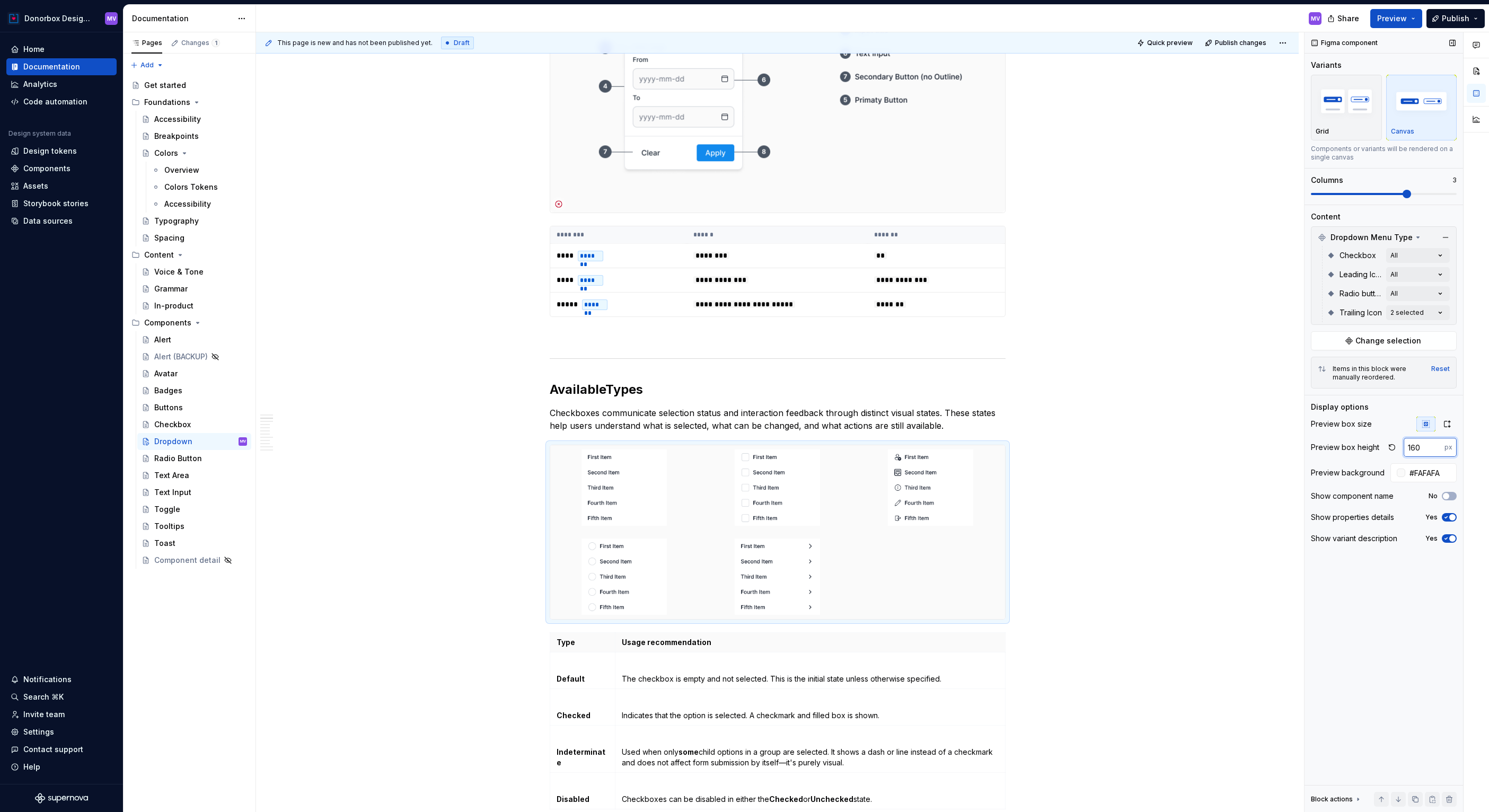
click at [1427, 450] on input "160" at bounding box center [1424, 447] width 41 height 19
type input "192"
click at [1451, 17] on span "Publish" at bounding box center [1455, 18] width 28 height 10
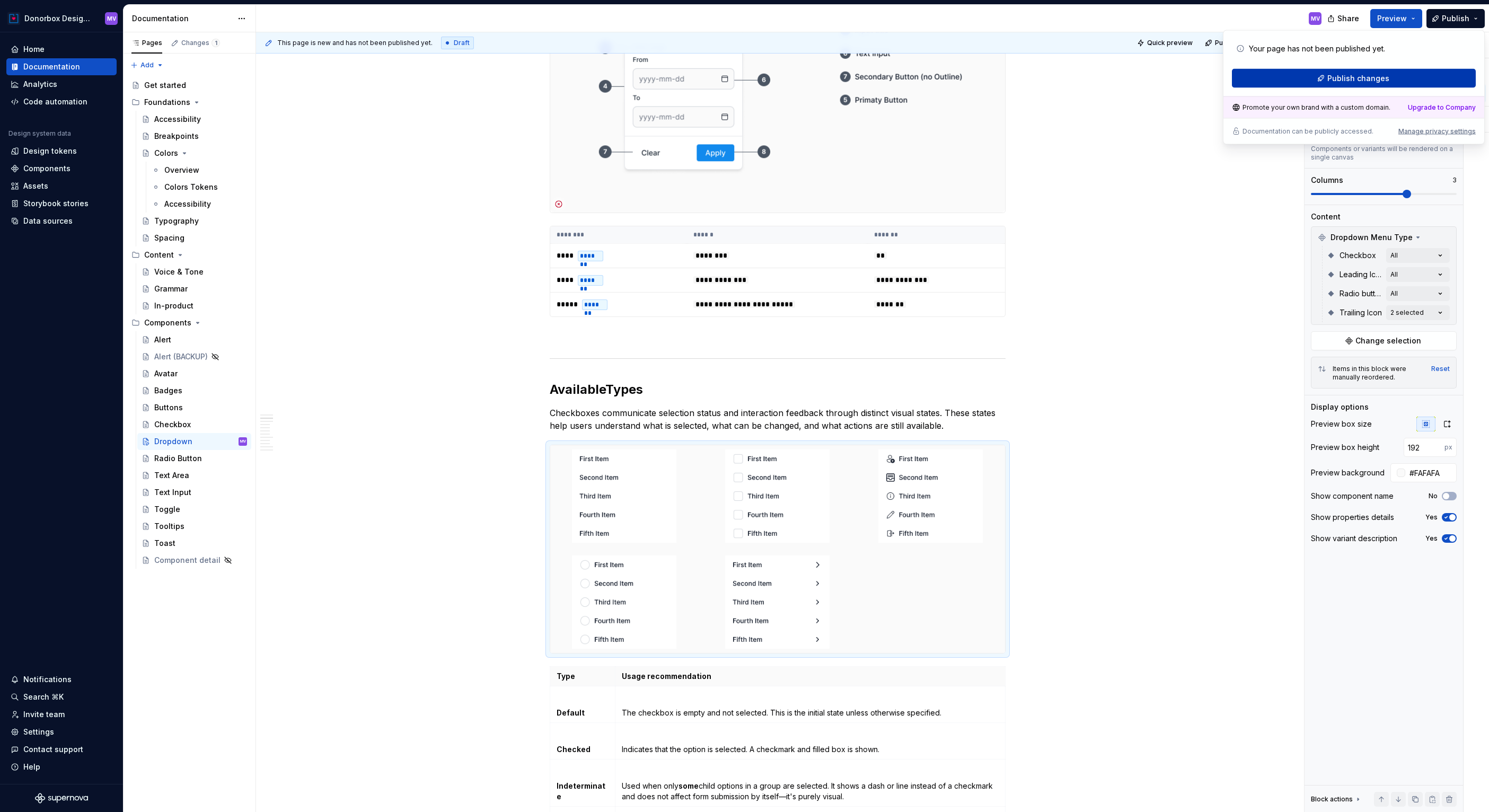
click at [1357, 81] on span "Publish changes" at bounding box center [1358, 79] width 62 height 10
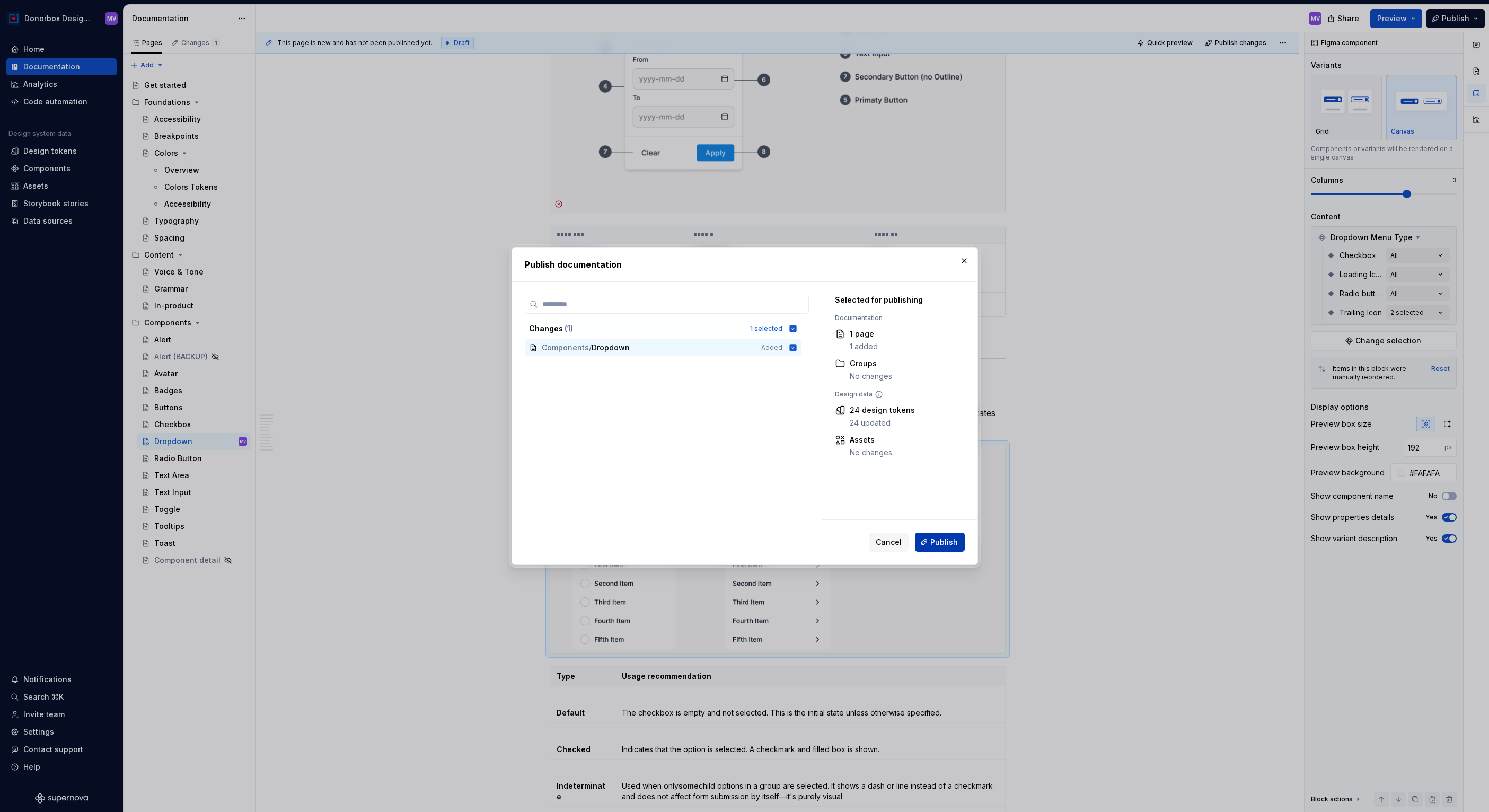
click at [943, 541] on span "Publish" at bounding box center [944, 542] width 28 height 10
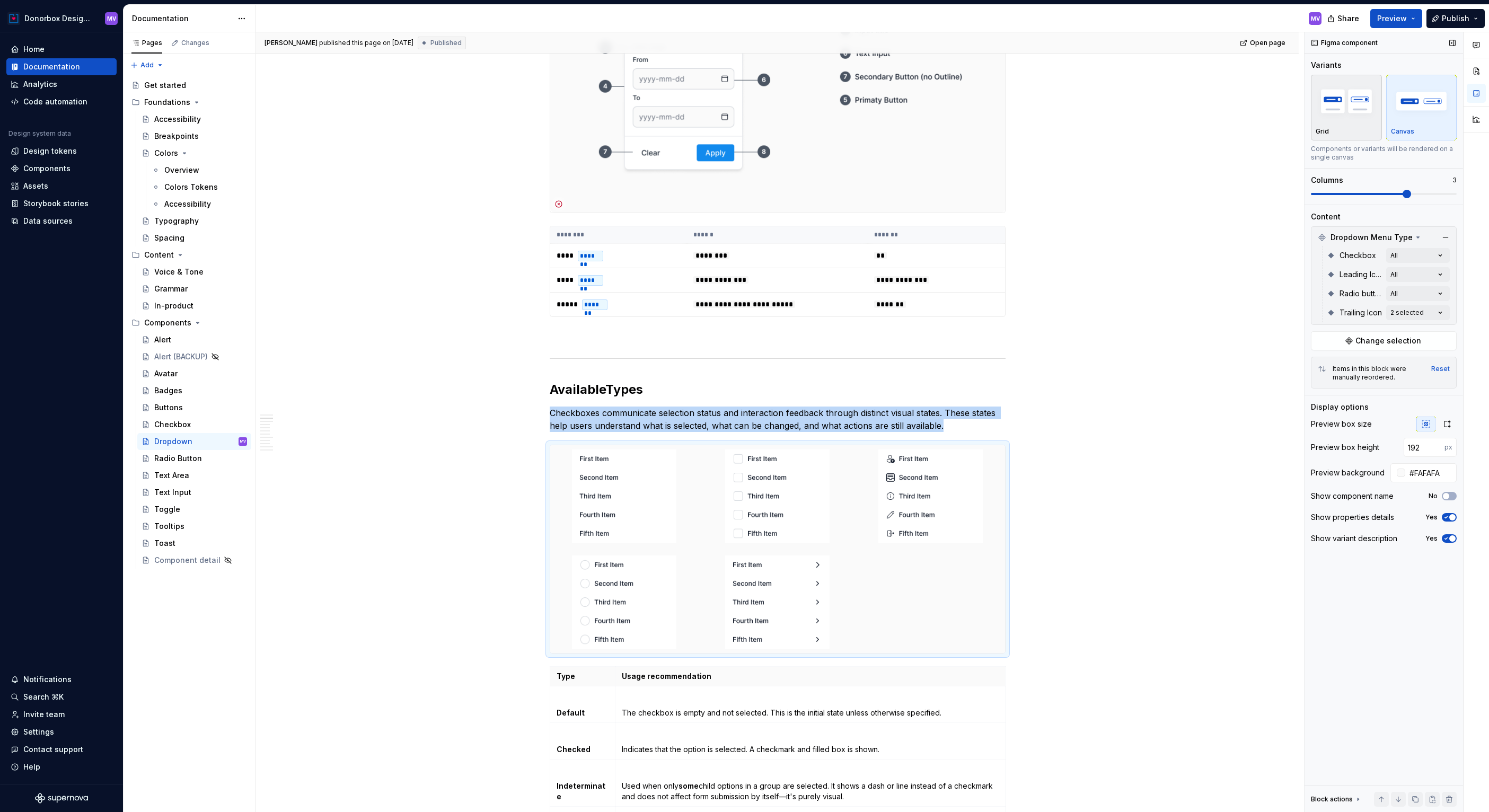
click at [1360, 124] on div "Grid" at bounding box center [1346, 107] width 61 height 56
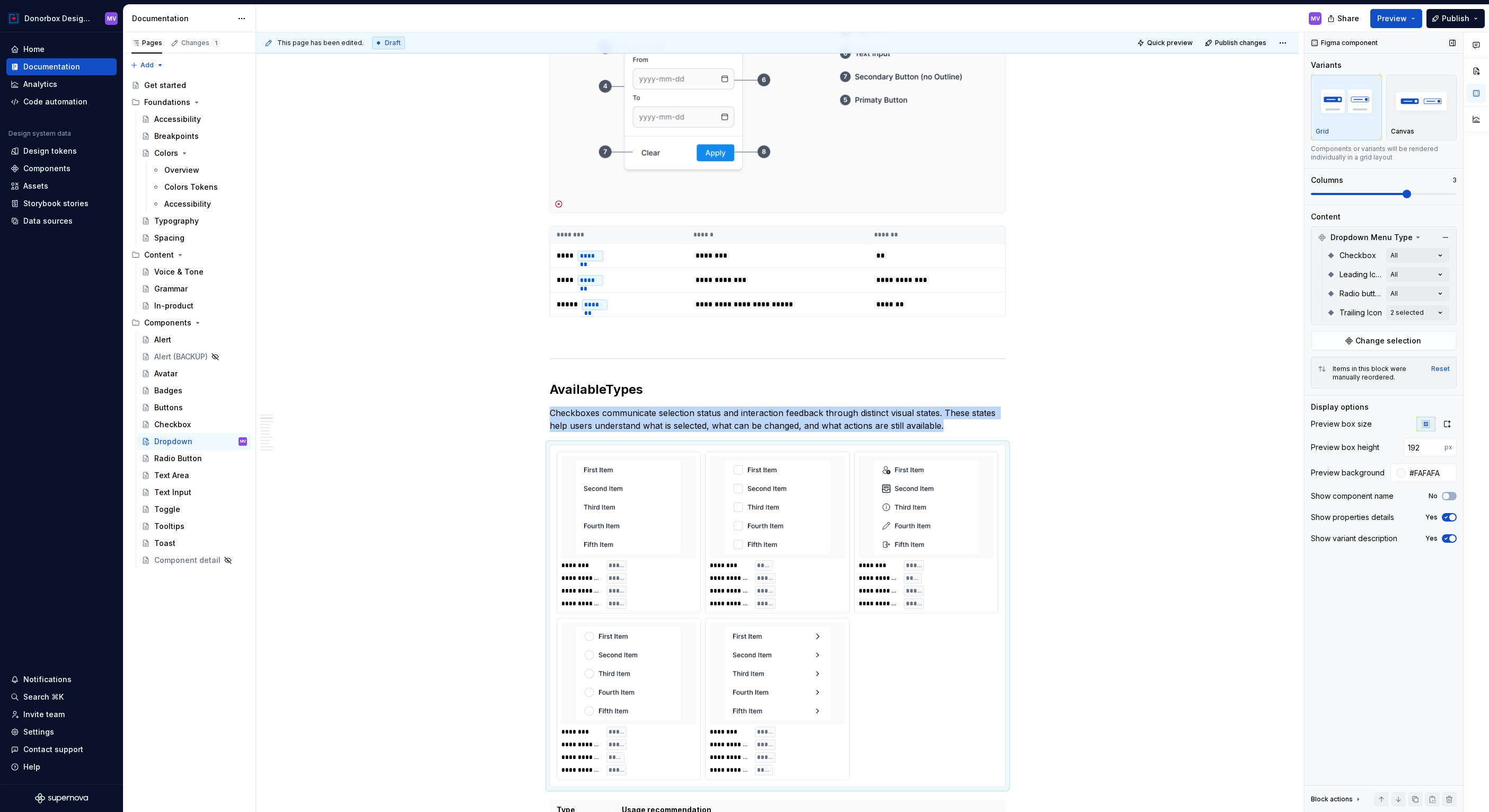
click at [1446, 516] on icon "button" at bounding box center [1446, 517] width 9 height 6
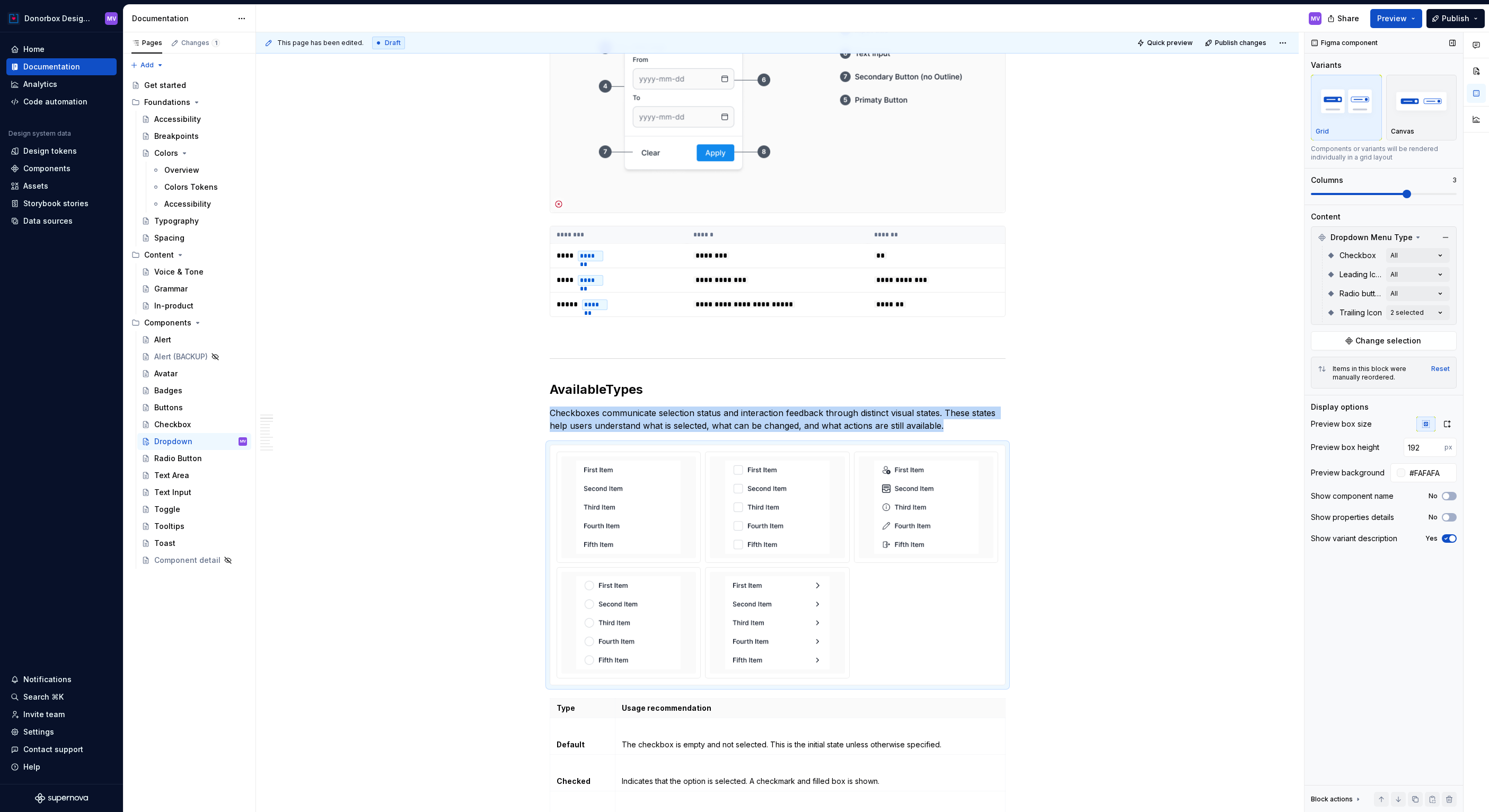
click at [1446, 537] on icon "button" at bounding box center [1446, 538] width 9 height 6
click at [1450, 496] on button "No" at bounding box center [1449, 496] width 15 height 9
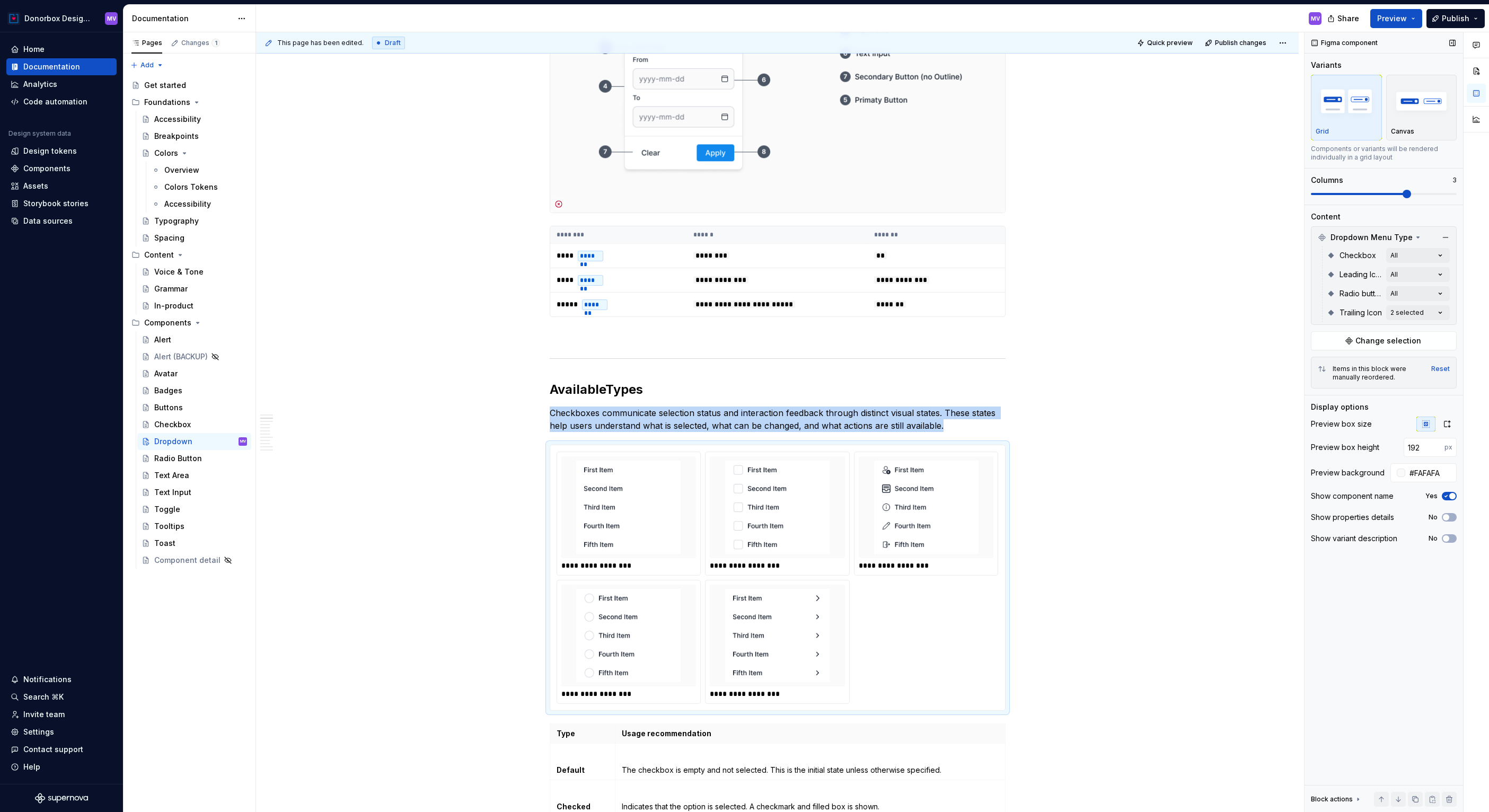
click at [1443, 494] on icon "button" at bounding box center [1446, 496] width 9 height 6
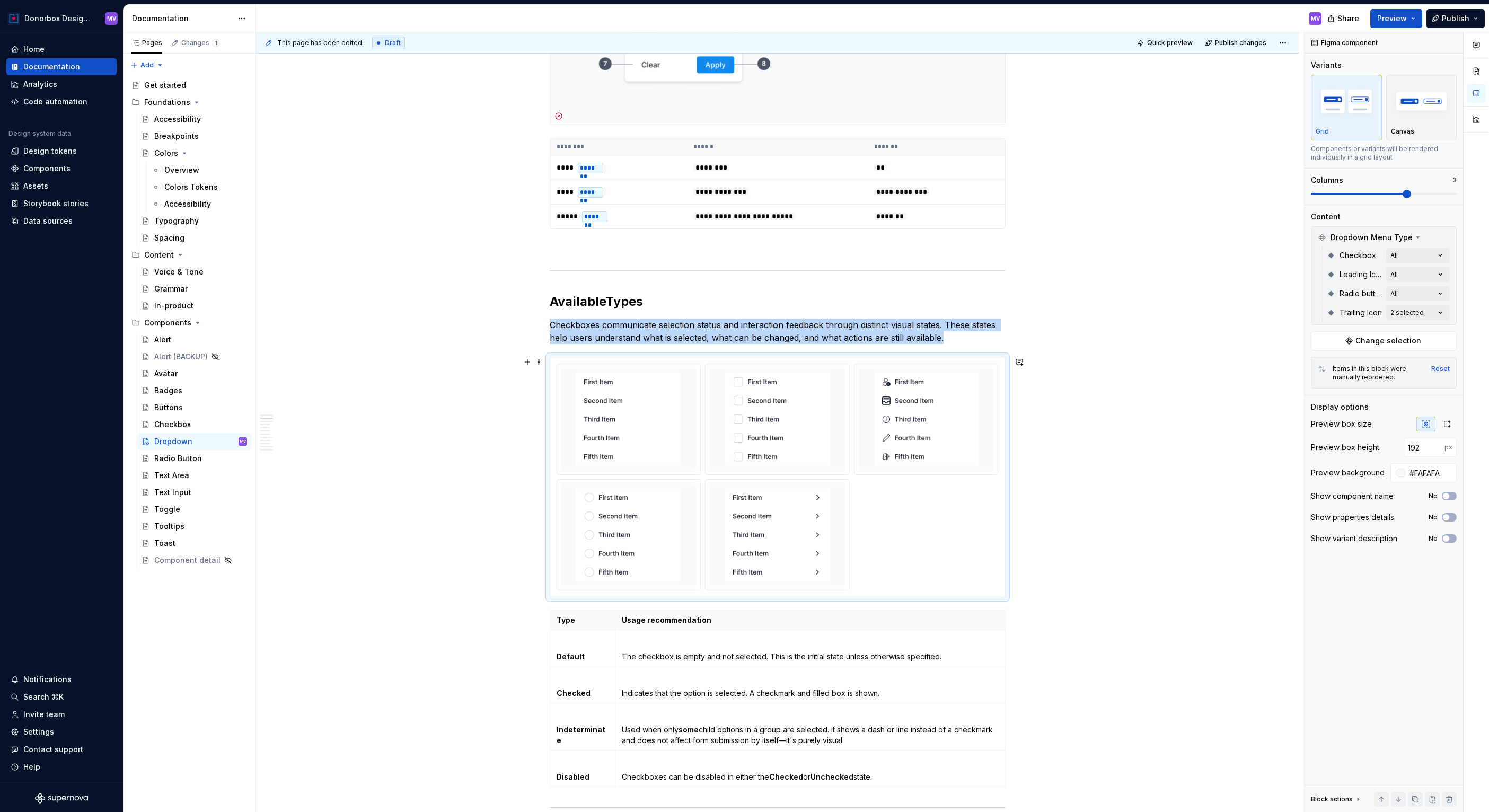
scroll to position [504, 0]
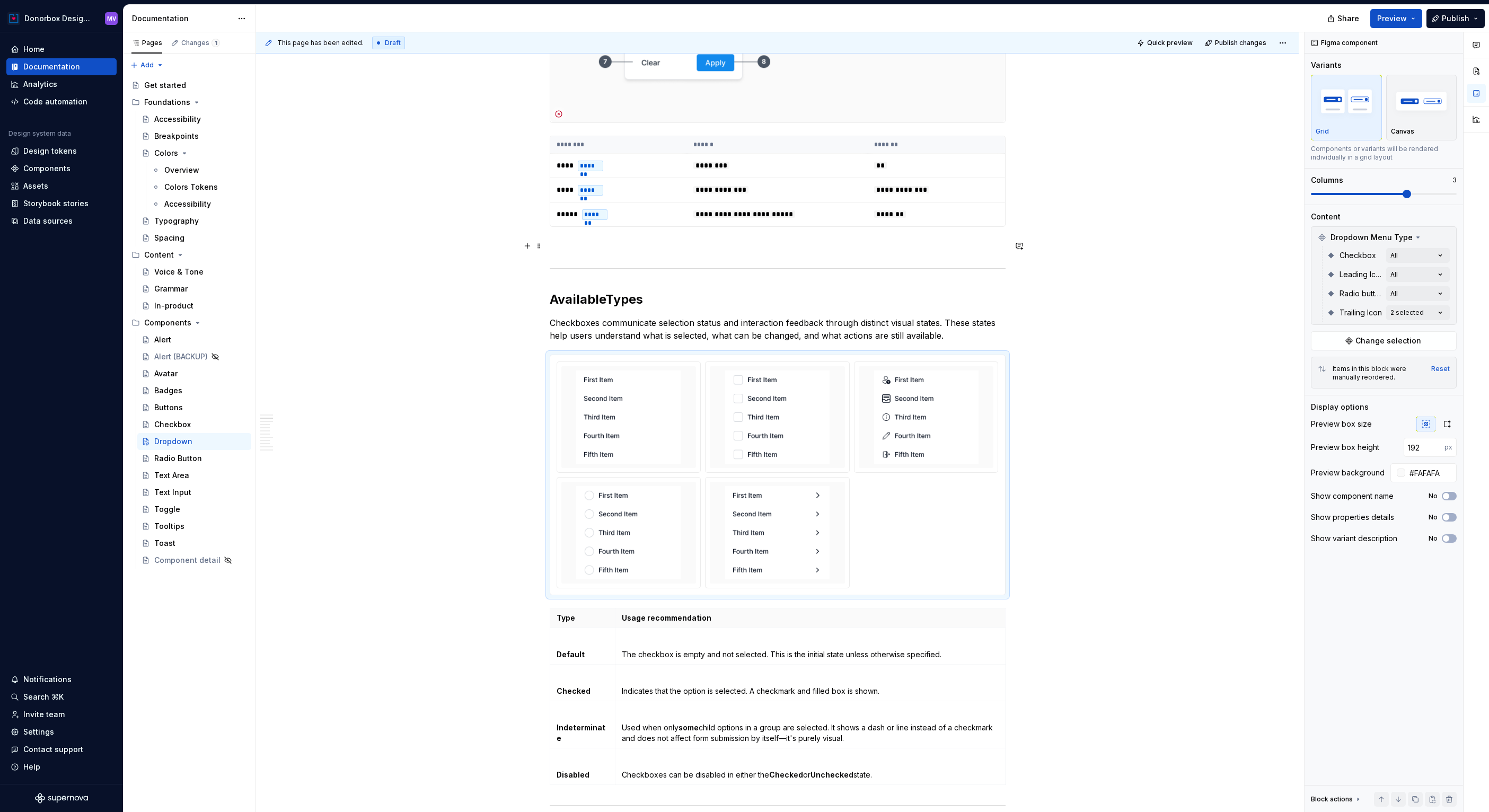
type textarea "*"
